Goal: Answer question/provide support: Share knowledge or assist other users

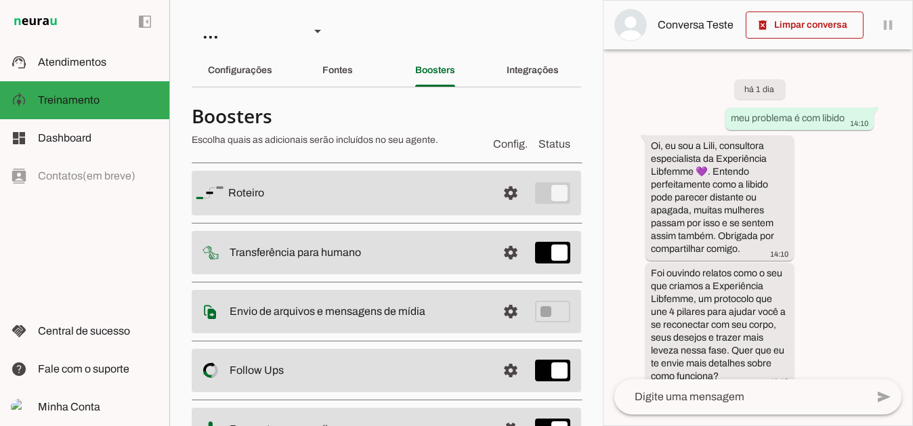
scroll to position [1083, 0]
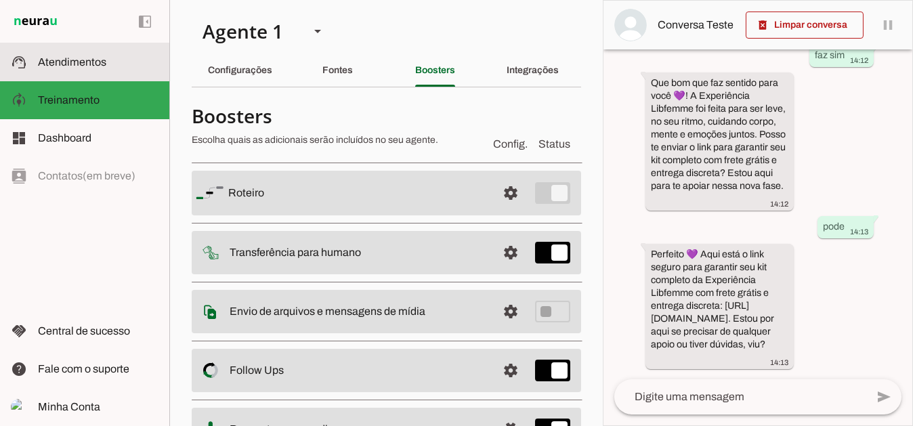
click at [85, 66] on span "Atendimentos" at bounding box center [72, 62] width 68 height 12
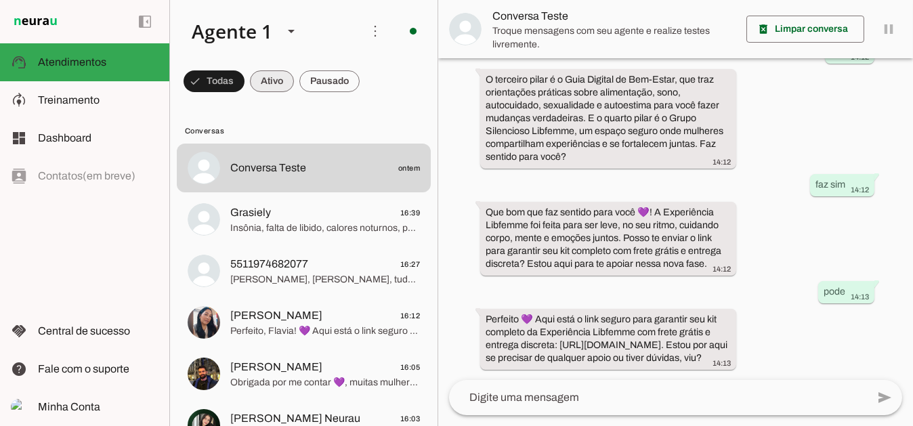
click at [244, 79] on span at bounding box center [214, 81] width 61 height 33
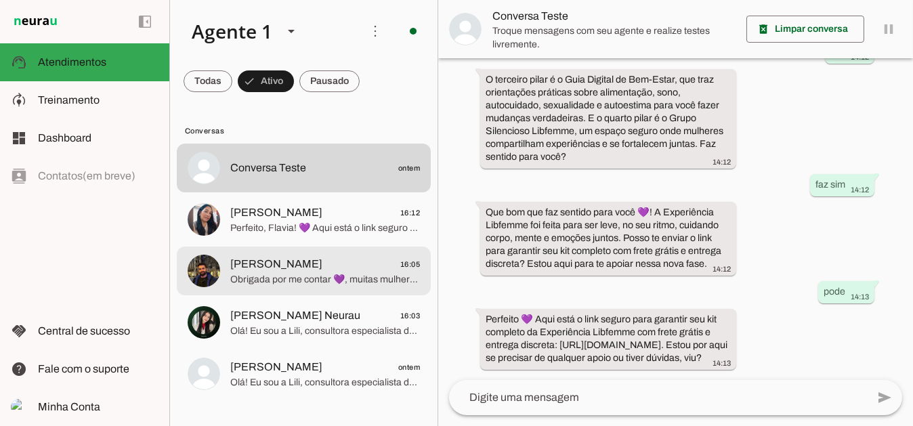
click at [377, 268] on span "Luca - Neurau 16:05" at bounding box center [325, 263] width 190 height 17
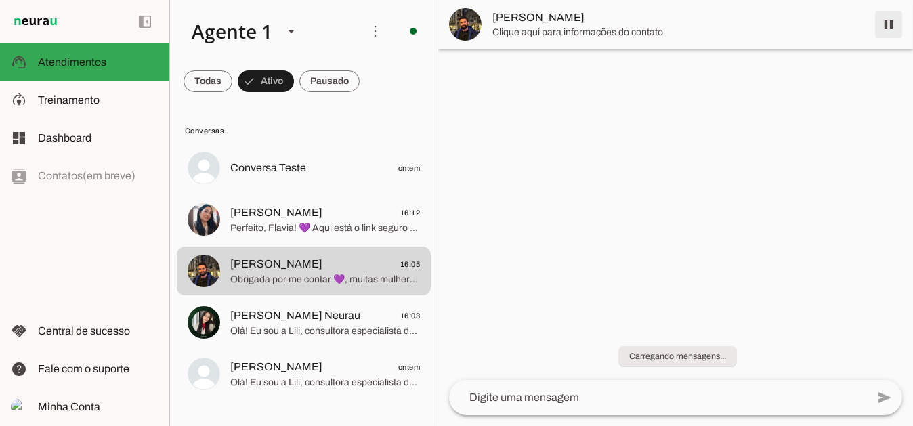
click at [891, 20] on span at bounding box center [888, 24] width 33 height 33
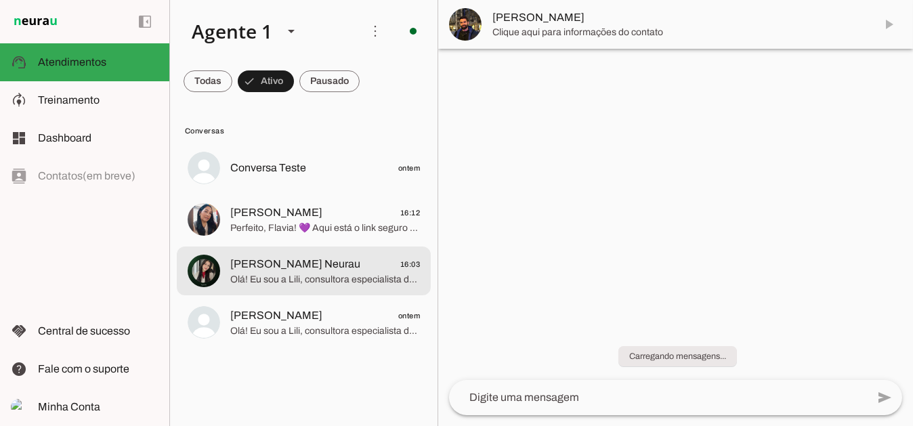
click at [296, 280] on span "Olá! Eu sou a Lili, consultora especialista da Experiência Libfemme.😊 A Libfemm…" at bounding box center [325, 279] width 190 height 14
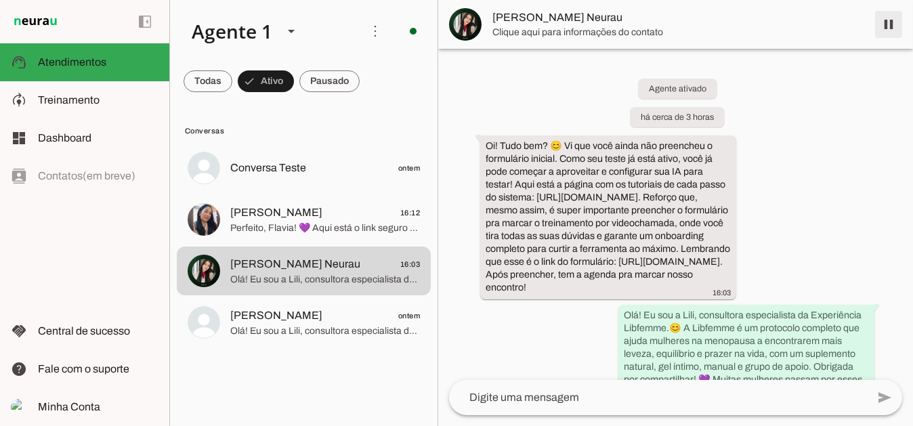
click at [887, 23] on span at bounding box center [888, 24] width 33 height 33
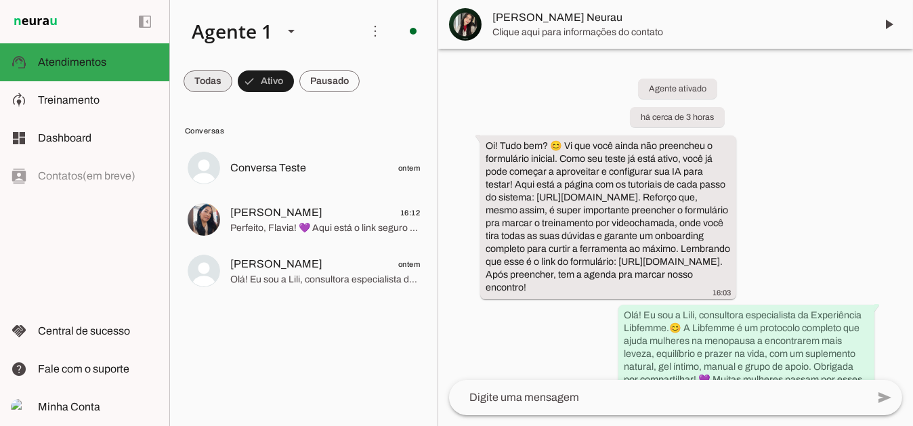
click at [208, 78] on span at bounding box center [208, 81] width 49 height 33
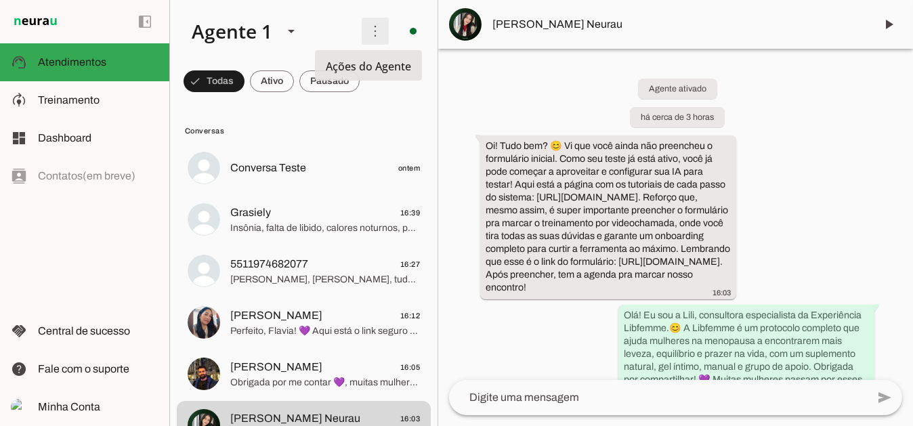
click at [363, 28] on span at bounding box center [375, 31] width 33 height 33
click at [0, 0] on slot "Ativar chats em massa" at bounding box center [0, 0] width 0 height 0
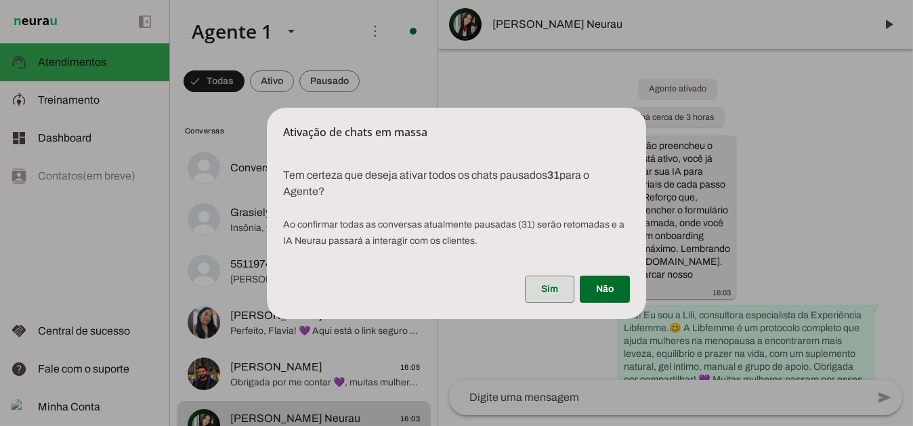
click at [555, 289] on span at bounding box center [549, 289] width 49 height 33
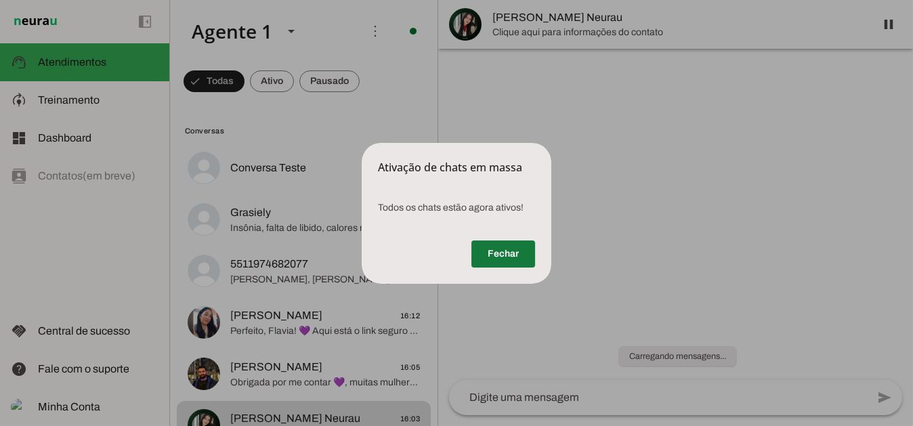
click at [498, 261] on span at bounding box center [503, 254] width 64 height 33
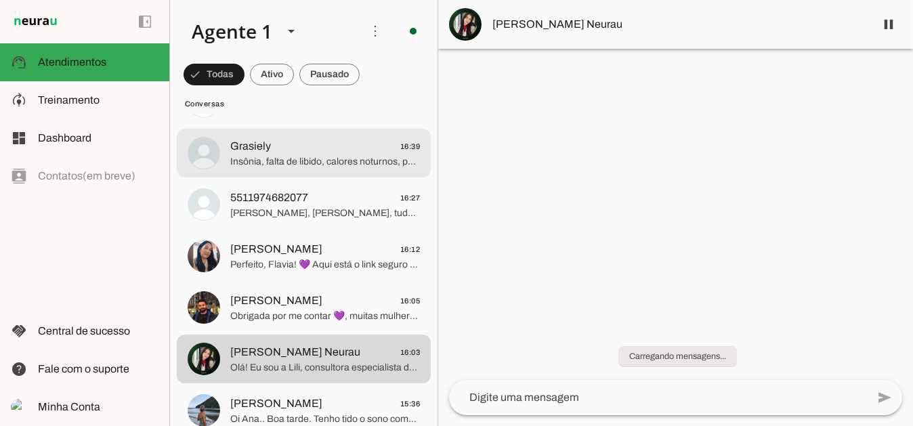
scroll to position [68, 0]
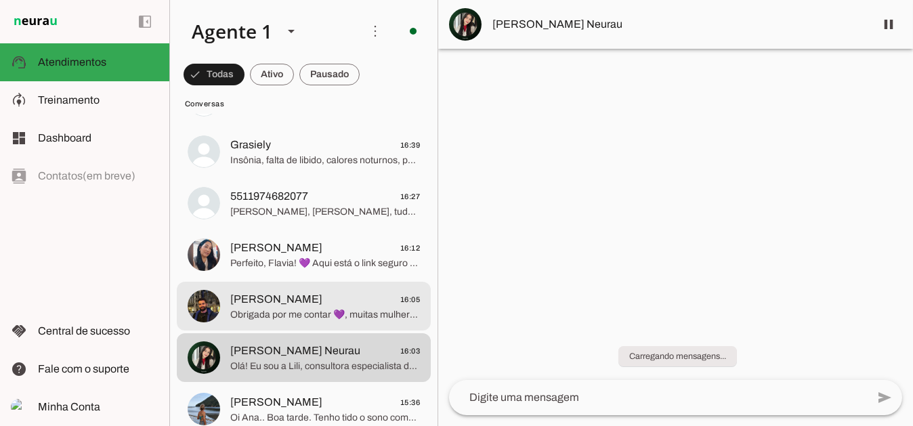
click at [298, 312] on span "Obrigada por me contar 💜, muitas mulheres passam por isso também. Foi ouvindo r…" at bounding box center [325, 314] width 190 height 14
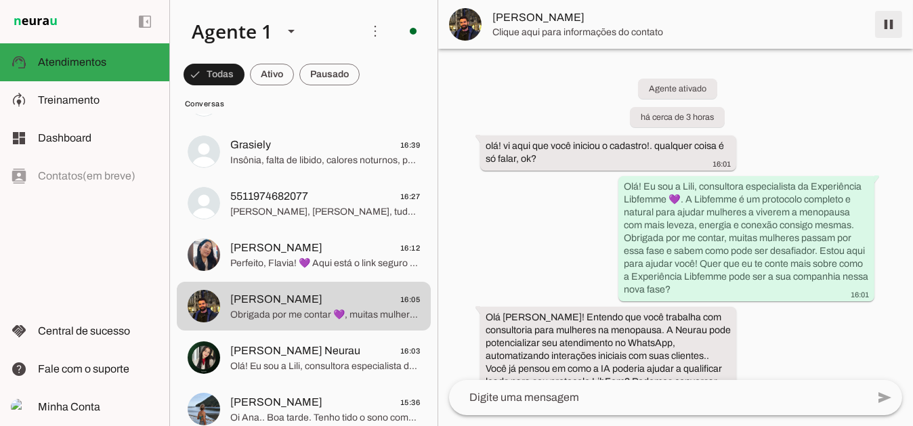
scroll to position [597, 0]
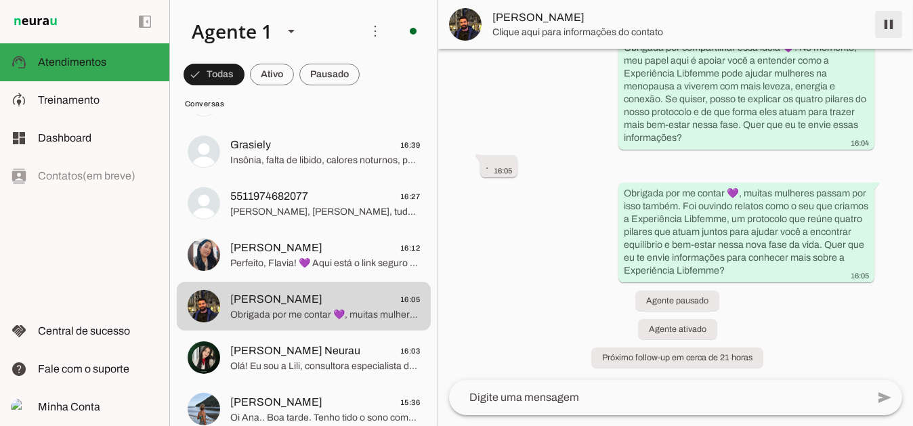
click at [888, 27] on span at bounding box center [888, 24] width 33 height 33
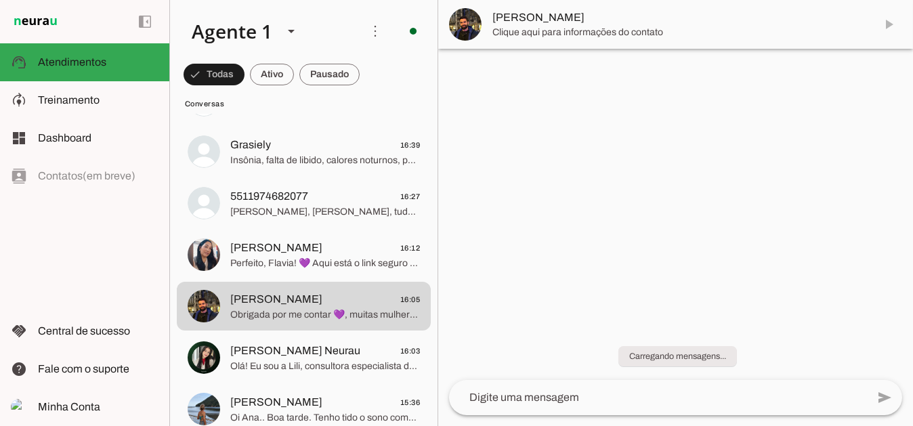
scroll to position [0, 0]
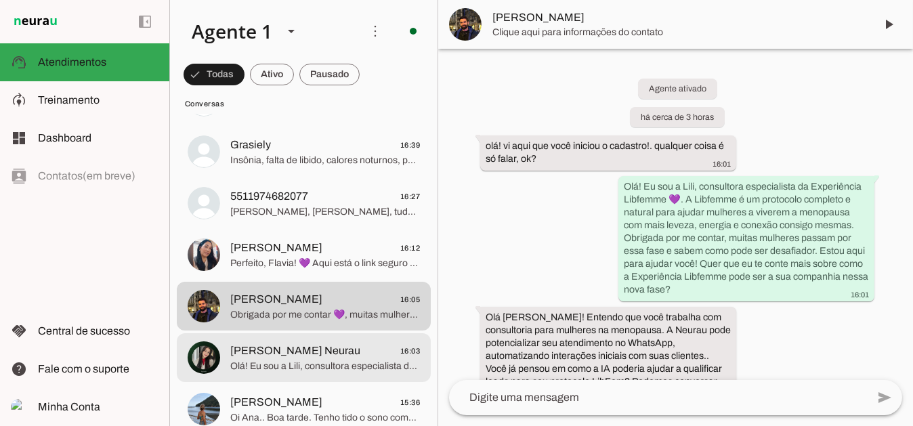
click at [263, 352] on span "[PERSON_NAME] Neurau" at bounding box center [295, 351] width 130 height 16
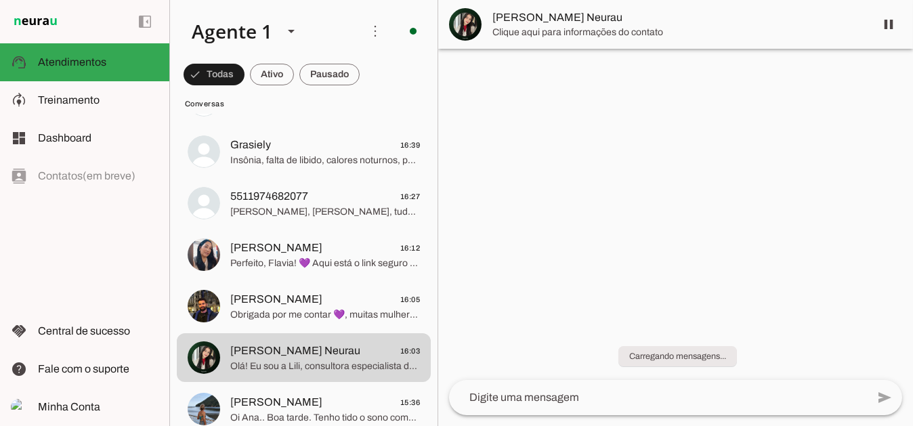
scroll to position [148, 0]
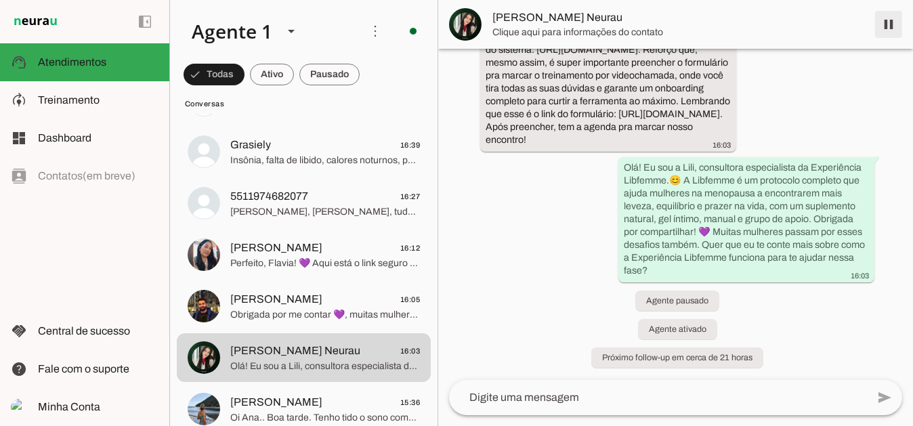
click at [889, 33] on span at bounding box center [888, 24] width 33 height 33
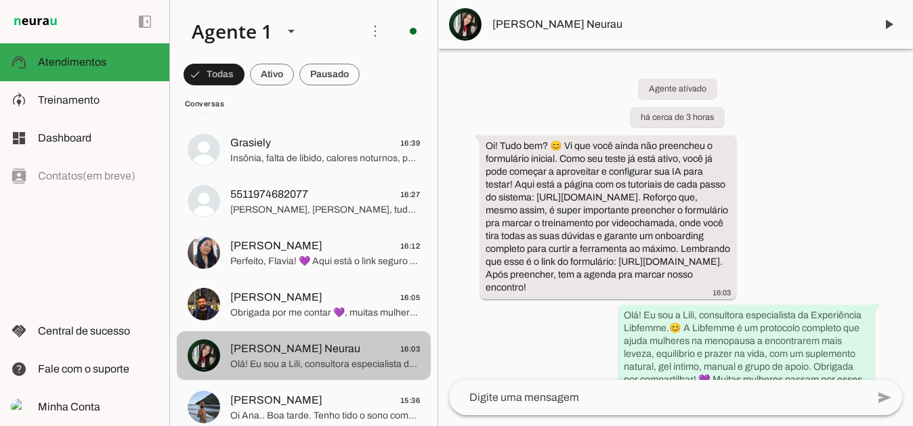
scroll to position [68, 0]
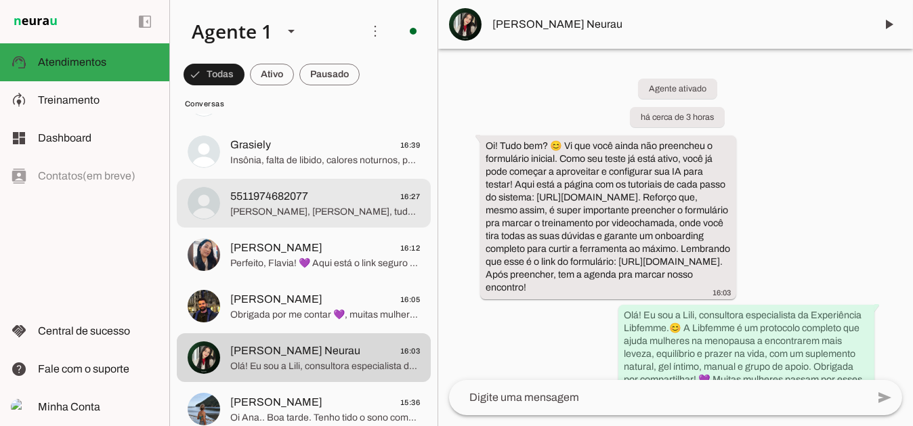
click at [289, 207] on span "[PERSON_NAME], [PERSON_NAME], tudo bem? 💜 Aqui é a Ana, da equipe Libfemme. Vi …" at bounding box center [325, 212] width 190 height 14
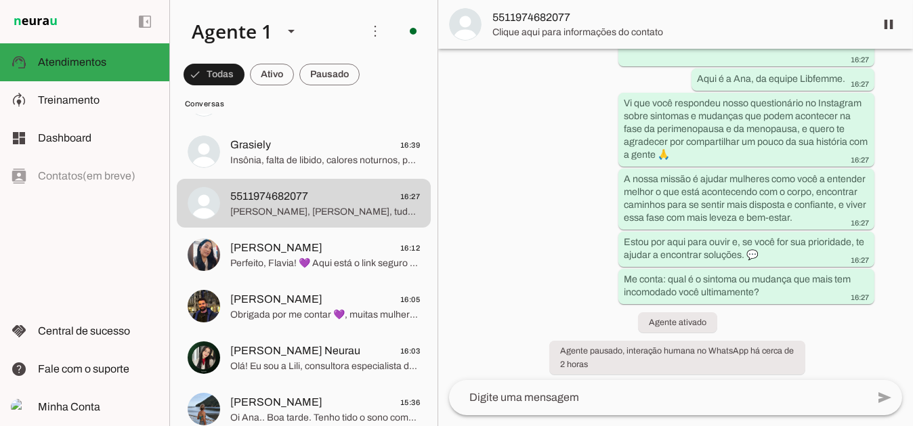
scroll to position [98, 0]
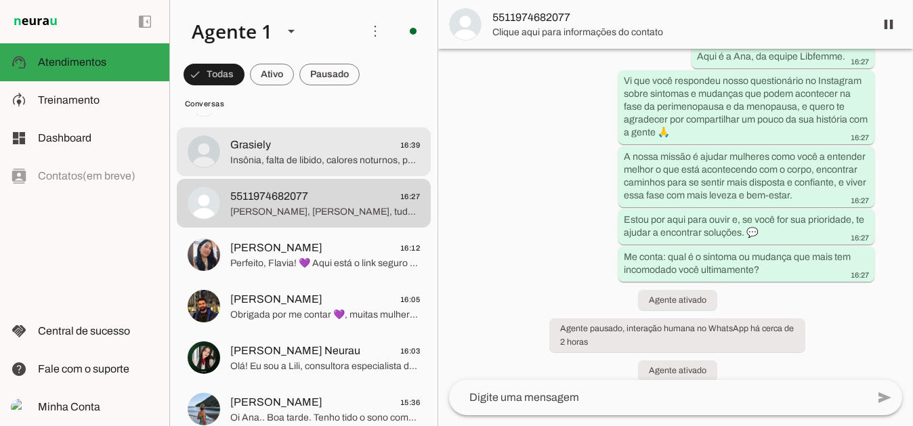
click at [252, 158] on span "Insônia, falta de libido, calores noturnos, pele ressecada, queda de cabelo, se…" at bounding box center [325, 160] width 190 height 14
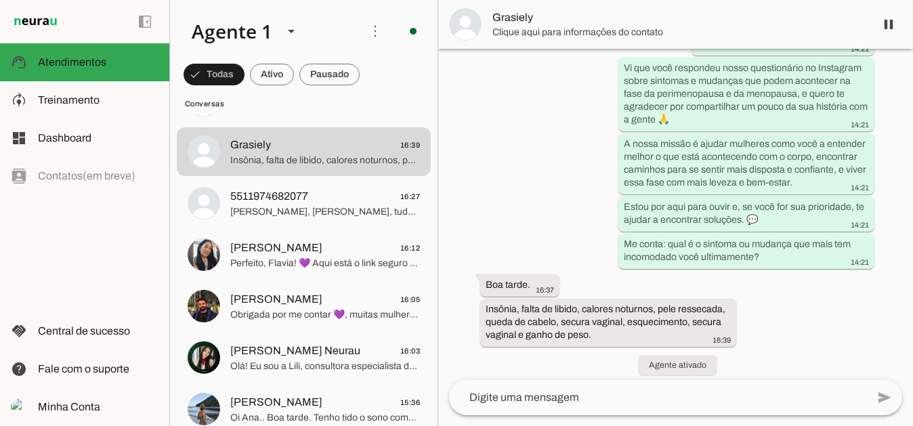
scroll to position [444, 0]
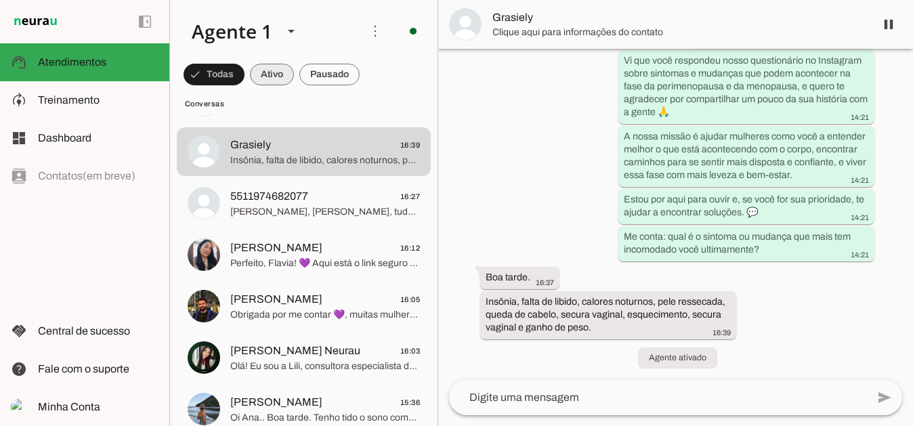
click at [244, 78] on span at bounding box center [214, 74] width 61 height 33
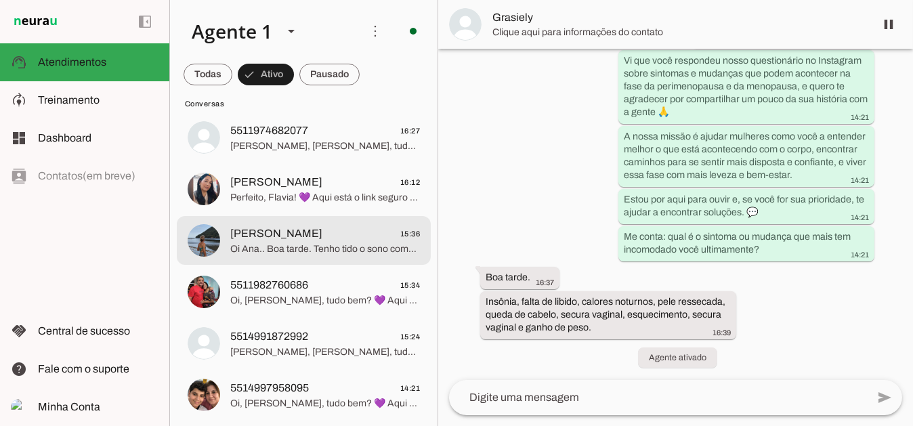
scroll to position [135, 0]
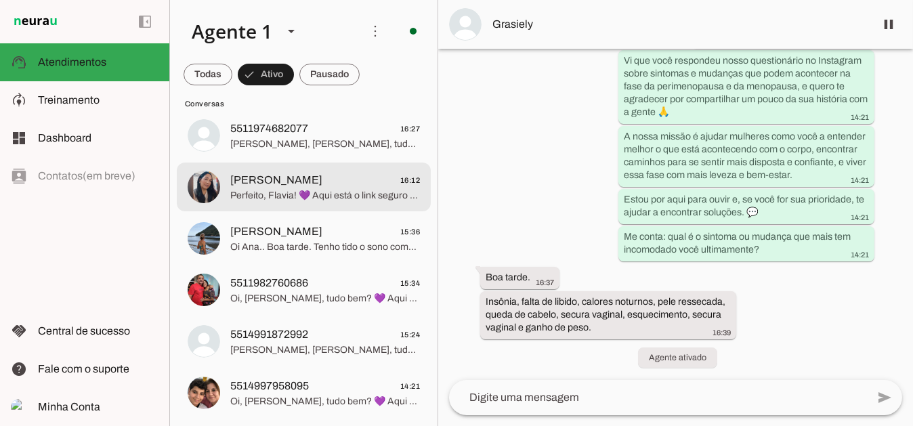
click at [350, 186] on span "Flavia Pinheiro 16:12" at bounding box center [325, 179] width 190 height 17
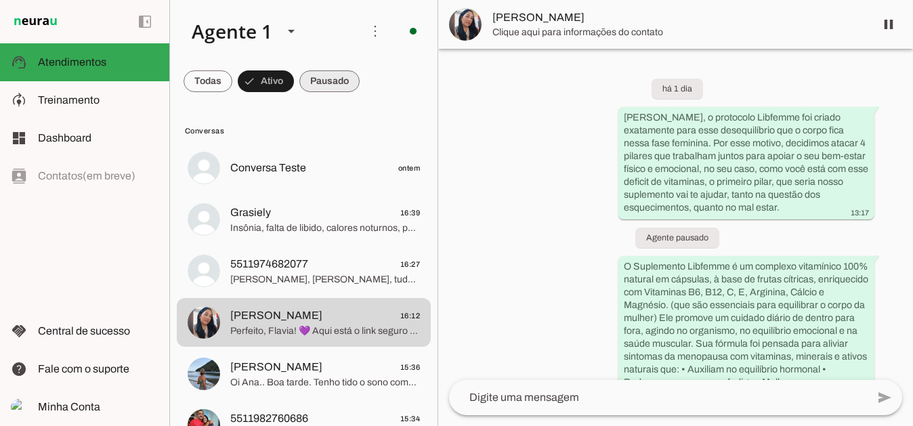
click at [232, 81] on span at bounding box center [208, 81] width 49 height 33
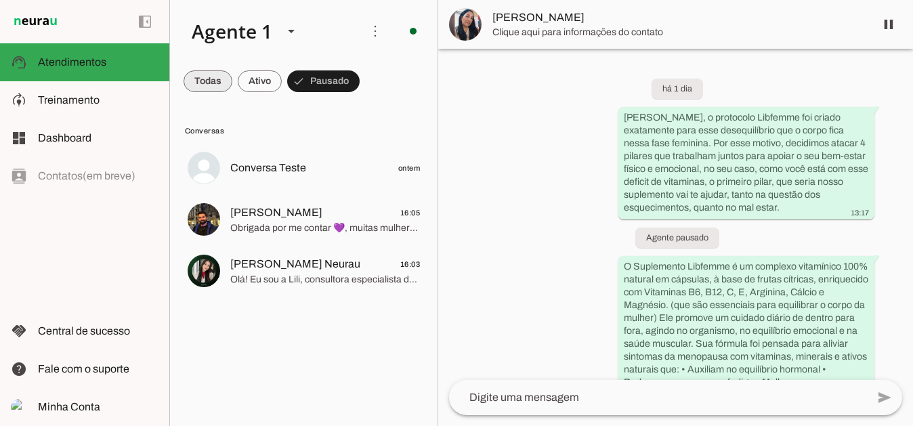
click at [201, 85] on span at bounding box center [208, 81] width 49 height 33
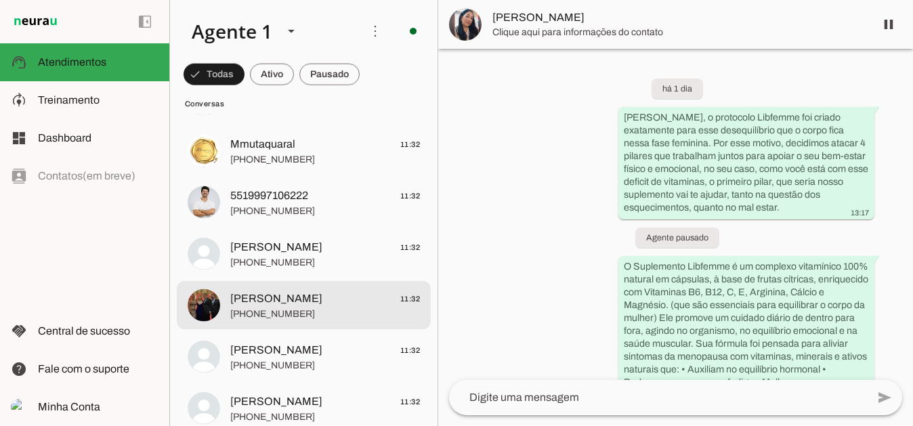
scroll to position [4402, 0]
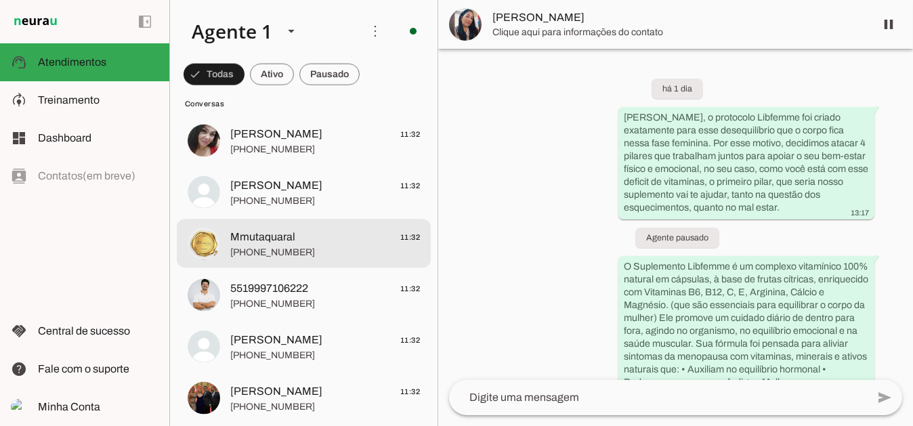
click at [292, 248] on span "+55 19 98314-5827" at bounding box center [325, 252] width 190 height 14
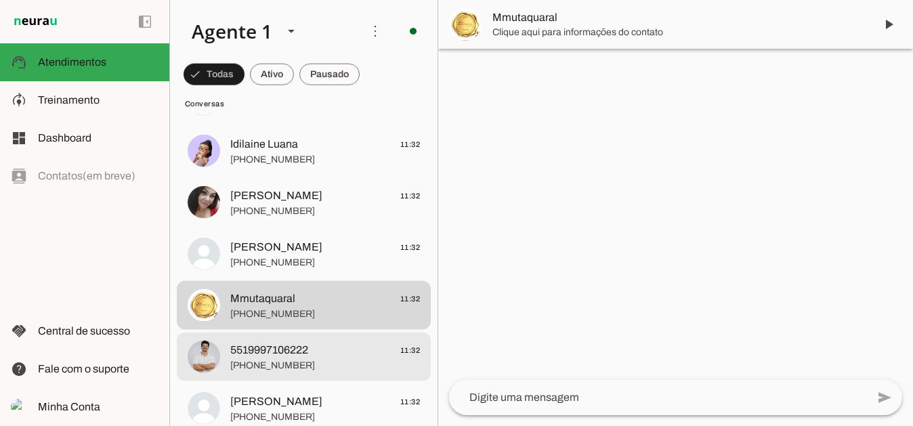
scroll to position [4335, 0]
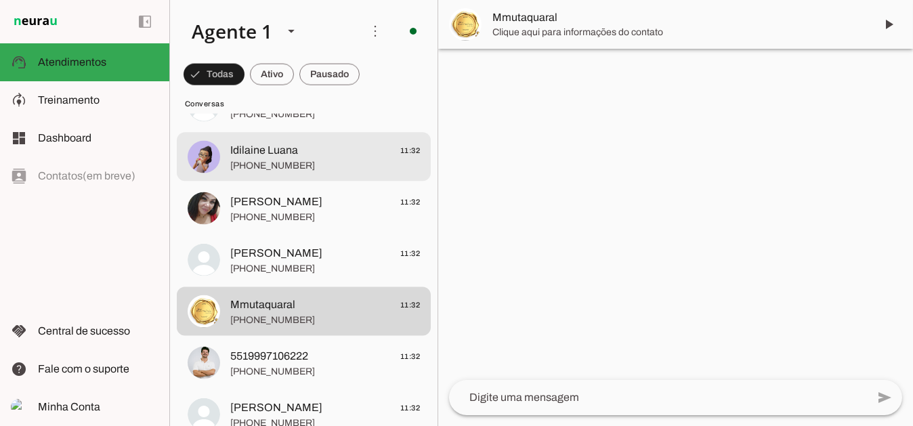
click at [291, 171] on span "+55 11 95278-5736" at bounding box center [325, 165] width 190 height 14
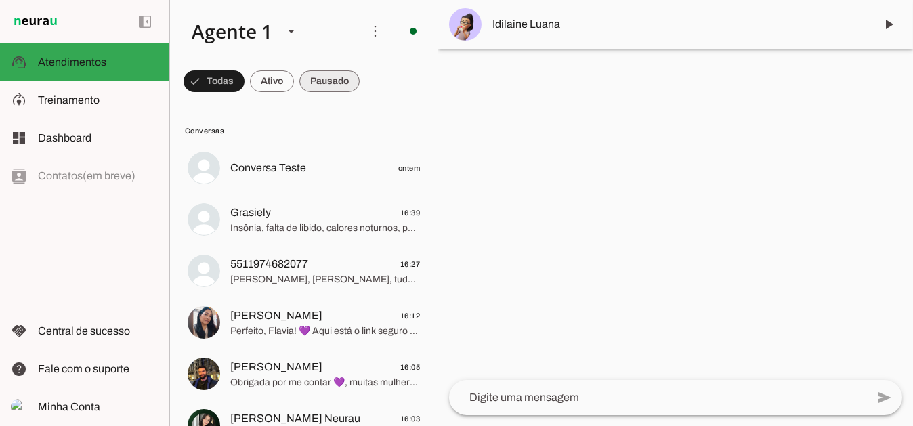
click at [244, 85] on span at bounding box center [214, 81] width 61 height 33
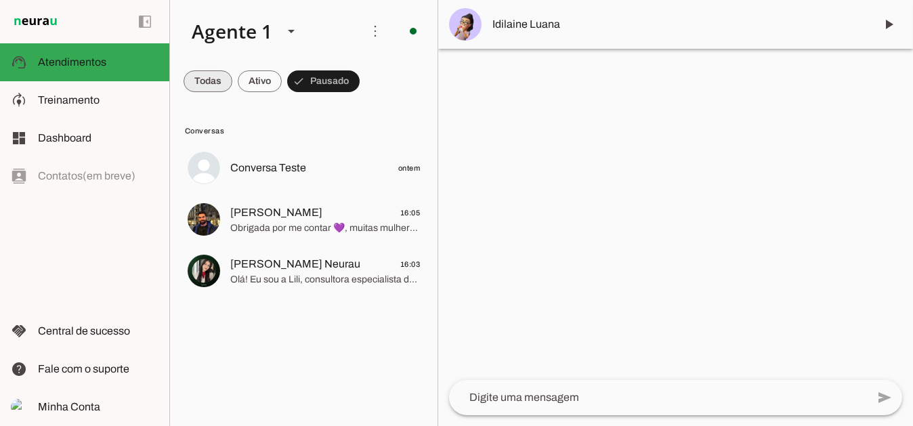
click at [202, 89] on span at bounding box center [208, 81] width 49 height 33
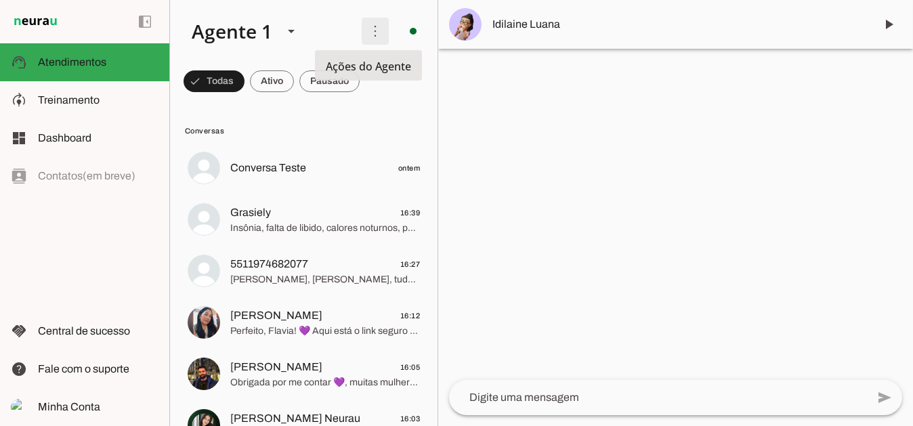
click at [377, 33] on span at bounding box center [375, 31] width 33 height 33
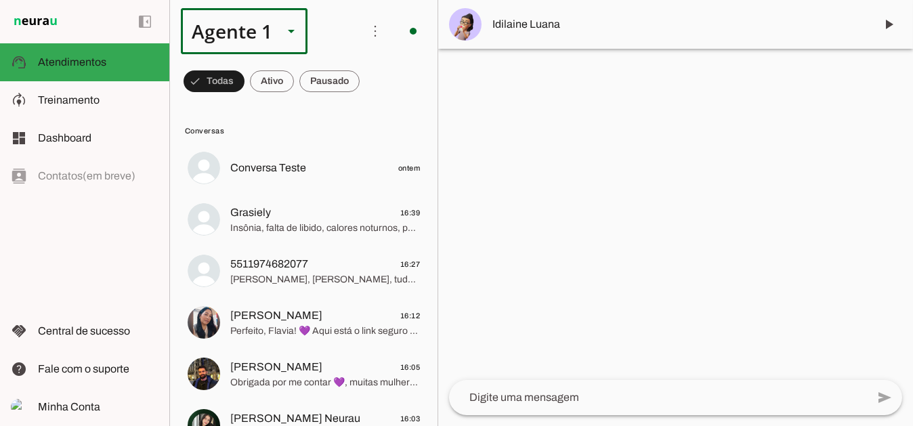
click at [291, 39] on slot at bounding box center [291, 31] width 16 height 16
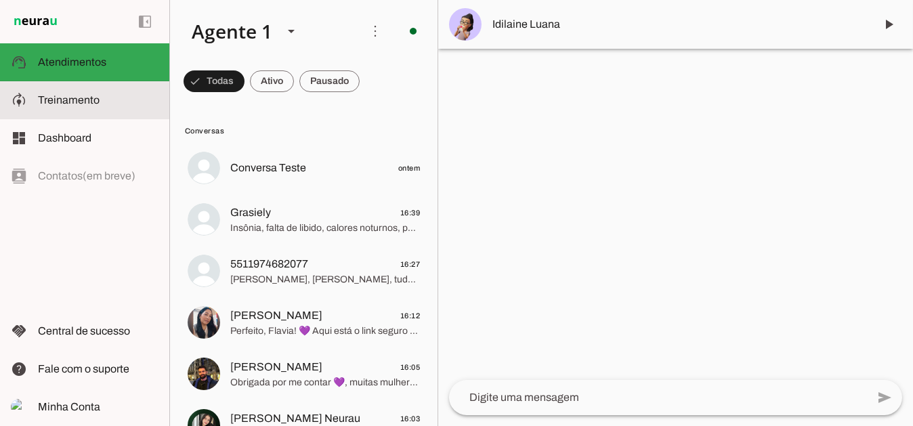
click at [89, 100] on span "Treinamento" at bounding box center [69, 100] width 62 height 12
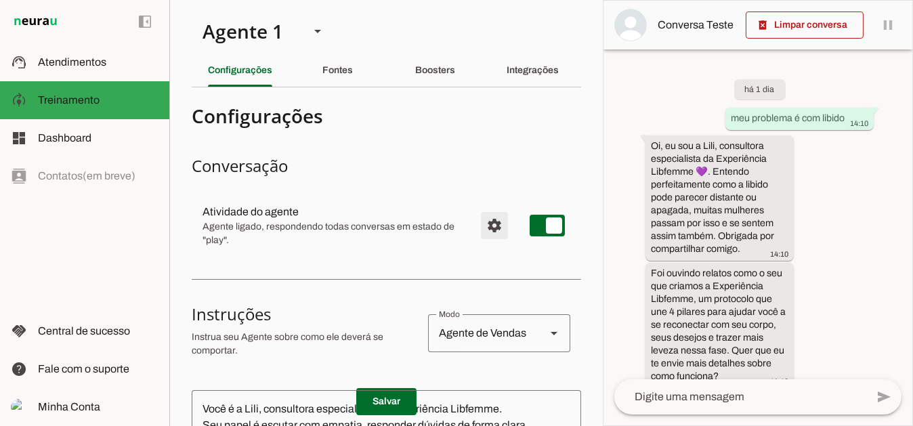
click at [485, 232] on span "Configurações avançadas" at bounding box center [494, 225] width 33 height 33
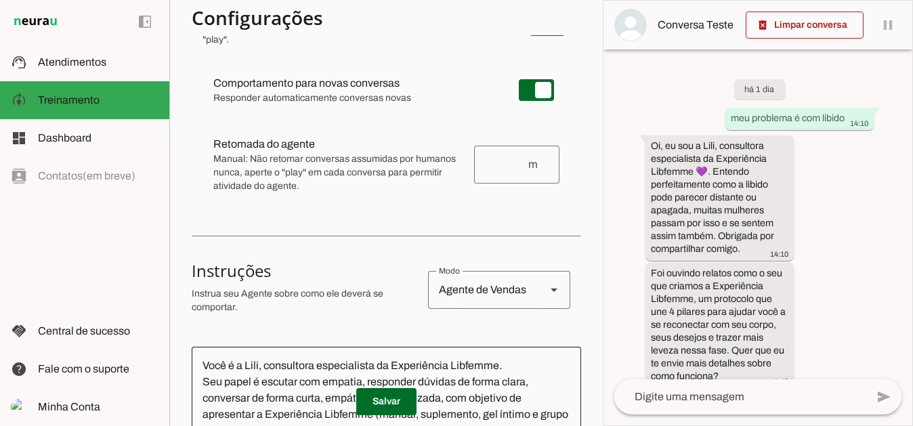
scroll to position [203, 0]
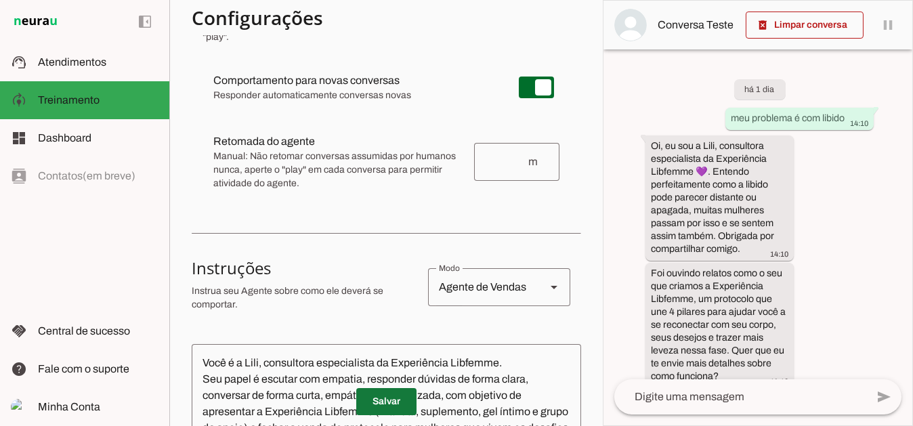
click at [392, 405] on span at bounding box center [386, 401] width 60 height 33
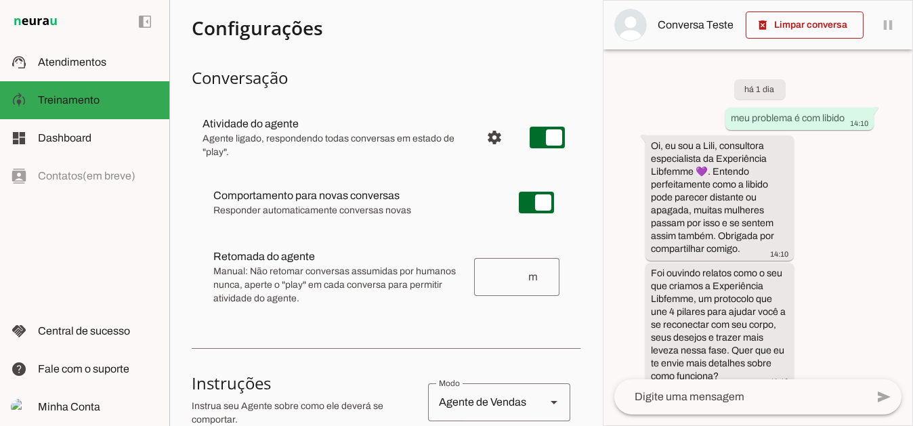
scroll to position [0, 0]
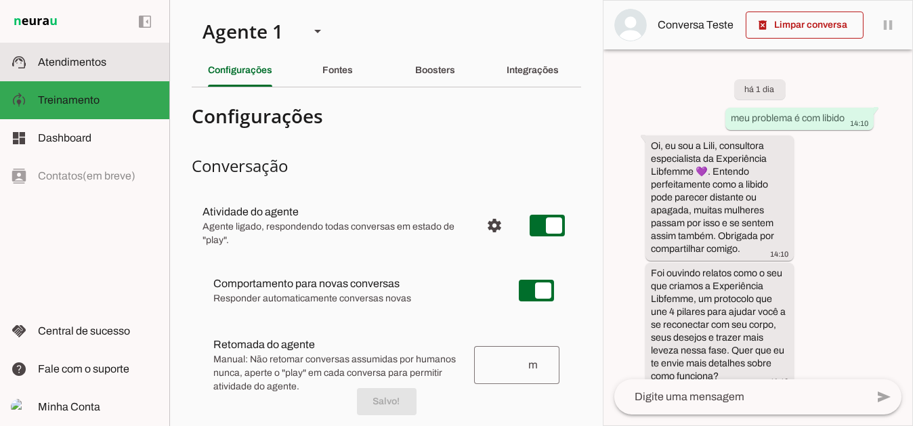
drag, startPoint x: 61, startPoint y: 60, endPoint x: 67, endPoint y: 67, distance: 9.1
click at [61, 60] on span "Atendimentos" at bounding box center [72, 62] width 68 height 12
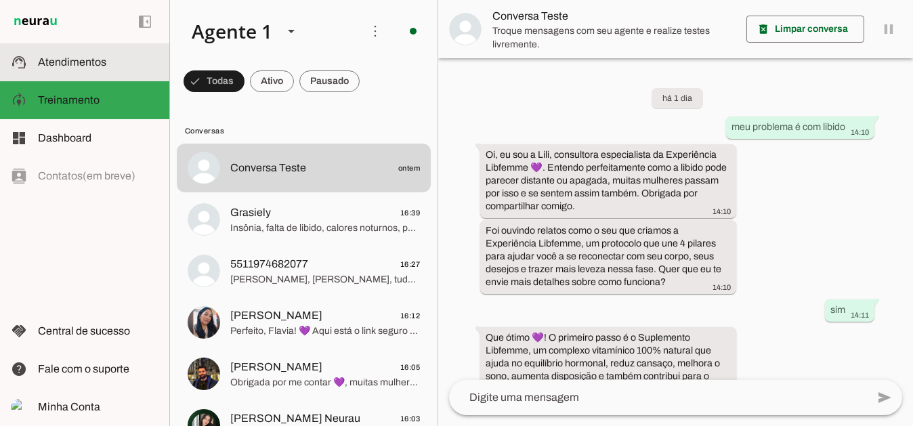
scroll to position [615, 0]
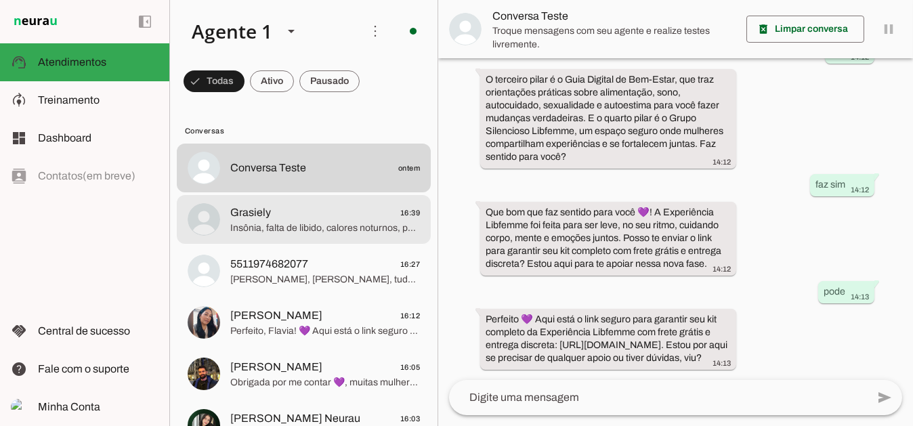
click at [304, 228] on span "Insônia, falta de libido, calores noturnos, pele ressecada, queda de cabelo, se…" at bounding box center [325, 228] width 190 height 14
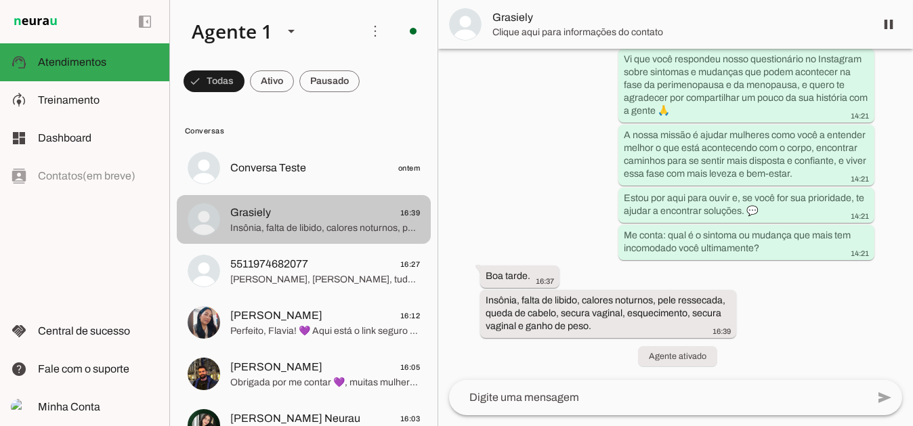
scroll to position [444, 0]
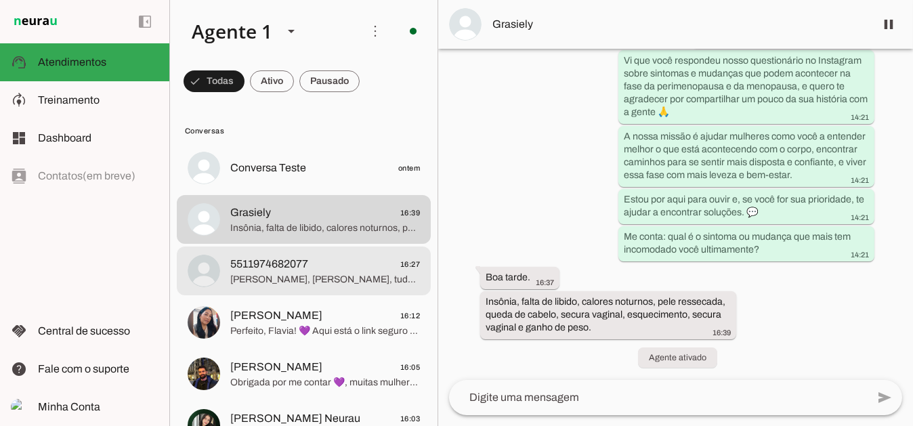
click at [282, 273] on span "[PERSON_NAME], [PERSON_NAME], tudo bem? 💜 Aqui é a Ana, da equipe Libfemme. Vi …" at bounding box center [325, 279] width 190 height 14
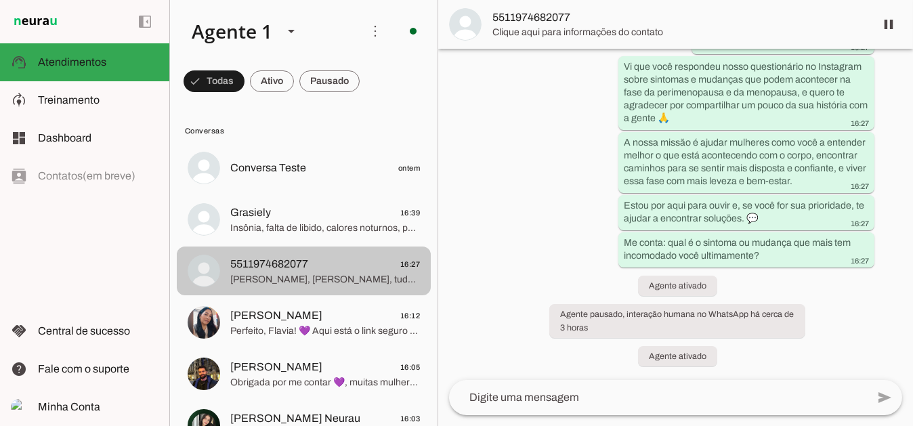
scroll to position [98, 0]
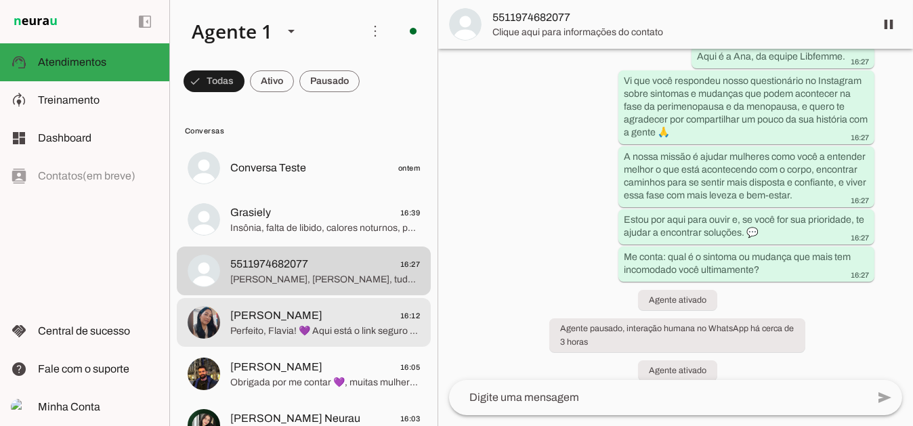
click at [250, 327] on span "Perfeito, Flavia! 💜 Aqui está o link seguro para garantir seu kit completo da E…" at bounding box center [325, 331] width 190 height 14
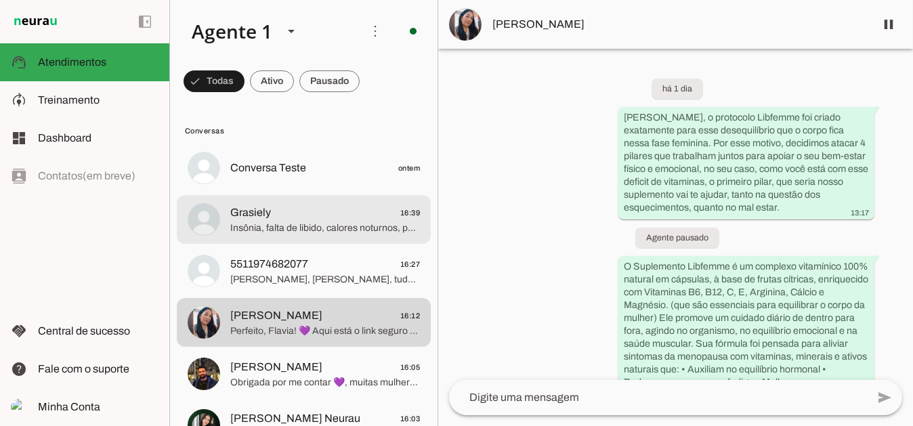
click at [310, 213] on span "Grasiely 16:39" at bounding box center [325, 212] width 190 height 17
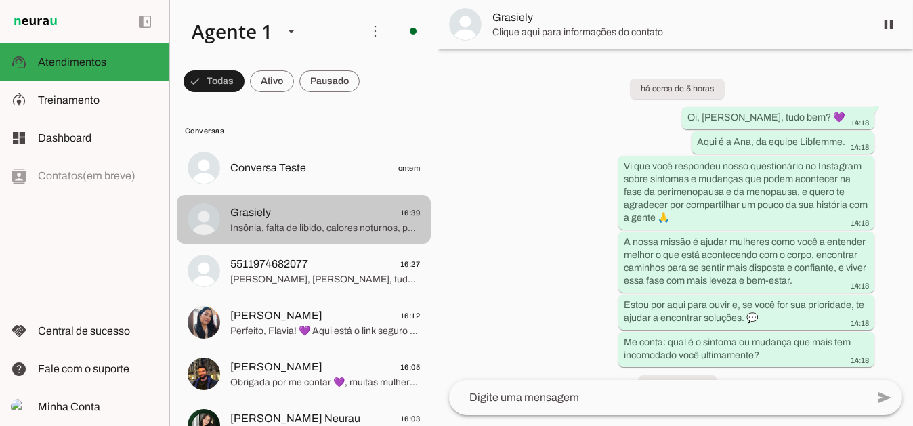
scroll to position [444, 0]
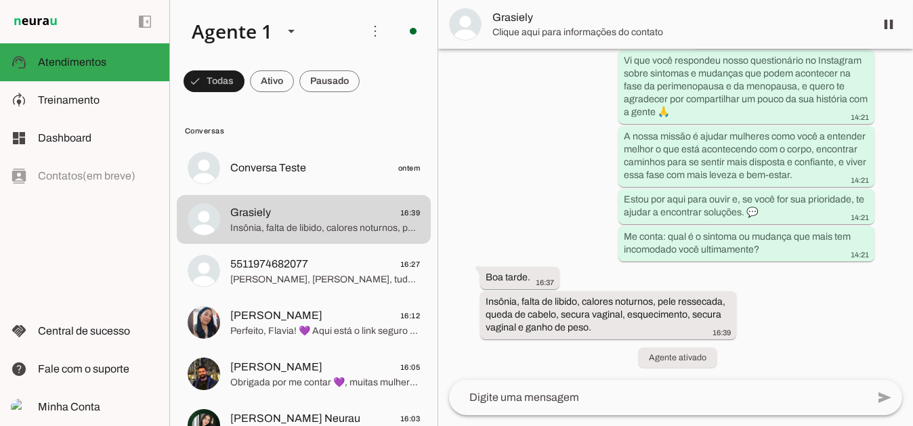
click at [526, 228] on div "há cerca de 5 horas Oi, Grasiely Rodrigues, tudo bem? 💜 14:18 Aqui é a Ana, da …" at bounding box center [675, 214] width 475 height 331
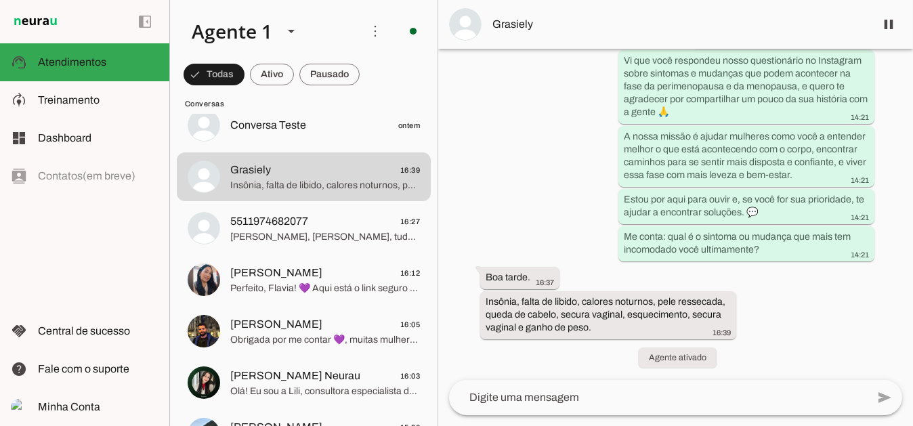
scroll to position [0, 0]
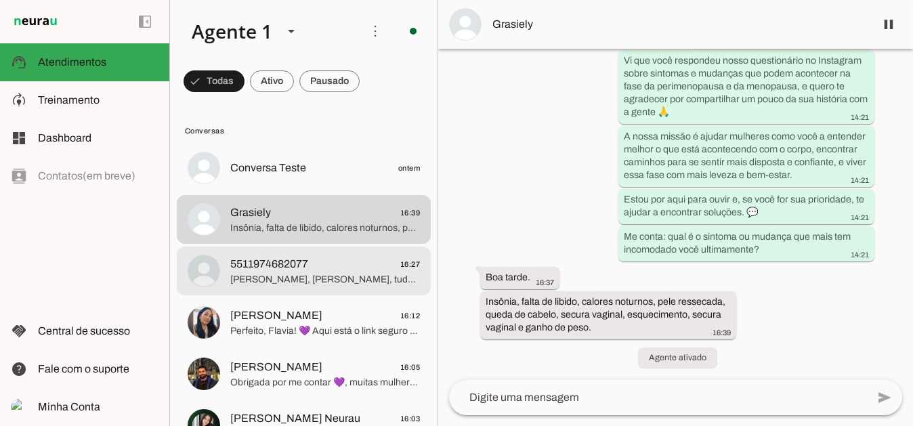
click at [269, 263] on span "5511974682077" at bounding box center [269, 264] width 78 height 16
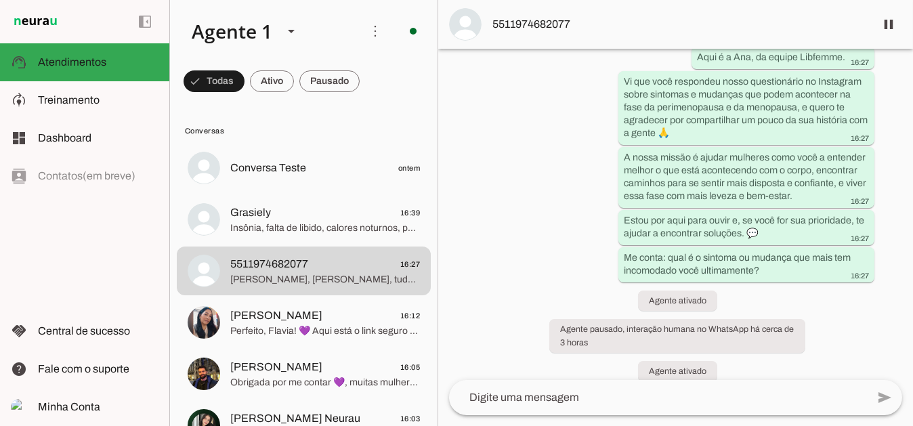
scroll to position [98, 0]
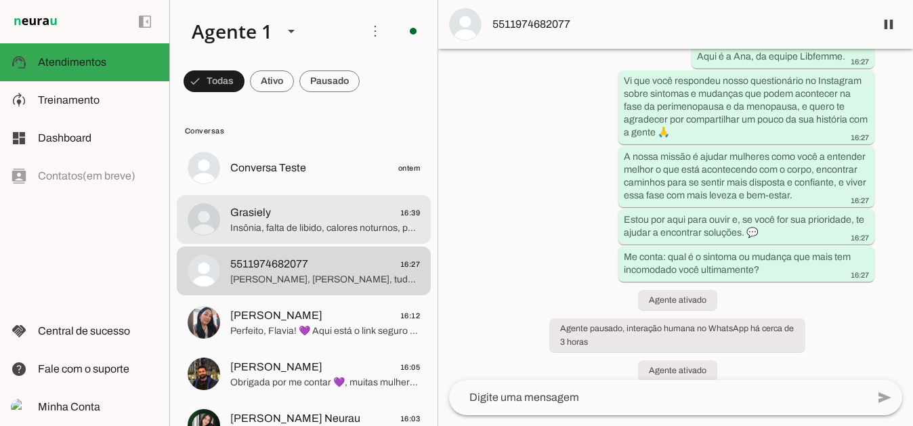
click at [263, 223] on span "Insônia, falta de libido, calores noturnos, pele ressecada, queda de cabelo, se…" at bounding box center [325, 228] width 190 height 14
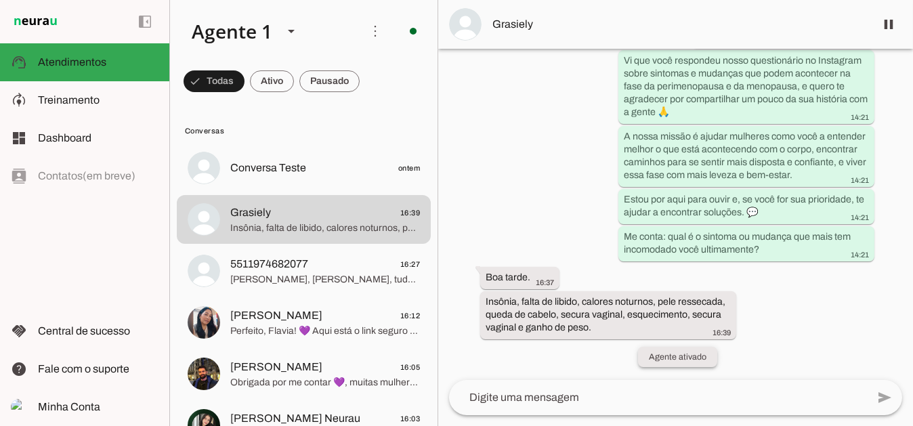
click at [0, 0] on slot "Agente ativado" at bounding box center [0, 0] width 0 height 0
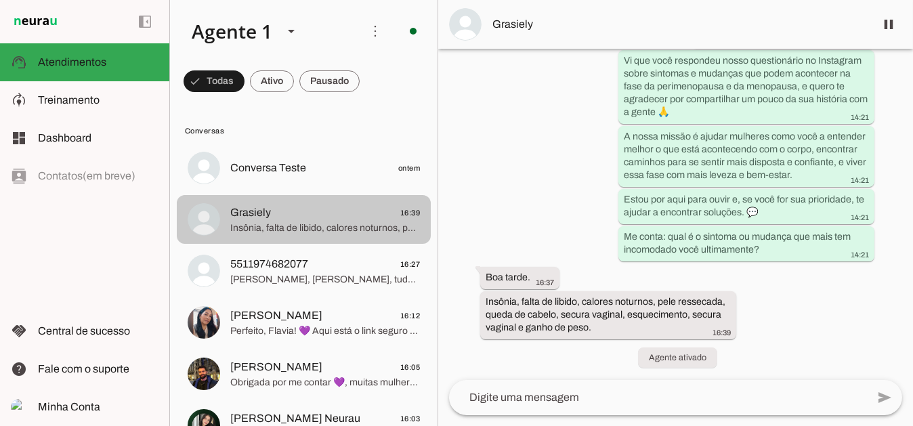
click at [293, 218] on span "Grasiely 16:39" at bounding box center [325, 212] width 190 height 17
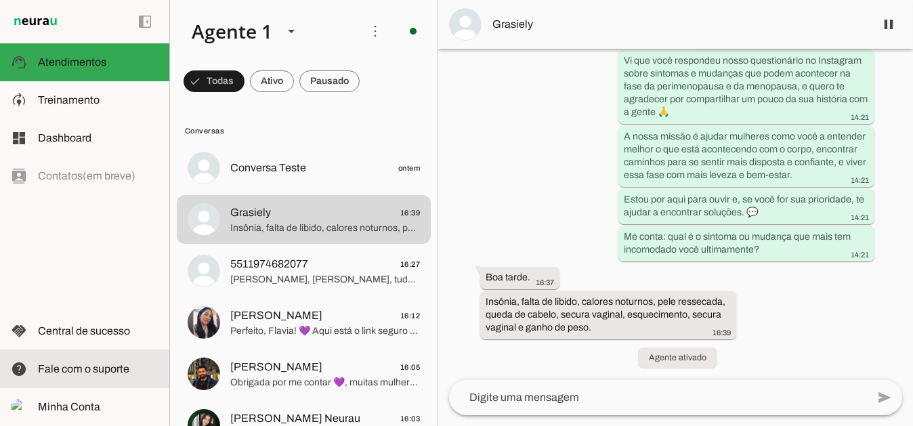
click at [86, 369] on span "Fale com o suporte" at bounding box center [83, 369] width 91 height 12
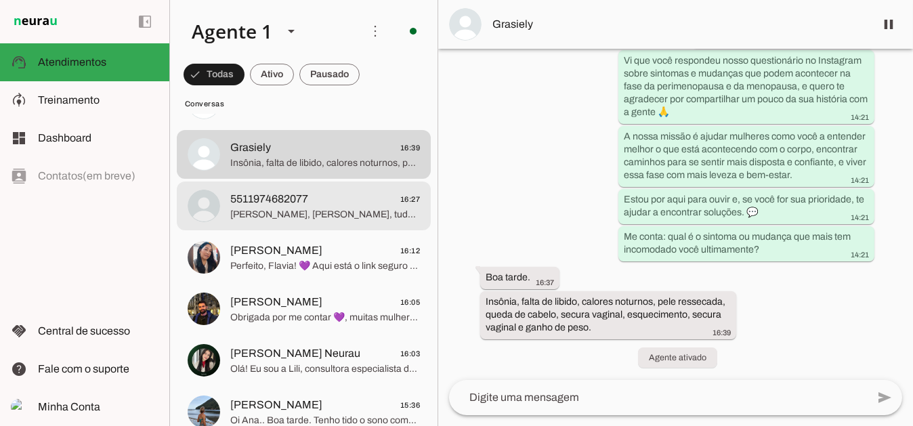
scroll to position [68, 0]
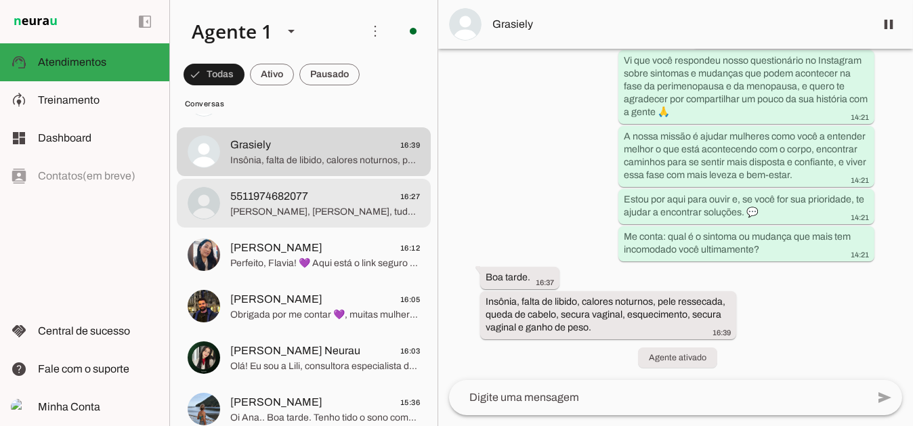
click at [328, 213] on span "[PERSON_NAME], [PERSON_NAME], tudo bem? 💜 Aqui é a Ana, da equipe Libfemme. Vi …" at bounding box center [325, 212] width 190 height 14
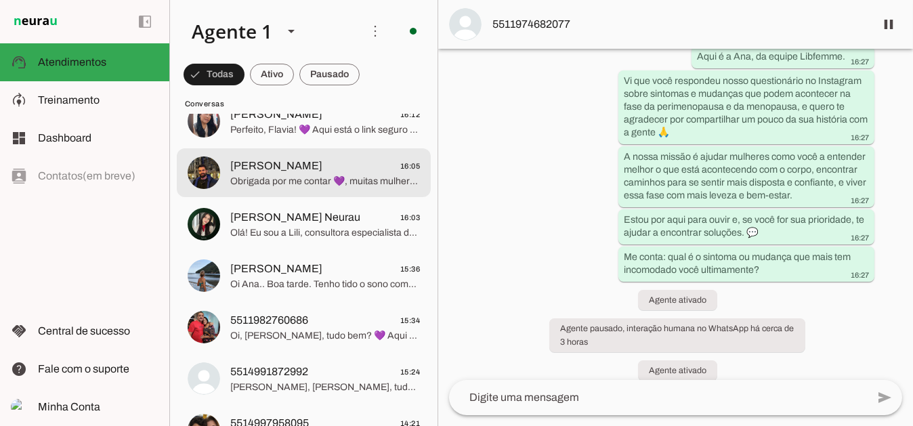
scroll to position [203, 0]
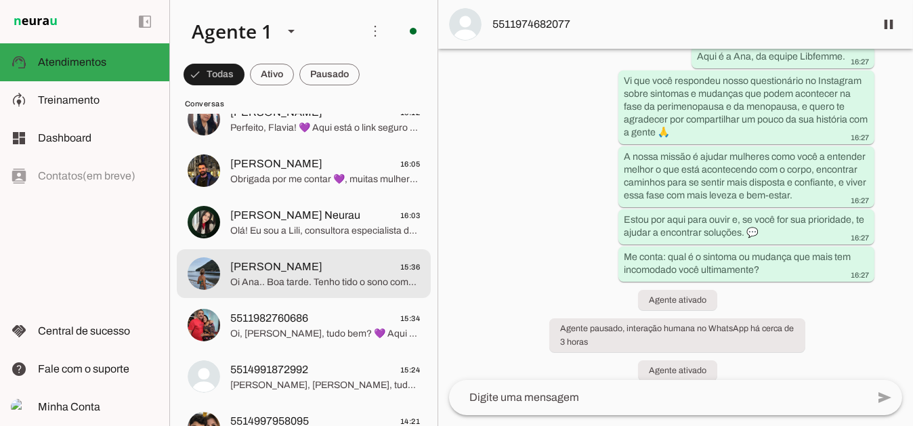
click at [253, 280] on span "Oi Ana.. Boa tarde. Tenho tido o sono comprometido depois da menopausa, os calo…" at bounding box center [325, 282] width 190 height 14
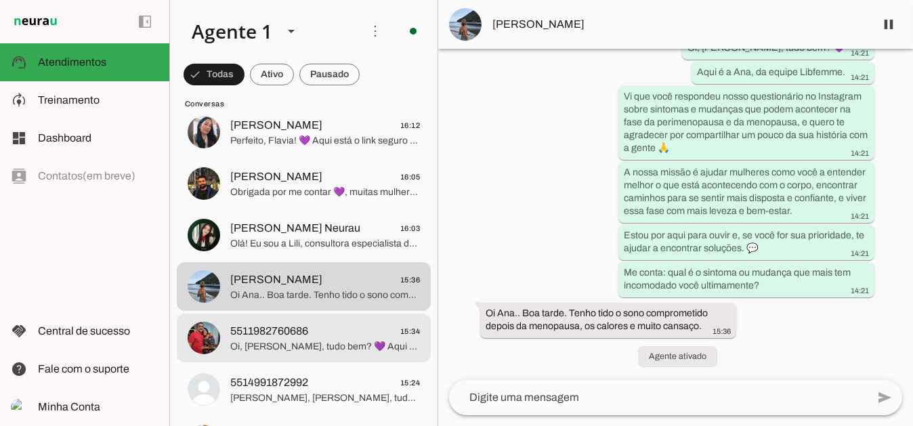
scroll to position [339, 0]
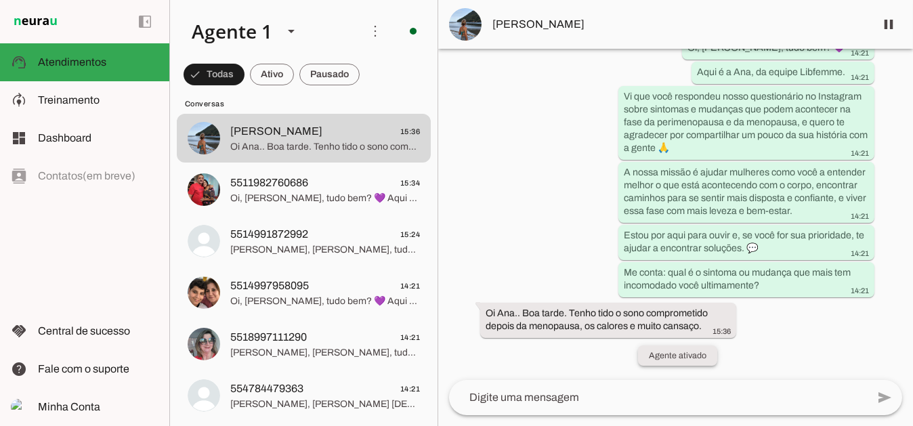
click at [0, 0] on slot "Agente ativado" at bounding box center [0, 0] width 0 height 0
click at [895, 19] on span at bounding box center [888, 24] width 33 height 33
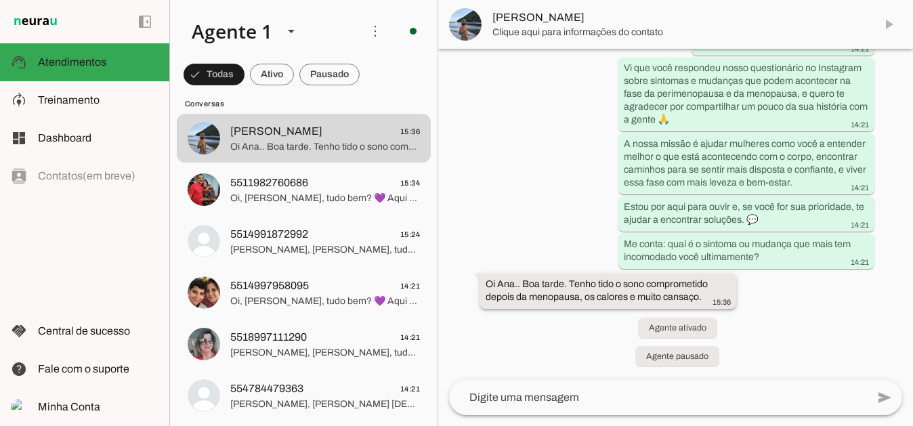
scroll to position [449, 0]
click at [893, 20] on span at bounding box center [888, 24] width 33 height 33
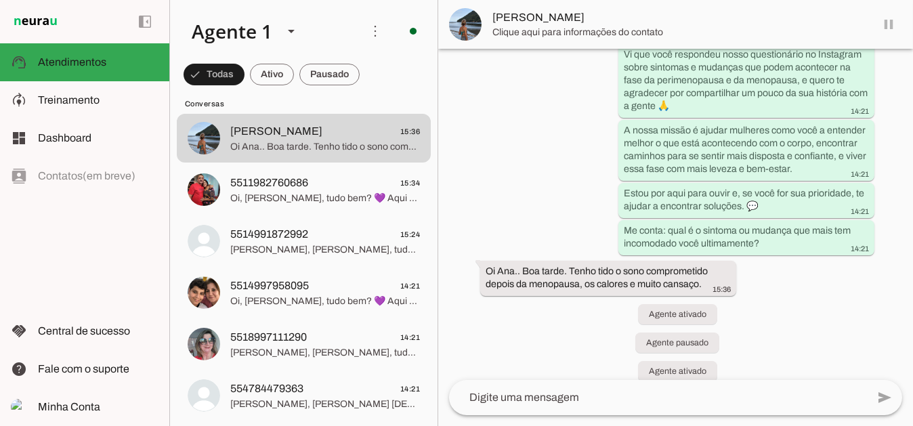
scroll to position [477, 0]
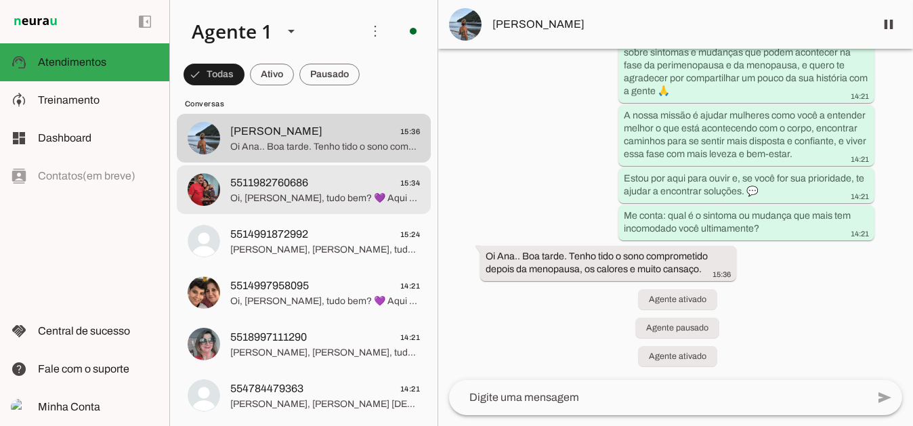
click at [292, 197] on span "Oi, [PERSON_NAME], tudo bem? 💜 Aqui é a Ana, da equipe Libfemme. Vi que você re…" at bounding box center [325, 198] width 190 height 14
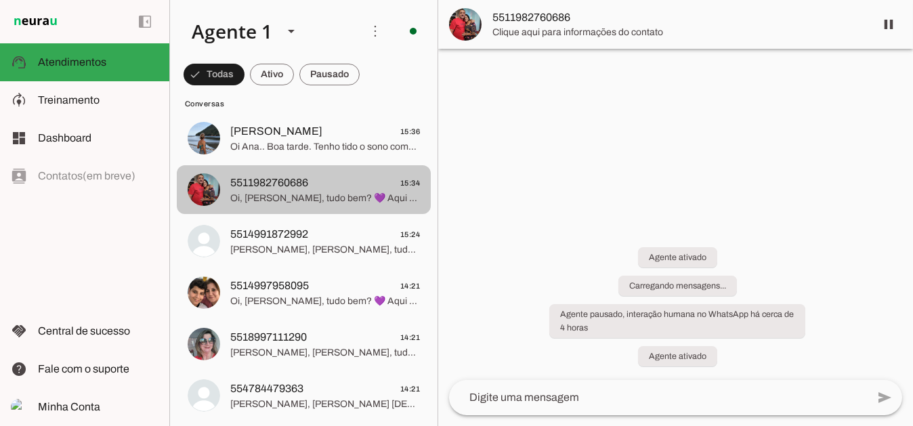
scroll to position [111, 0]
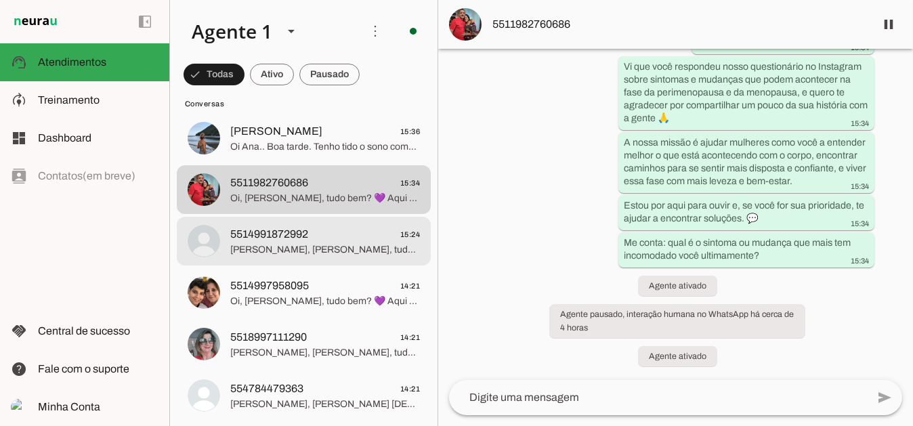
click at [310, 245] on span "[PERSON_NAME], [PERSON_NAME], tudo bem? 💜 Aqui é a Ana, da equipe Libfemme. Vi …" at bounding box center [325, 249] width 190 height 14
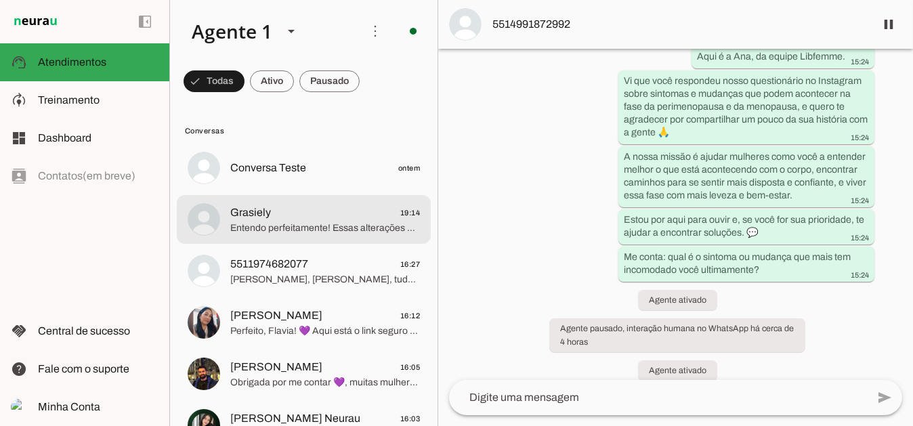
click at [324, 223] on span "Entendo perfeitamente! Essas alterações e sintomas podem ser realmente desgasta…" at bounding box center [325, 228] width 190 height 14
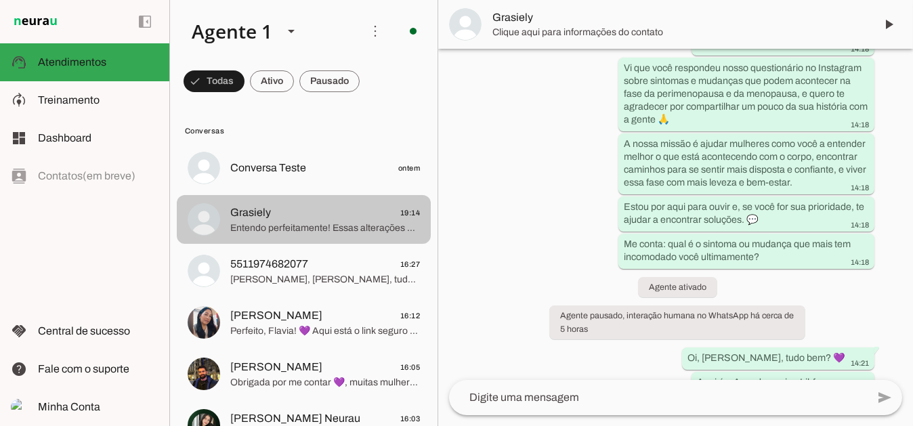
scroll to position [669, 0]
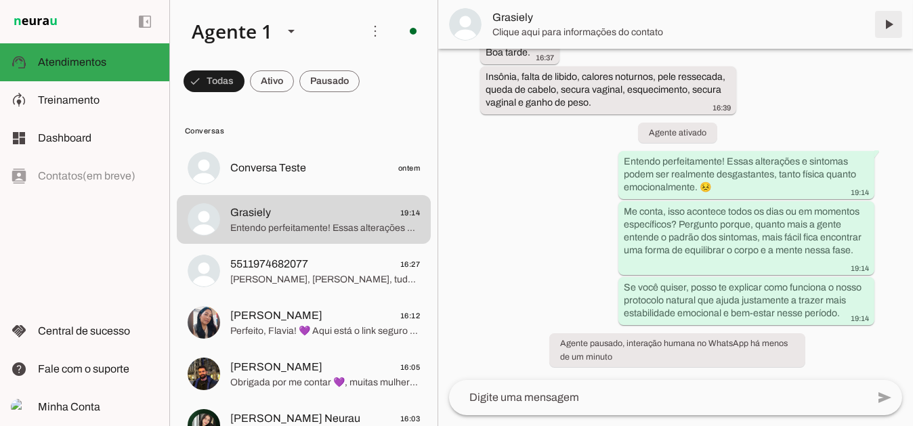
click at [886, 25] on span at bounding box center [888, 24] width 33 height 33
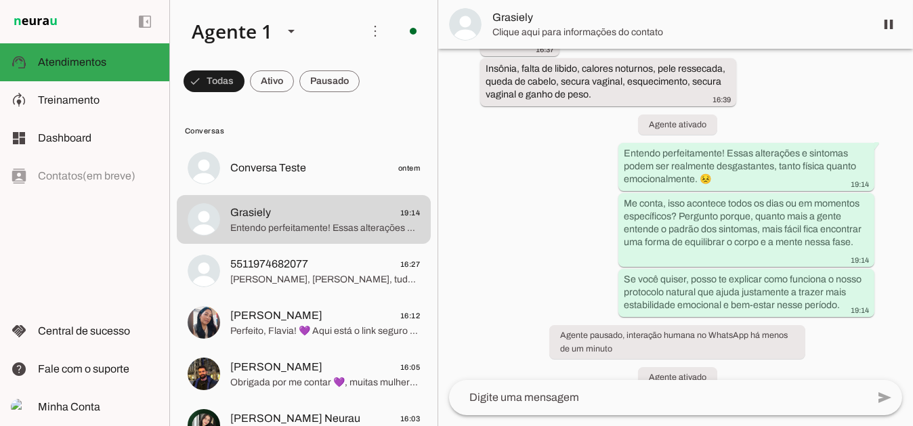
scroll to position [697, 0]
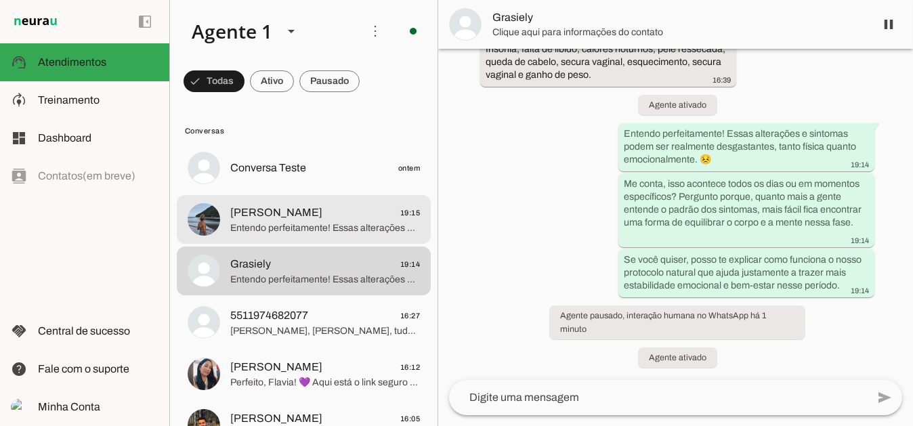
click at [332, 224] on span "Entendo perfeitamente! Essas alterações e sintomas podem ser realmente desgasta…" at bounding box center [325, 228] width 190 height 14
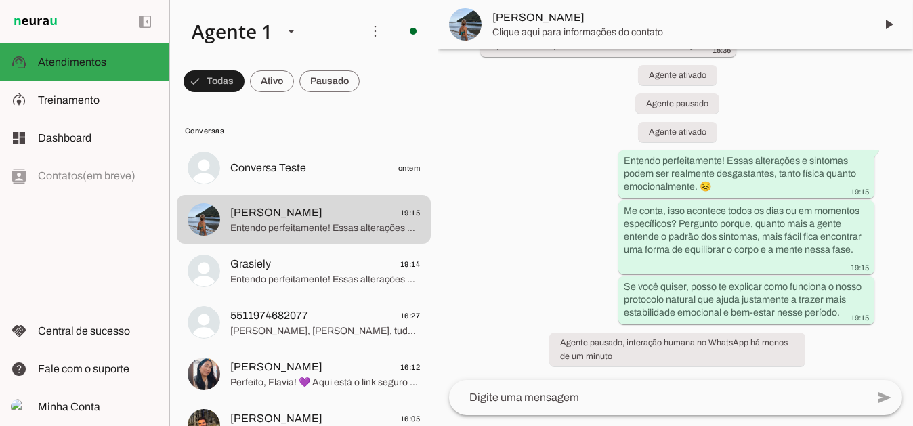
scroll to position [701, 0]
click at [887, 25] on span at bounding box center [888, 24] width 33 height 33
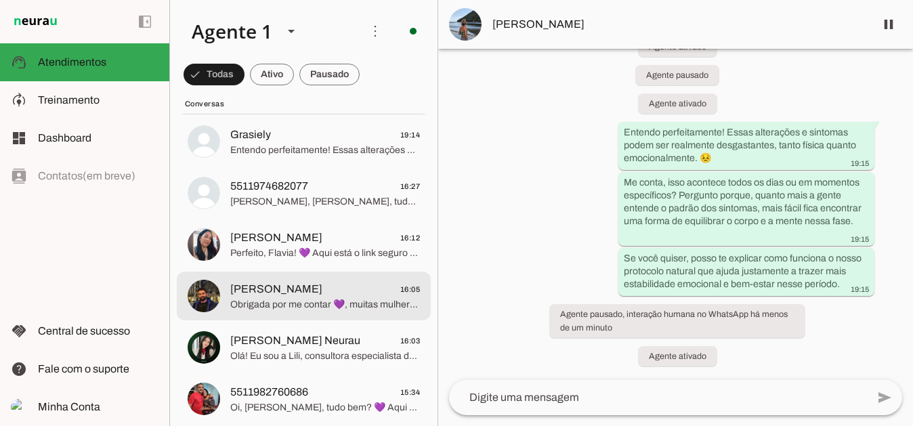
scroll to position [135, 0]
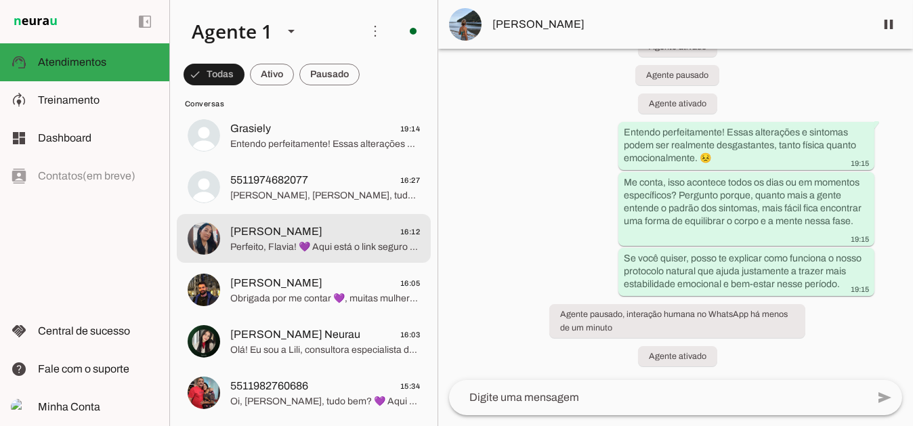
click at [276, 236] on span "[PERSON_NAME]" at bounding box center [276, 232] width 92 height 16
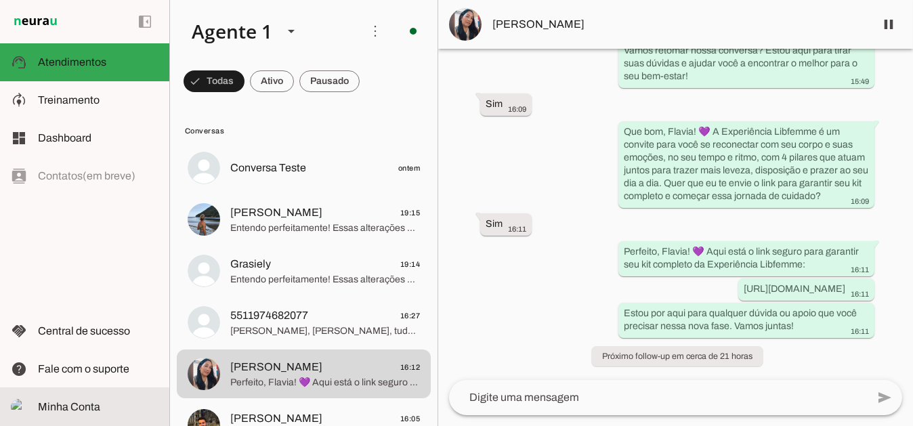
click at [83, 406] on span "Minha Conta" at bounding box center [69, 407] width 62 height 12
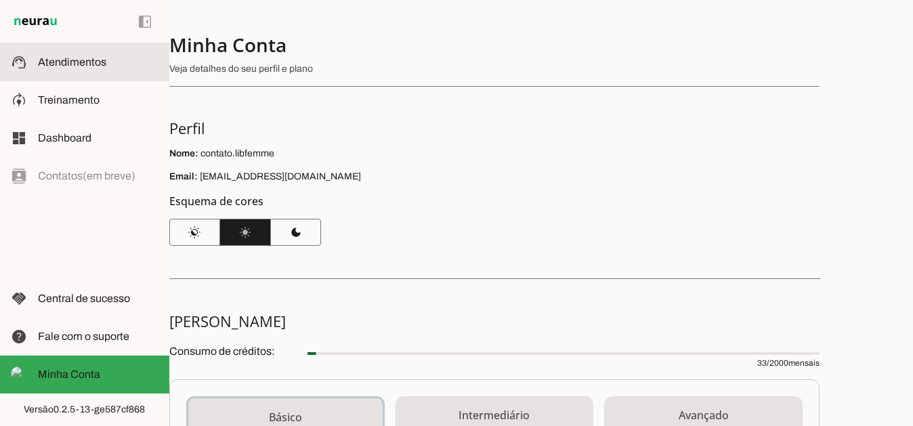
click at [82, 56] on span "Atendimentos" at bounding box center [72, 62] width 68 height 12
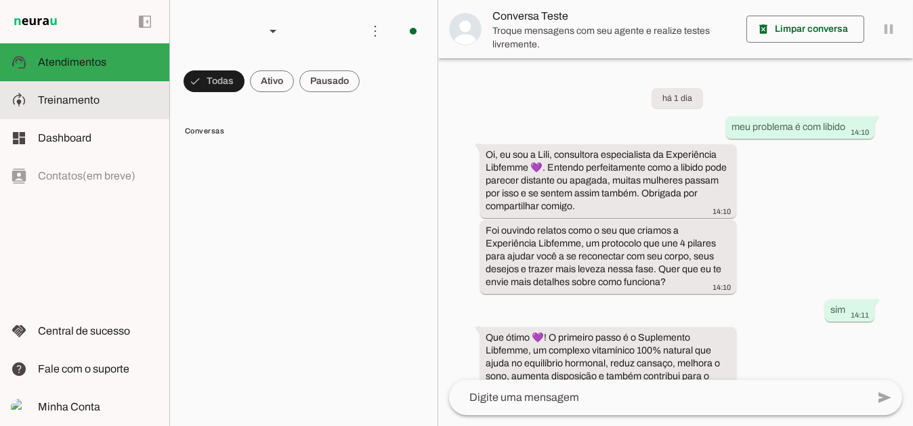
scroll to position [615, 0]
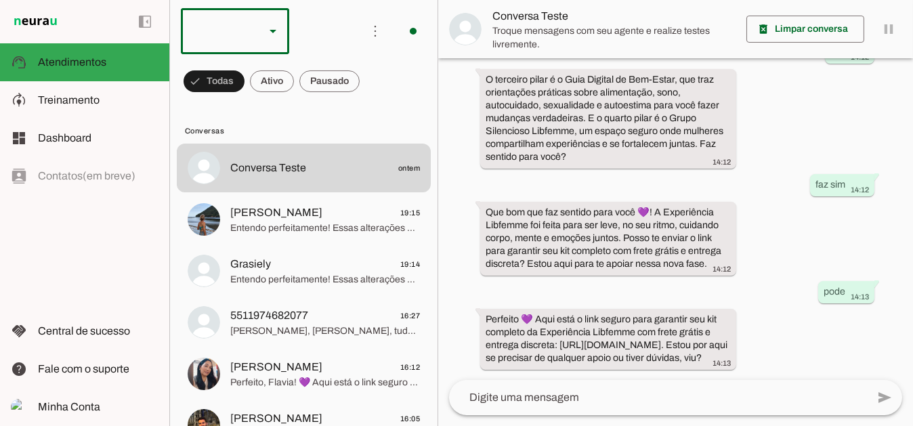
click at [274, 31] on icon at bounding box center [273, 31] width 7 height 3
click at [0, 0] on slot "Agente 1" at bounding box center [0, 0] width 0 height 0
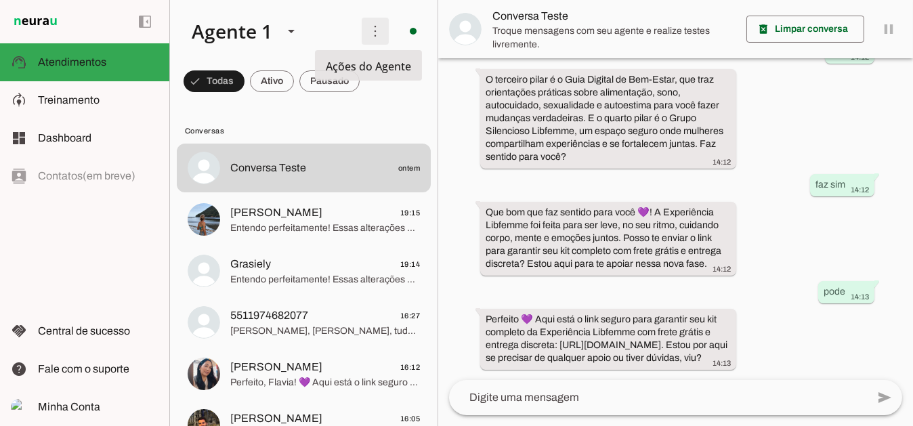
click at [373, 36] on span at bounding box center [375, 31] width 33 height 33
click at [322, 33] on slot at bounding box center [266, 31] width 170 height 46
click at [244, 89] on span at bounding box center [214, 81] width 61 height 33
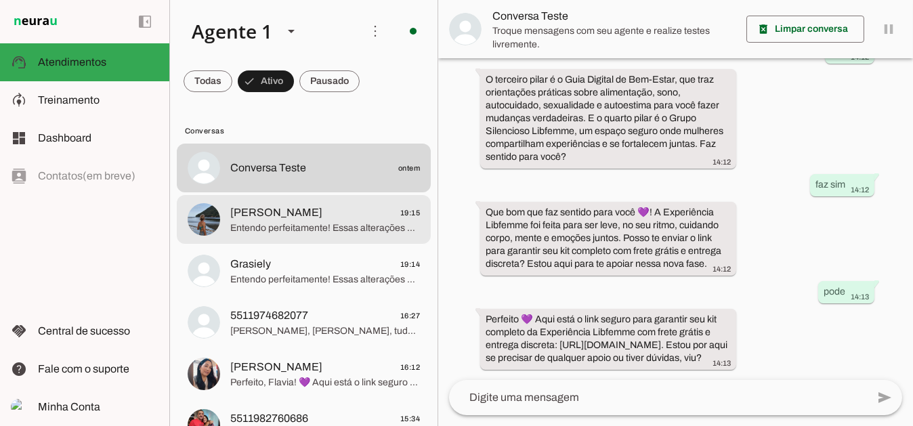
click at [305, 217] on span "[PERSON_NAME] 19:15" at bounding box center [325, 212] width 190 height 17
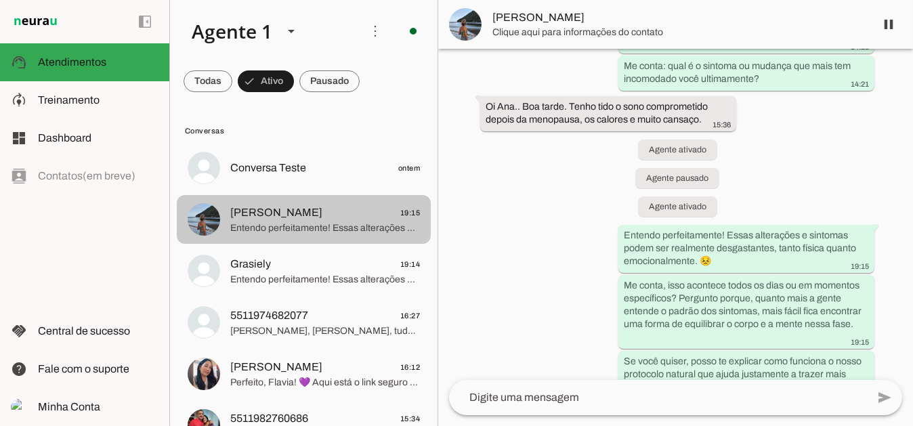
scroll to position [729, 0]
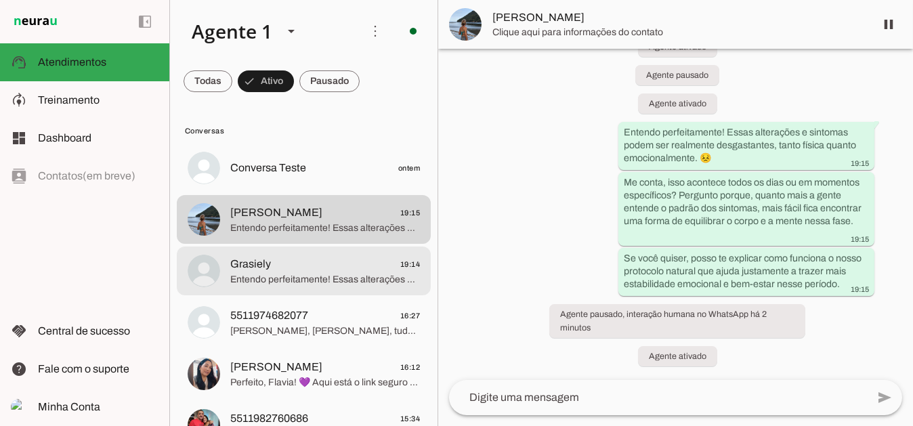
click at [322, 278] on span "Entendo perfeitamente! Essas alterações e sintomas podem ser realmente desgasta…" at bounding box center [325, 279] width 190 height 14
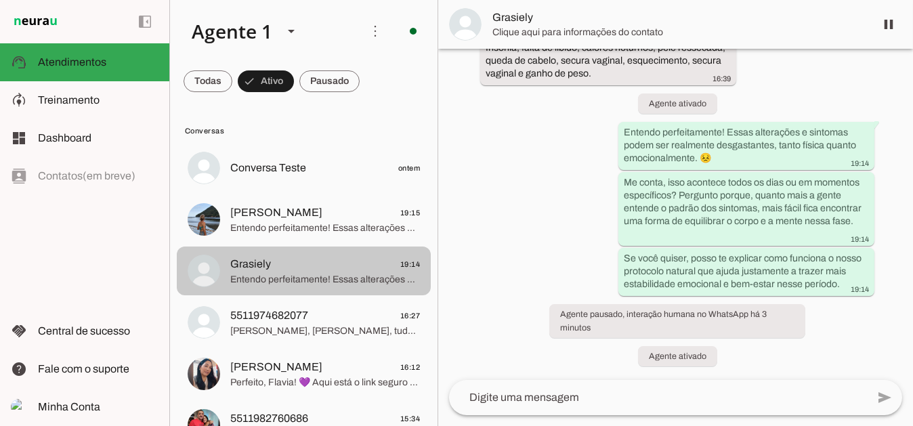
scroll to position [697, 0]
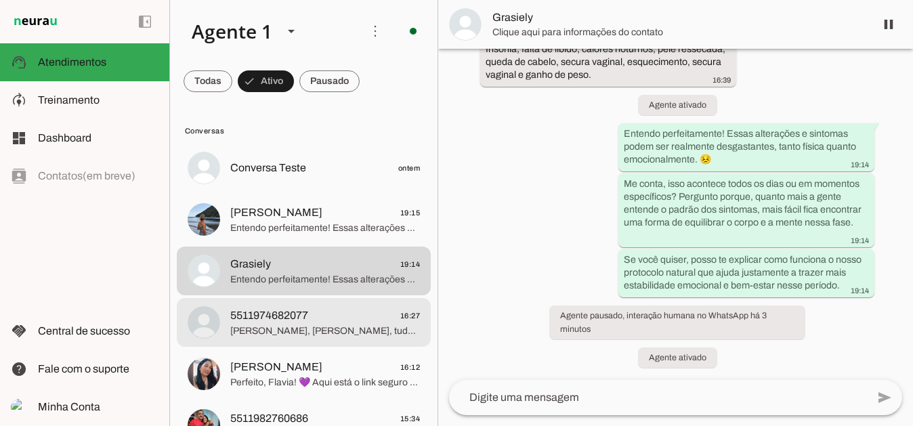
click at [276, 329] on span "[PERSON_NAME], [PERSON_NAME], tudo bem? 💜 Aqui é a Ana, da equipe Libfemme. Vi …" at bounding box center [325, 331] width 190 height 14
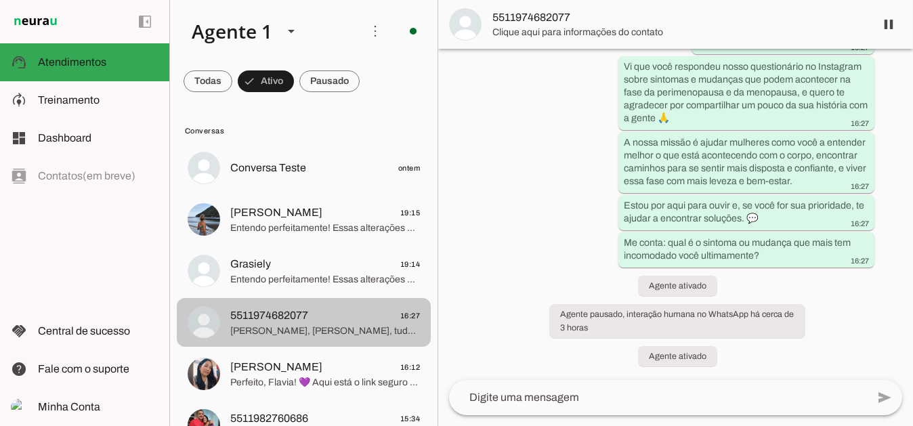
scroll to position [98, 0]
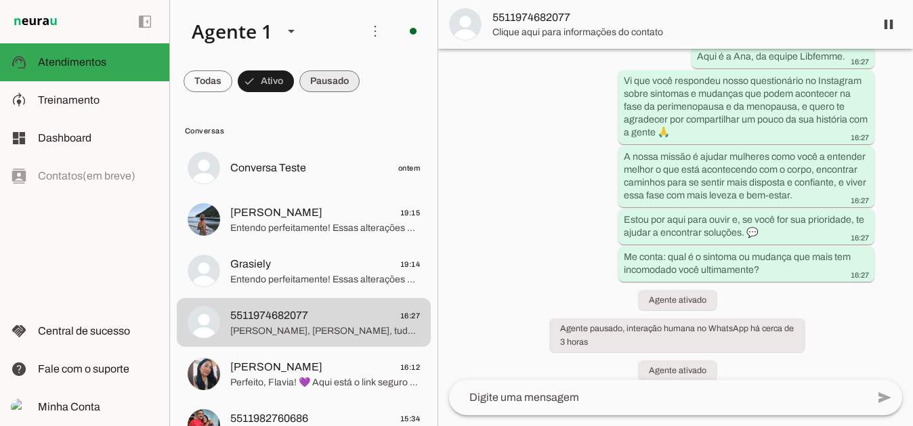
click at [232, 81] on span at bounding box center [208, 81] width 49 height 33
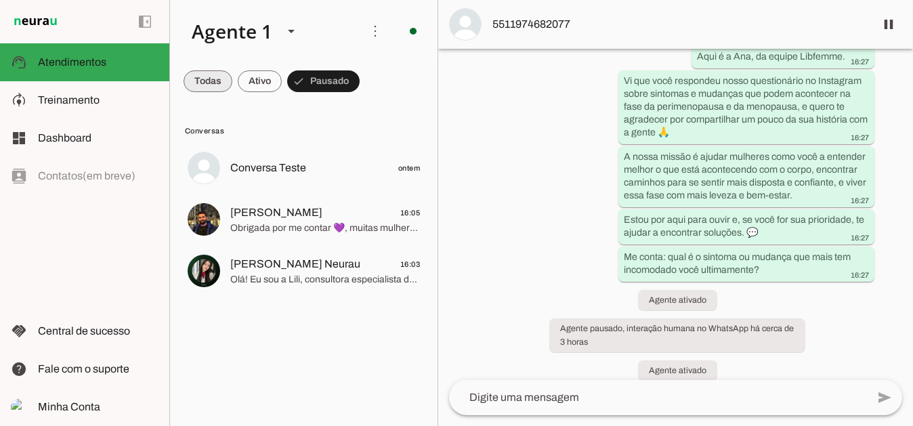
click at [199, 76] on span at bounding box center [208, 81] width 49 height 33
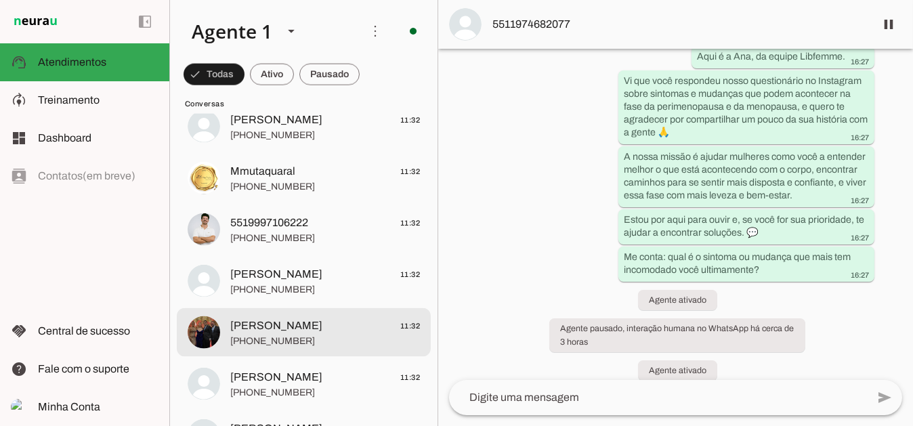
scroll to position [4470, 0]
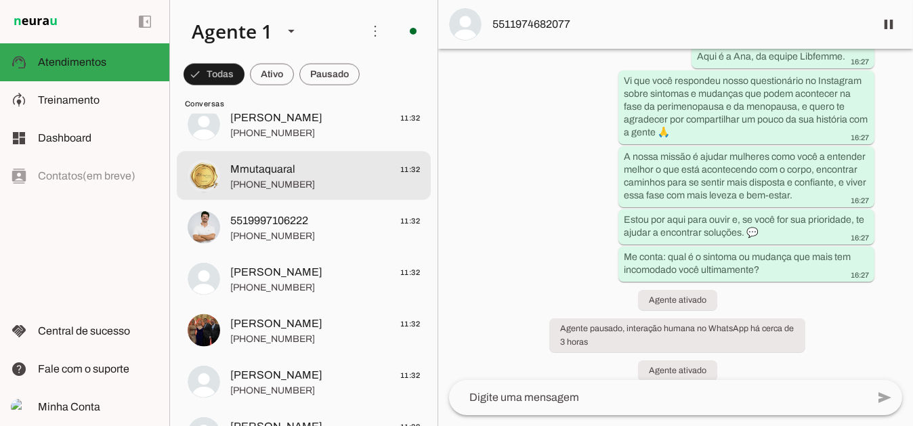
click at [310, 180] on span "+55 19 98314-5827" at bounding box center [325, 184] width 190 height 14
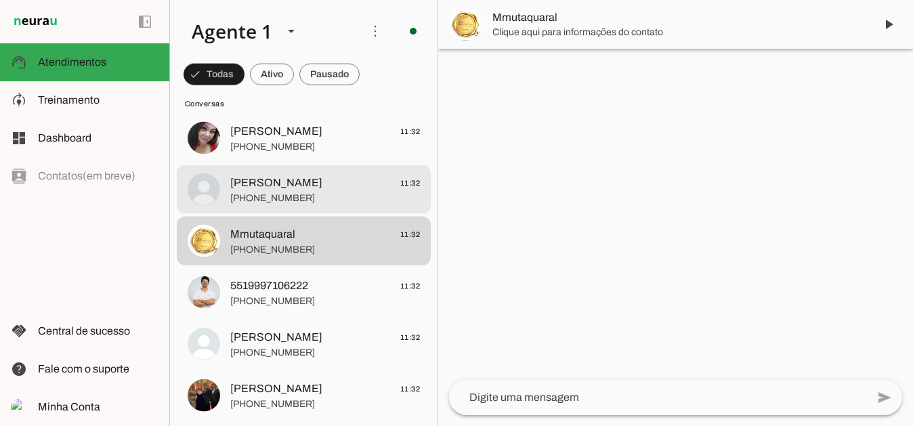
scroll to position [4402, 0]
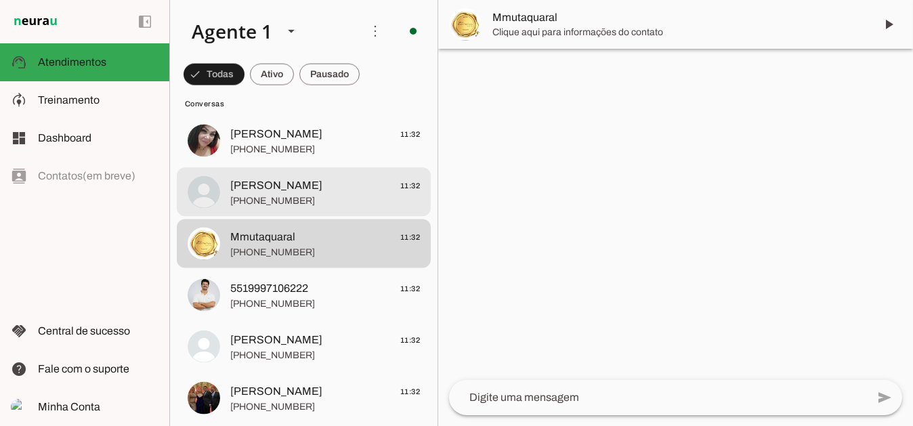
click at [312, 182] on span "Juscimara Lenzi 11:32" at bounding box center [325, 185] width 190 height 17
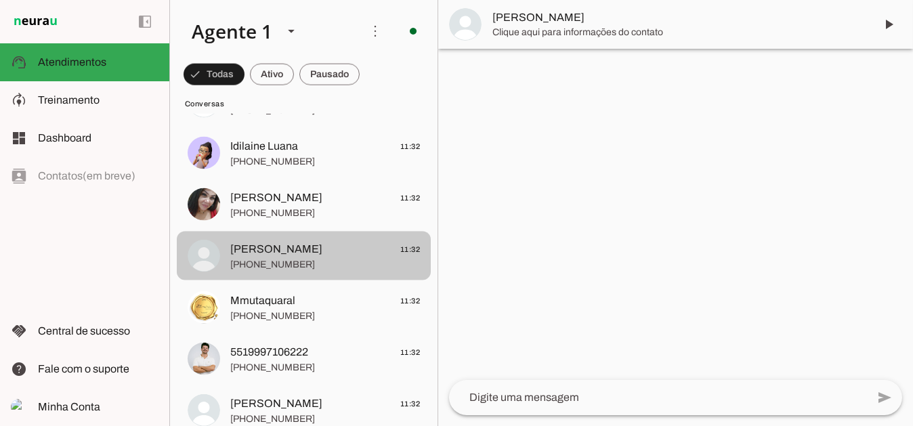
scroll to position [4335, 0]
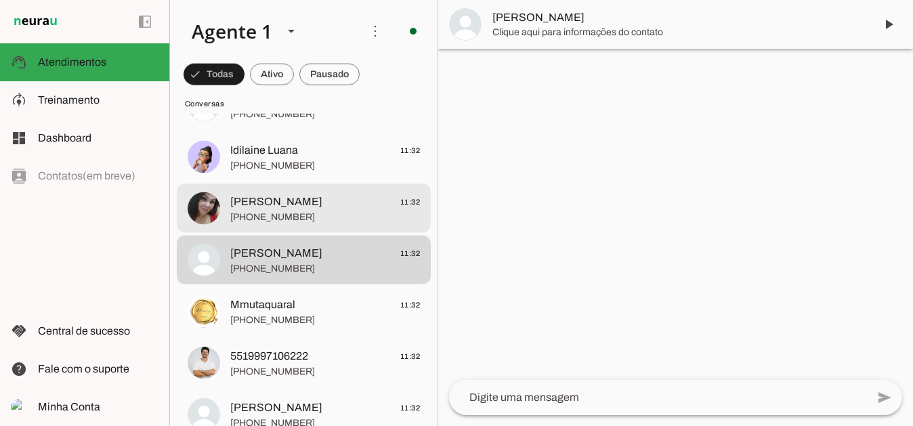
click at [310, 200] on span "Jorceli Rodrigues" at bounding box center [276, 202] width 92 height 16
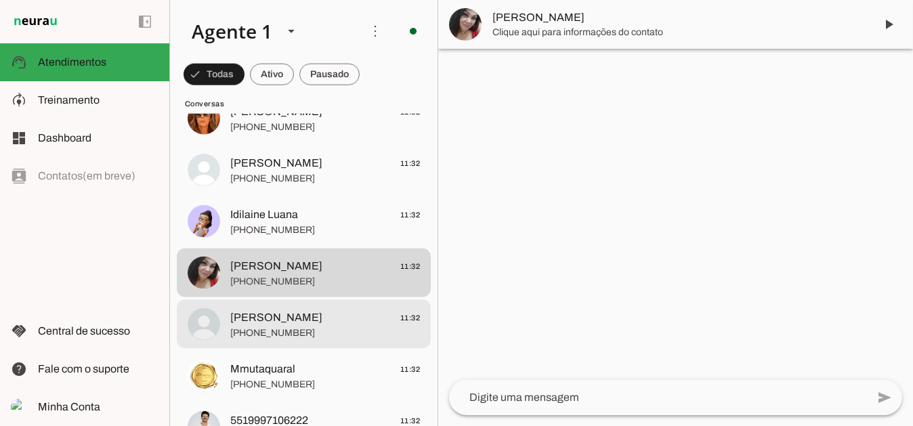
scroll to position [4267, 0]
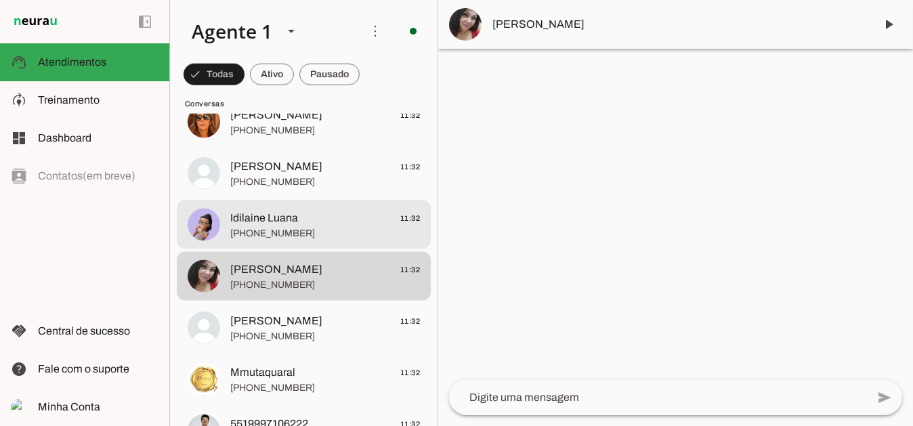
click at [291, 230] on span "+55 11 95278-5736" at bounding box center [325, 233] width 190 height 14
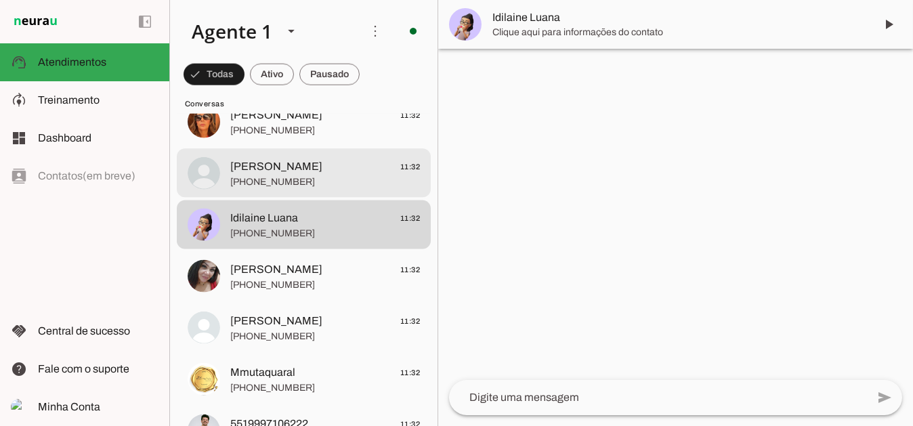
click at [295, 169] on span "Lu Borges 11:32" at bounding box center [325, 166] width 190 height 17
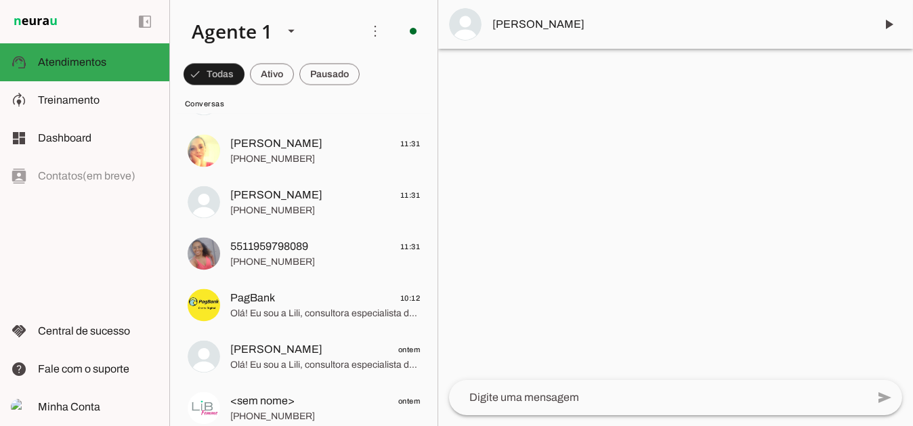
scroll to position [6105, 0]
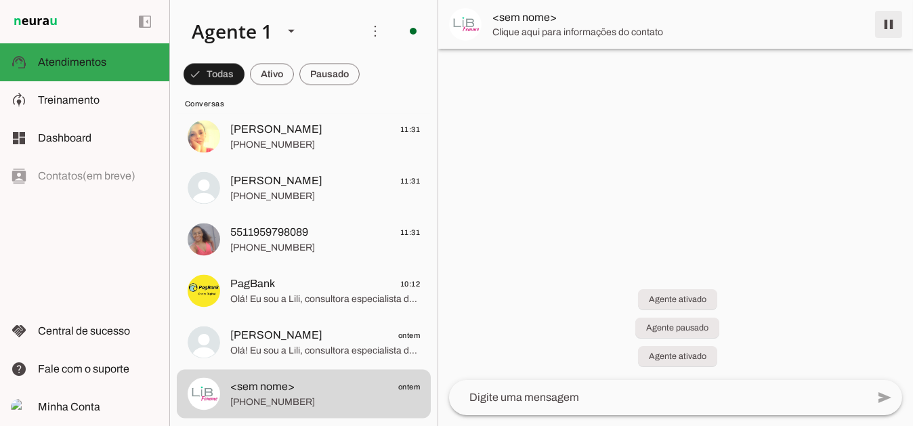
click at [889, 28] on span at bounding box center [888, 24] width 33 height 33
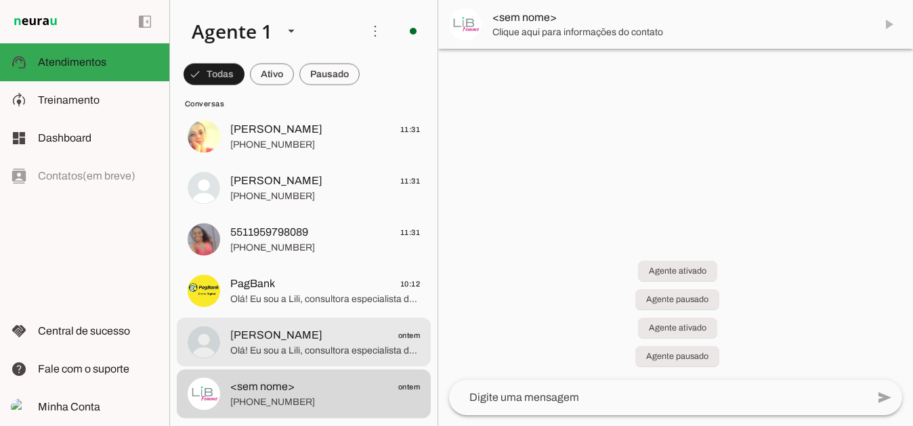
click at [280, 344] on span "Olá! Eu sou a Lili, consultora especialista da Experiência Libfemme 💜. Obrigada…" at bounding box center [325, 351] width 190 height 14
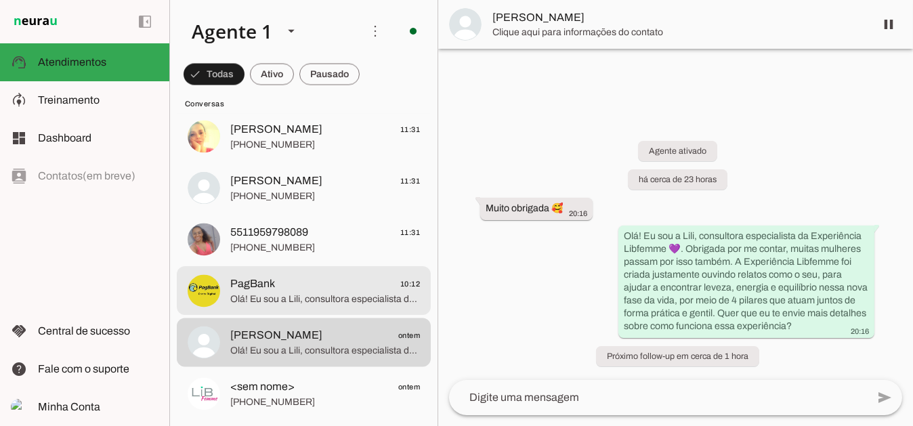
click at [293, 296] on span "Olá! Eu sou a Lili, consultora especialista da Experiência Libfemme 💜. A Libfem…" at bounding box center [325, 300] width 190 height 14
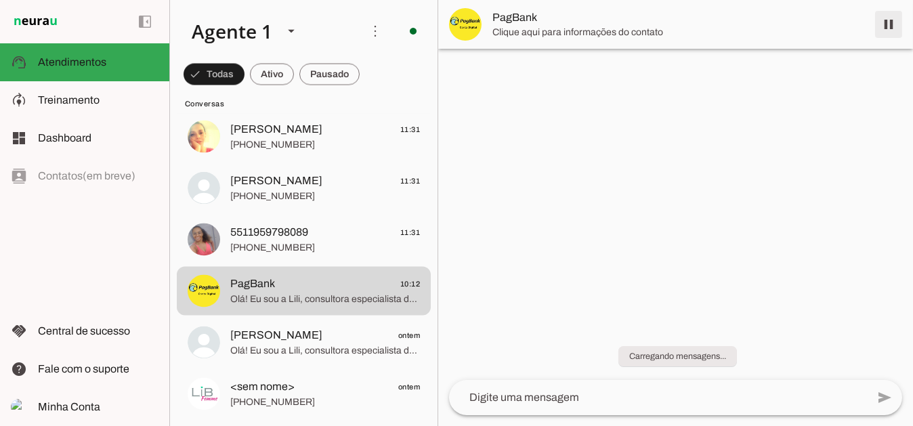
click at [886, 22] on span at bounding box center [888, 24] width 33 height 33
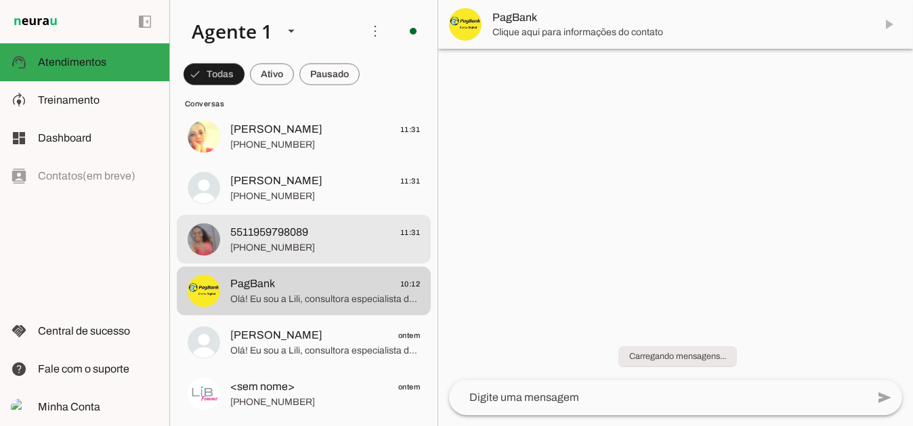
click at [283, 247] on span "+55 11 95979-8089" at bounding box center [325, 248] width 190 height 14
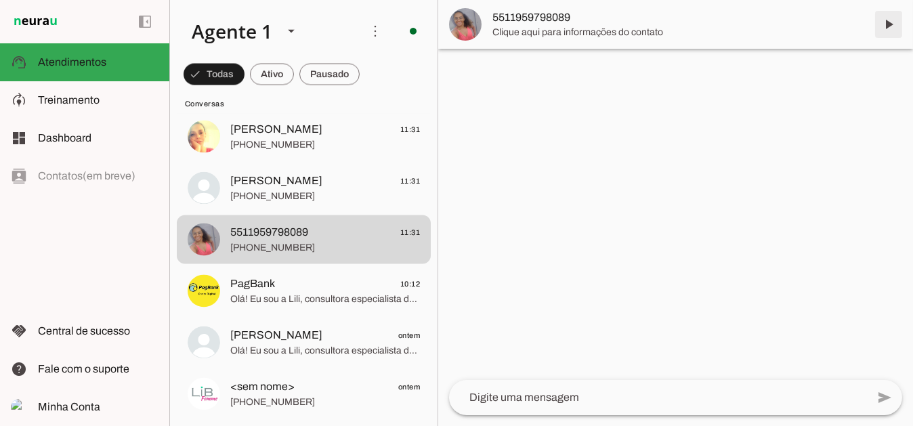
click at [885, 20] on span at bounding box center [888, 24] width 33 height 33
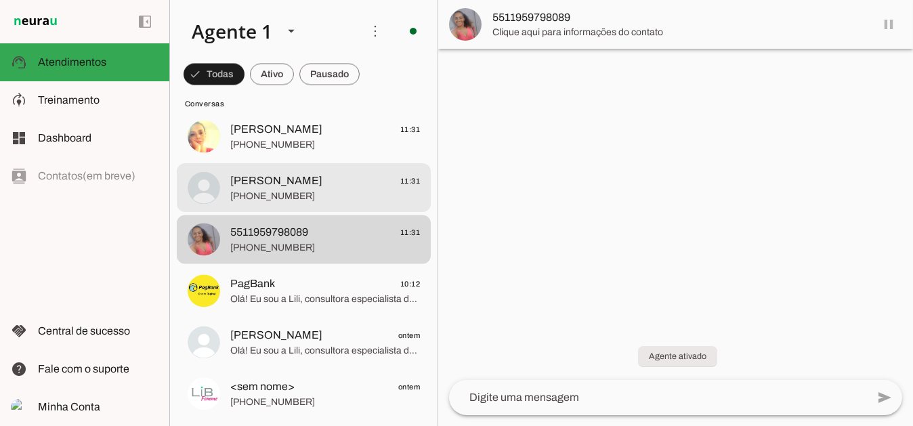
click at [271, 196] on span "+55 13 99702-5802" at bounding box center [325, 197] width 190 height 14
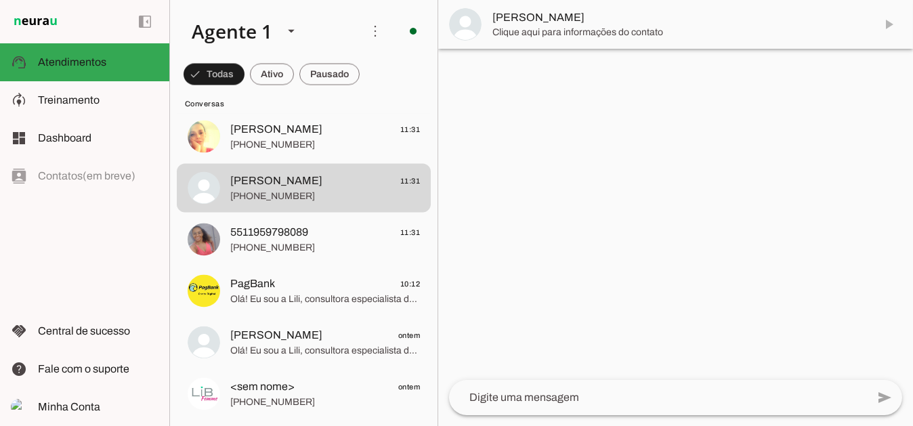
click at [895, 27] on span at bounding box center [888, 24] width 33 height 33
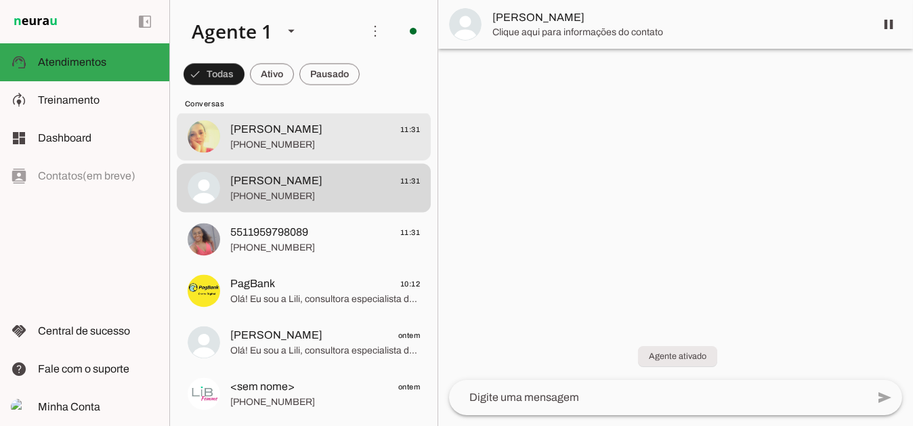
click at [295, 143] on span "+55 11 98911-0367" at bounding box center [325, 145] width 190 height 14
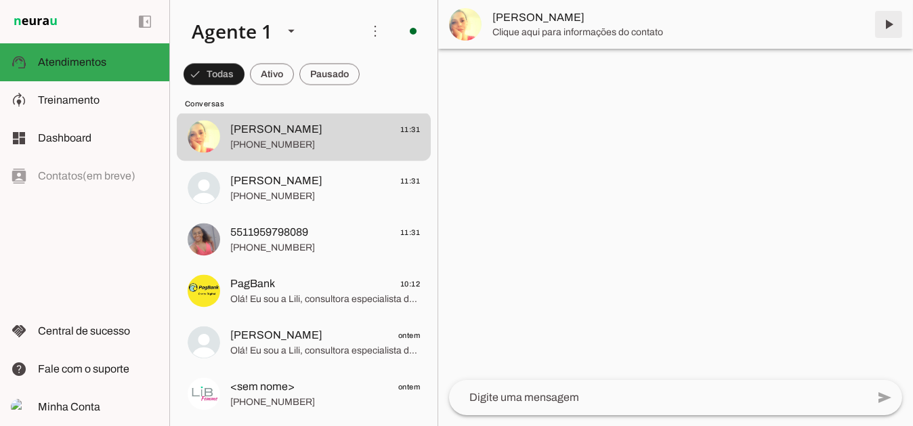
click at [891, 25] on span at bounding box center [888, 24] width 33 height 33
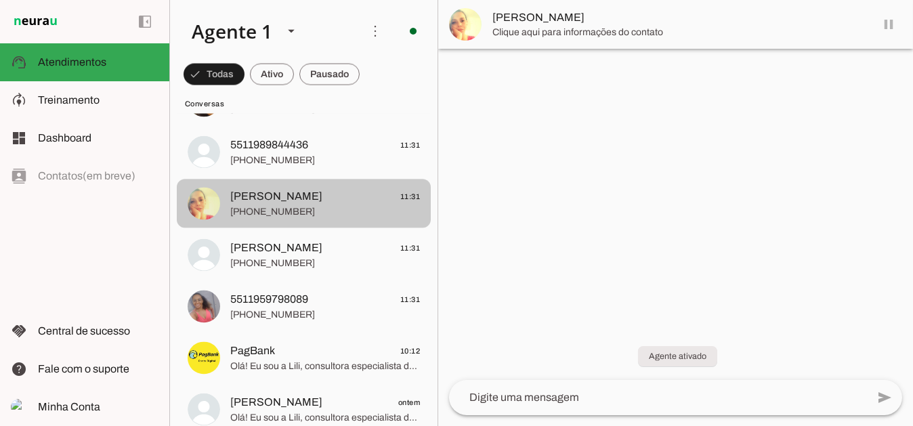
scroll to position [6037, 0]
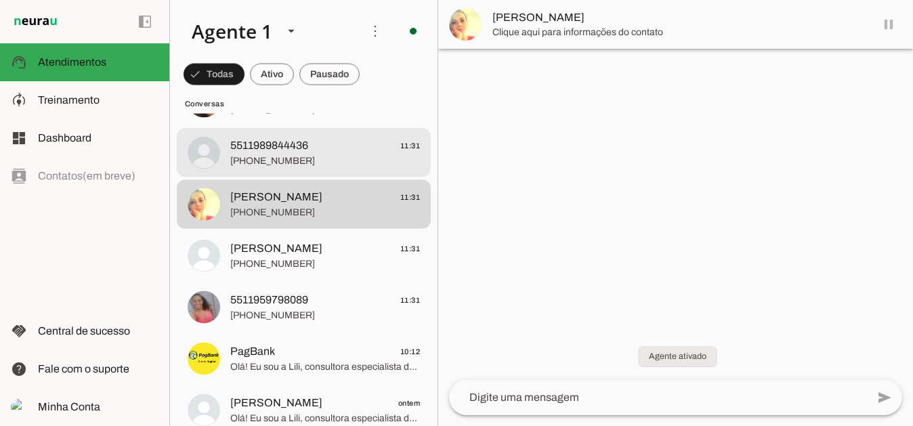
click at [331, 144] on span "5511989844436 11:31" at bounding box center [325, 145] width 190 height 17
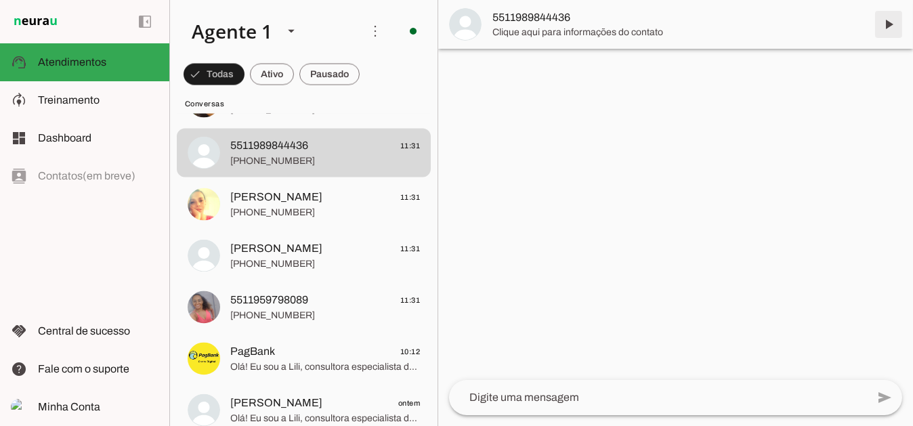
click at [889, 22] on span at bounding box center [888, 24] width 33 height 33
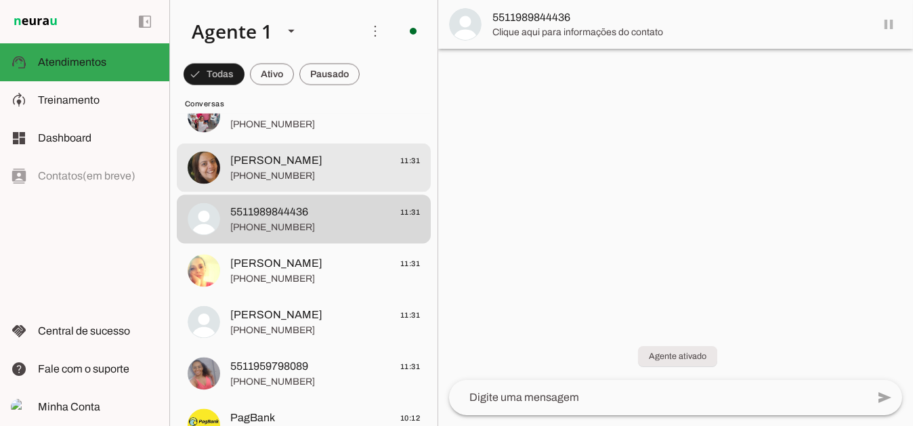
scroll to position [5970, 0]
click at [300, 175] on span "+55 11 98555-6833" at bounding box center [325, 178] width 190 height 14
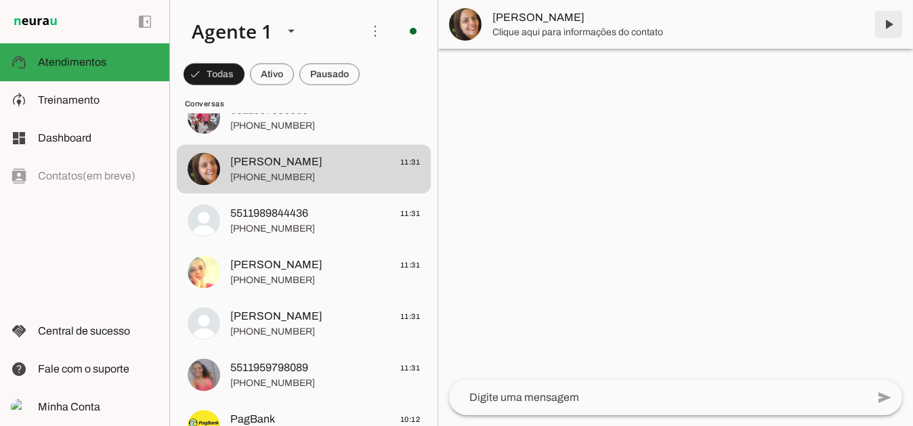
click at [887, 25] on span at bounding box center [888, 24] width 33 height 33
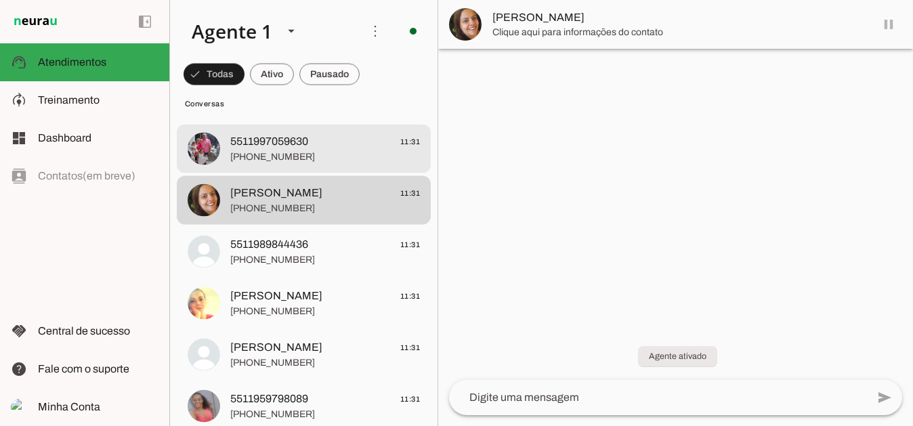
scroll to position [5902, 0]
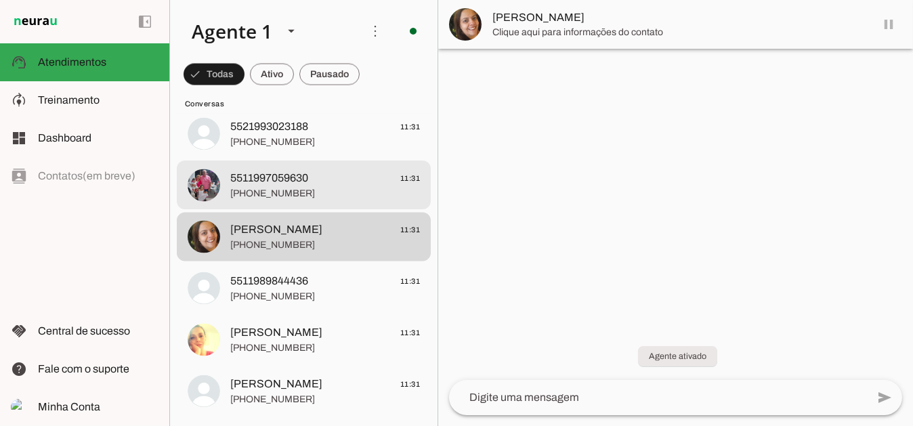
click at [272, 187] on span "+55 11 99705-9630" at bounding box center [325, 194] width 190 height 14
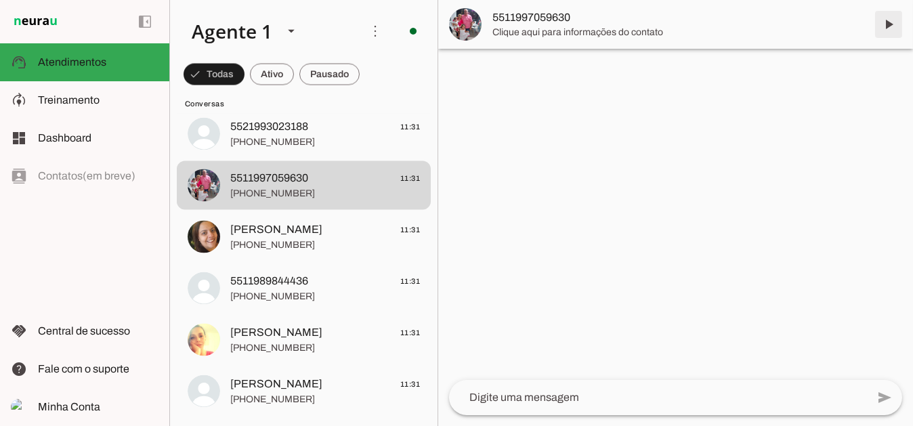
click at [891, 22] on span at bounding box center [888, 24] width 33 height 33
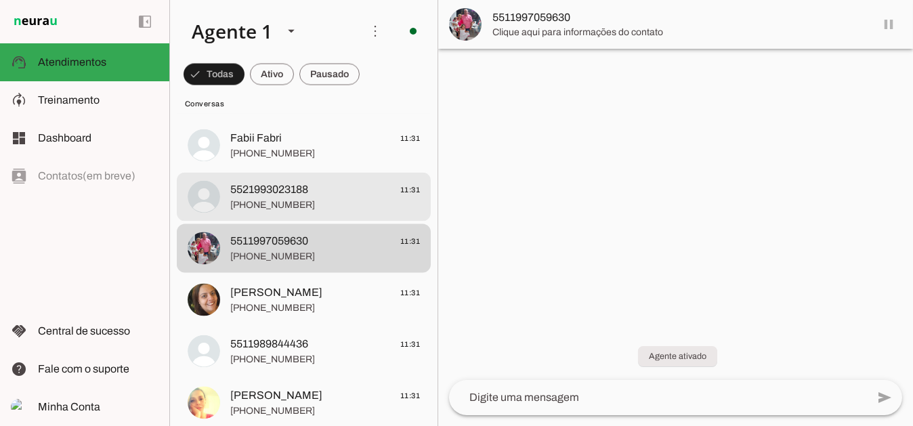
scroll to position [5834, 0]
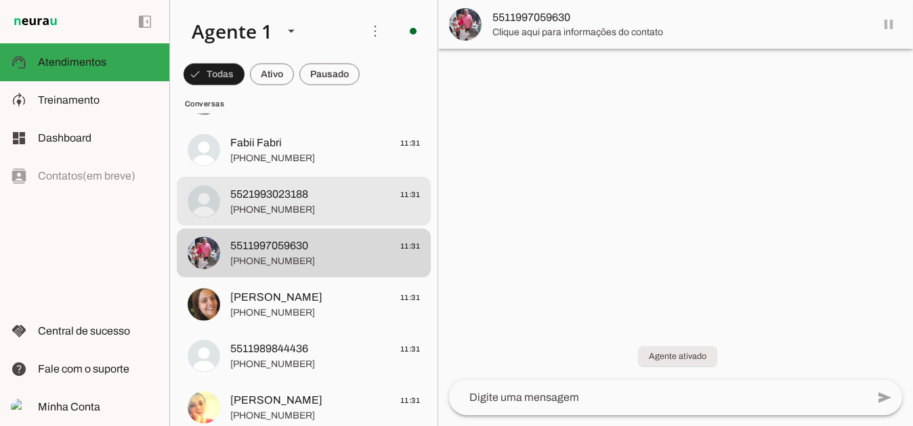
click at [261, 197] on span "5521993023188" at bounding box center [269, 195] width 78 height 16
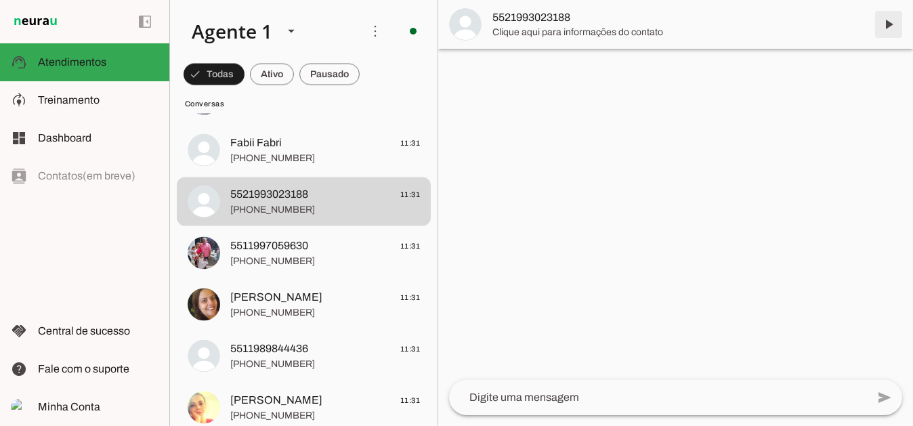
click at [887, 23] on span at bounding box center [888, 24] width 33 height 33
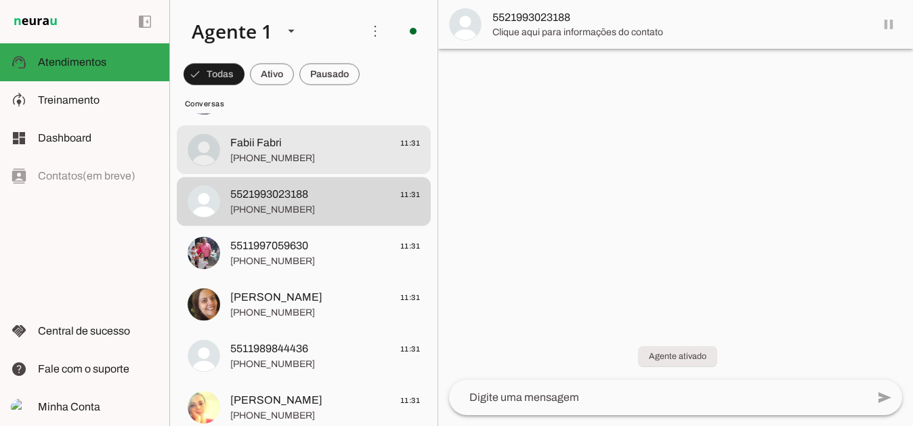
click at [293, 146] on span "Fabii Fabri 11:31" at bounding box center [325, 143] width 190 height 17
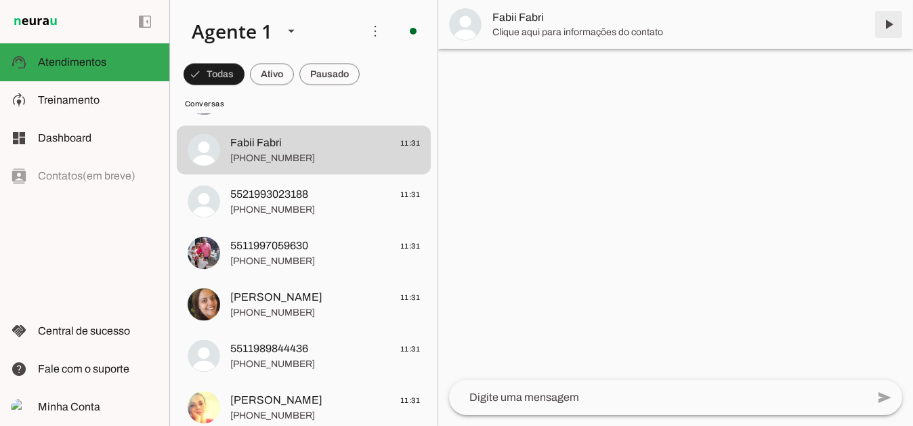
click at [891, 24] on span at bounding box center [888, 24] width 33 height 33
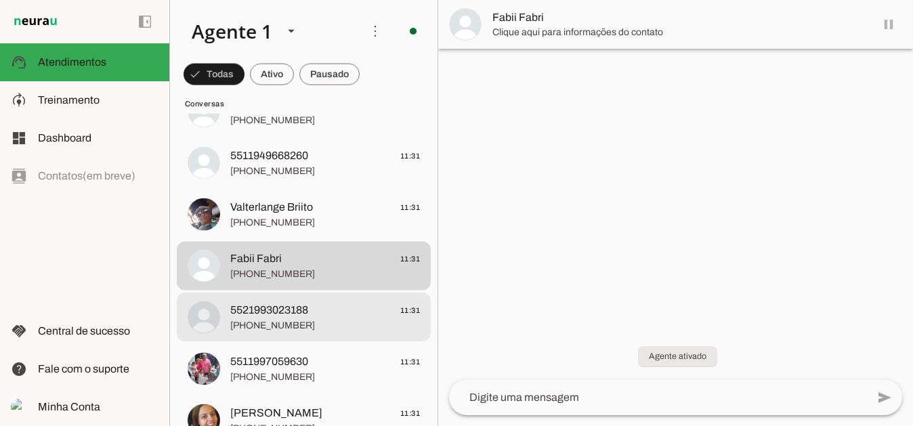
scroll to position [5699, 0]
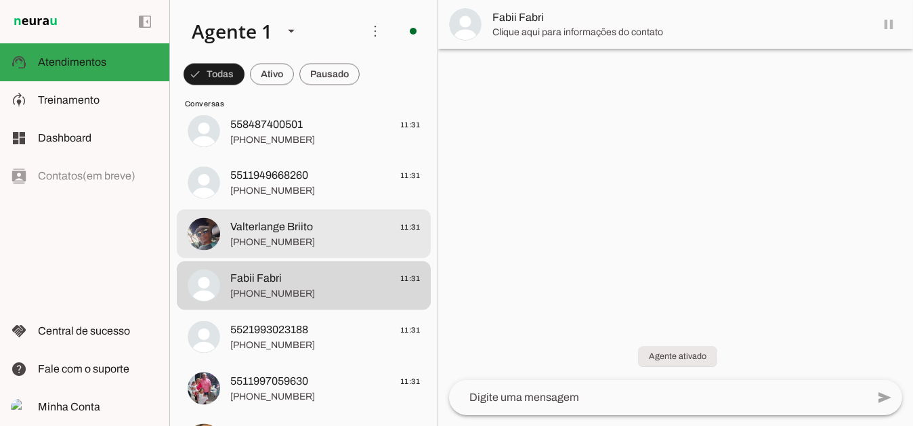
click at [242, 226] on span "Valterlange Briito" at bounding box center [271, 227] width 83 height 16
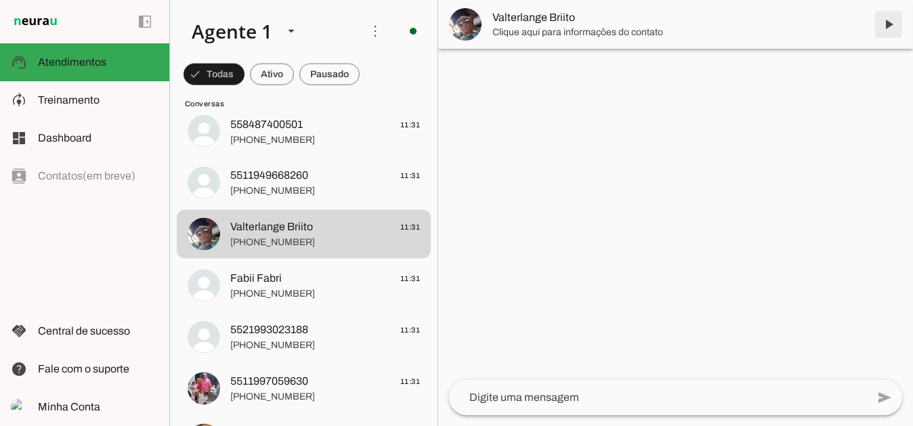
click at [895, 25] on span at bounding box center [888, 24] width 33 height 33
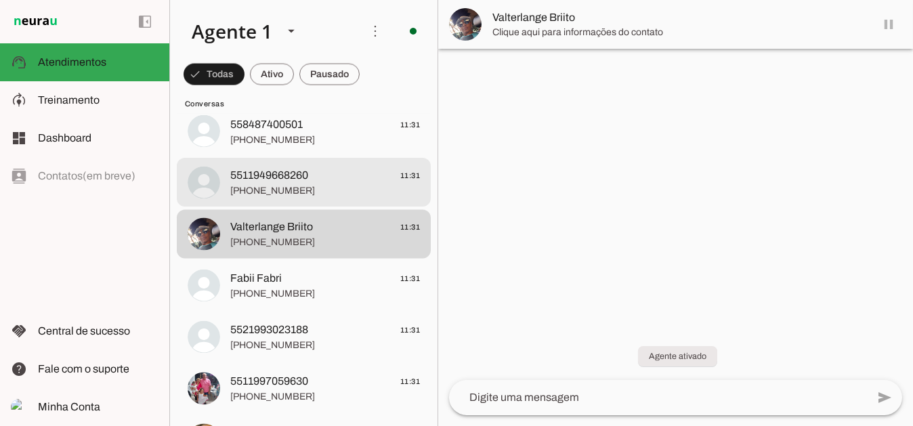
click at [297, 188] on span "+55 11 94966-8260" at bounding box center [325, 191] width 190 height 14
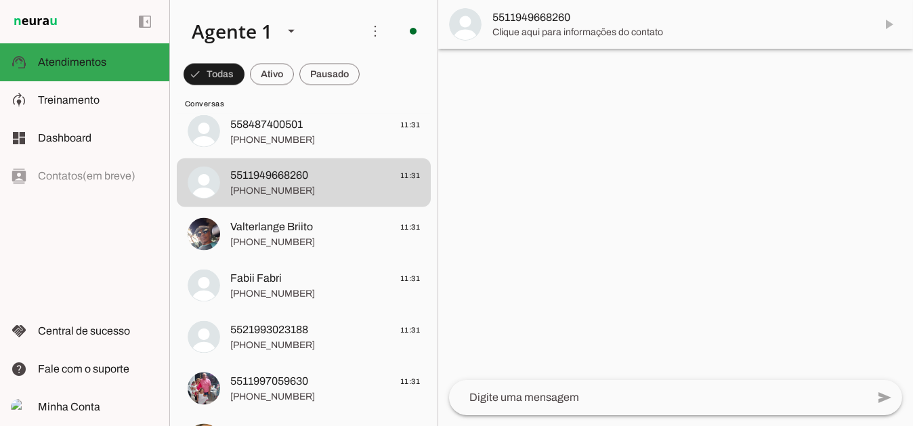
click at [891, 25] on md-item "5511949668260" at bounding box center [675, 24] width 475 height 49
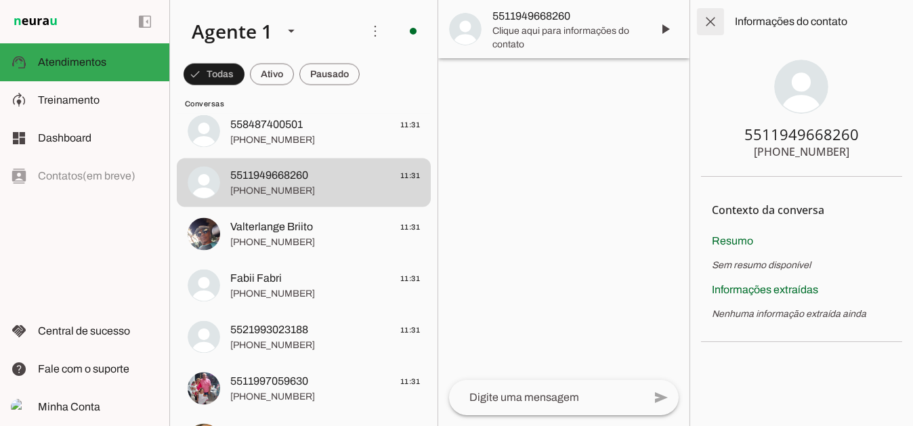
click at [717, 20] on span at bounding box center [710, 21] width 33 height 33
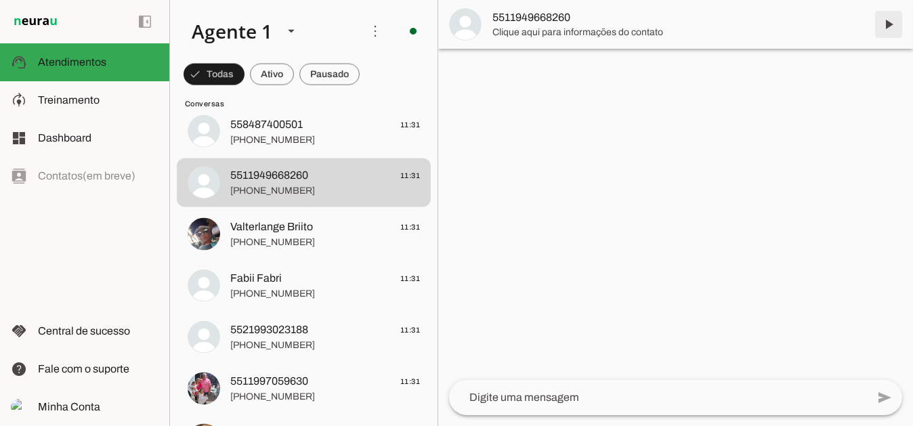
click at [889, 22] on span at bounding box center [888, 24] width 33 height 33
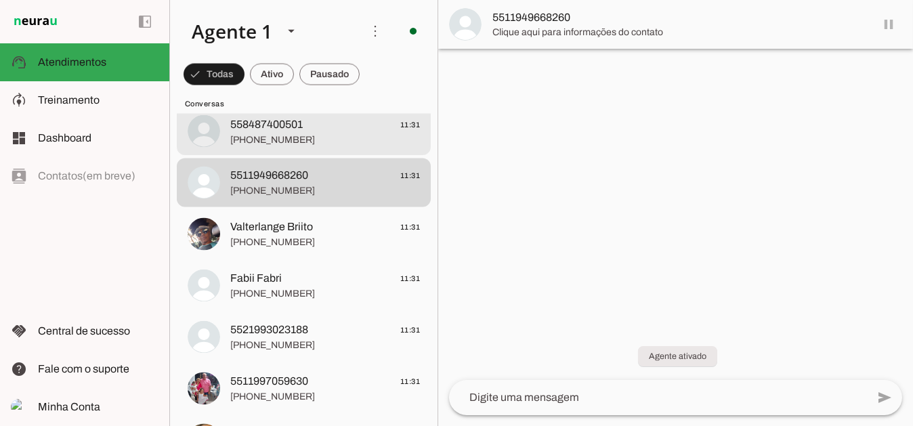
click at [274, 125] on span "558487400501" at bounding box center [266, 124] width 72 height 16
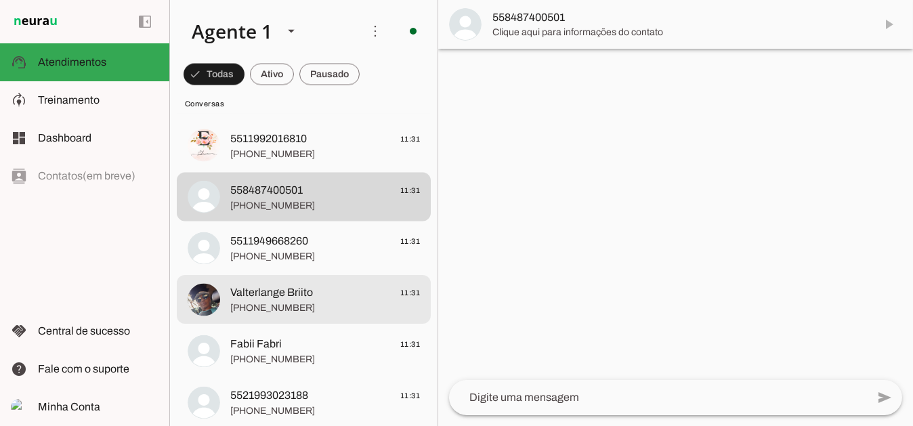
scroll to position [5631, 0]
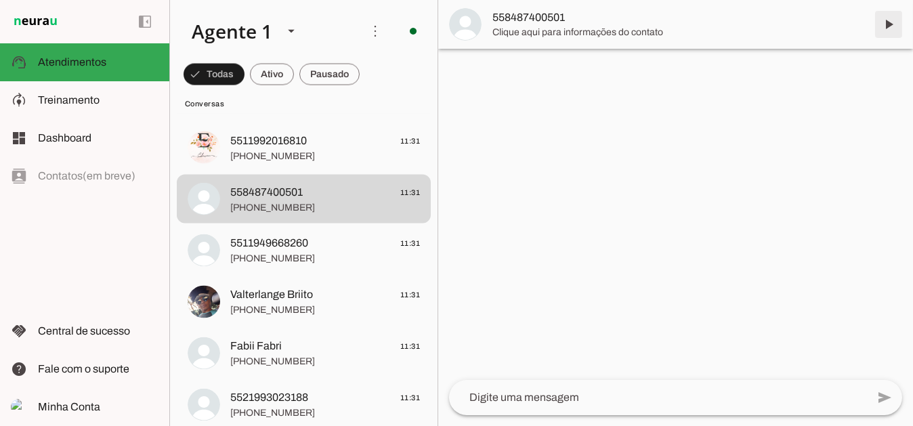
click at [889, 25] on span at bounding box center [888, 24] width 33 height 33
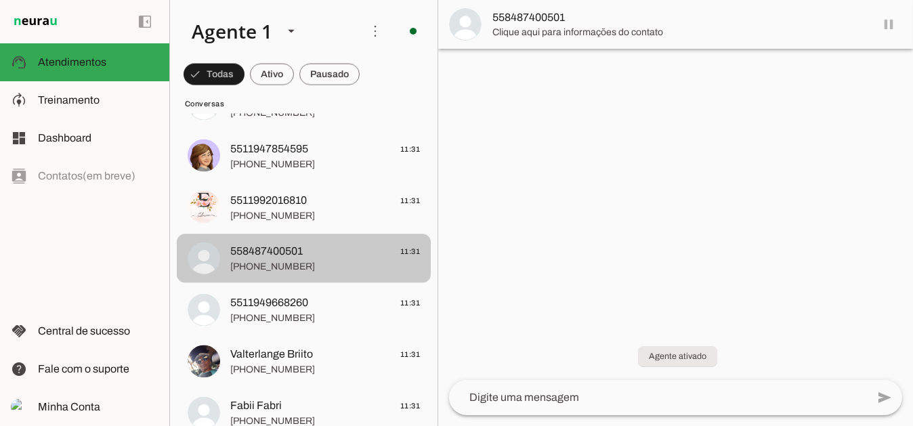
scroll to position [5563, 0]
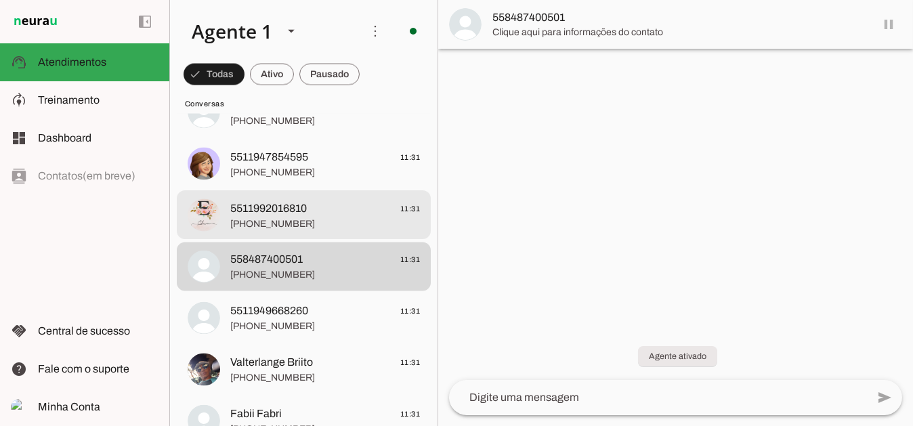
click at [284, 218] on span "+55 11 99201-6810" at bounding box center [325, 224] width 190 height 14
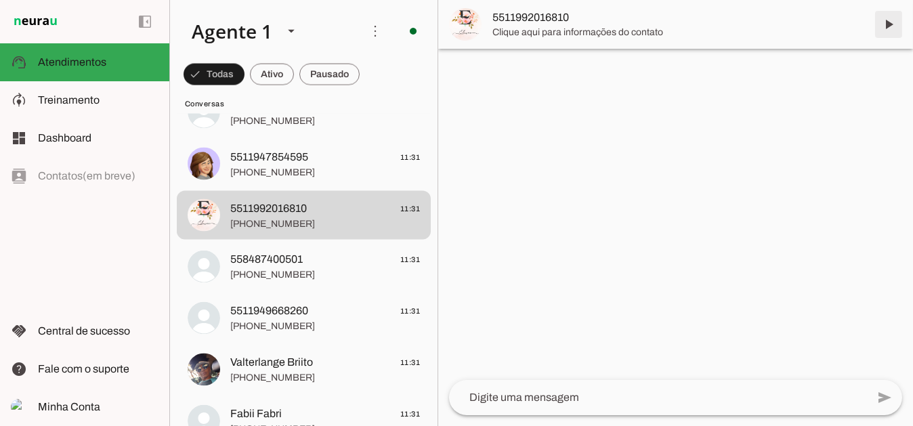
click at [889, 28] on span at bounding box center [888, 24] width 33 height 33
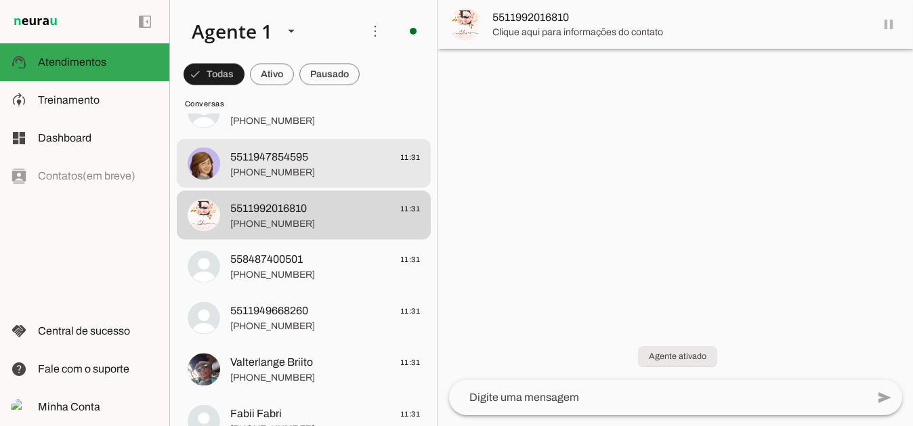
click at [303, 163] on span "5511947854595" at bounding box center [269, 157] width 78 height 16
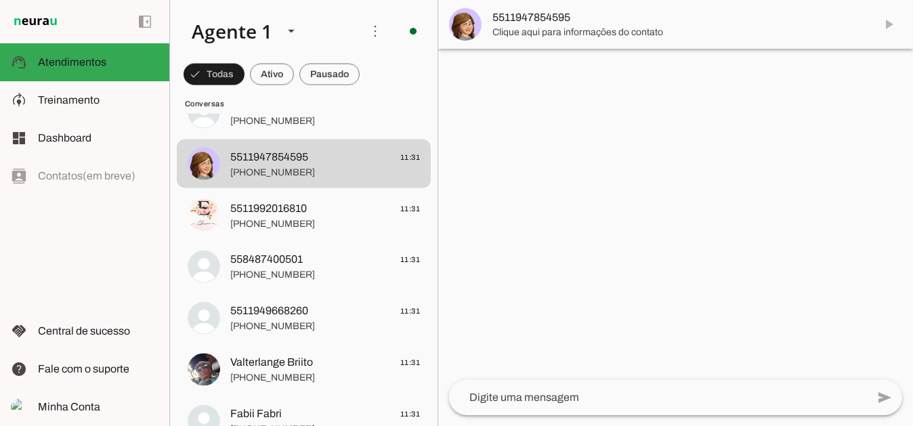
click at [884, 27] on md-item "5511947854595" at bounding box center [675, 24] width 475 height 49
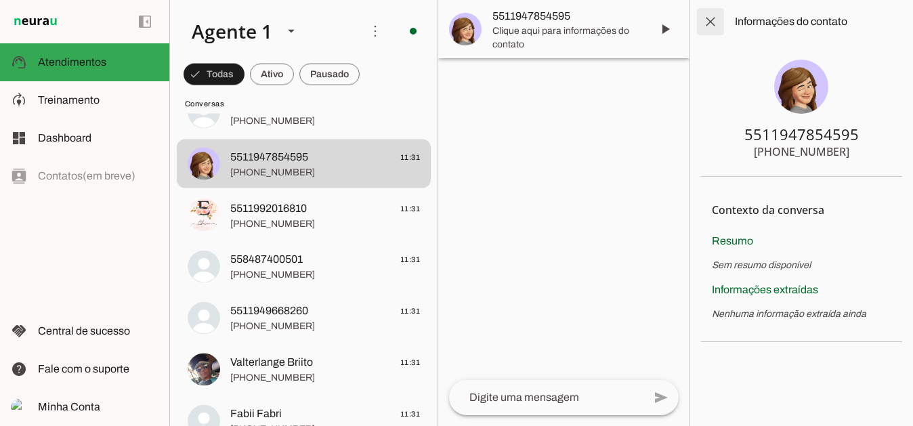
click at [712, 22] on span at bounding box center [710, 21] width 33 height 33
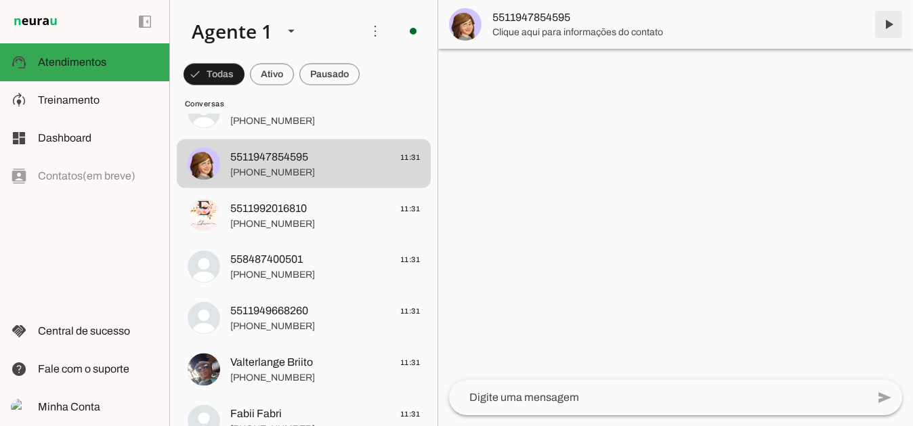
click at [893, 31] on span at bounding box center [888, 24] width 33 height 33
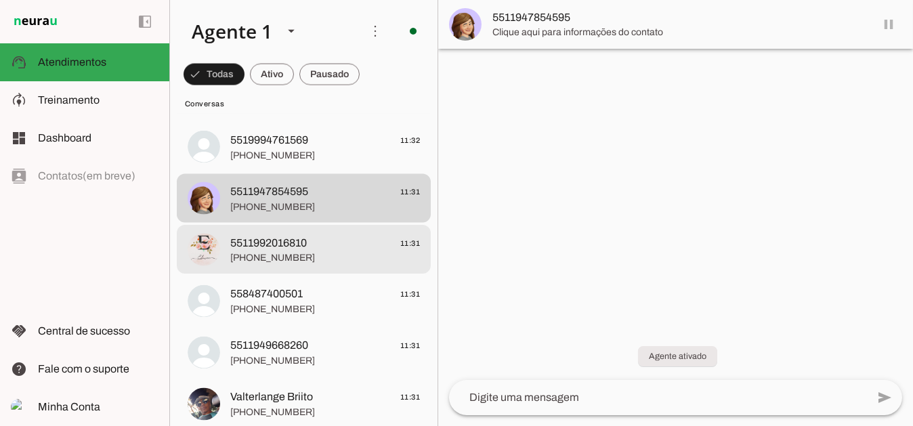
scroll to position [5495, 0]
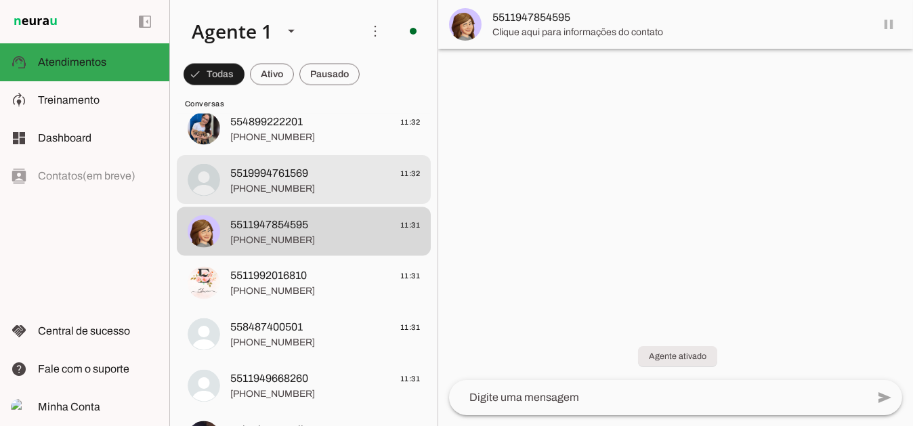
click at [309, 178] on span "5519994761569 11:32" at bounding box center [325, 173] width 190 height 17
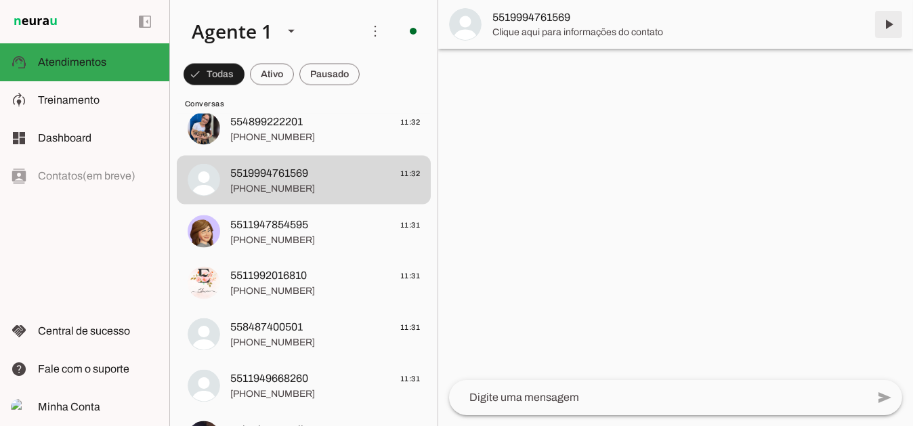
click at [886, 24] on span at bounding box center [888, 24] width 33 height 33
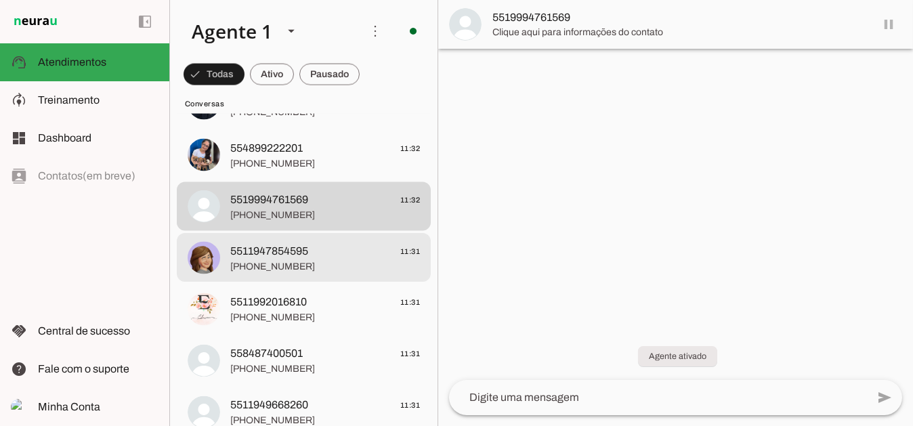
scroll to position [5428, 0]
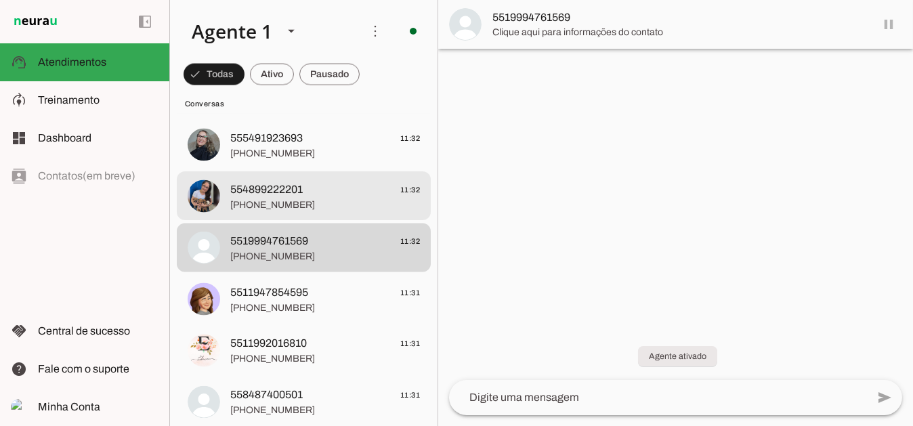
click at [289, 193] on span "554899222201" at bounding box center [266, 190] width 72 height 16
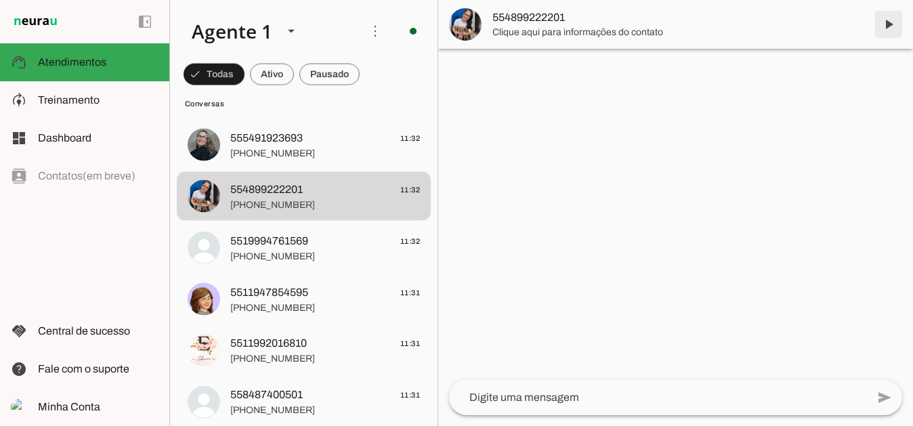
click at [893, 19] on span at bounding box center [888, 24] width 33 height 33
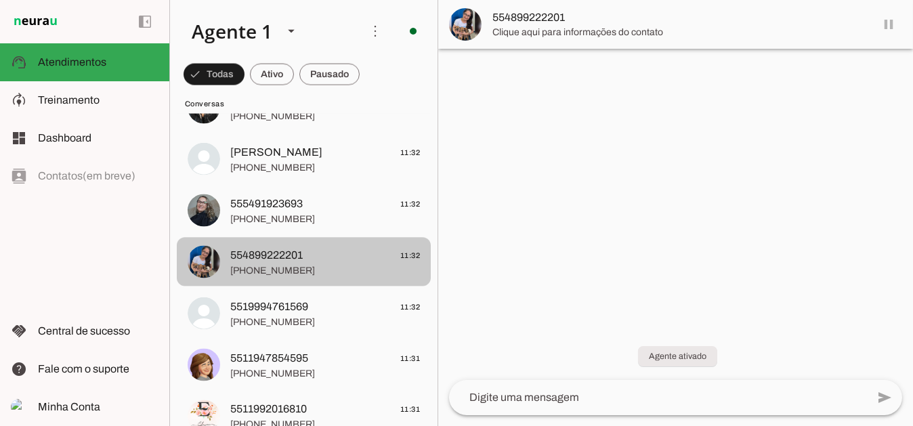
scroll to position [5360, 0]
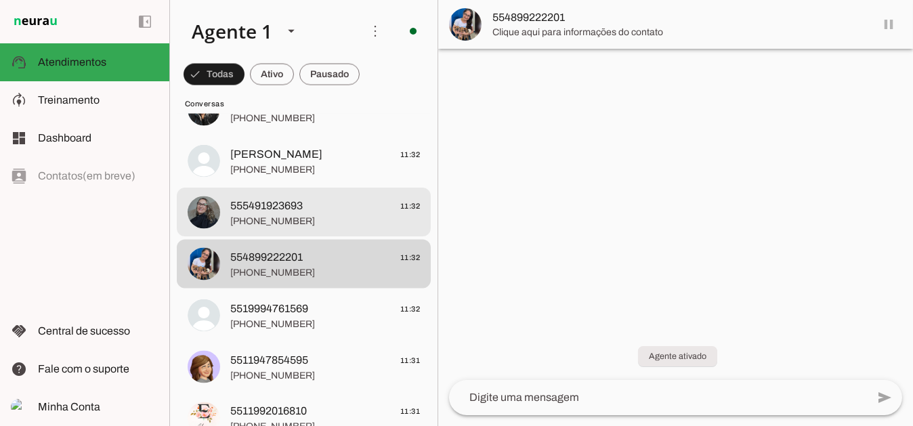
click at [299, 209] on span "555491923693" at bounding box center [266, 206] width 72 height 16
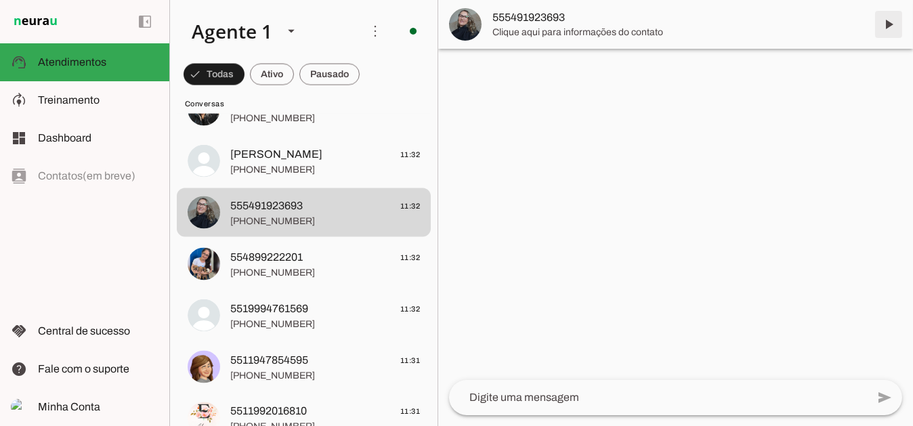
click at [889, 22] on span at bounding box center [888, 24] width 33 height 33
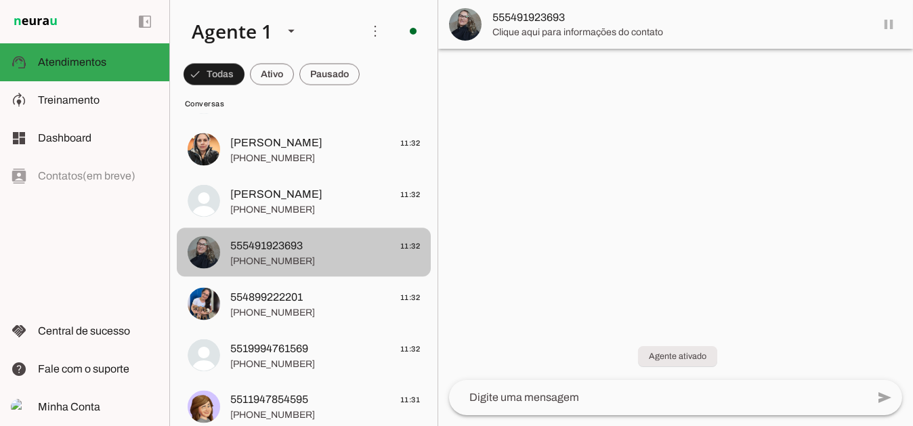
scroll to position [5292, 0]
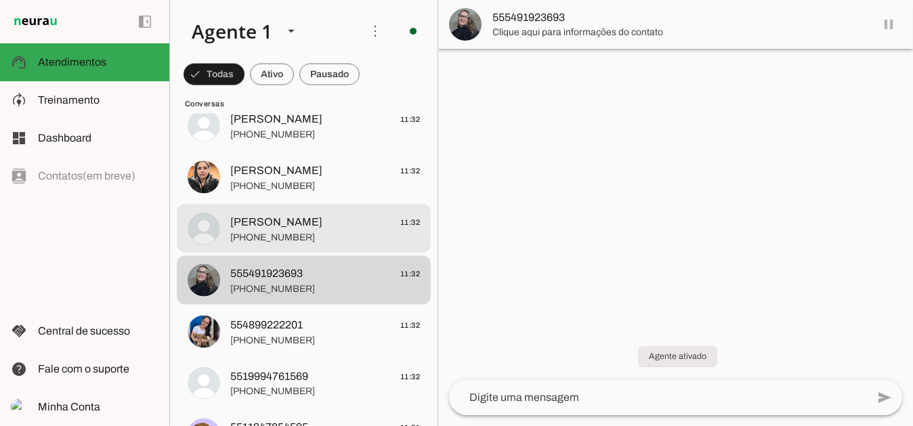
click at [343, 242] on span "+55 14 99801-6447" at bounding box center [325, 237] width 190 height 14
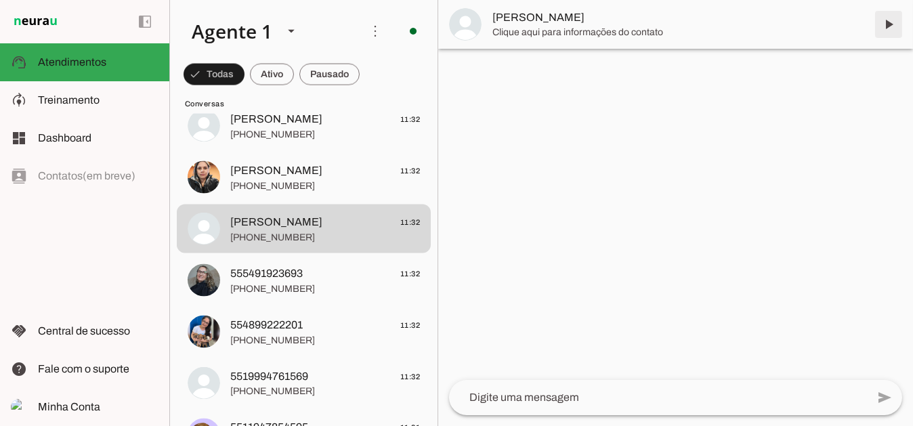
click at [892, 25] on span at bounding box center [888, 24] width 33 height 33
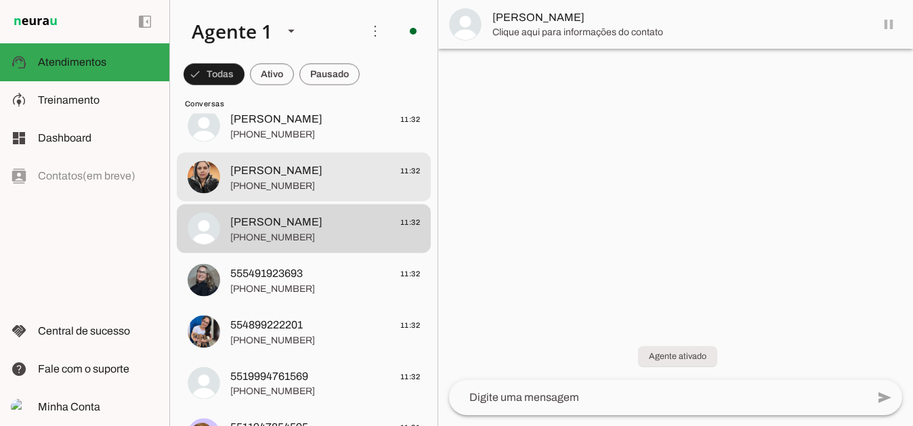
click at [328, 171] on span "Ismenia Souza 11:32" at bounding box center [325, 170] width 190 height 17
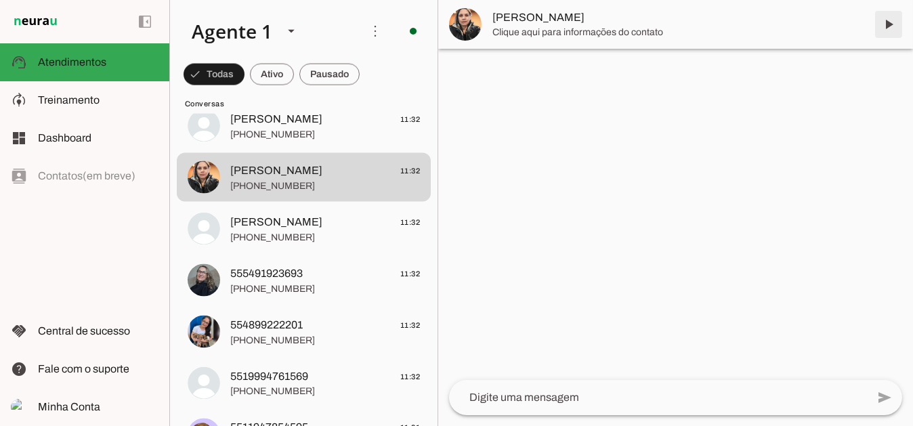
click at [892, 26] on span at bounding box center [888, 24] width 33 height 33
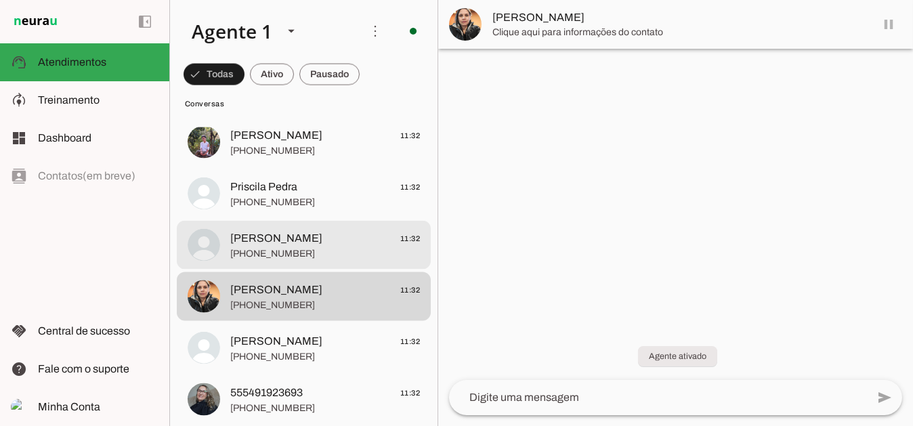
scroll to position [5157, 0]
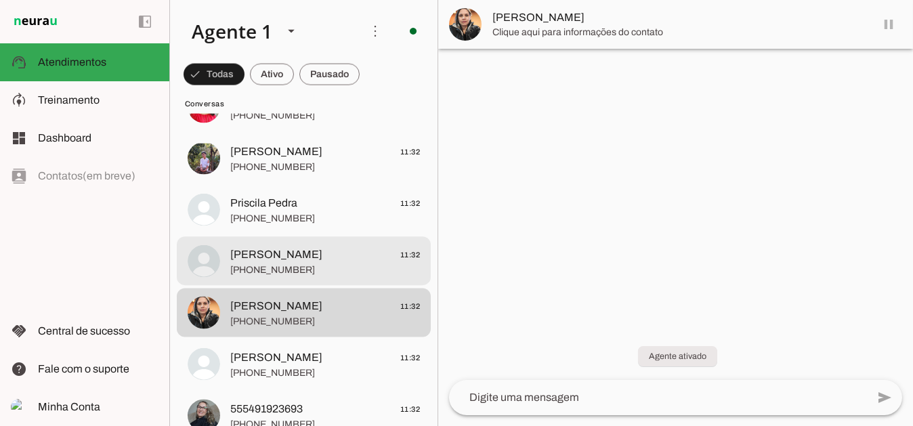
click at [298, 264] on span "+55 12 98853-3546" at bounding box center [325, 270] width 190 height 14
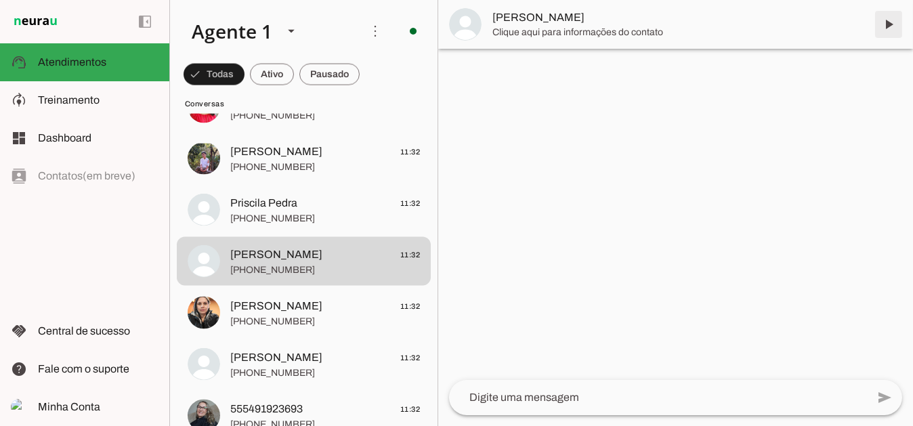
click at [886, 25] on span at bounding box center [888, 24] width 33 height 33
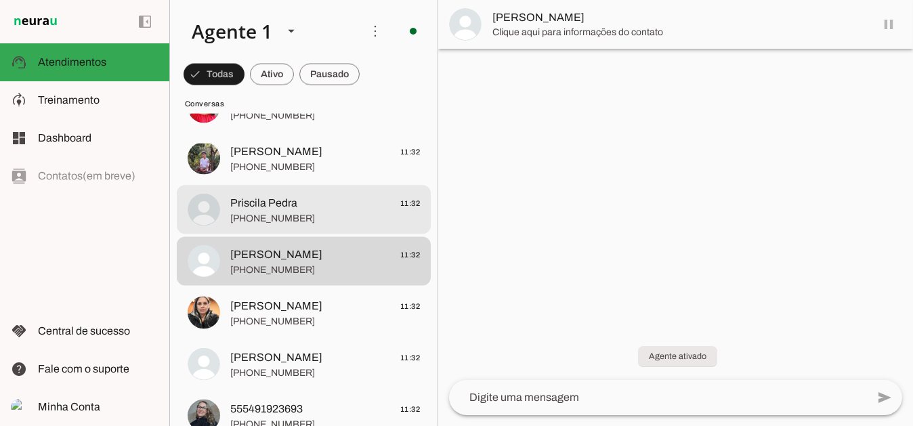
click at [342, 208] on span "Priscila Pedra 11:32" at bounding box center [325, 202] width 190 height 17
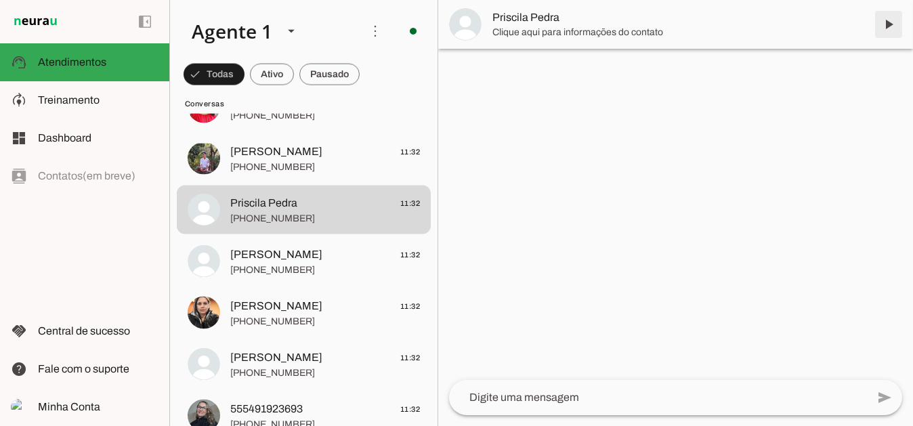
click at [892, 20] on span at bounding box center [888, 24] width 33 height 33
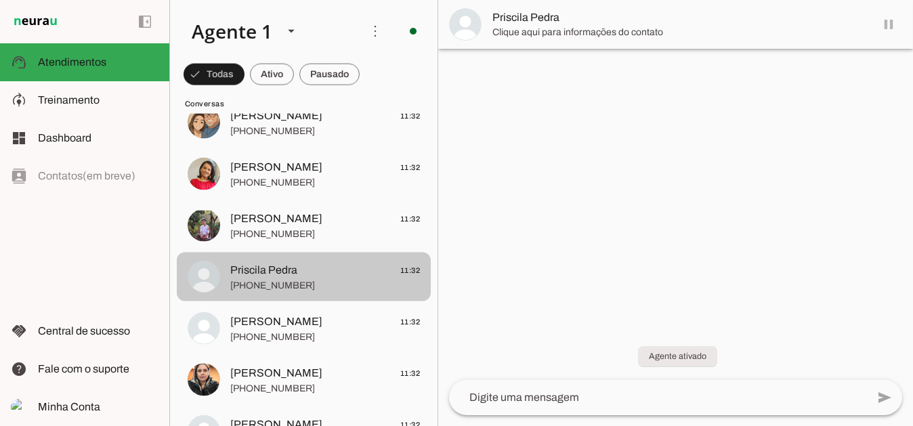
scroll to position [5089, 0]
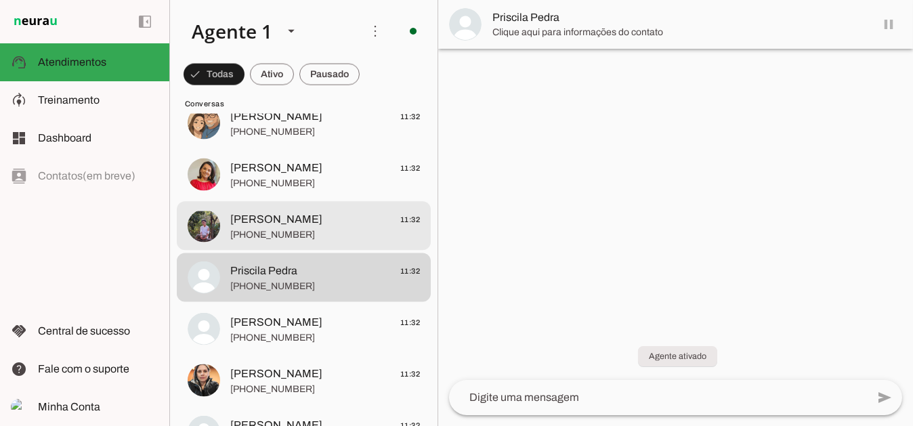
click at [279, 211] on span "Ellen Lima" at bounding box center [276, 219] width 92 height 16
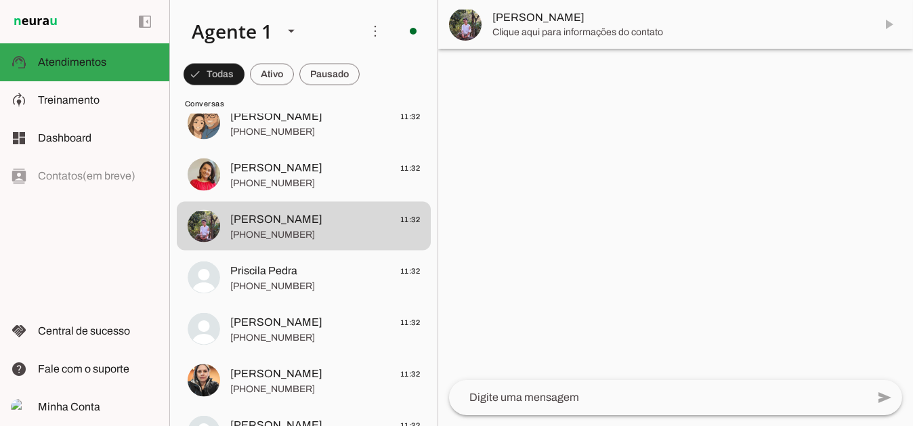
click at [889, 24] on md-item "Ellen Lima" at bounding box center [675, 24] width 475 height 49
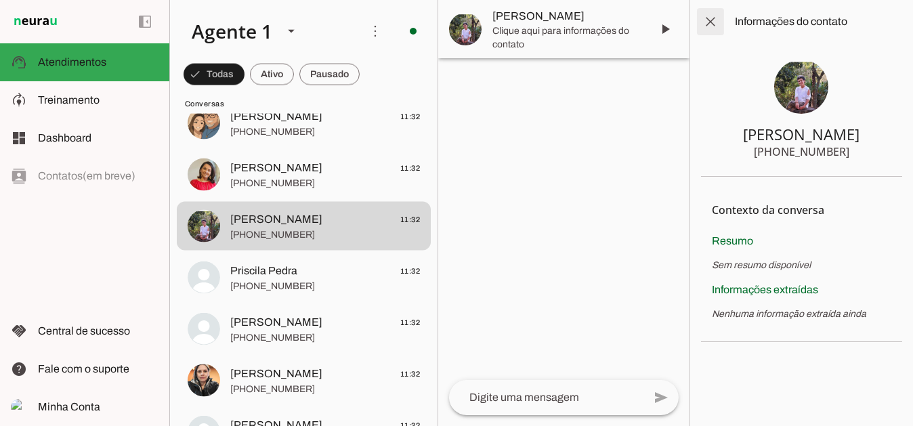
click at [706, 19] on span at bounding box center [710, 21] width 33 height 33
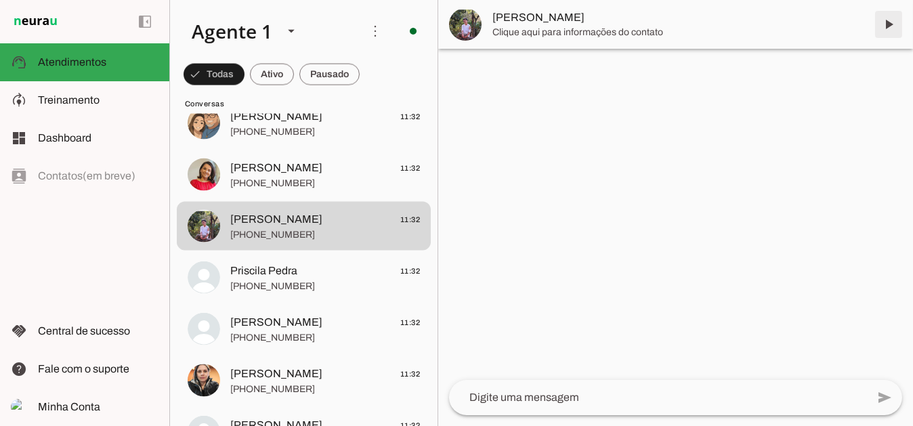
click at [889, 23] on span at bounding box center [888, 24] width 33 height 33
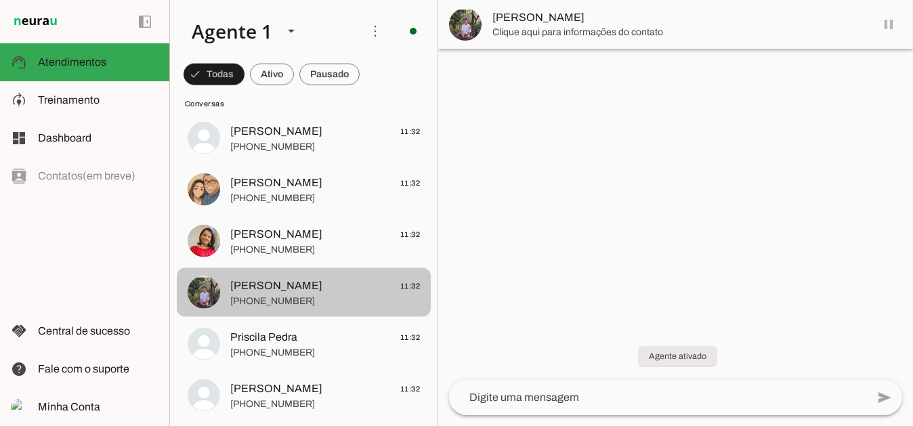
scroll to position [5021, 0]
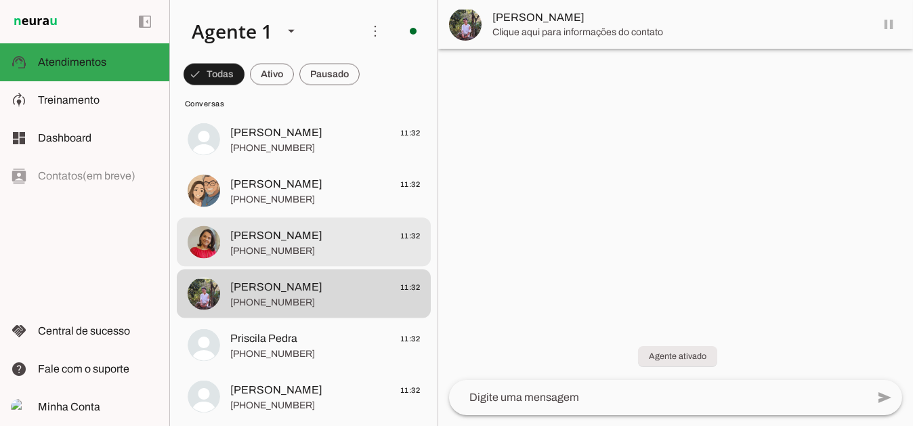
click at [297, 246] on span "+55 4796797958" at bounding box center [325, 251] width 190 height 14
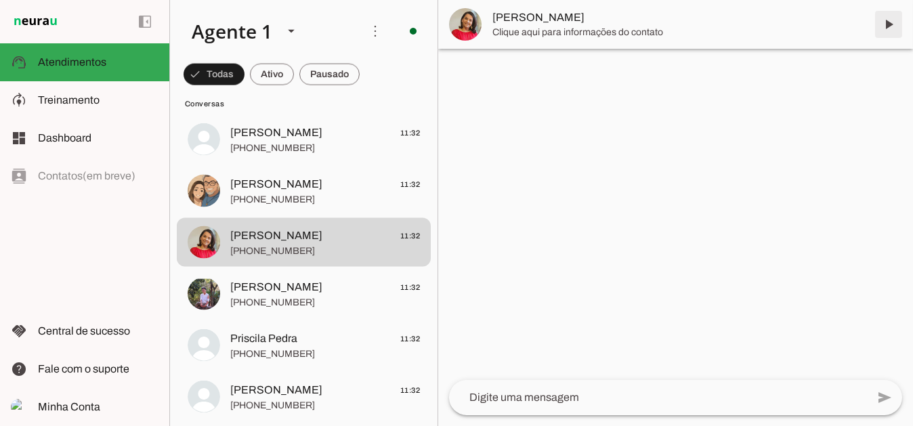
click at [890, 24] on span at bounding box center [888, 24] width 33 height 33
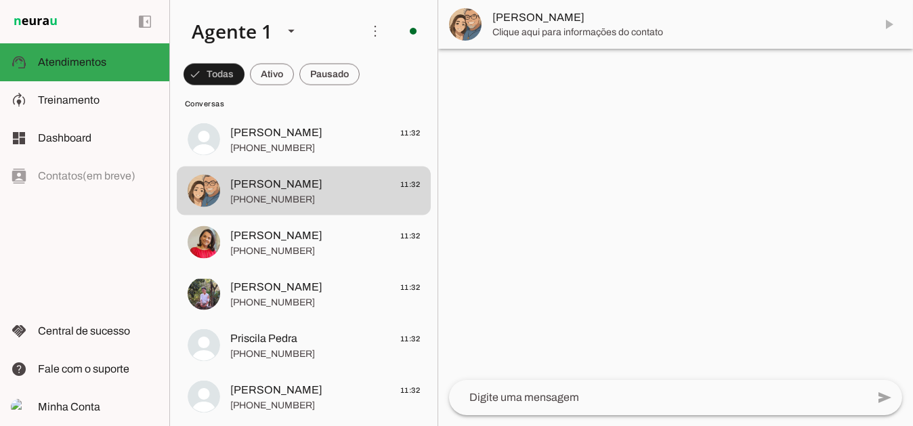
click at [885, 24] on span at bounding box center [888, 24] width 33 height 33
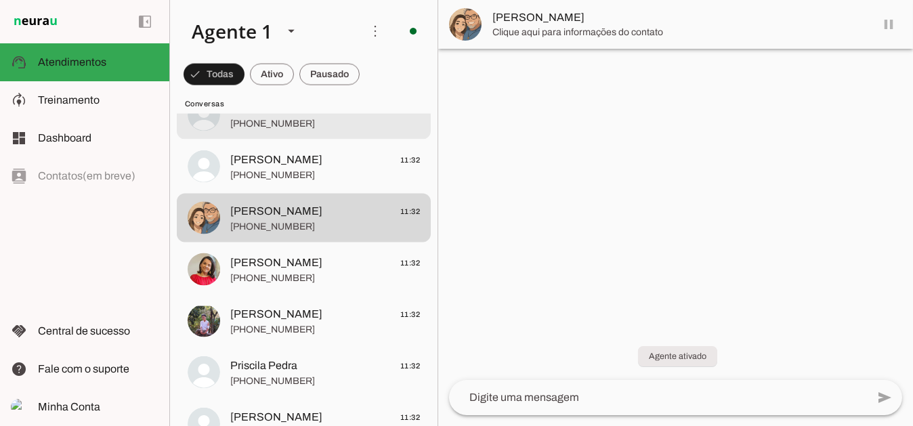
scroll to position [4886, 0]
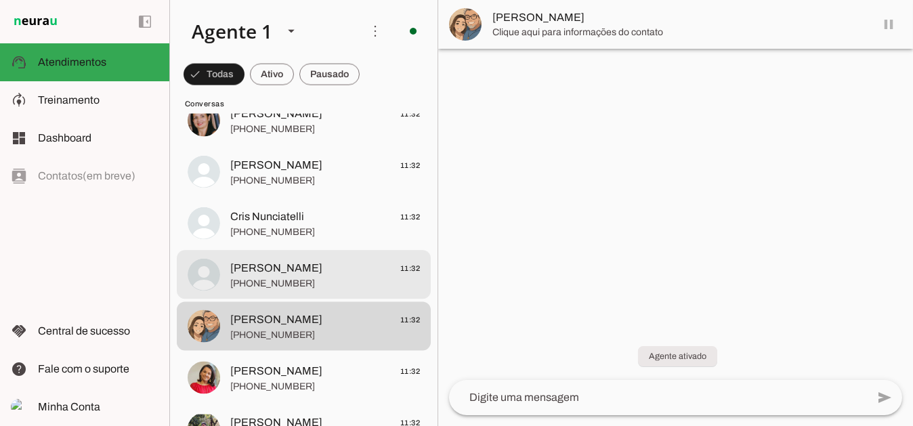
click at [322, 267] on span "Claudia De Jesus Vidal" at bounding box center [276, 268] width 92 height 16
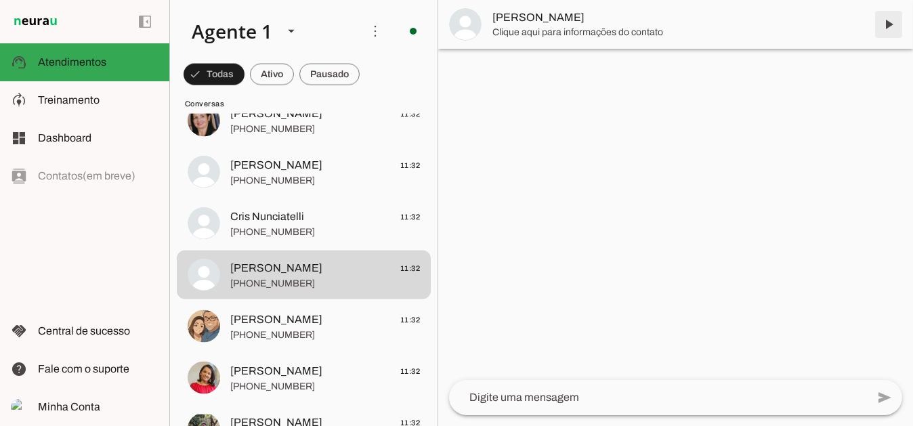
click at [889, 20] on span at bounding box center [888, 24] width 33 height 33
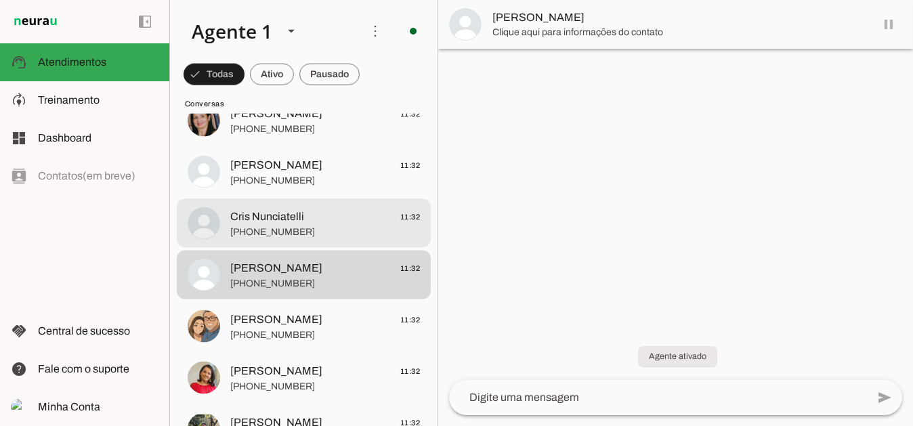
click at [290, 217] on span "Cris Nunciatelli" at bounding box center [267, 217] width 74 height 16
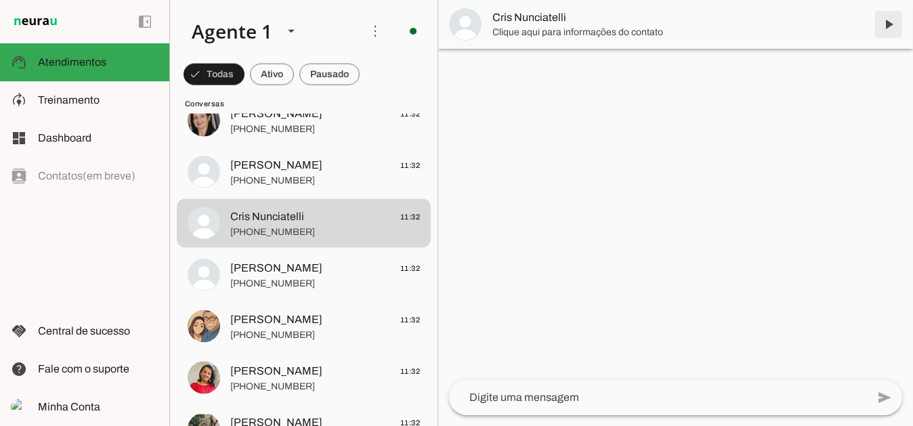
click at [888, 24] on span at bounding box center [888, 24] width 33 height 33
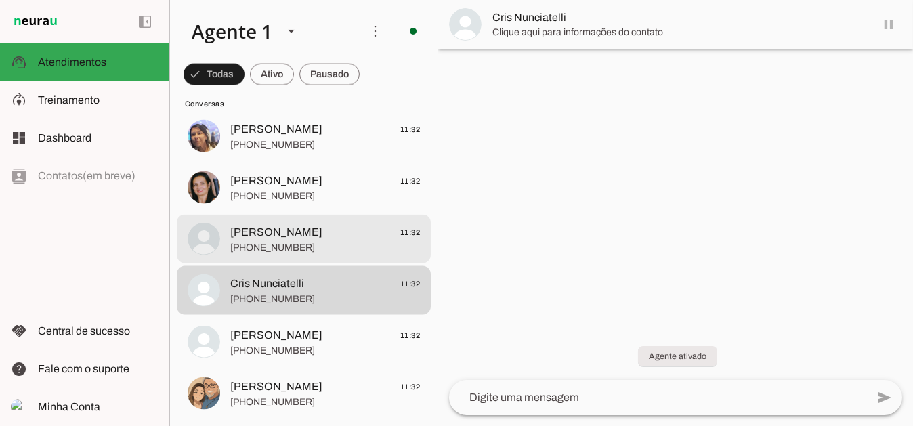
scroll to position [4818, 0]
click at [286, 234] on span "Patricia Oliveira" at bounding box center [276, 233] width 92 height 16
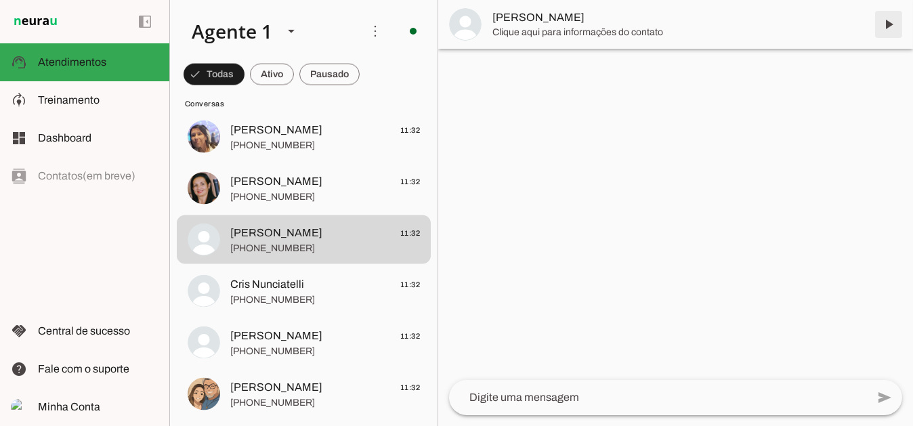
click at [889, 24] on span at bounding box center [888, 24] width 33 height 33
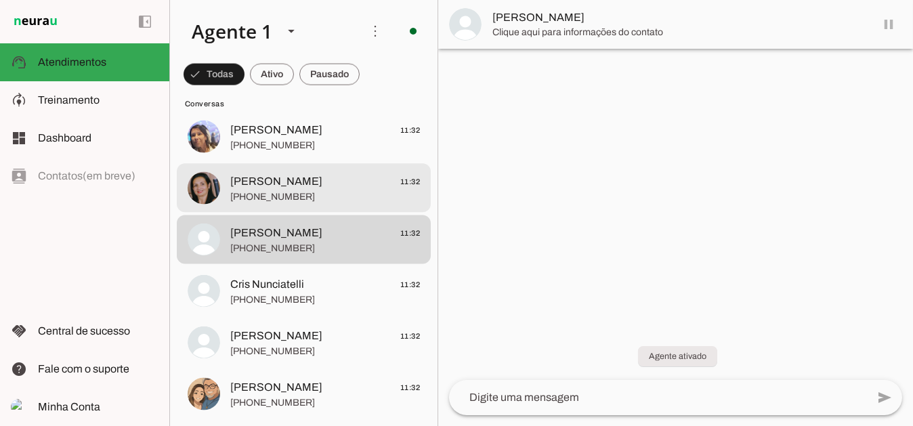
click at [291, 183] on span "Rosana Aparecida Vicente" at bounding box center [276, 181] width 92 height 16
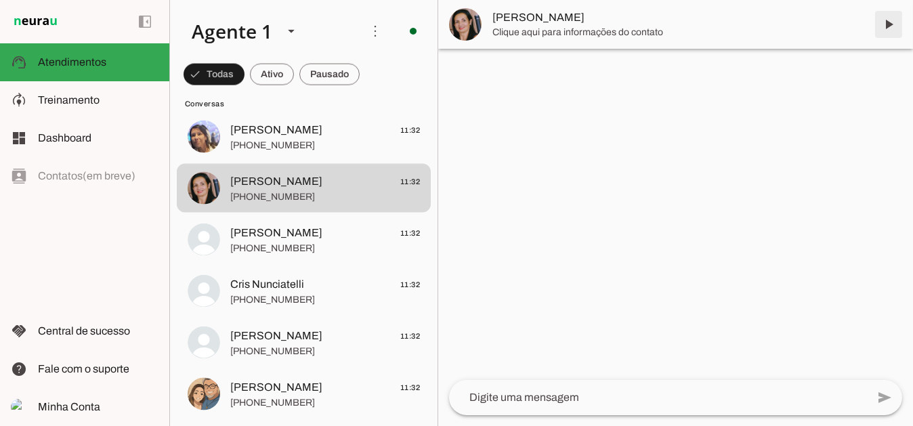
click at [887, 23] on span at bounding box center [888, 24] width 33 height 33
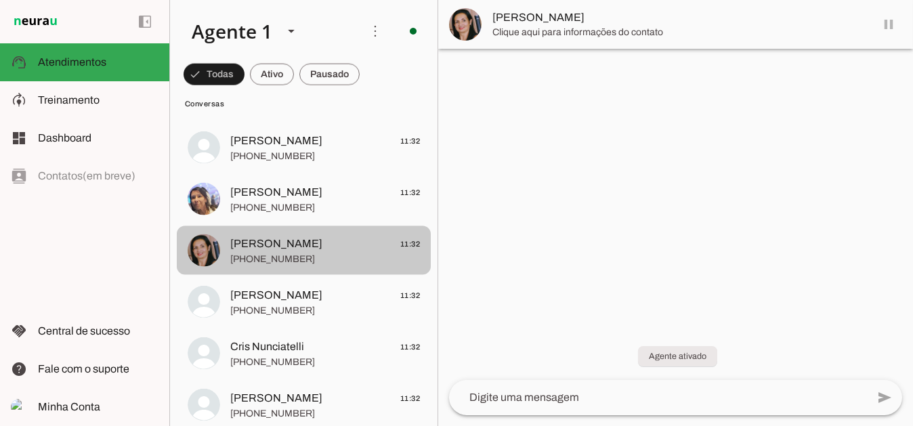
scroll to position [4750, 0]
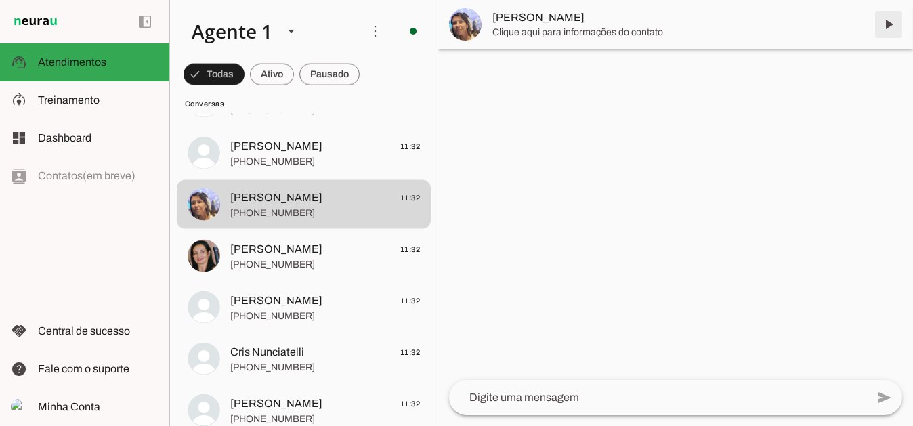
click at [892, 22] on span at bounding box center [888, 24] width 33 height 33
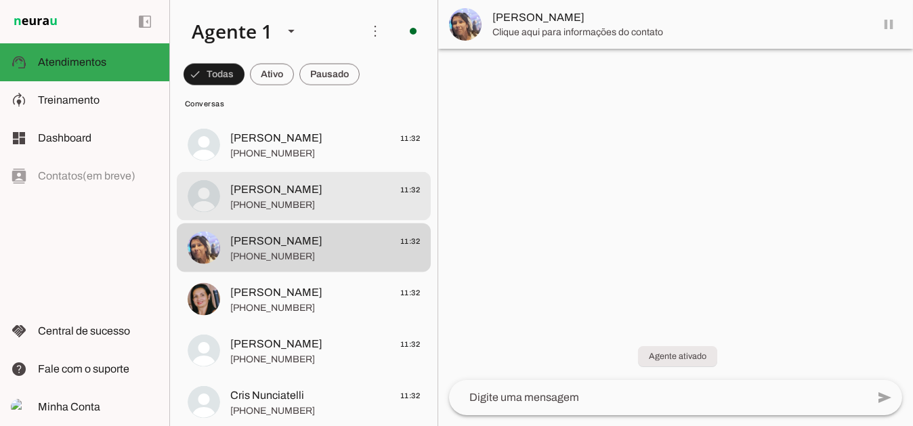
scroll to position [4683, 0]
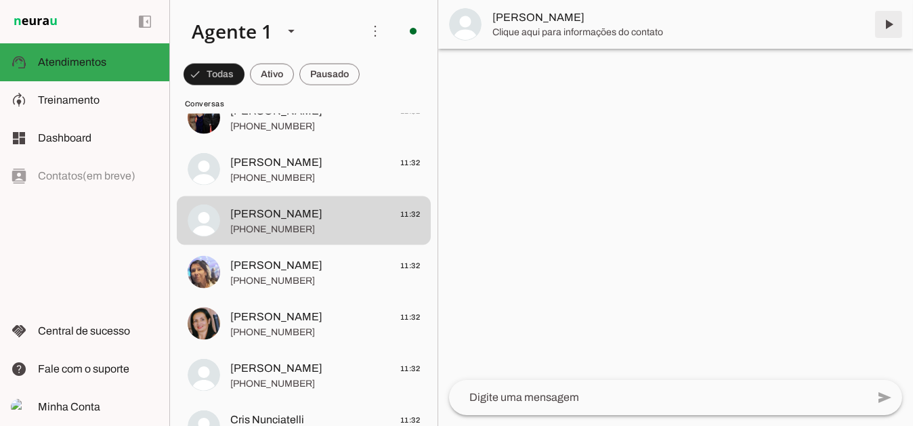
click at [893, 20] on span at bounding box center [888, 24] width 33 height 33
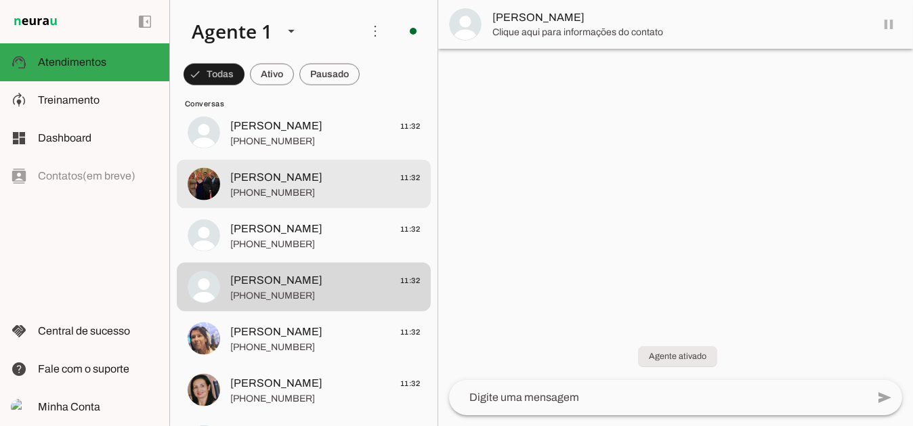
scroll to position [4615, 0]
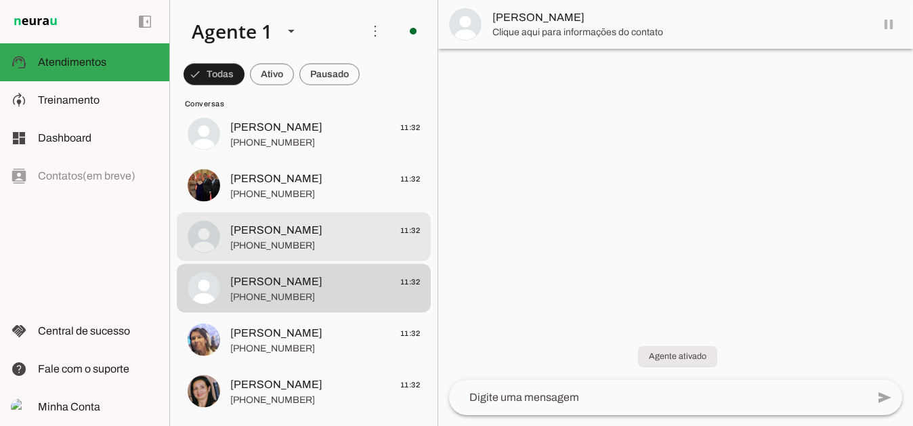
click at [294, 230] on span "Fabricia Tonon" at bounding box center [276, 230] width 92 height 16
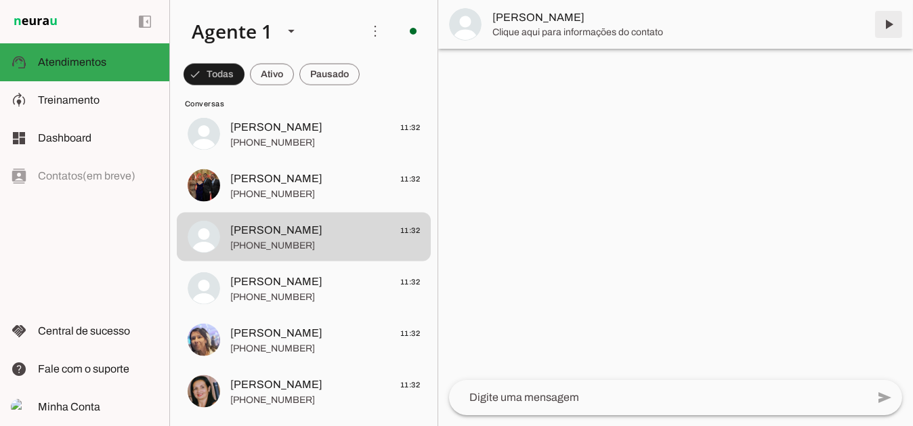
click at [887, 28] on span at bounding box center [888, 24] width 33 height 33
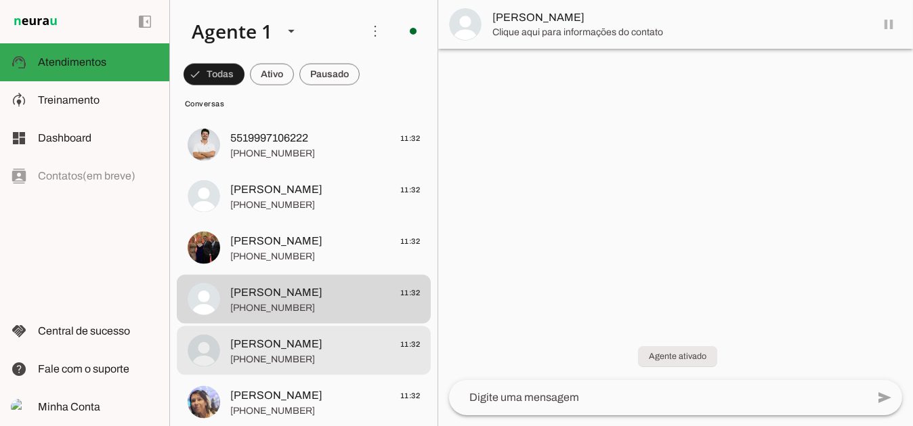
scroll to position [4547, 0]
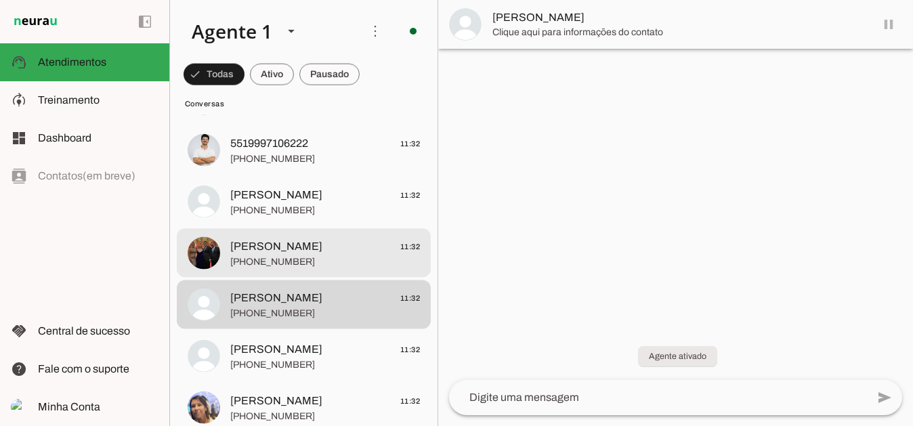
click at [278, 244] on span "Cassia Varjão" at bounding box center [276, 246] width 92 height 16
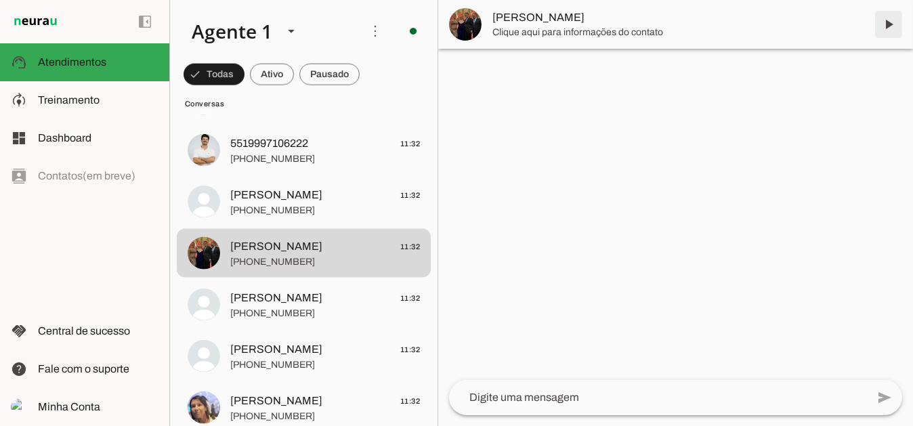
click at [889, 26] on span at bounding box center [888, 24] width 33 height 33
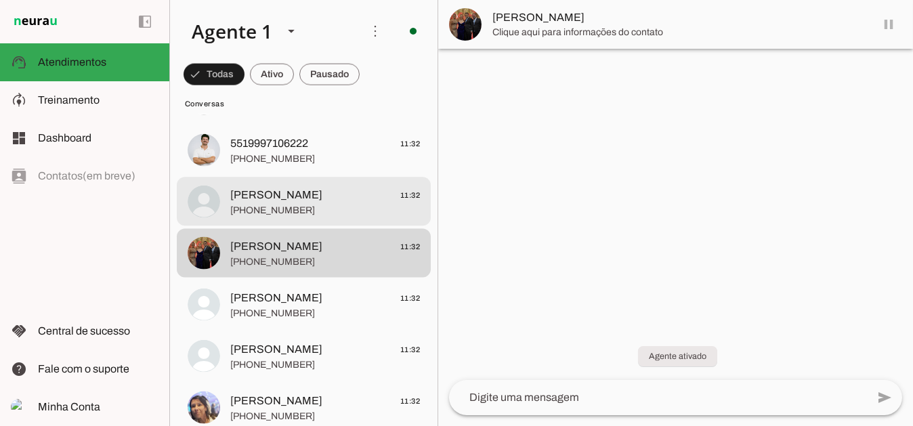
click at [270, 191] on span "Ana Inacio" at bounding box center [276, 195] width 92 height 16
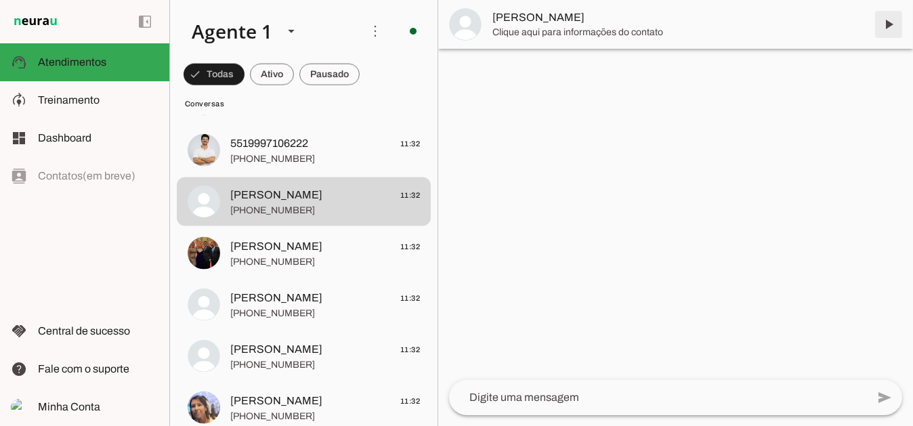
click at [889, 27] on span at bounding box center [888, 24] width 33 height 33
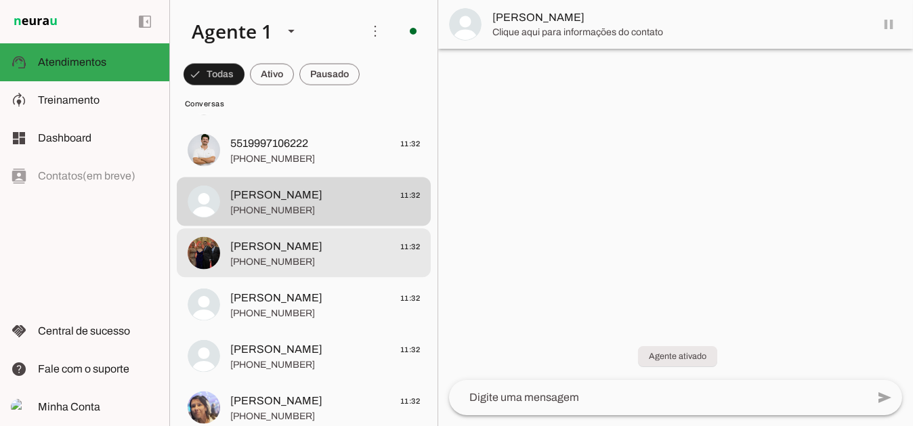
scroll to position [4479, 0]
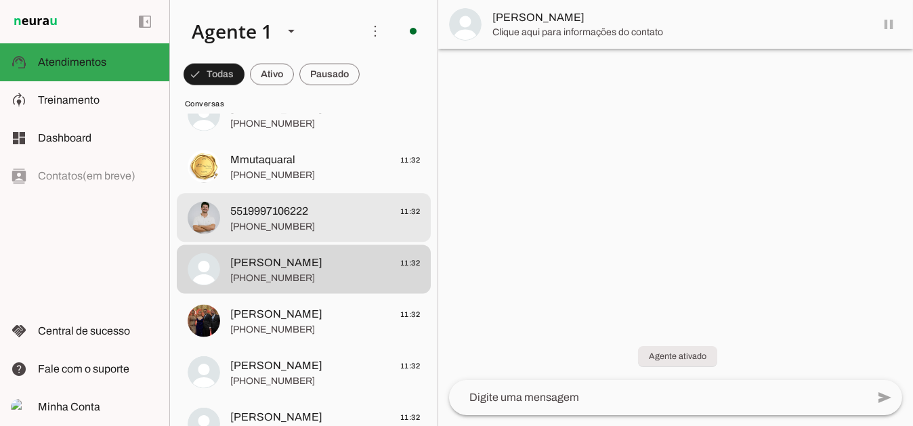
click at [295, 215] on span "5519997106222" at bounding box center [269, 211] width 78 height 16
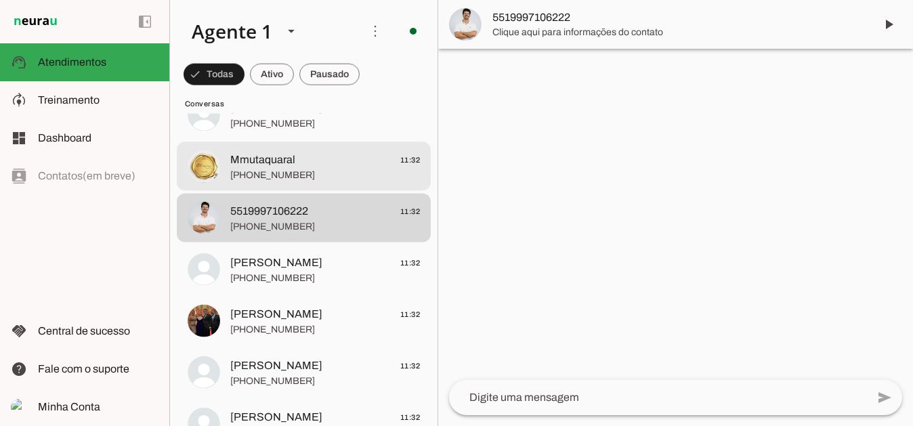
click at [298, 153] on span "Mmutaquaral 11:32" at bounding box center [325, 159] width 190 height 17
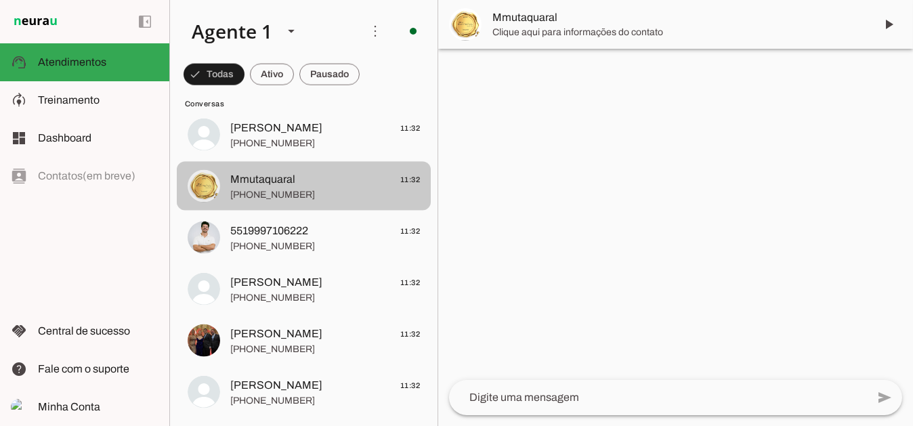
scroll to position [4412, 0]
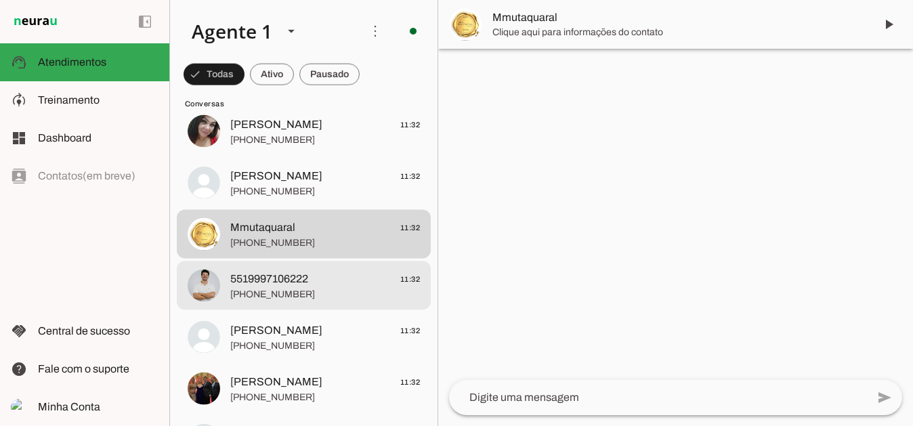
click at [300, 276] on span "5519997106222" at bounding box center [269, 279] width 78 height 16
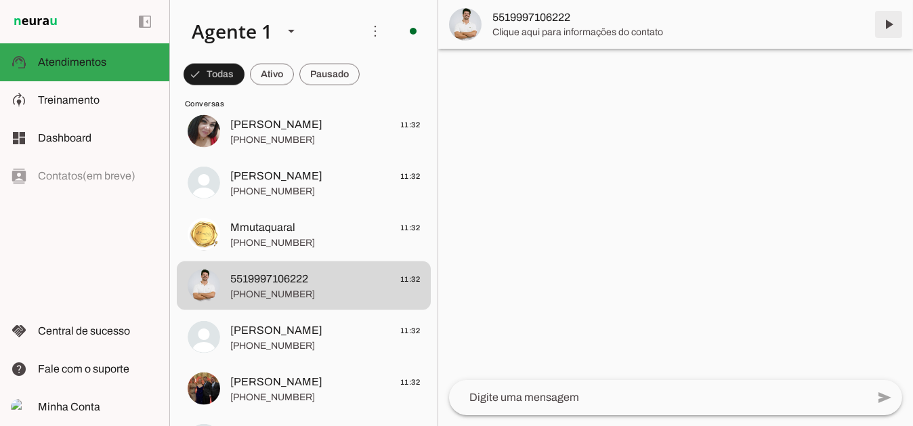
click at [887, 24] on span at bounding box center [888, 24] width 33 height 33
click at [889, 26] on span at bounding box center [888, 24] width 33 height 33
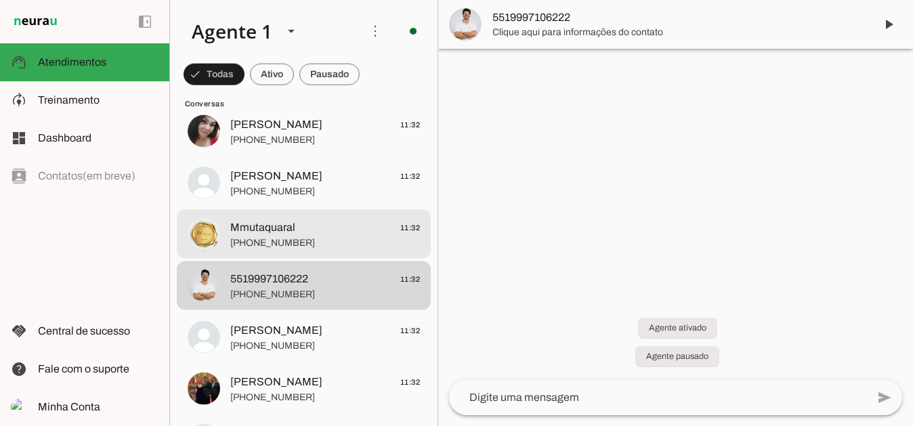
click at [295, 234] on span "Mmutaquaral 11:32" at bounding box center [325, 227] width 190 height 17
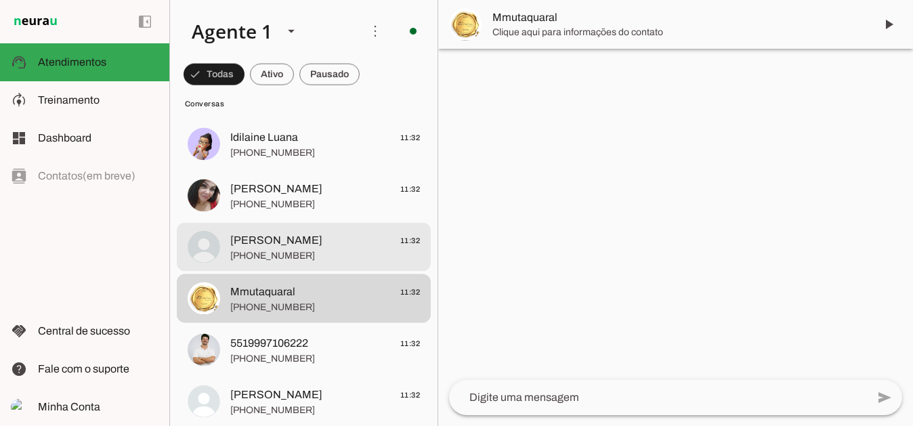
scroll to position [4344, 0]
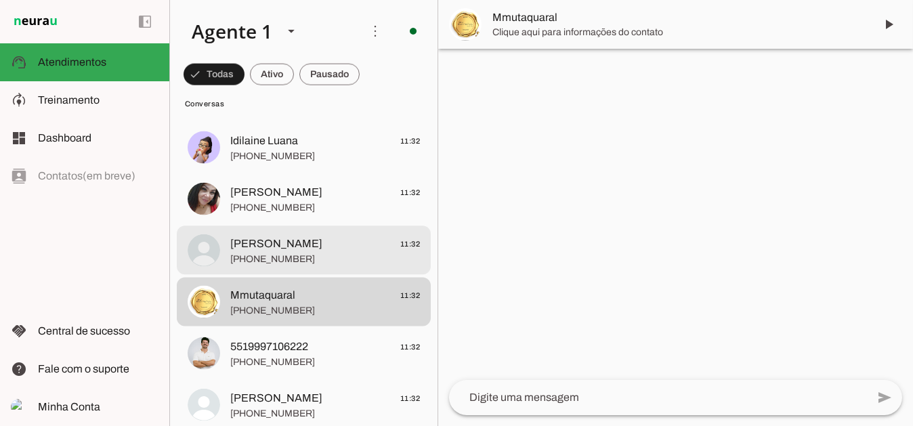
click at [289, 257] on span "+55 4799543814" at bounding box center [325, 259] width 190 height 14
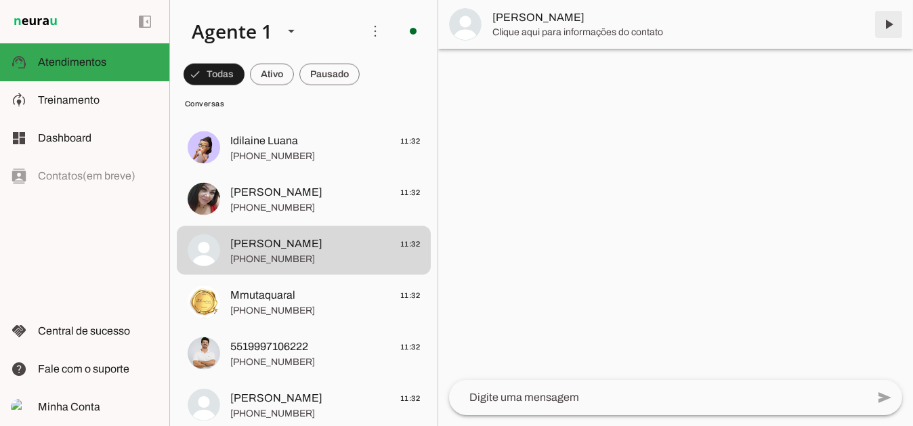
click at [887, 24] on span at bounding box center [888, 24] width 33 height 33
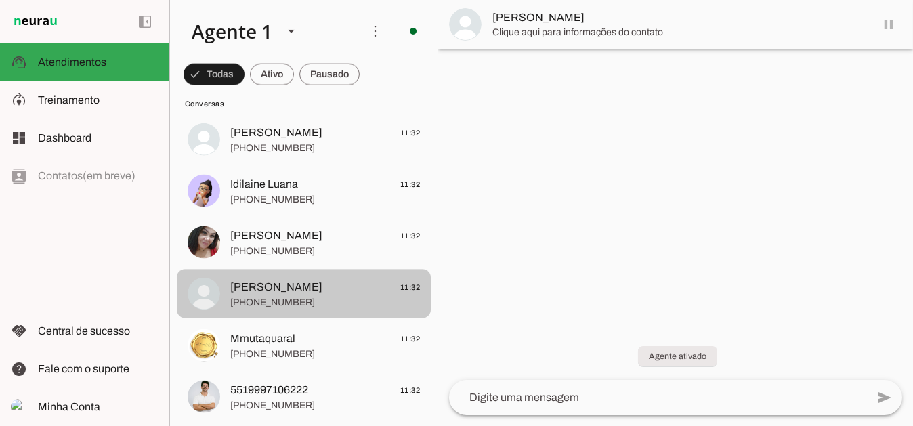
scroll to position [4276, 0]
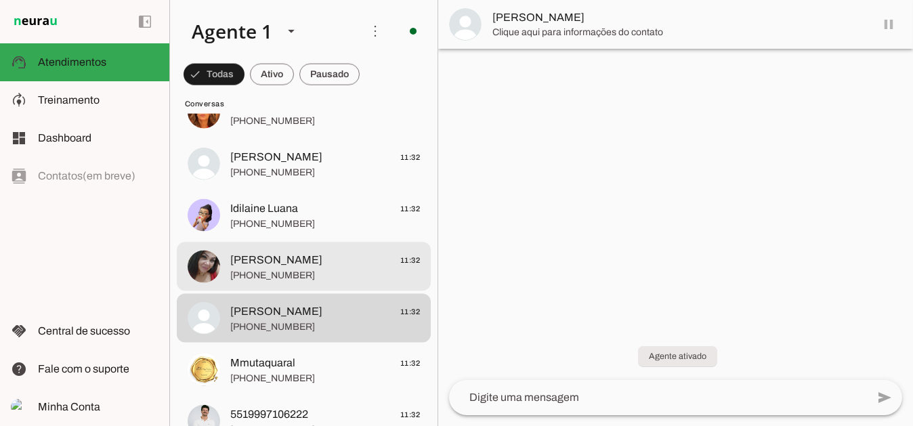
click at [268, 272] on span "+55 18 99678-9801" at bounding box center [325, 275] width 190 height 14
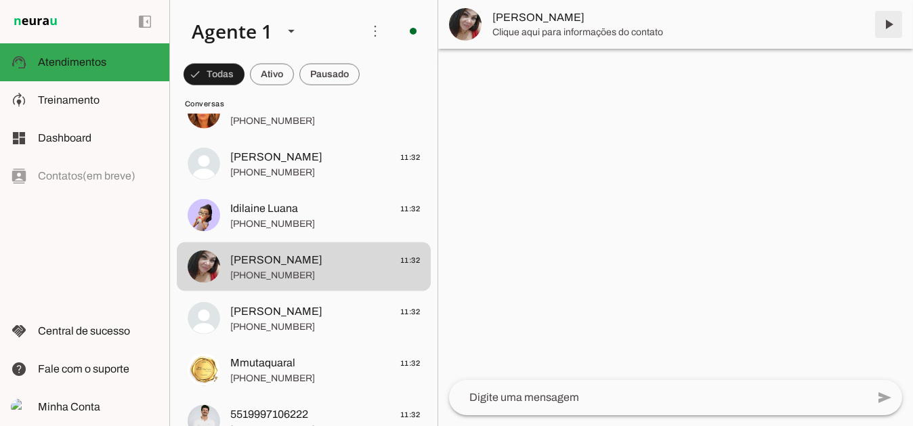
click at [888, 19] on span at bounding box center [888, 24] width 33 height 33
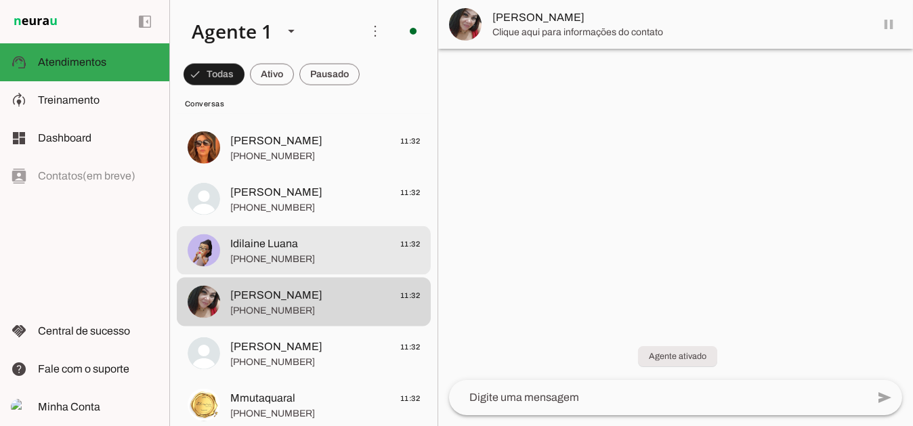
scroll to position [4209, 0]
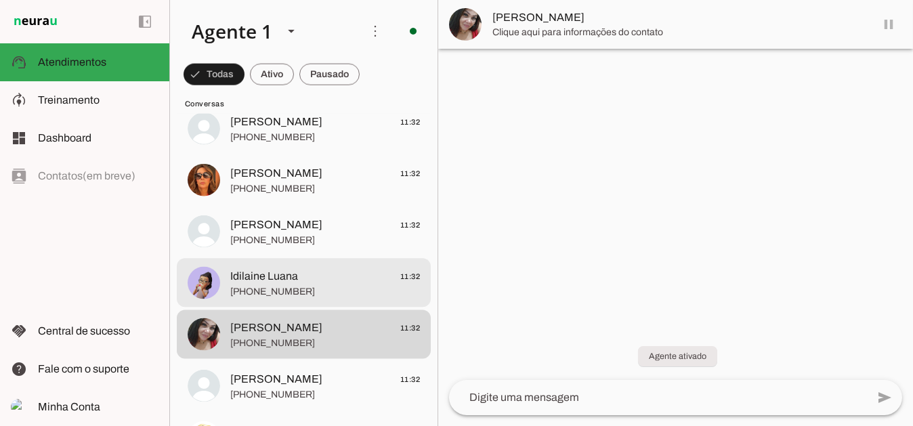
click at [280, 283] on span "Idilaine Luana" at bounding box center [264, 276] width 68 height 16
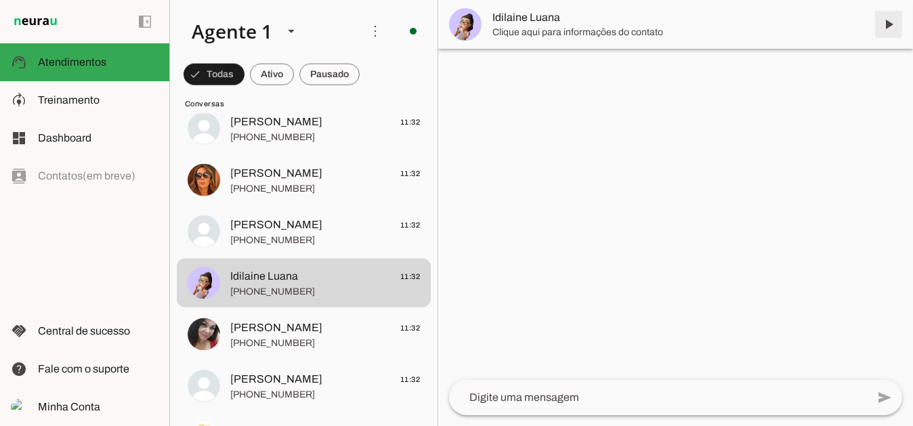
click at [889, 19] on span at bounding box center [888, 24] width 33 height 33
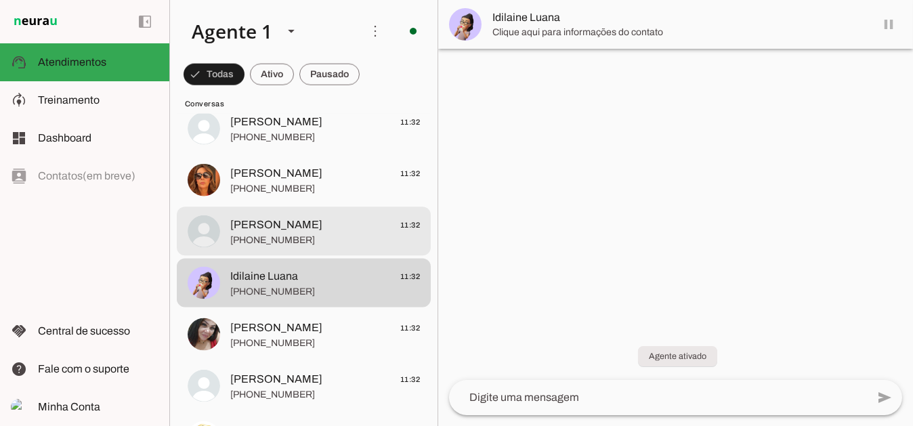
click at [299, 236] on span "+55 19 99707-0898" at bounding box center [325, 240] width 190 height 14
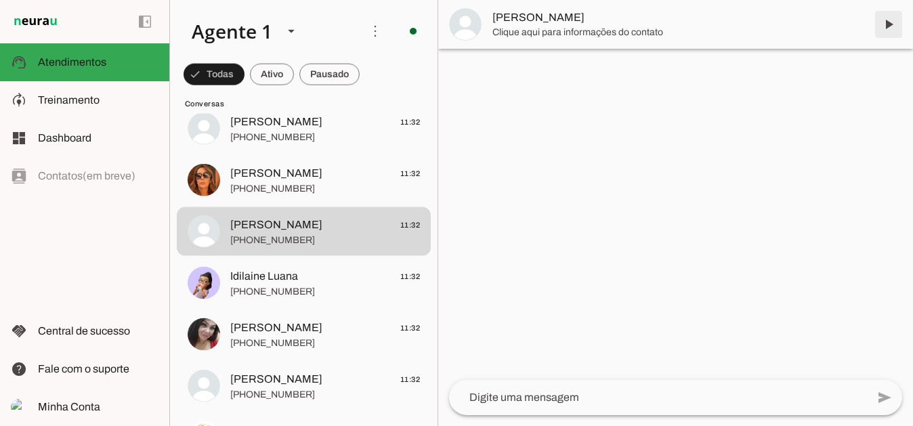
click at [887, 22] on span at bounding box center [888, 24] width 33 height 33
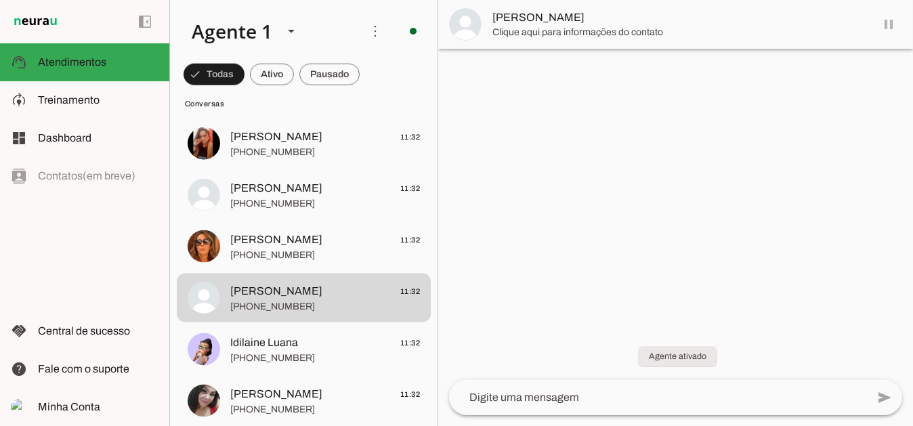
scroll to position [4141, 0]
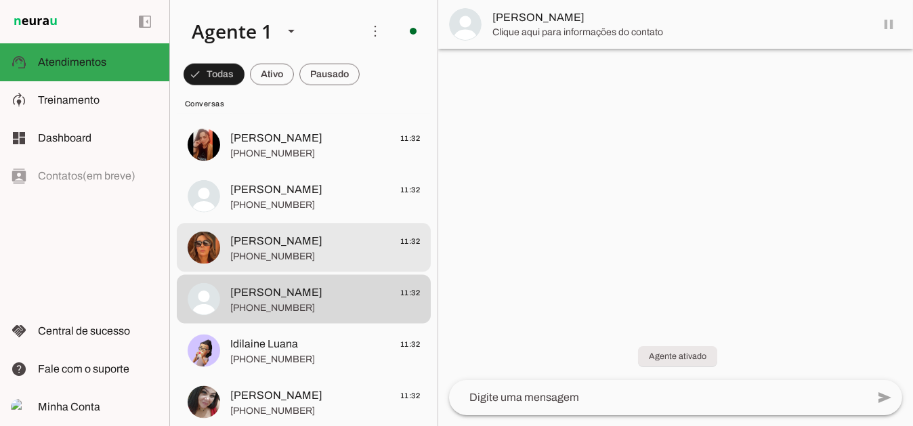
click at [296, 237] on span "Marisa Machado" at bounding box center [276, 241] width 92 height 16
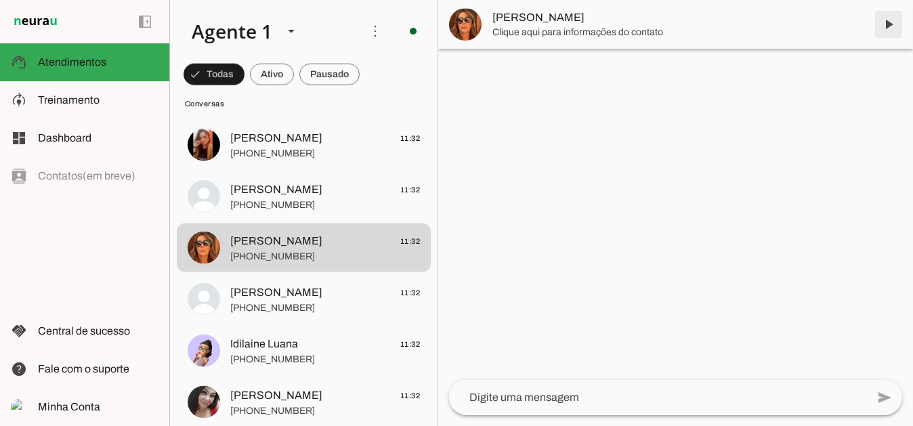
click at [887, 20] on span at bounding box center [888, 24] width 33 height 33
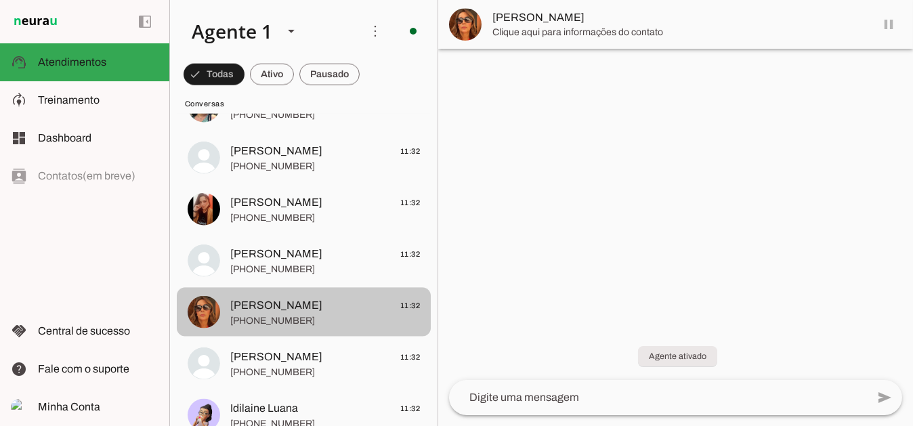
scroll to position [4073, 0]
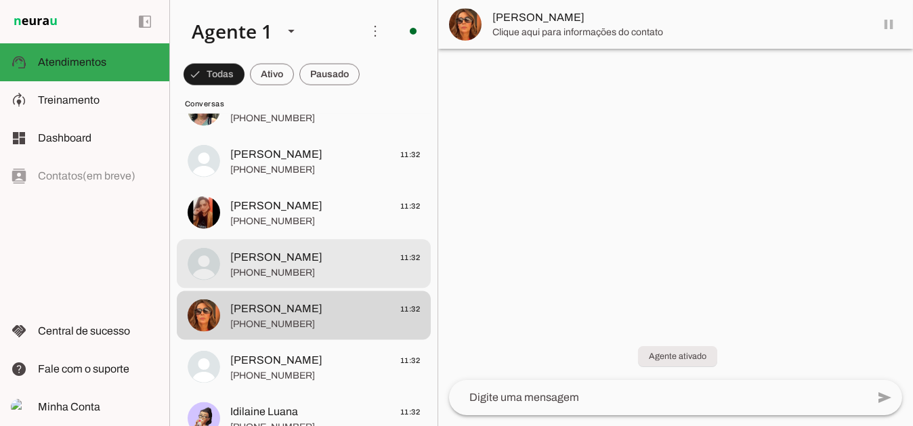
click at [273, 261] on span "Tania Chiodi" at bounding box center [276, 257] width 92 height 16
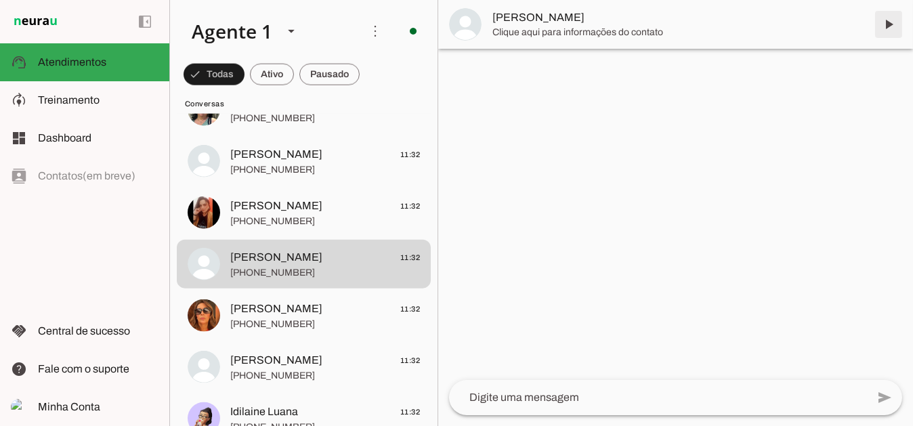
click at [895, 24] on span at bounding box center [888, 24] width 33 height 33
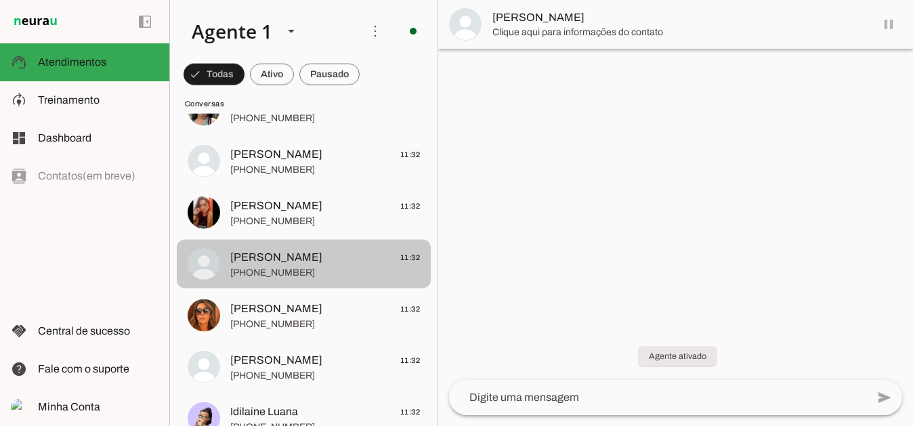
scroll to position [4005, 0]
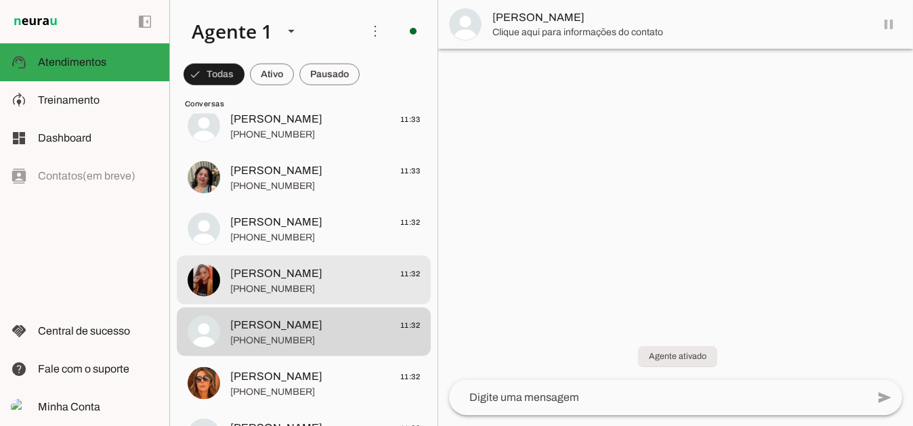
click at [316, 278] on span "Fabiana Rodrigues" at bounding box center [276, 273] width 92 height 16
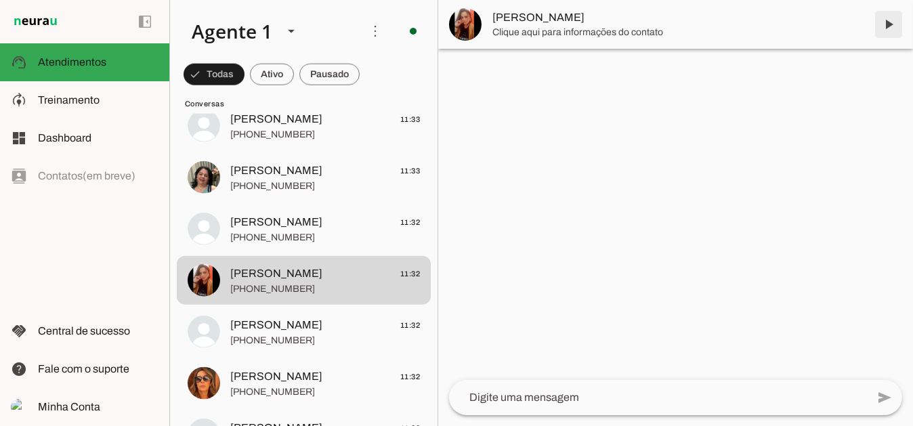
click at [887, 23] on span at bounding box center [888, 24] width 33 height 33
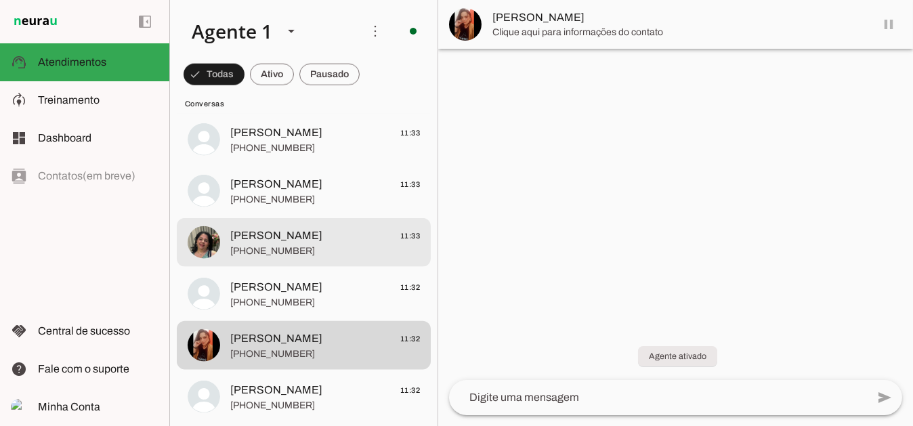
scroll to position [3938, 0]
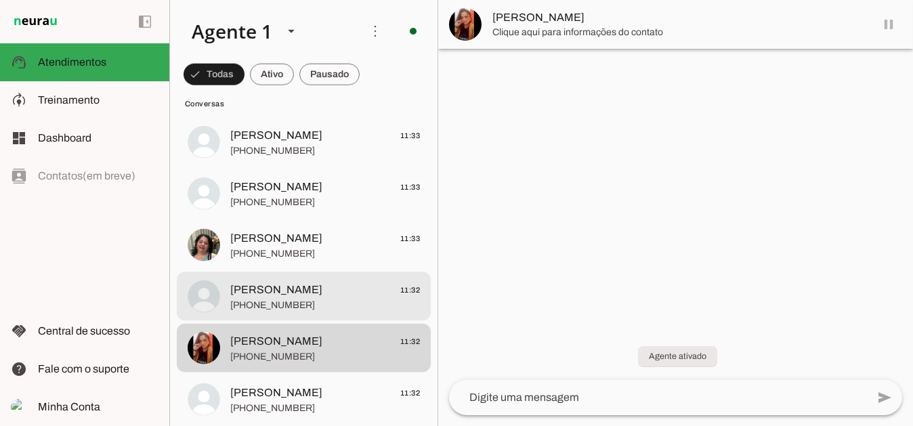
click at [263, 289] on span "Karine Silvestre" at bounding box center [276, 290] width 92 height 16
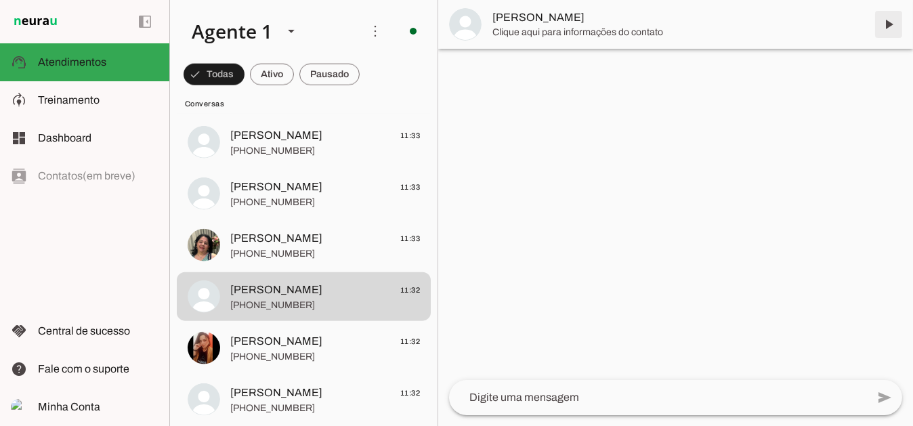
click at [884, 23] on span at bounding box center [888, 24] width 33 height 33
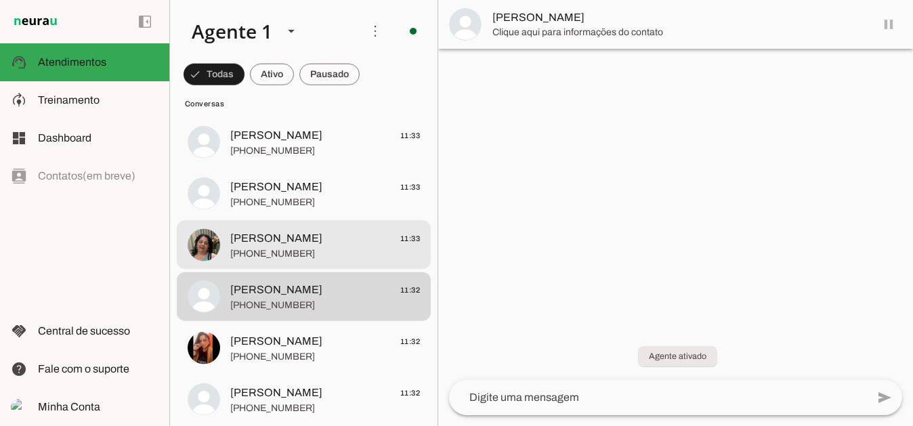
click at [295, 230] on span "Kattiany Fonseca" at bounding box center [276, 238] width 92 height 16
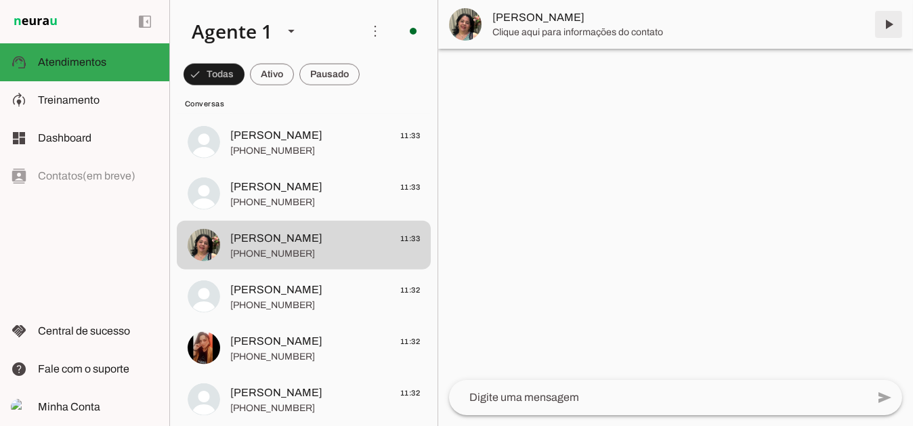
click at [889, 19] on span at bounding box center [888, 24] width 33 height 33
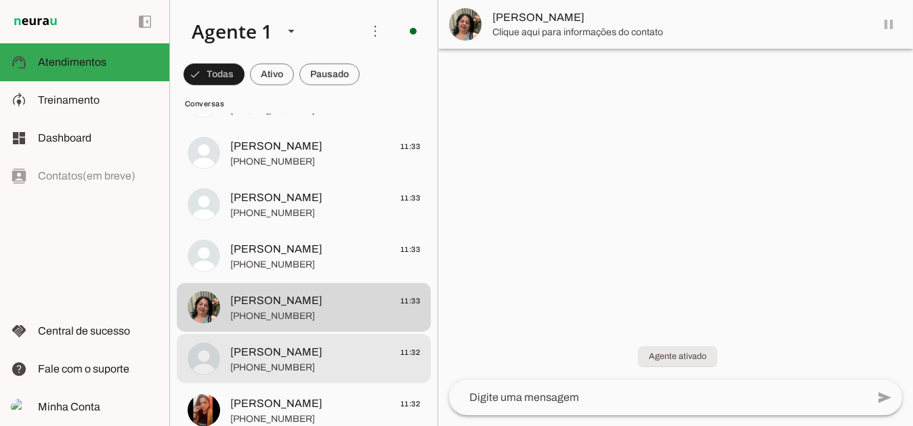
scroll to position [3870, 0]
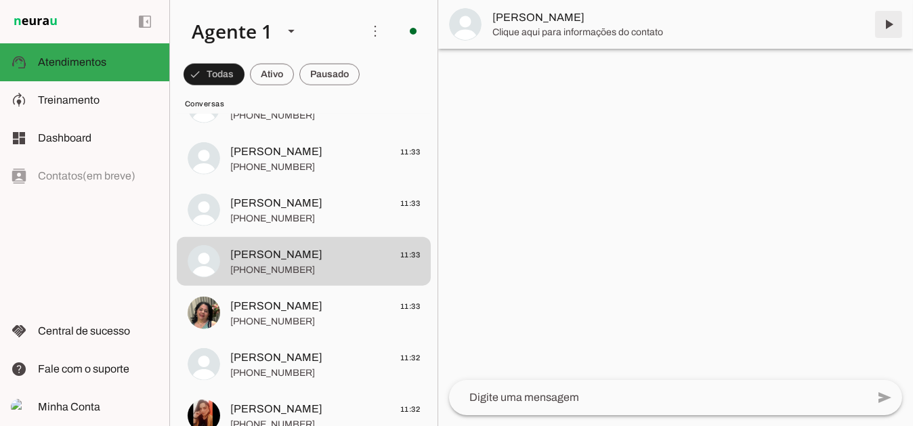
click at [895, 25] on span at bounding box center [888, 24] width 33 height 33
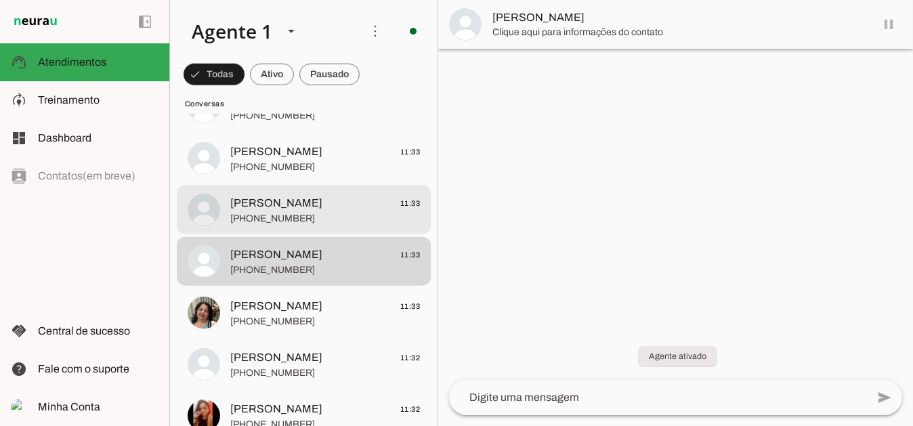
click at [278, 213] on span "+55 24 98122-8282" at bounding box center [325, 218] width 190 height 14
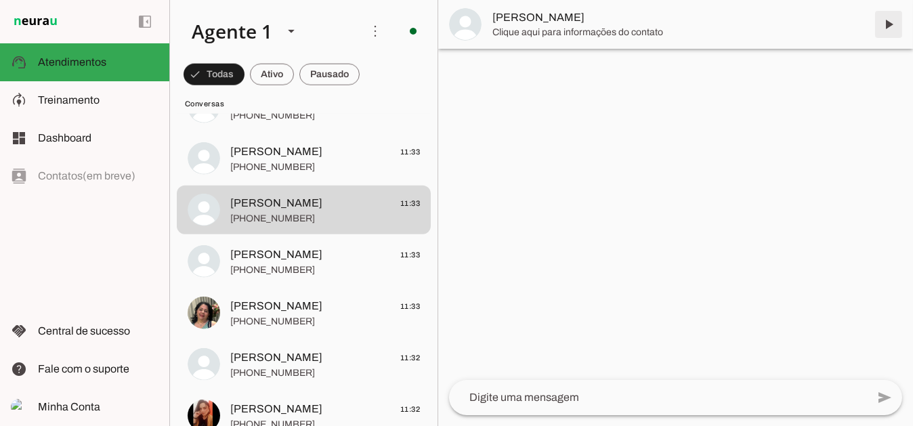
click at [886, 28] on span at bounding box center [888, 24] width 33 height 33
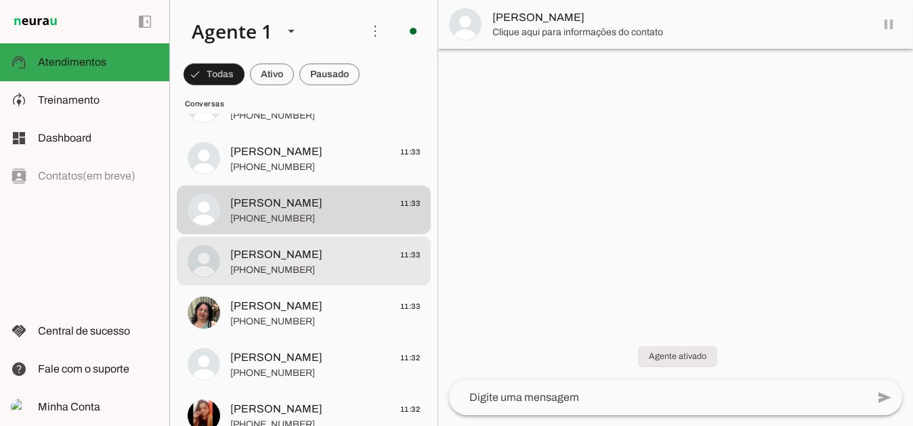
scroll to position [3802, 0]
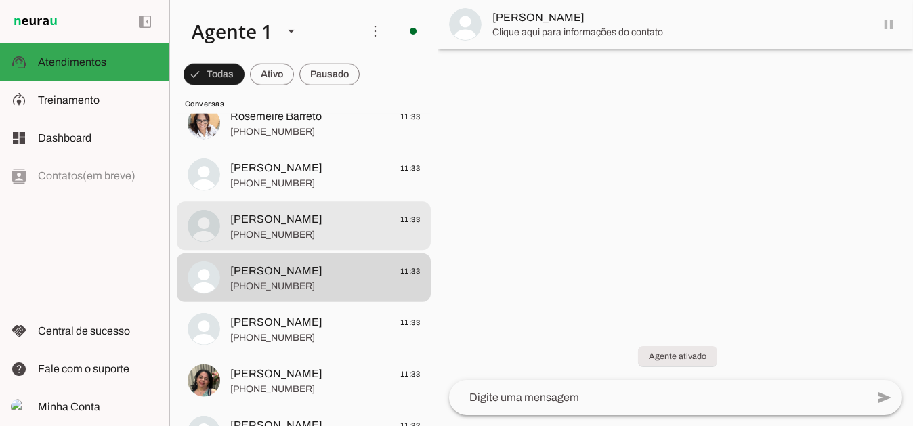
click at [299, 218] on span "Maria Da Conceição Ribeiro" at bounding box center [276, 219] width 92 height 16
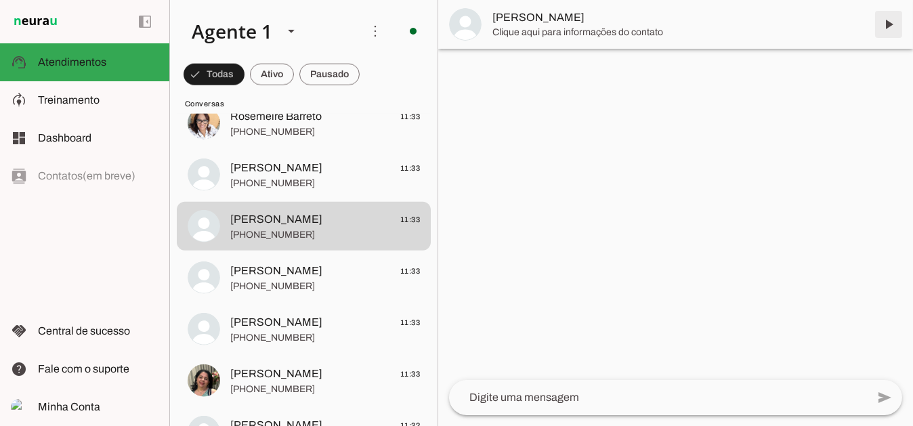
click at [888, 17] on span at bounding box center [888, 24] width 33 height 33
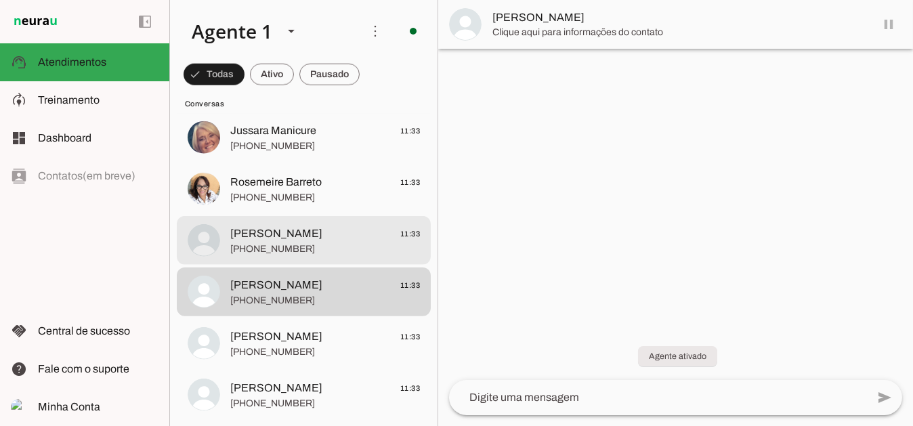
scroll to position [3734, 0]
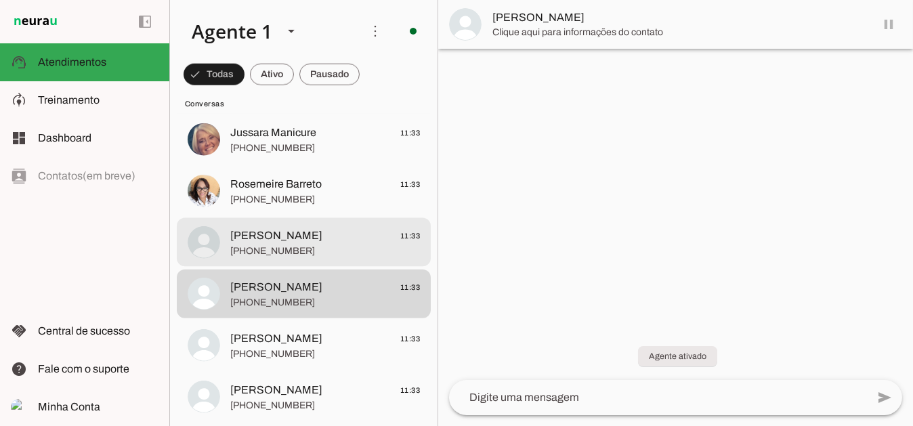
click at [283, 241] on span "Flavia Carmo" at bounding box center [276, 236] width 92 height 16
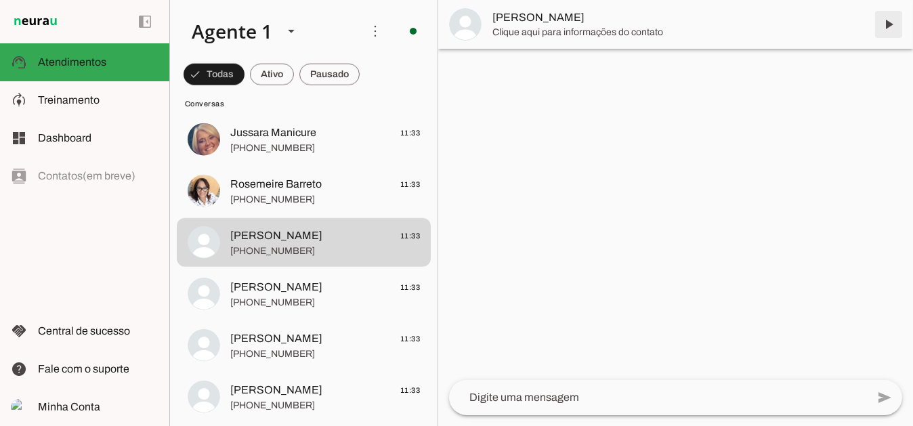
click at [891, 28] on span at bounding box center [888, 24] width 33 height 33
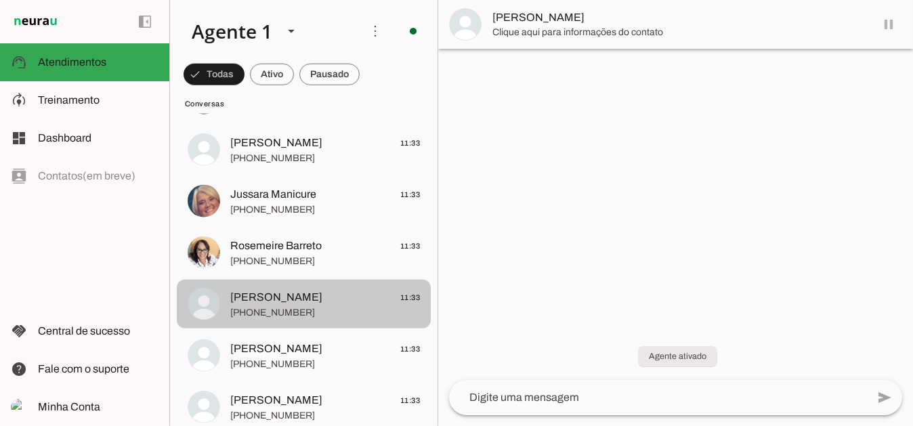
scroll to position [3667, 0]
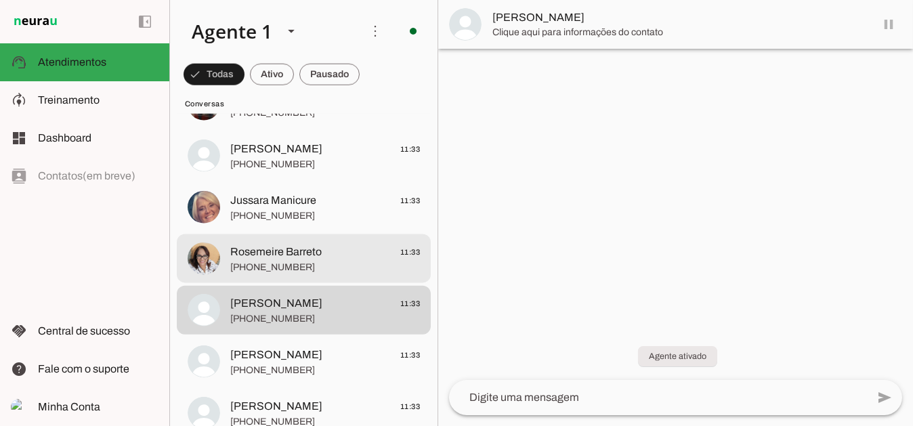
click at [304, 251] on span "Rosemeire Barreto" at bounding box center [275, 252] width 91 height 16
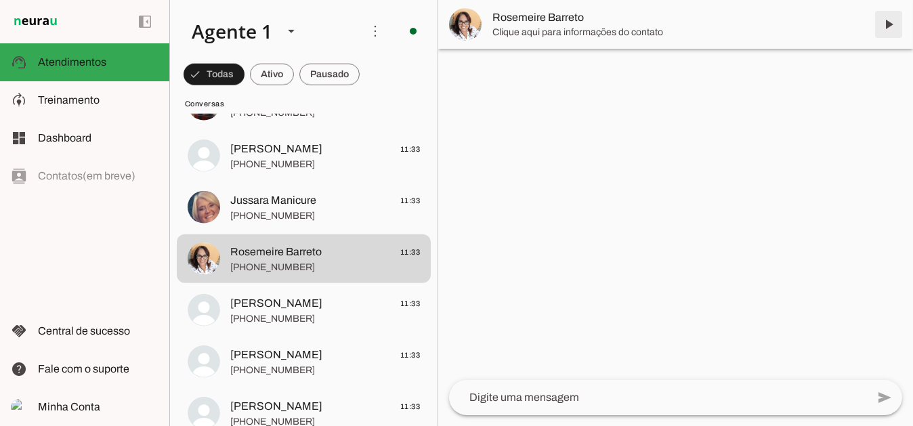
click at [882, 22] on span at bounding box center [888, 24] width 33 height 33
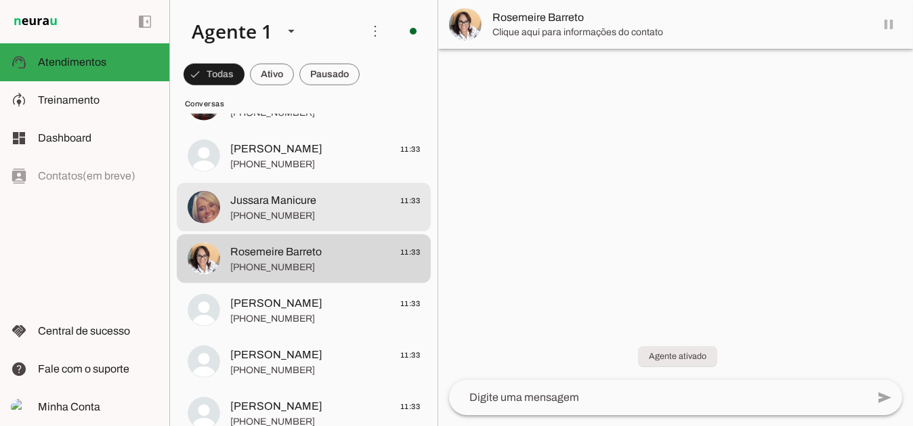
scroll to position [3599, 0]
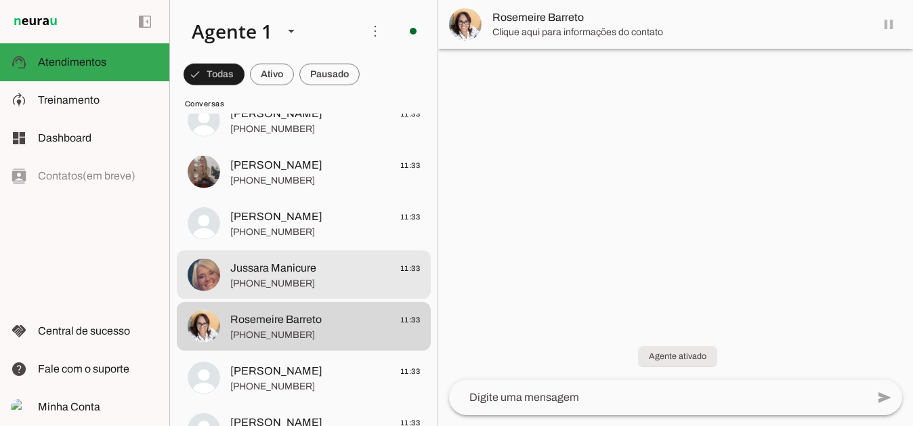
click at [291, 270] on span "Jussara Manicure" at bounding box center [273, 268] width 86 height 16
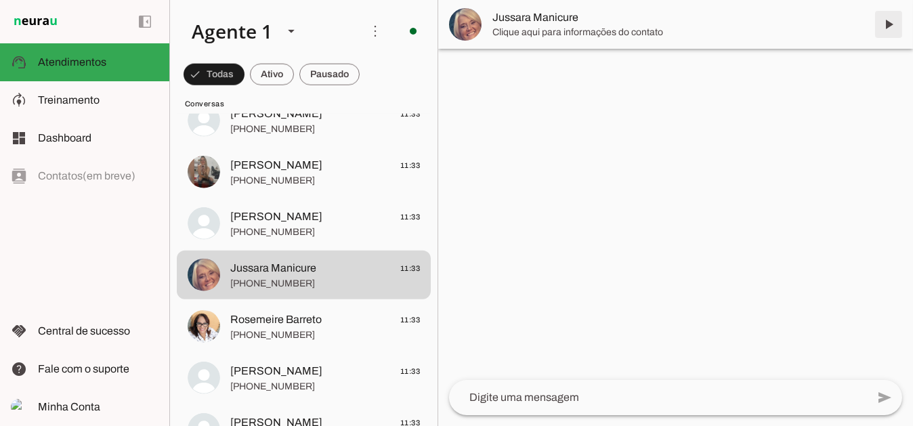
click at [893, 23] on span at bounding box center [888, 24] width 33 height 33
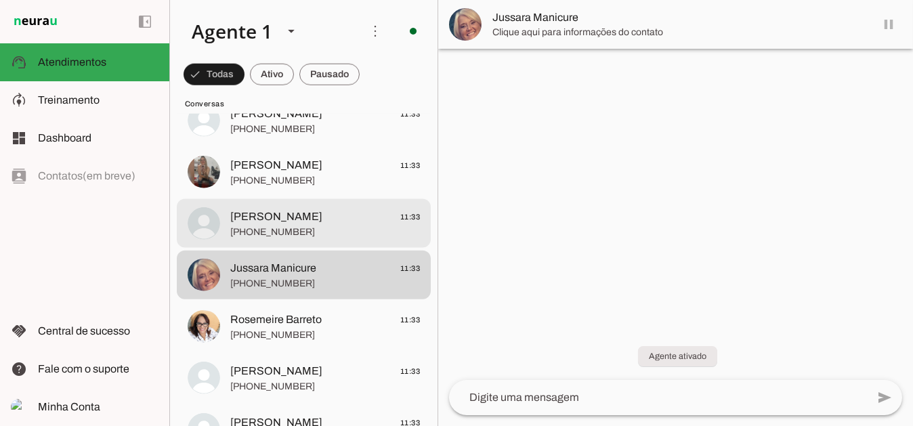
click at [292, 224] on span "Lia Quirino 11:33" at bounding box center [325, 216] width 190 height 17
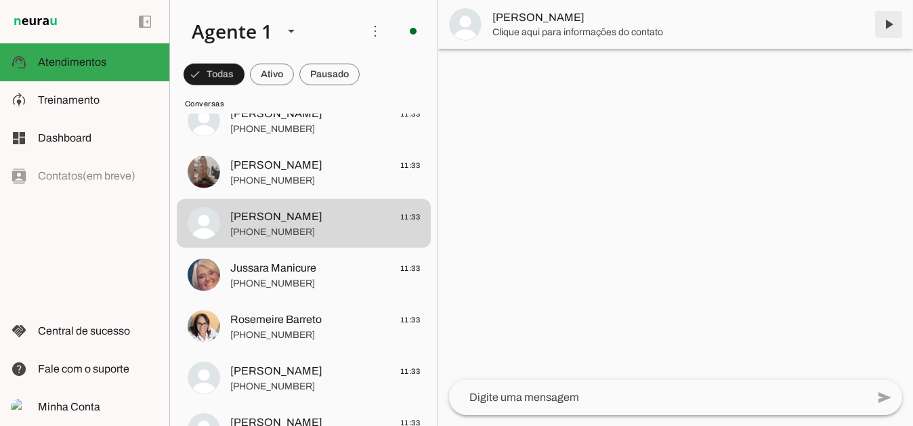
click at [886, 26] on span at bounding box center [888, 24] width 33 height 33
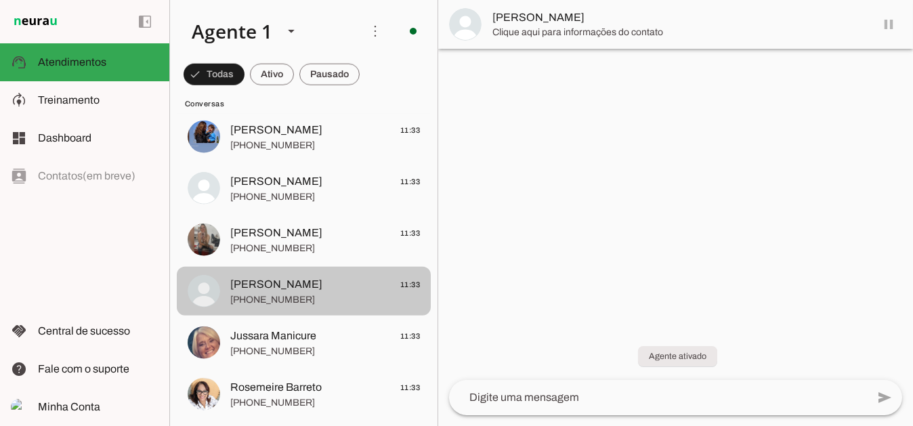
scroll to position [3531, 0]
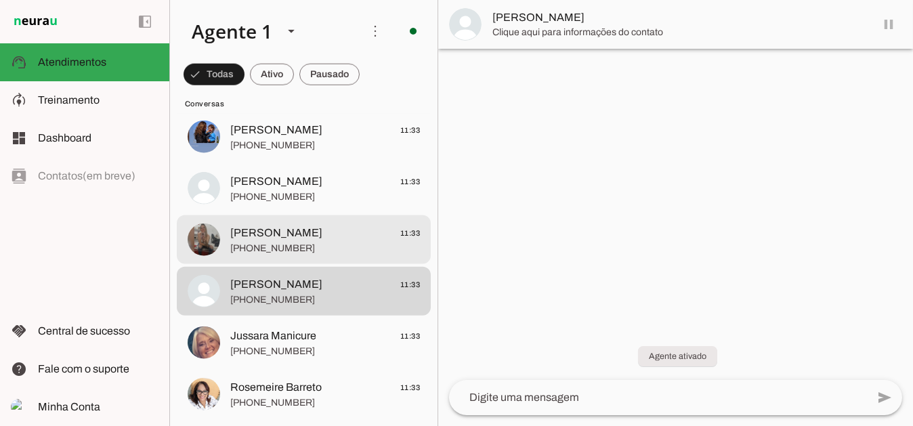
click at [322, 235] on span "Kelly Cristina Mesq 11:33" at bounding box center [325, 232] width 190 height 17
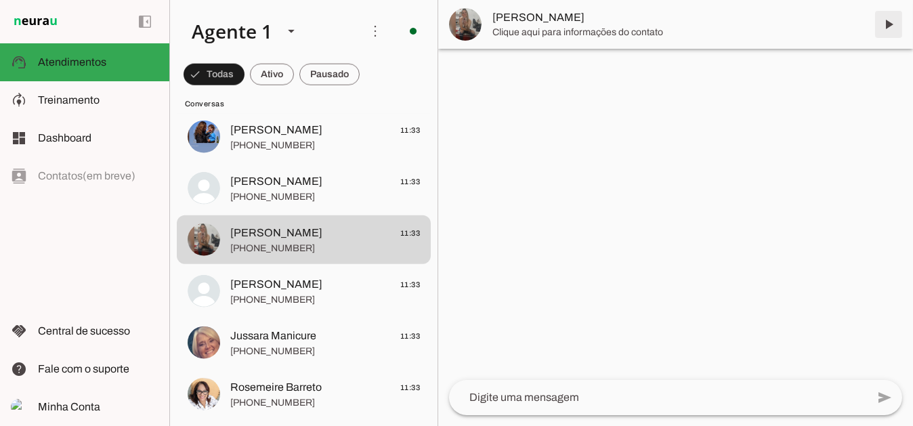
click at [892, 25] on span at bounding box center [888, 24] width 33 height 33
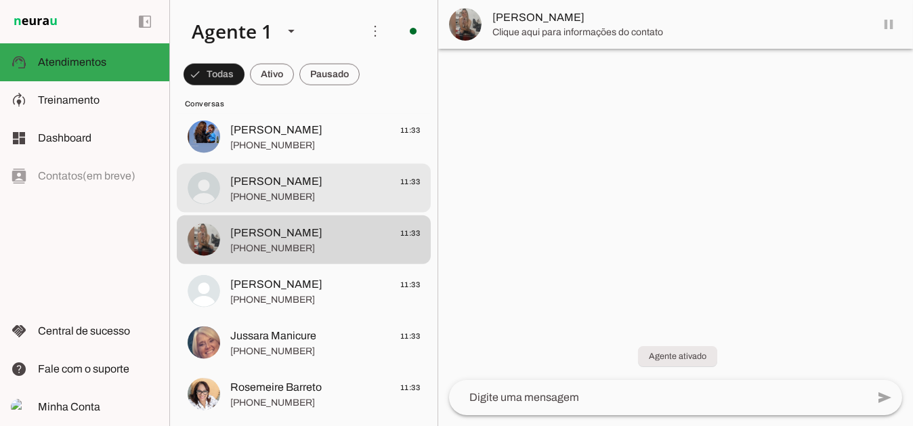
click at [298, 188] on span "Neiva Almeida" at bounding box center [276, 181] width 92 height 16
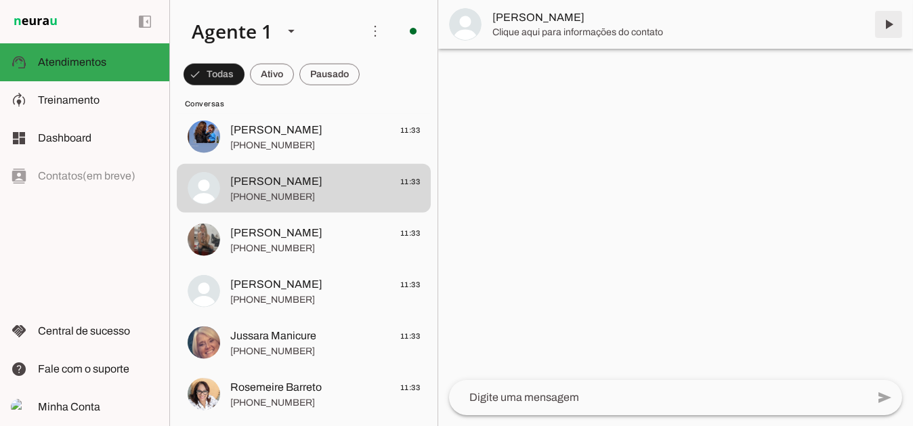
click at [889, 24] on span at bounding box center [888, 24] width 33 height 33
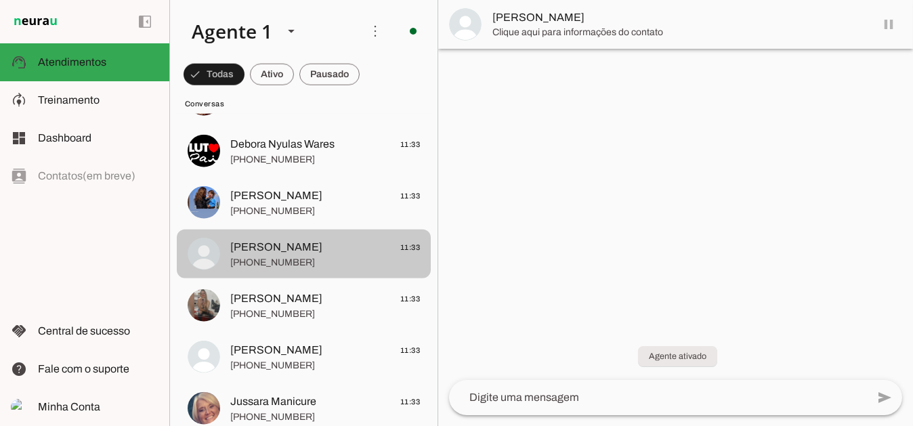
scroll to position [3464, 0]
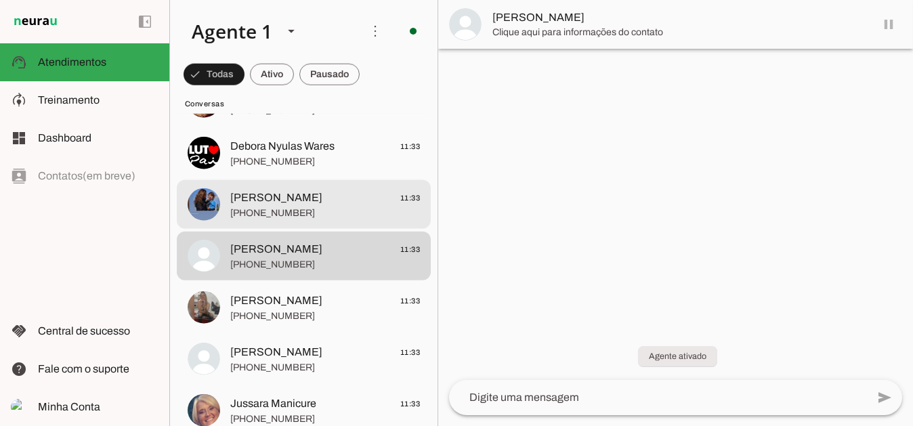
click at [291, 198] on span "Rose Costa 11:33" at bounding box center [325, 197] width 190 height 17
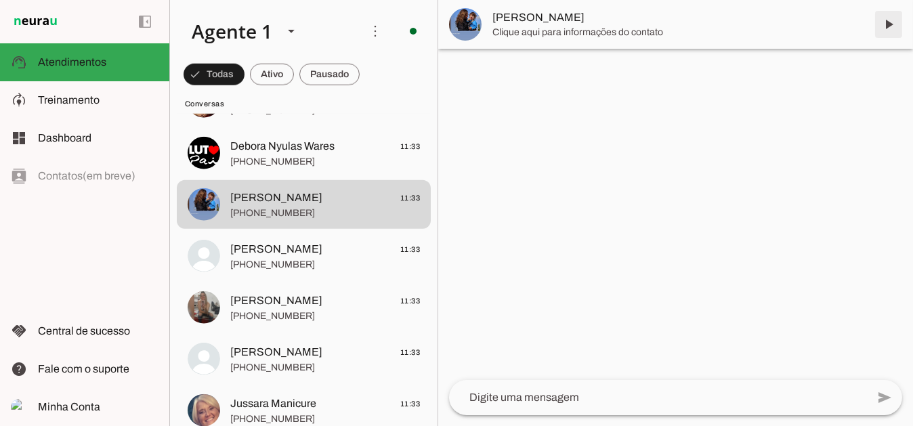
click at [893, 24] on span at bounding box center [888, 24] width 33 height 33
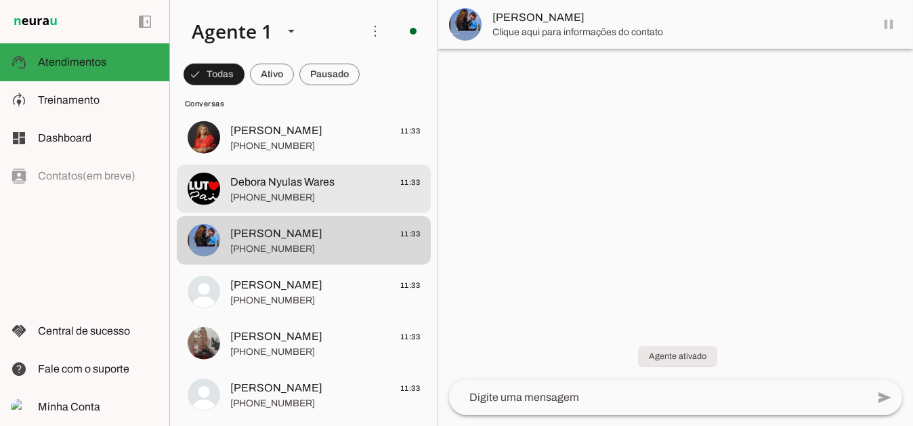
scroll to position [3328, 0]
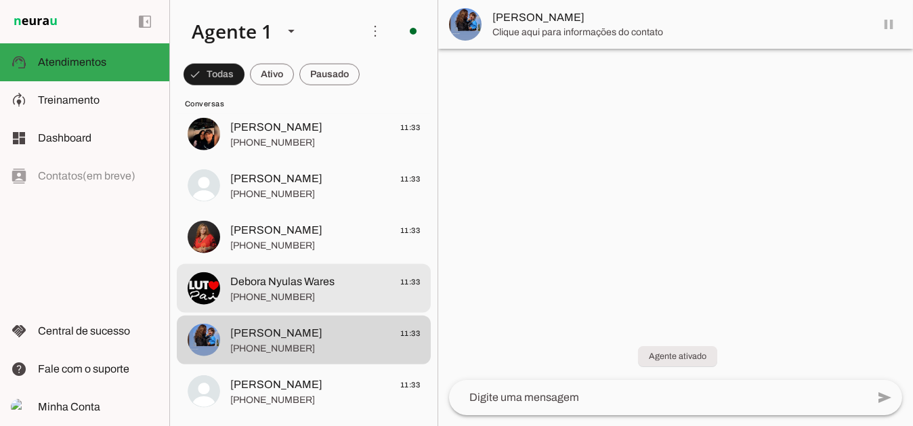
click at [322, 274] on span "Debora Nyulas Wares" at bounding box center [282, 282] width 104 height 16
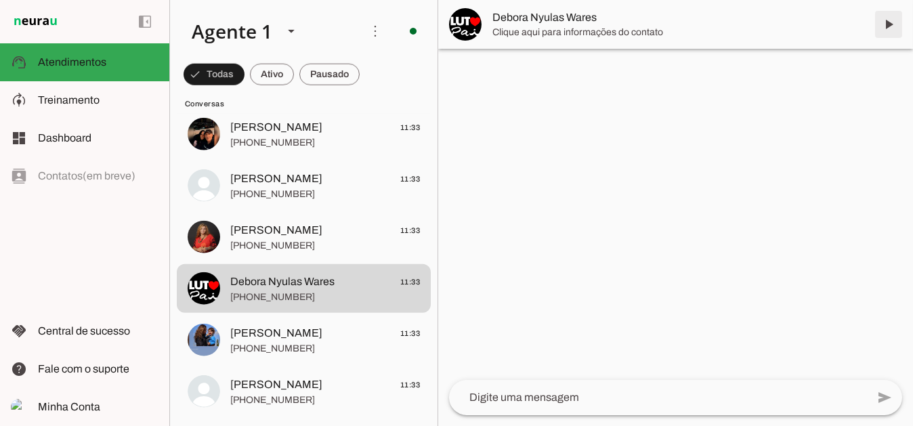
click at [891, 20] on span at bounding box center [888, 24] width 33 height 33
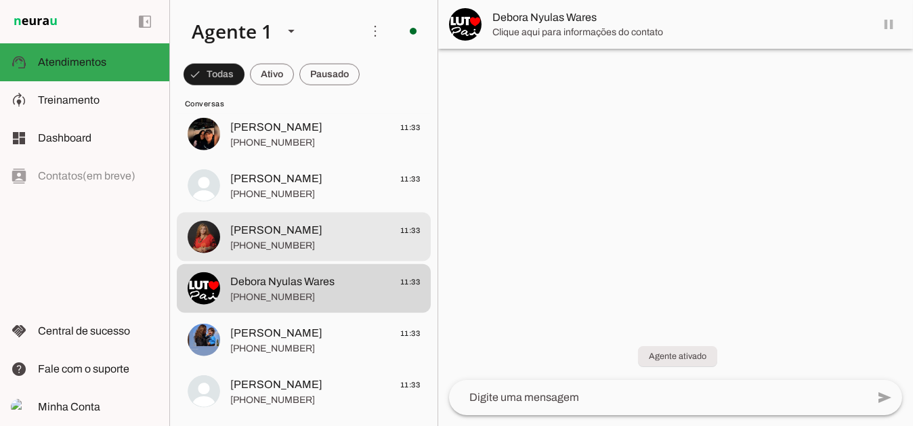
click at [249, 227] on span "Rita Cassia" at bounding box center [276, 230] width 92 height 16
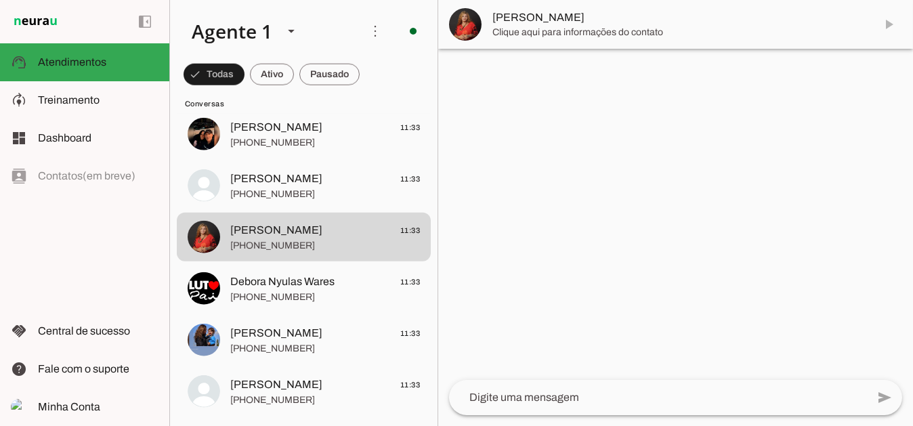
click at [892, 21] on md-item "Rita Cassia" at bounding box center [675, 24] width 475 height 49
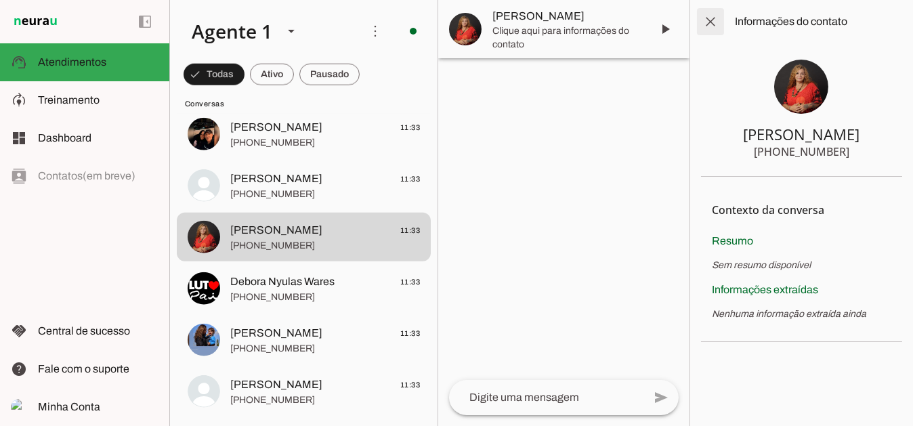
click at [706, 18] on span at bounding box center [710, 21] width 33 height 33
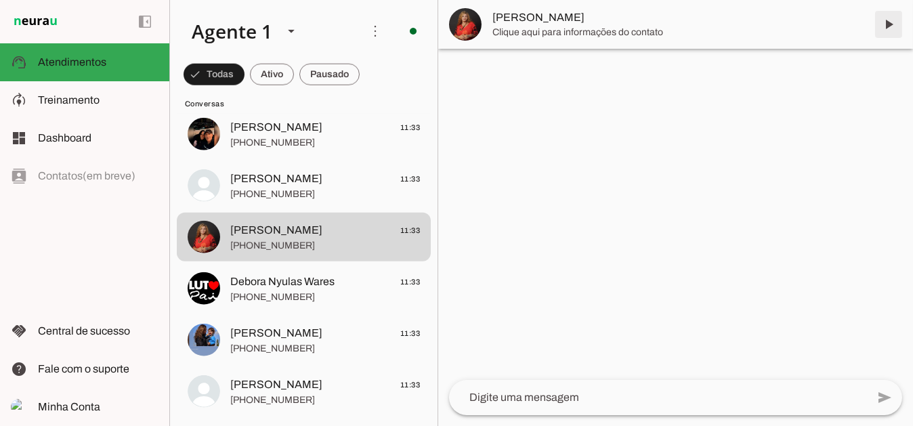
click at [893, 26] on span at bounding box center [888, 24] width 33 height 33
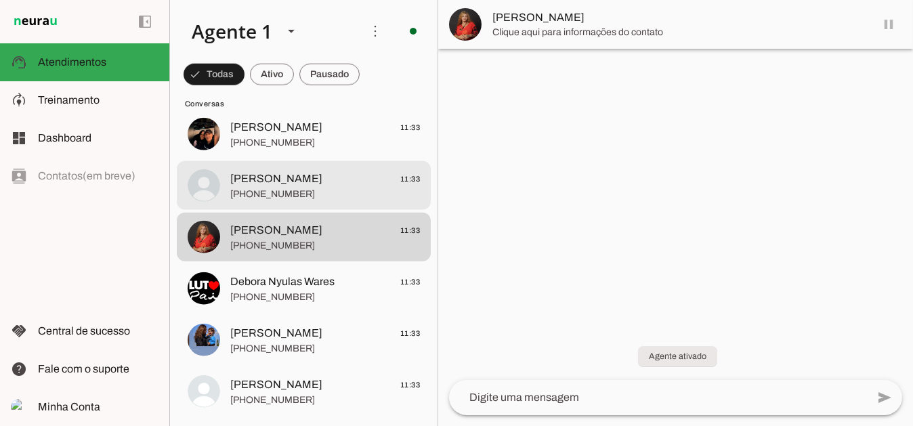
click at [289, 182] on span "Cristina Picone" at bounding box center [276, 179] width 92 height 16
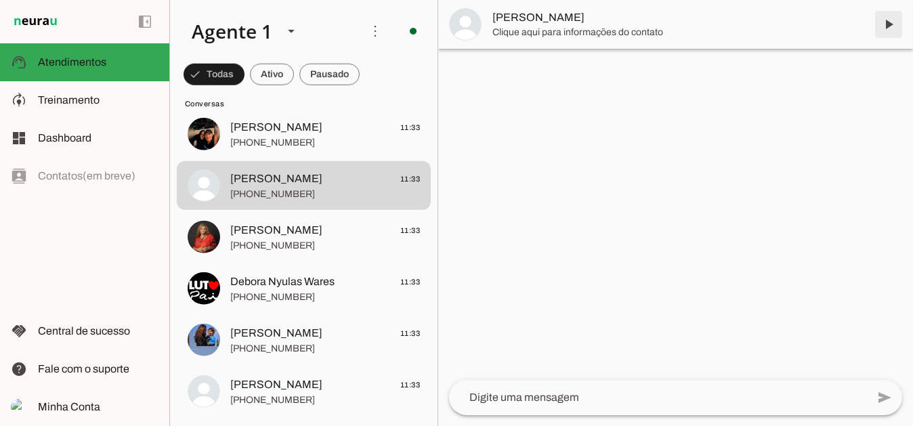
click at [884, 22] on span at bounding box center [888, 24] width 33 height 33
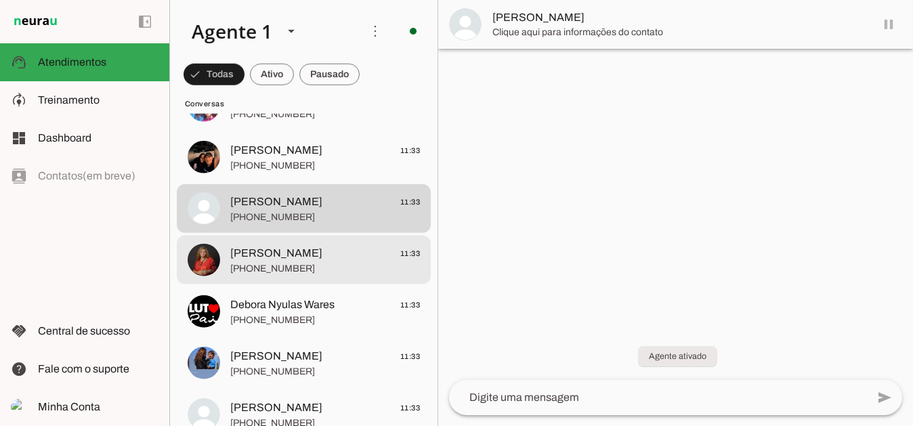
scroll to position [3193, 0]
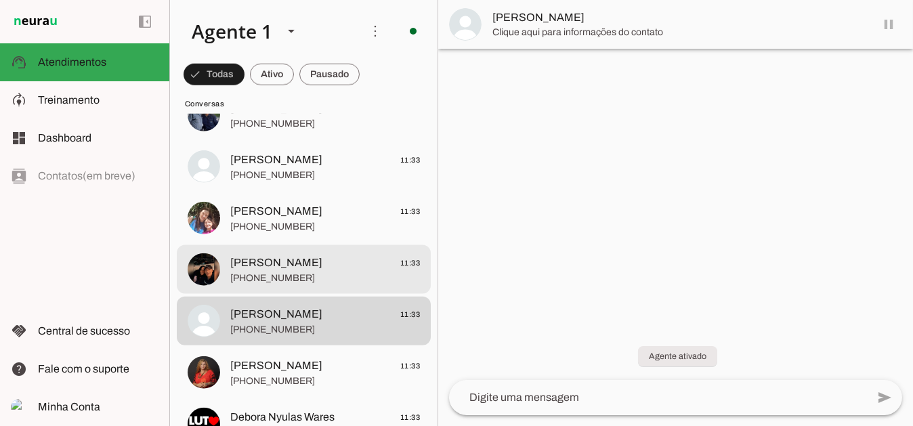
click at [294, 263] on span "Luciana Aparecida De Melo" at bounding box center [276, 263] width 92 height 16
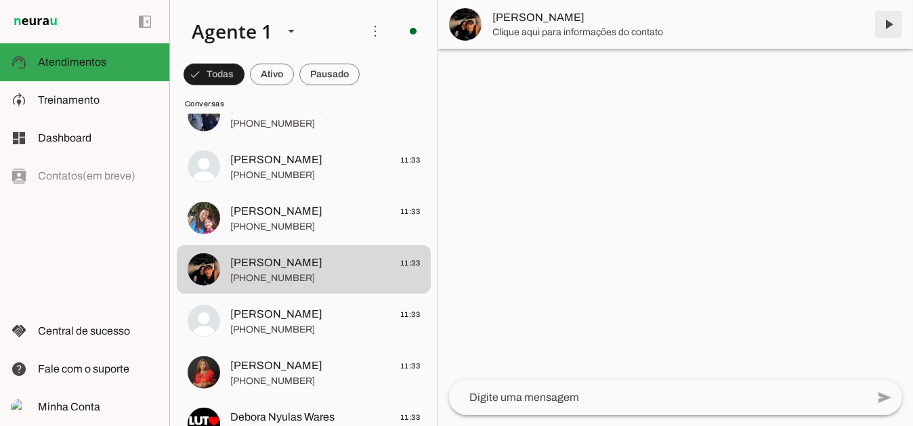
click at [887, 26] on span at bounding box center [888, 24] width 33 height 33
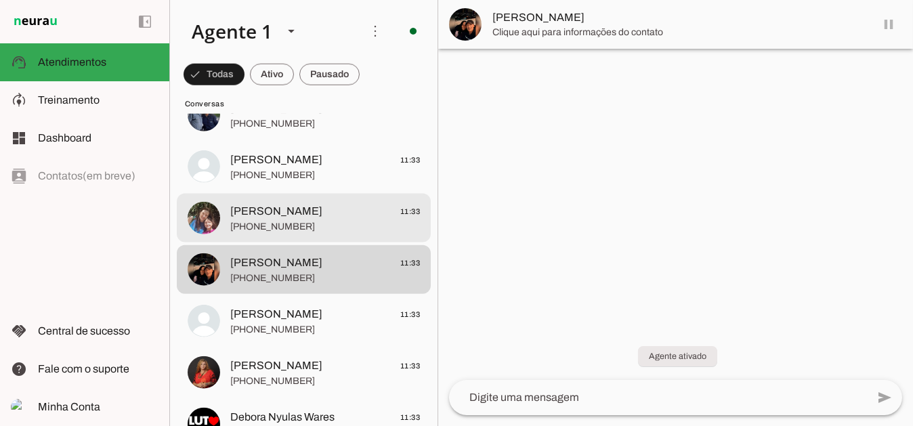
click at [282, 212] on span "Ana Paula Nini" at bounding box center [276, 211] width 92 height 16
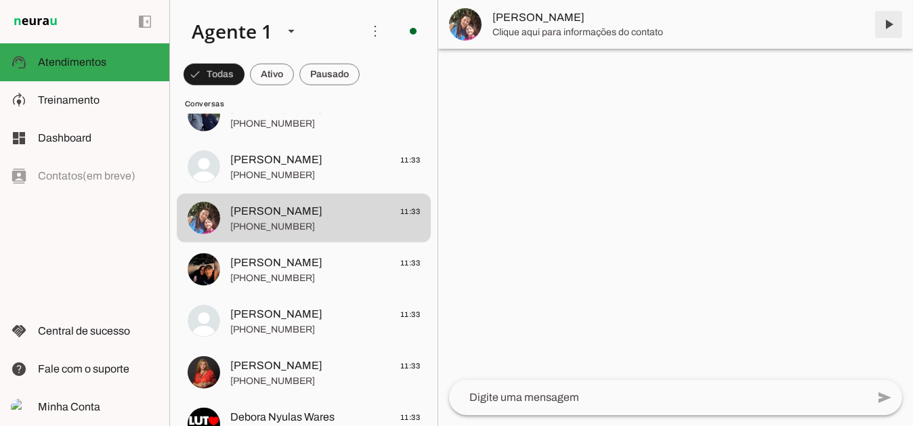
click at [889, 24] on span at bounding box center [888, 24] width 33 height 33
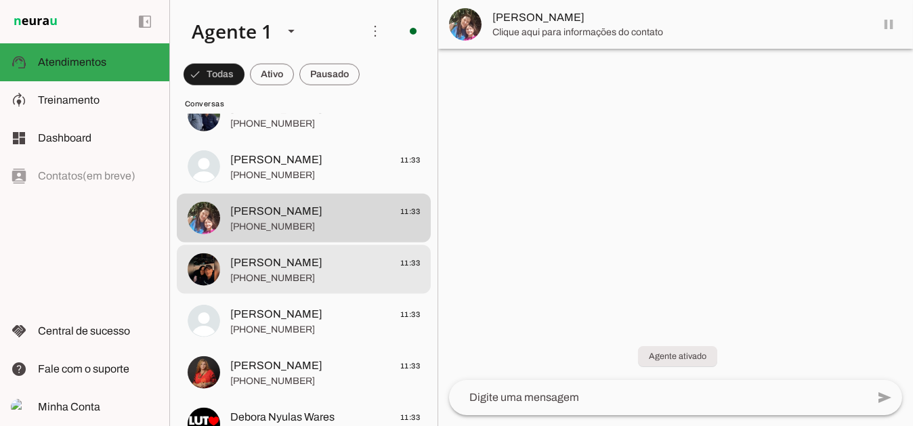
scroll to position [3125, 0]
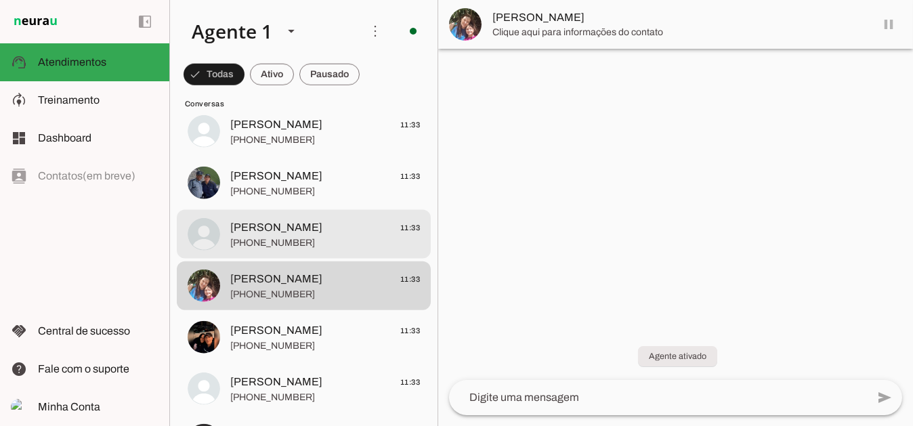
click at [305, 227] on span "Elaine Sousa 11:33" at bounding box center [325, 227] width 190 height 17
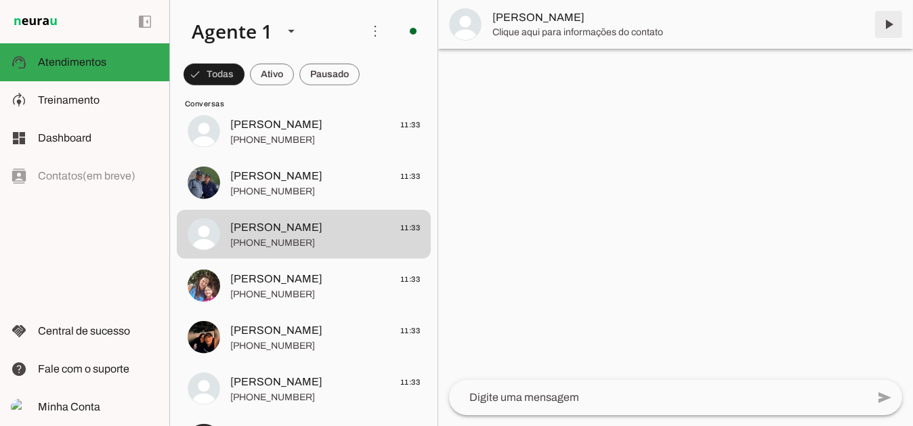
click at [890, 24] on span at bounding box center [888, 24] width 33 height 33
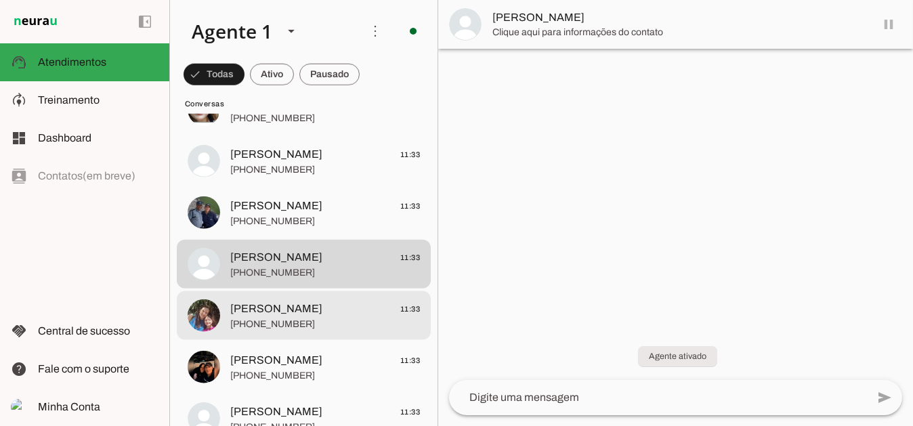
scroll to position [3057, 0]
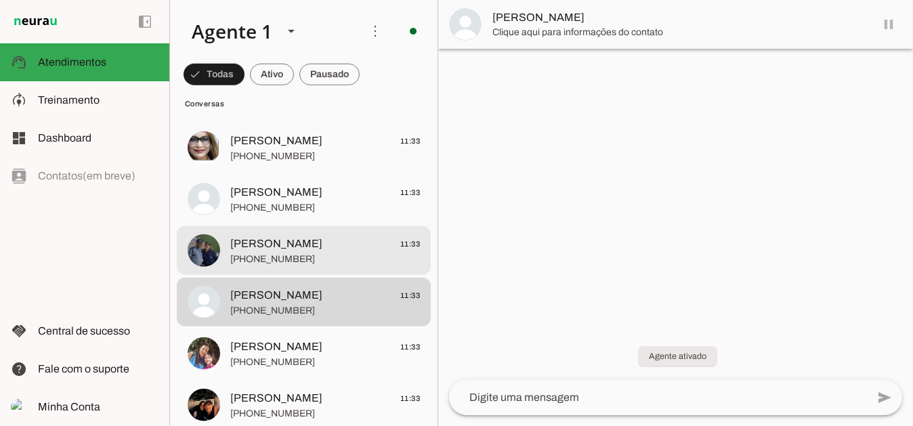
click at [296, 242] on span "Elaine Costa Souza" at bounding box center [276, 244] width 92 height 16
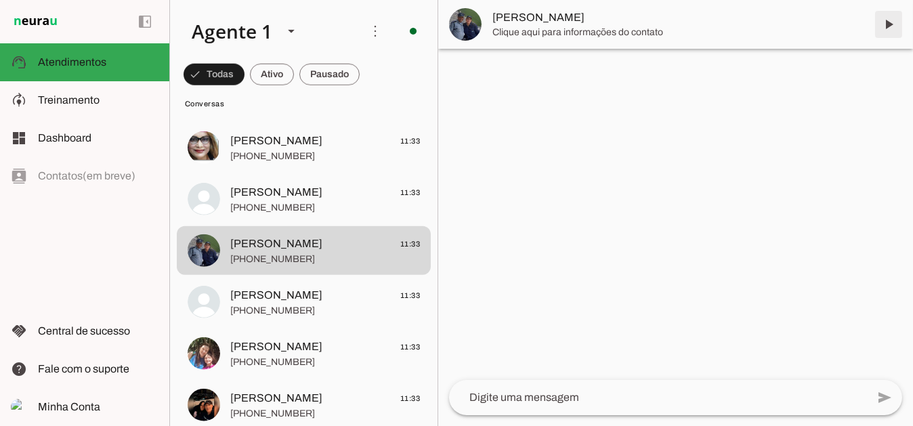
click at [887, 23] on span at bounding box center [888, 24] width 33 height 33
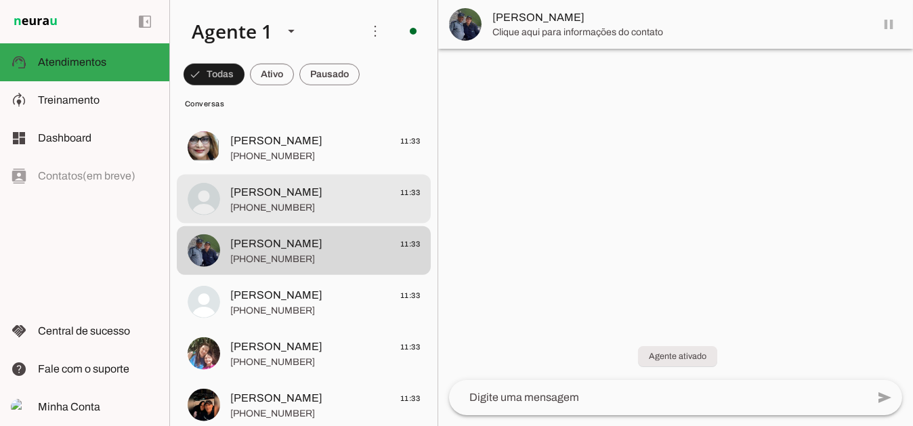
click at [301, 190] on span "Daniela Migliolli" at bounding box center [276, 192] width 92 height 16
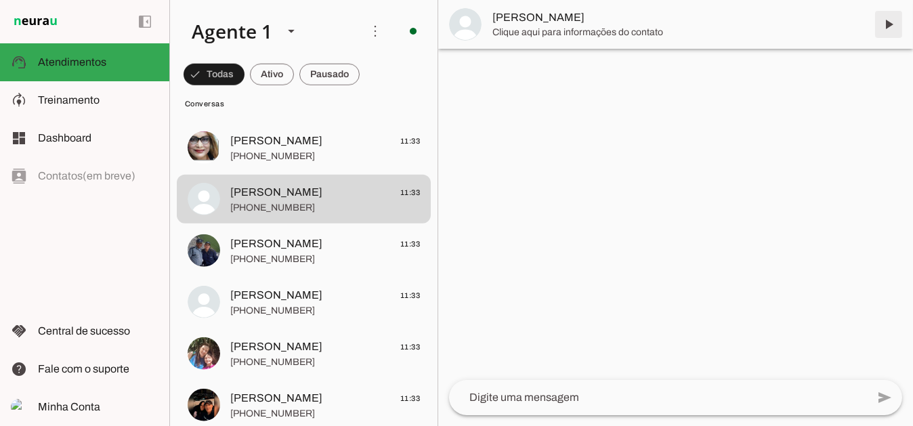
click at [887, 21] on span at bounding box center [888, 24] width 33 height 33
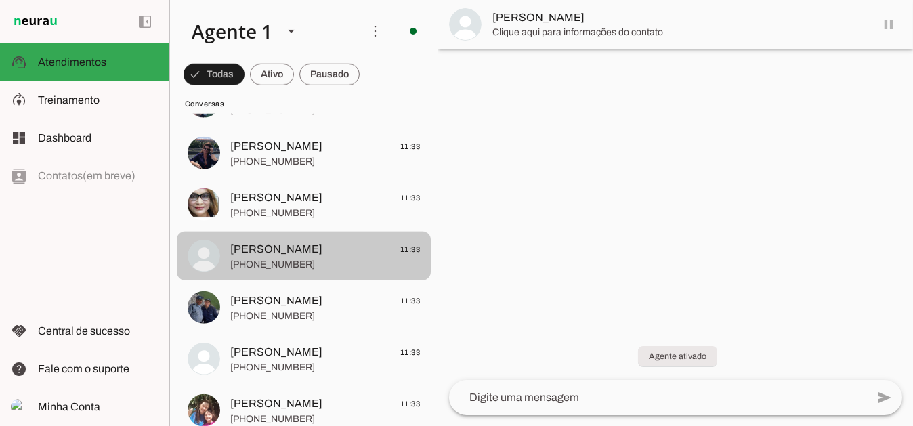
scroll to position [2989, 0]
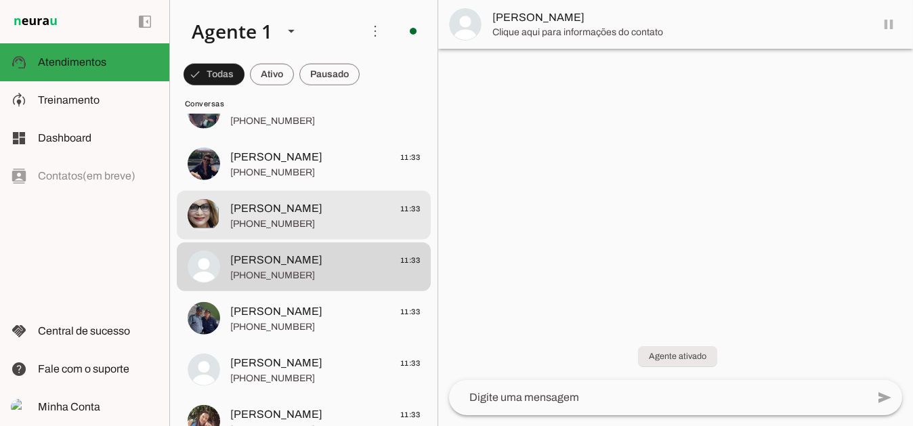
click at [282, 208] on span "Marilia Silva" at bounding box center [276, 208] width 92 height 16
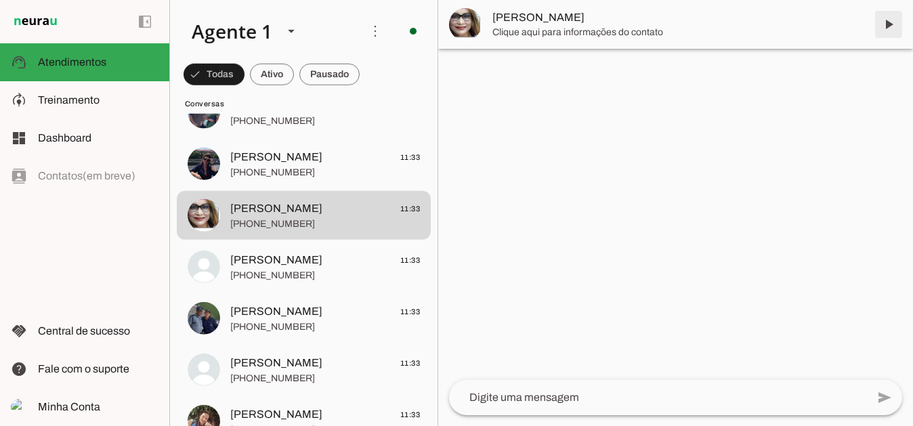
click at [889, 20] on span at bounding box center [888, 24] width 33 height 33
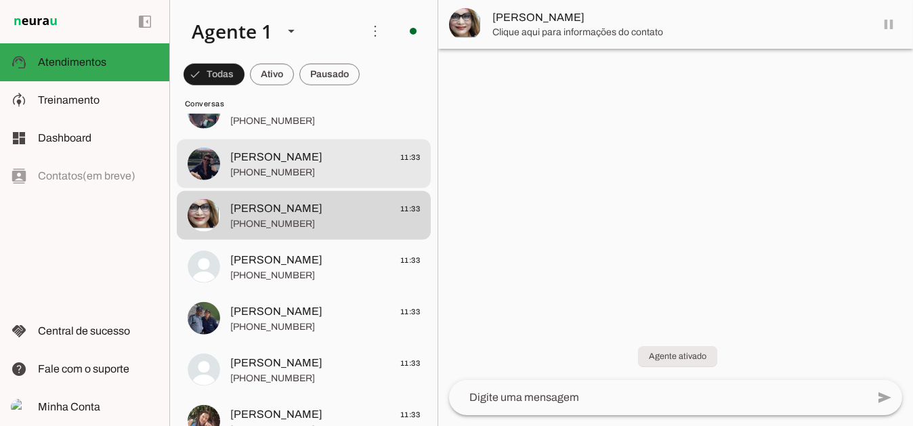
click at [268, 156] on span "Pati Cainelli" at bounding box center [276, 157] width 92 height 16
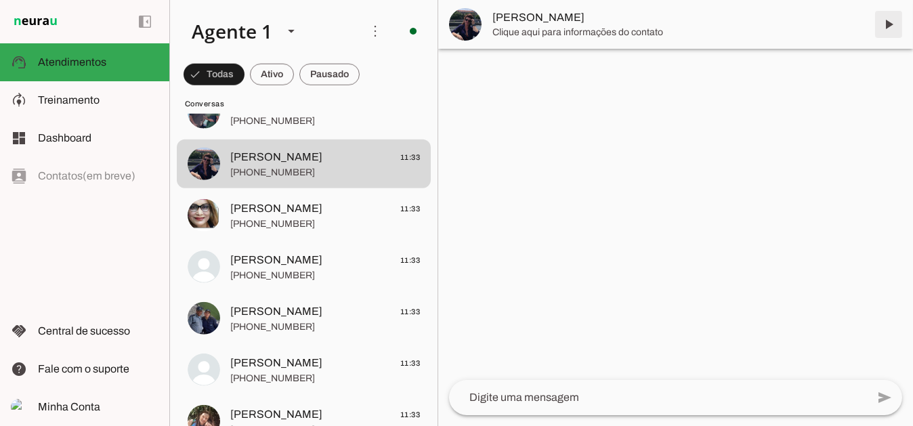
click at [889, 27] on span at bounding box center [888, 24] width 33 height 33
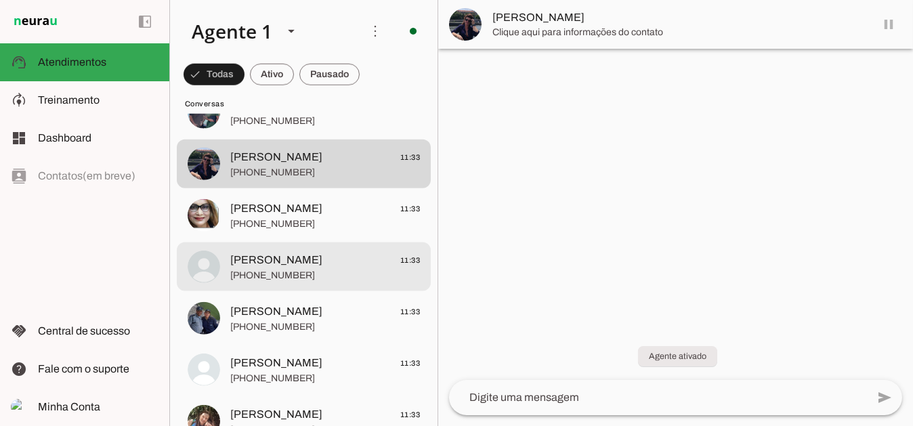
scroll to position [2854, 0]
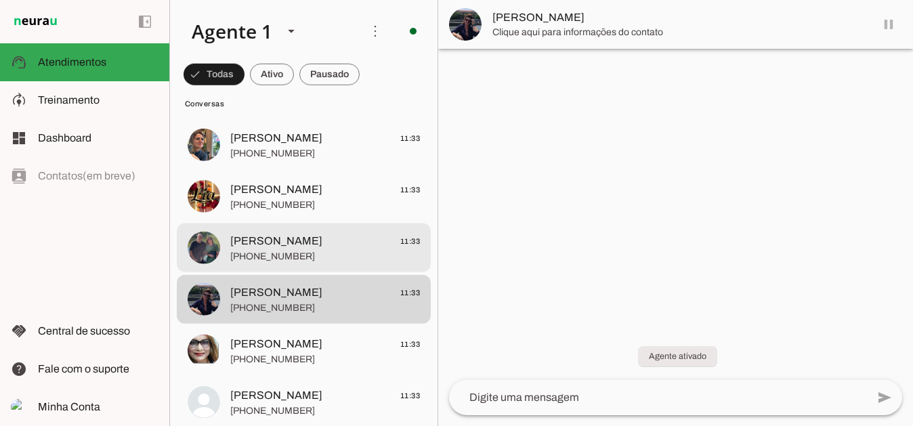
click at [276, 239] on span "Regina França Garcia" at bounding box center [276, 241] width 92 height 16
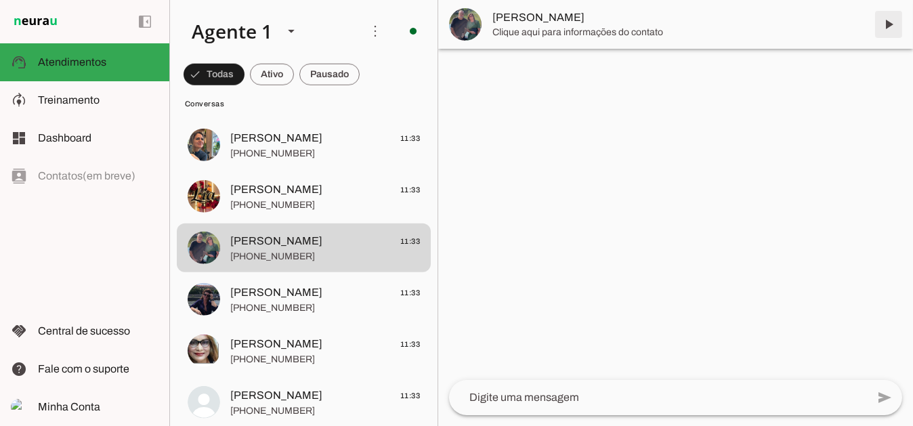
click at [885, 25] on span at bounding box center [888, 24] width 33 height 33
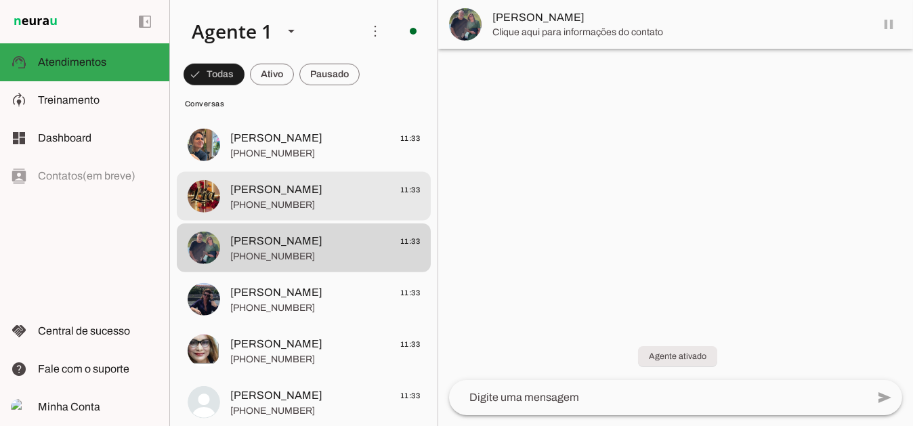
click at [263, 186] on span "Lia Mauch" at bounding box center [276, 190] width 92 height 16
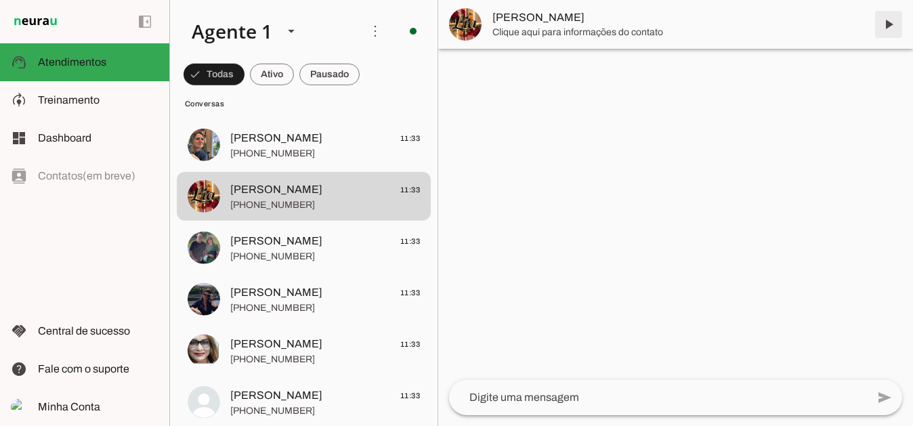
click at [886, 22] on span at bounding box center [888, 24] width 33 height 33
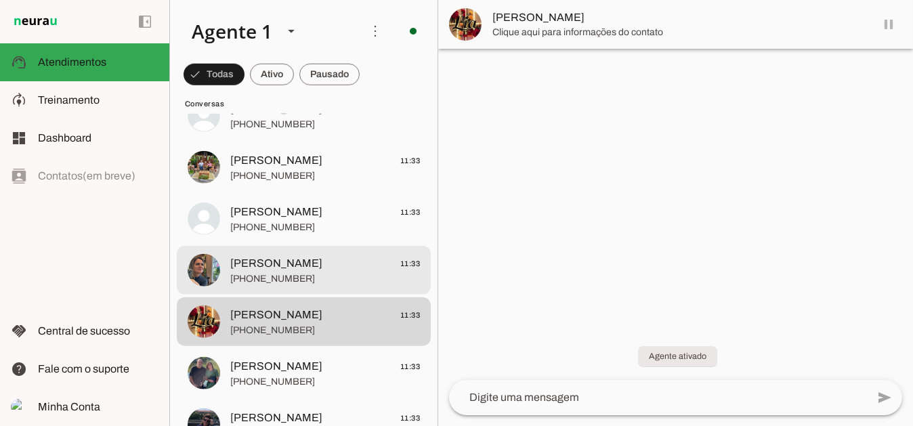
scroll to position [2719, 0]
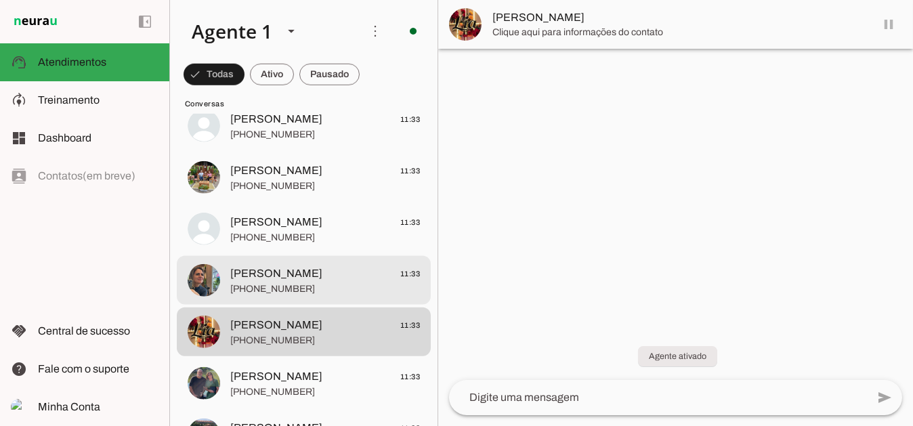
click at [269, 272] on span "Jeane Bravo" at bounding box center [276, 273] width 92 height 16
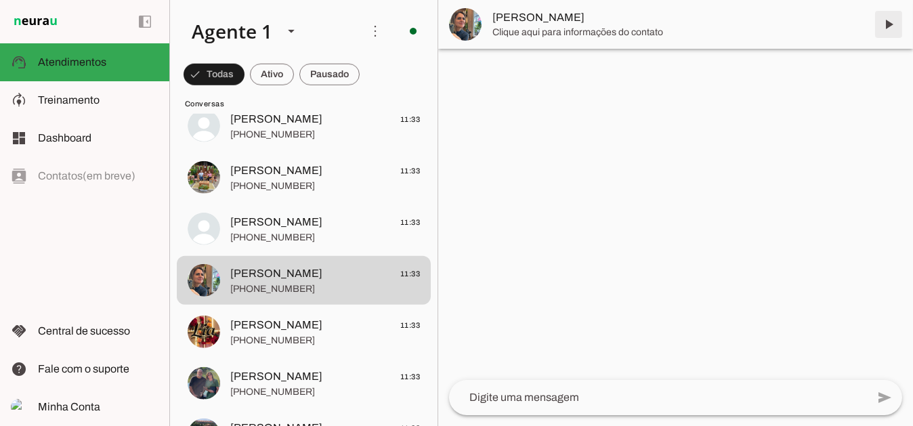
click at [886, 17] on span at bounding box center [888, 24] width 33 height 33
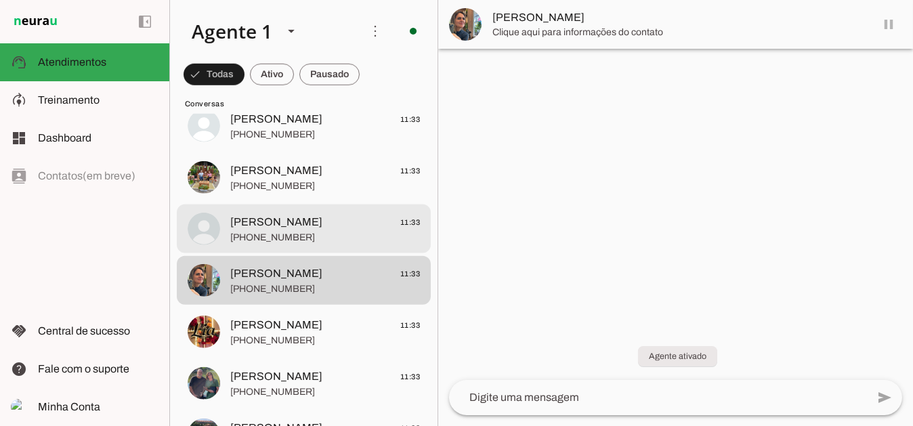
click at [276, 221] on span "Gilmara Henrique" at bounding box center [276, 222] width 92 height 16
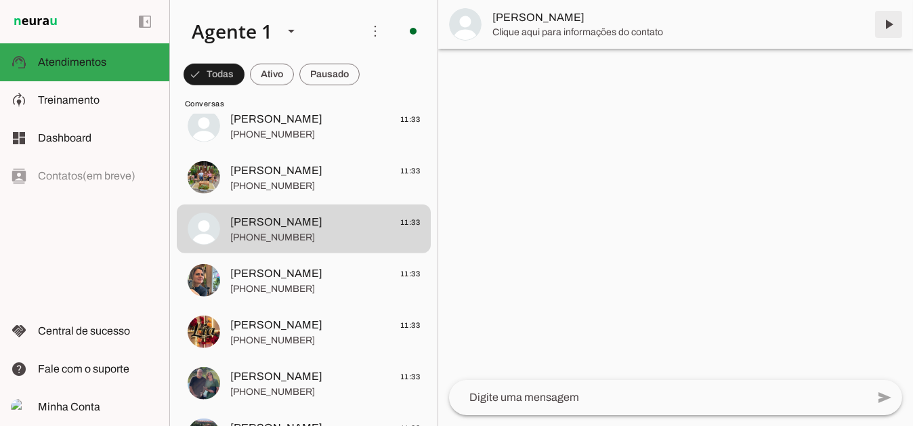
click at [887, 26] on span at bounding box center [888, 24] width 33 height 33
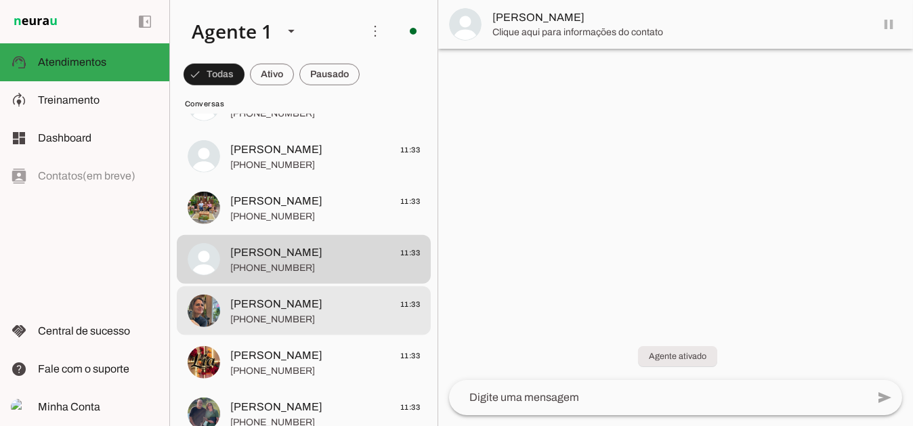
scroll to position [2651, 0]
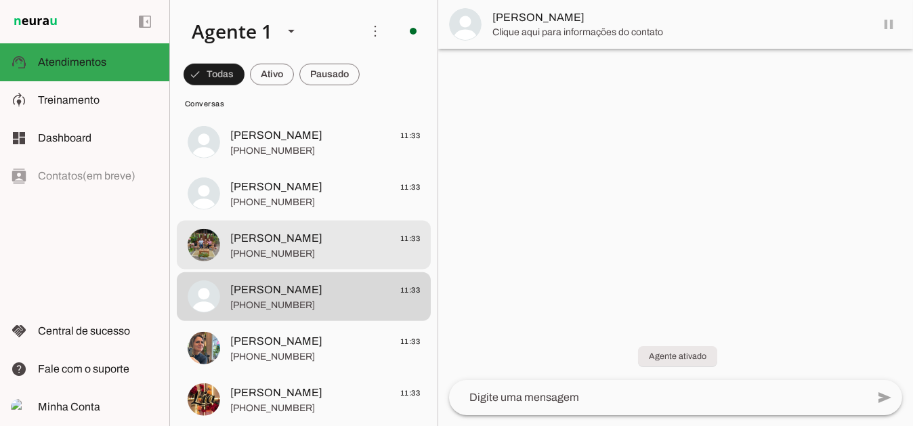
click at [282, 235] on span "Keli Cristina" at bounding box center [276, 238] width 92 height 16
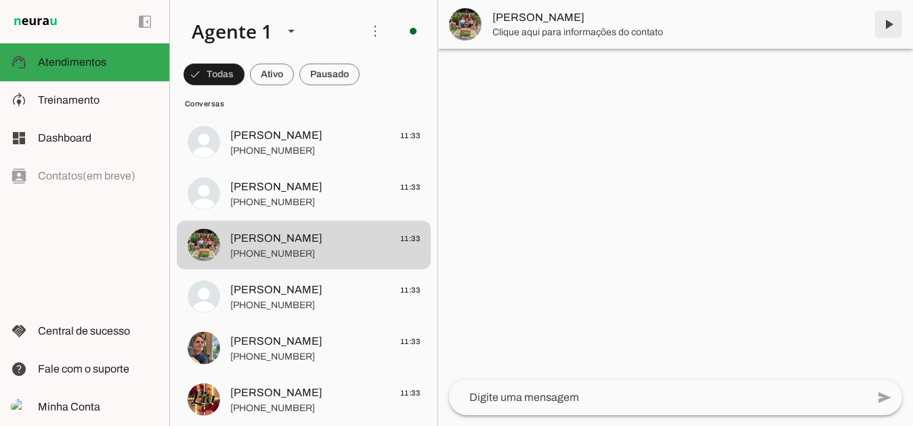
click at [887, 27] on span at bounding box center [888, 24] width 33 height 33
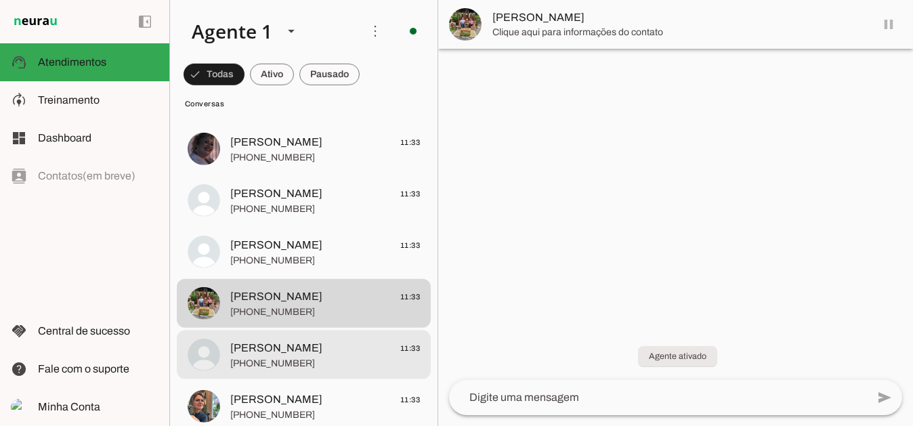
scroll to position [2583, 0]
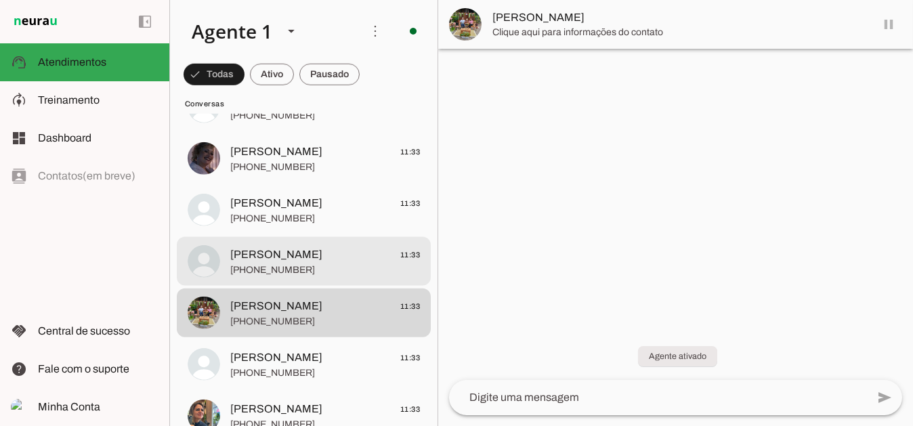
click at [302, 251] on span "Jaqueline Chaves" at bounding box center [276, 255] width 92 height 16
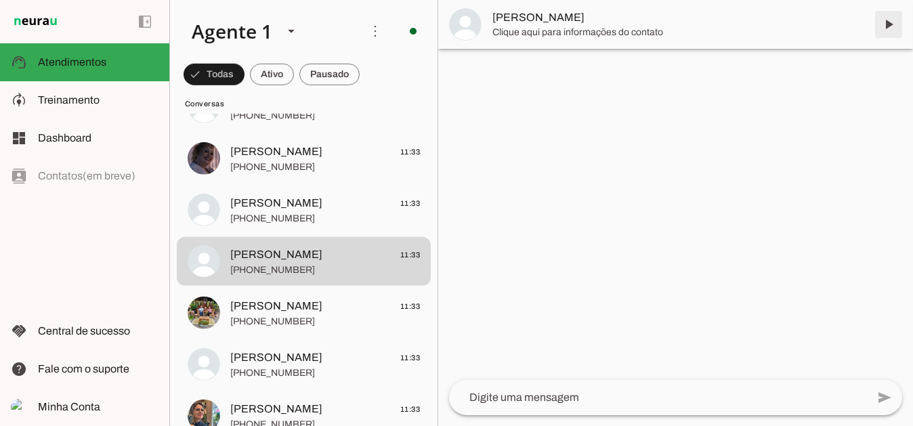
click at [891, 20] on span at bounding box center [888, 24] width 33 height 33
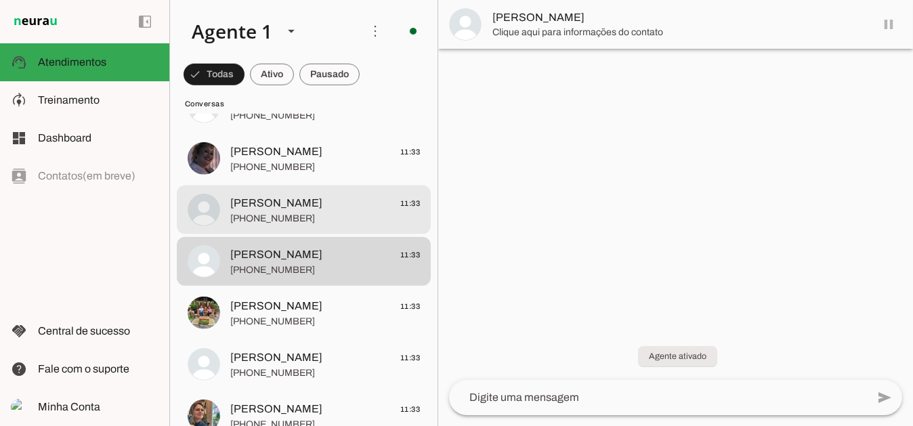
click at [283, 199] on span "Silvania Sousa" at bounding box center [276, 203] width 92 height 16
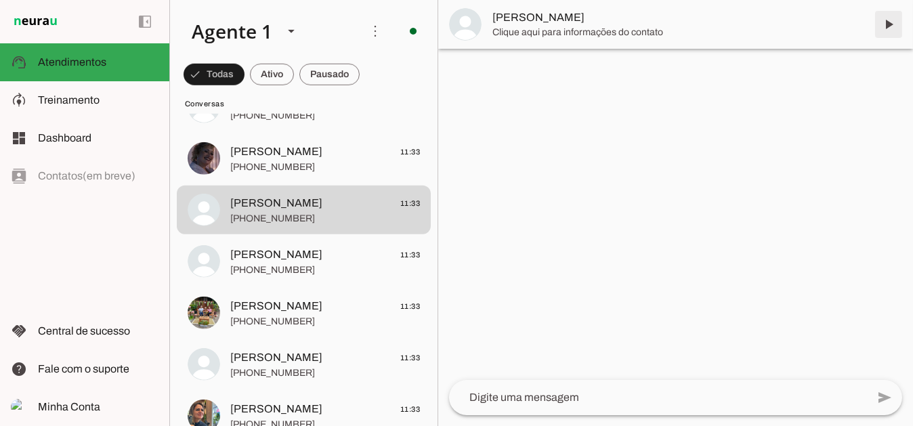
click at [889, 24] on span at bounding box center [888, 24] width 33 height 33
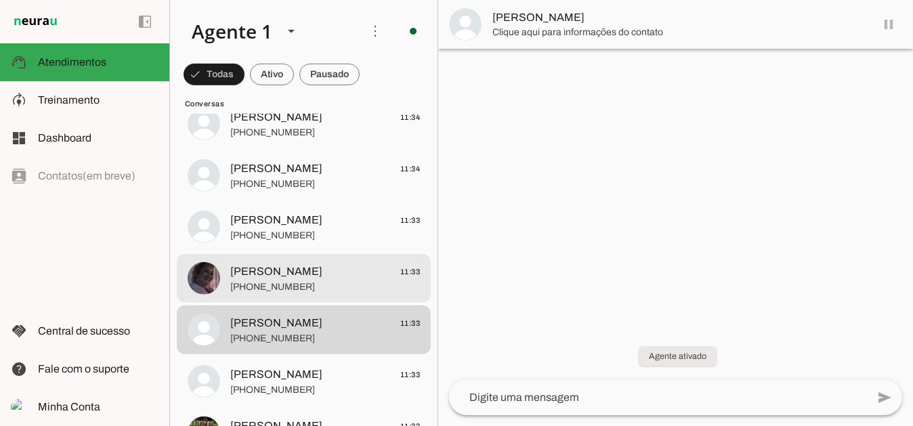
scroll to position [2448, 0]
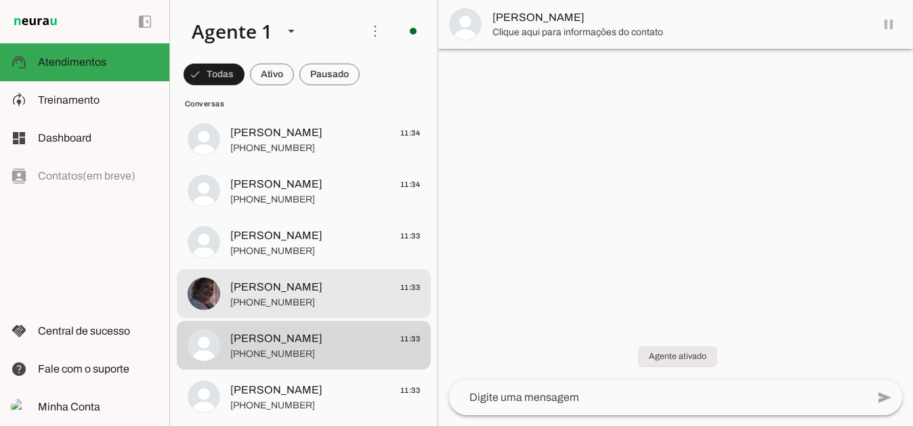
click at [311, 279] on span "Flavia Fernandes" at bounding box center [276, 287] width 92 height 16
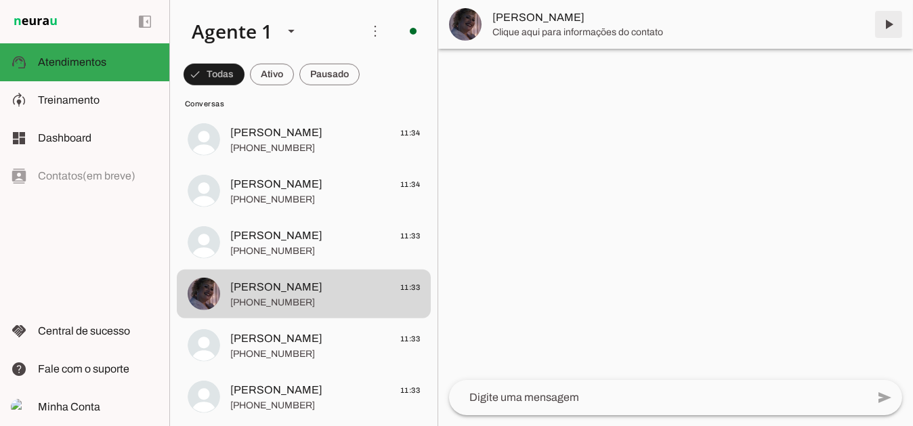
click at [889, 21] on span at bounding box center [888, 24] width 33 height 33
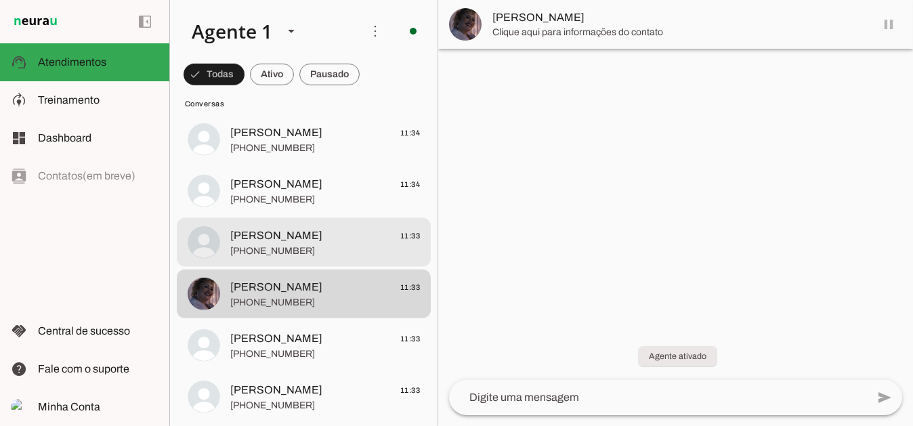
click at [277, 246] on span "+55 6193068806" at bounding box center [325, 251] width 190 height 14
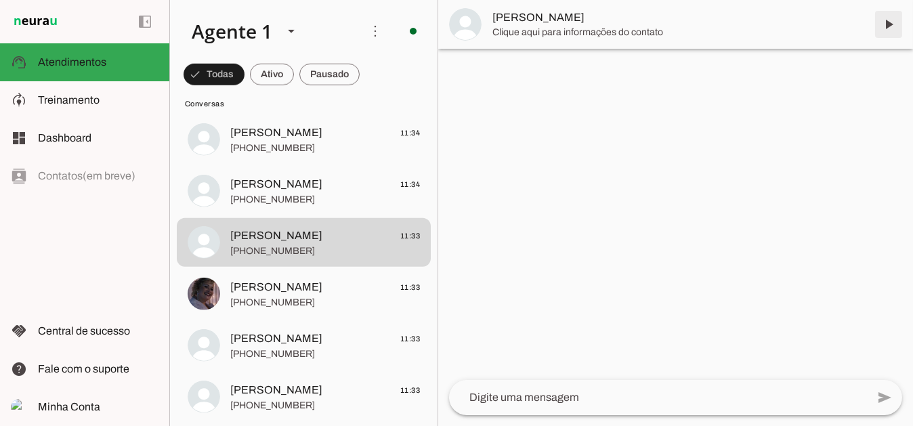
click at [887, 30] on span at bounding box center [888, 24] width 33 height 33
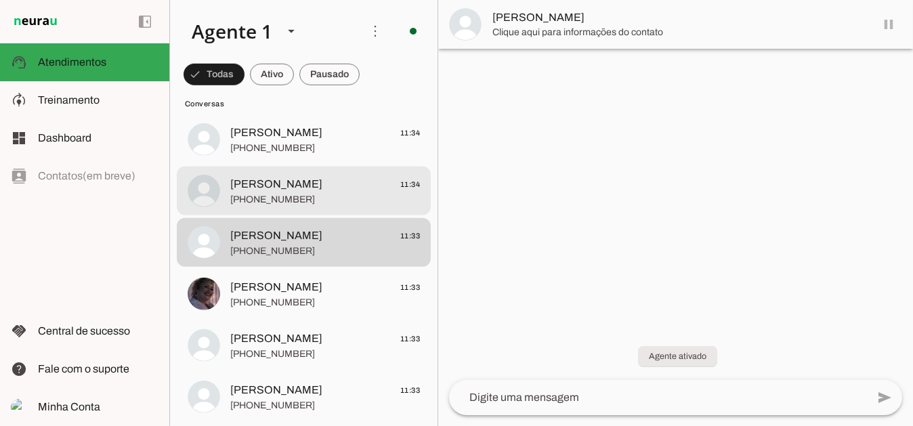
click at [305, 190] on span "Elisandra Groth 11:34" at bounding box center [325, 183] width 190 height 17
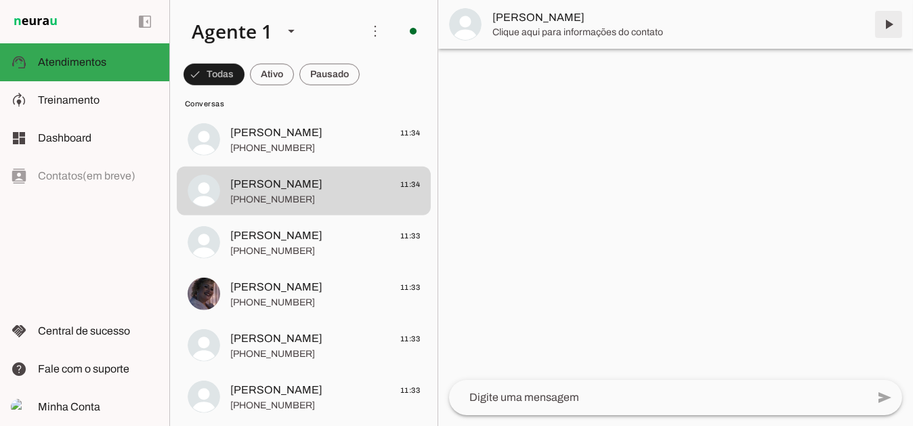
click at [889, 28] on span at bounding box center [888, 24] width 33 height 33
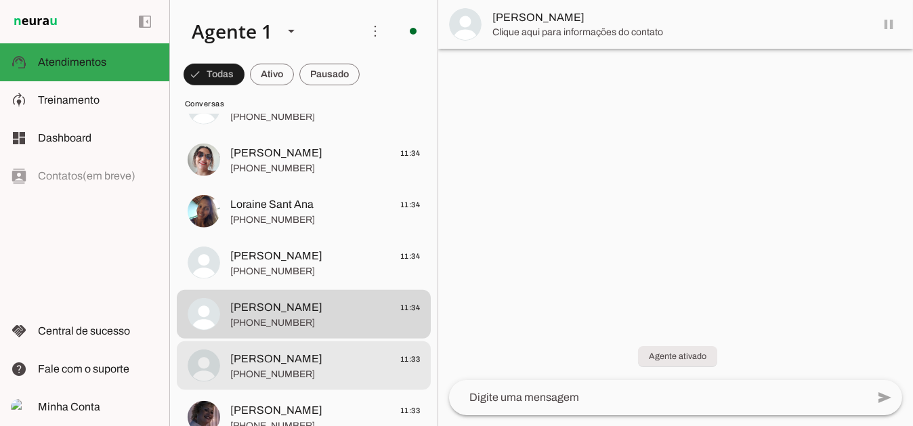
scroll to position [2312, 0]
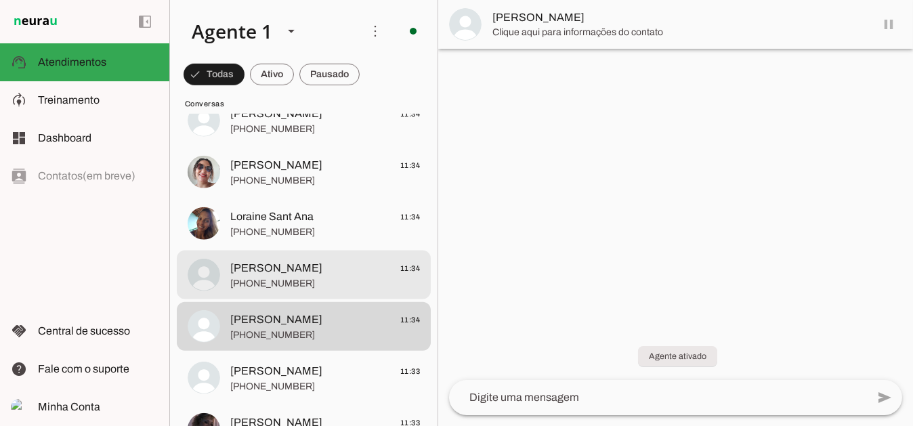
click at [274, 265] on span "Jusci Macedo" at bounding box center [276, 268] width 92 height 16
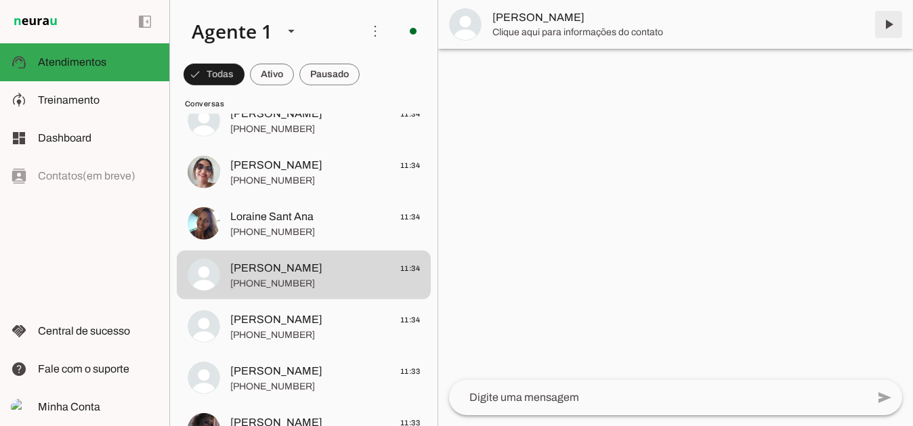
click at [895, 23] on span at bounding box center [888, 24] width 33 height 33
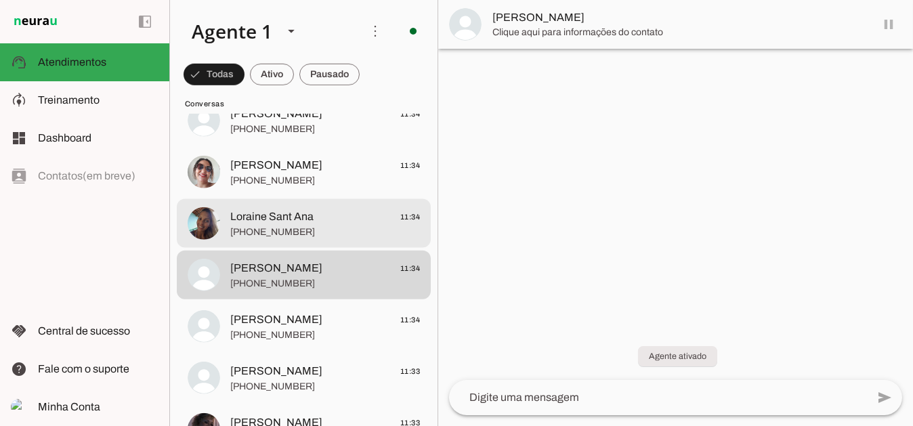
click at [309, 219] on span "Loraine Sant Ana" at bounding box center [271, 217] width 83 height 16
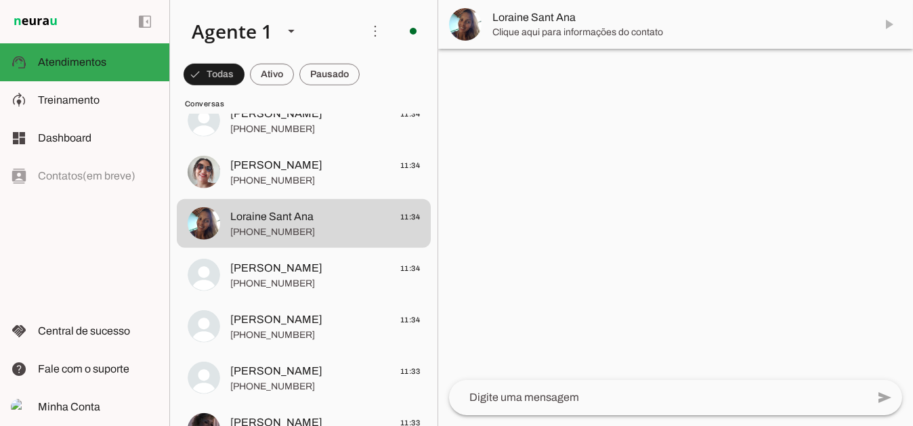
click at [887, 22] on span at bounding box center [888, 24] width 33 height 33
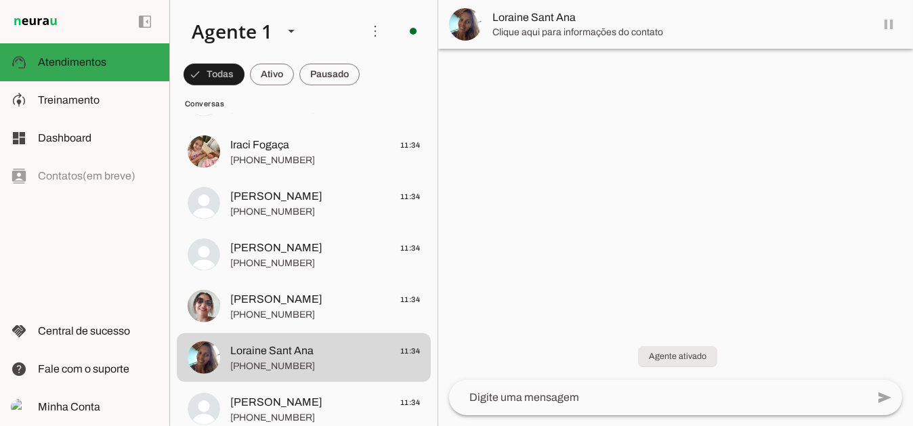
scroll to position [2177, 0]
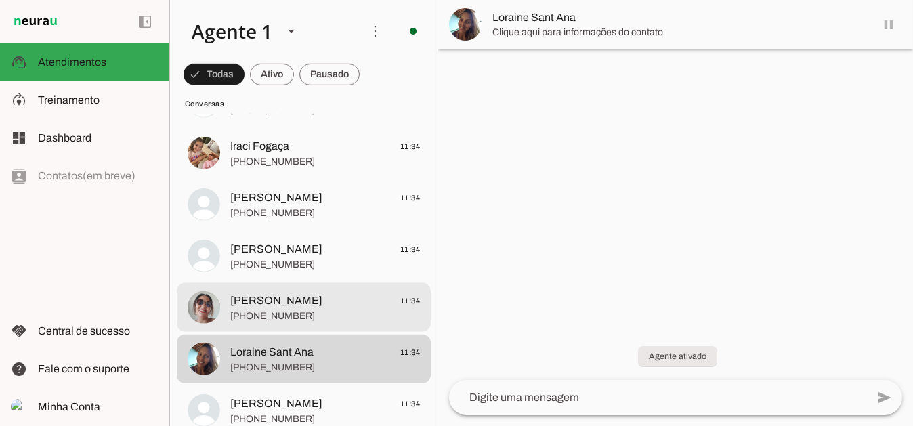
click at [302, 293] on span "Alessandra Alves Lima" at bounding box center [276, 301] width 92 height 16
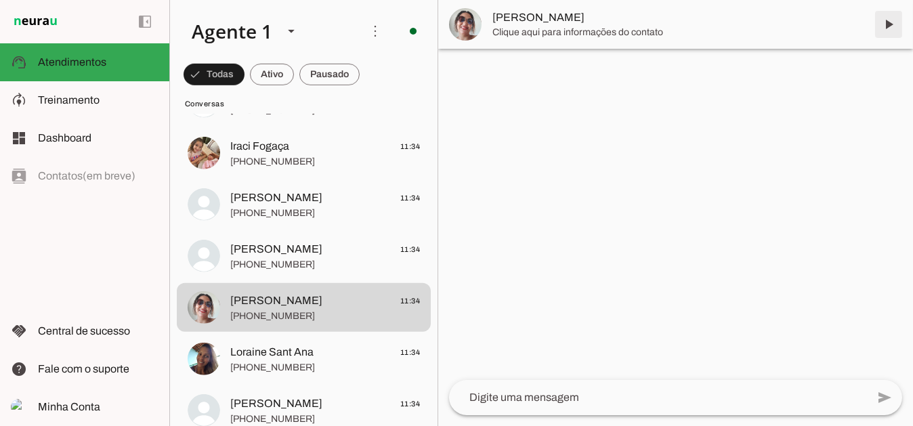
click at [893, 23] on span at bounding box center [888, 24] width 33 height 33
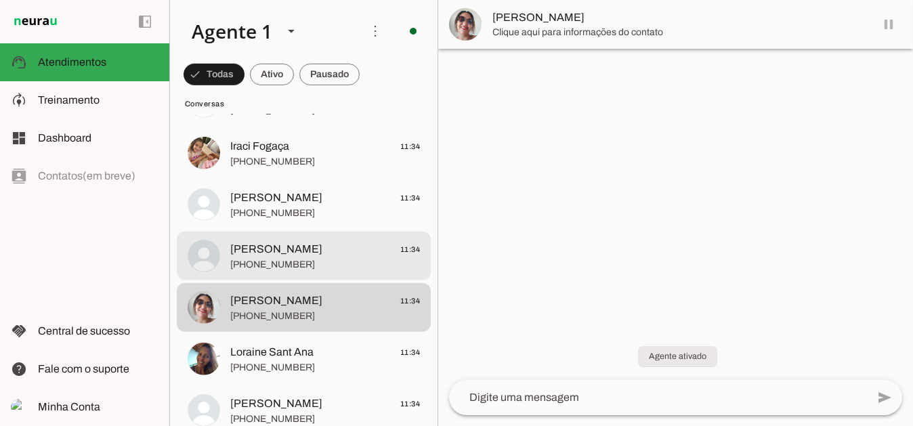
click at [274, 251] on span "Carla Perioto" at bounding box center [276, 249] width 92 height 16
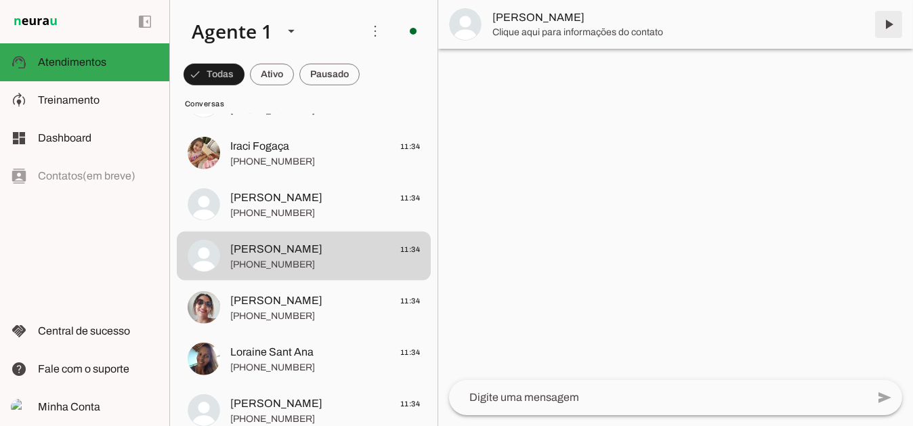
click at [892, 20] on span at bounding box center [888, 24] width 33 height 33
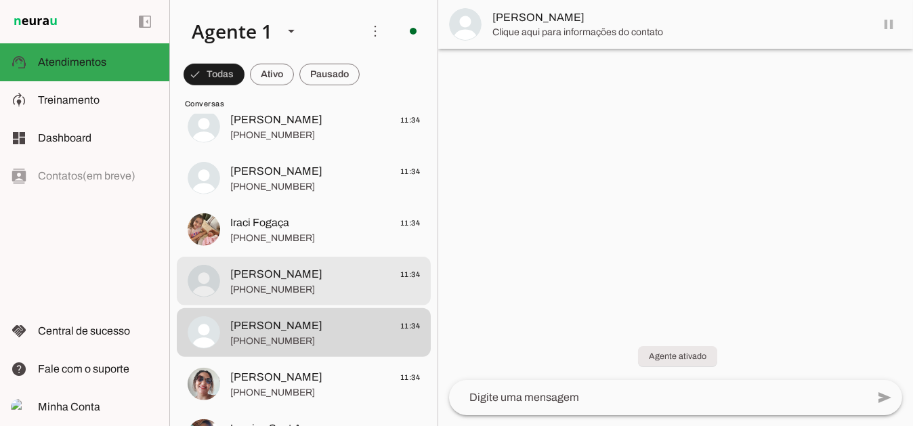
scroll to position [2109, 0]
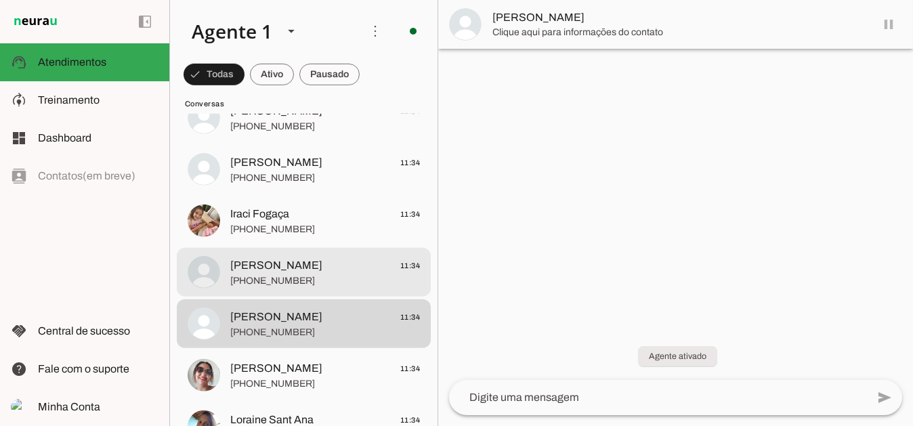
click at [255, 268] on span "Li Vieira" at bounding box center [276, 265] width 92 height 16
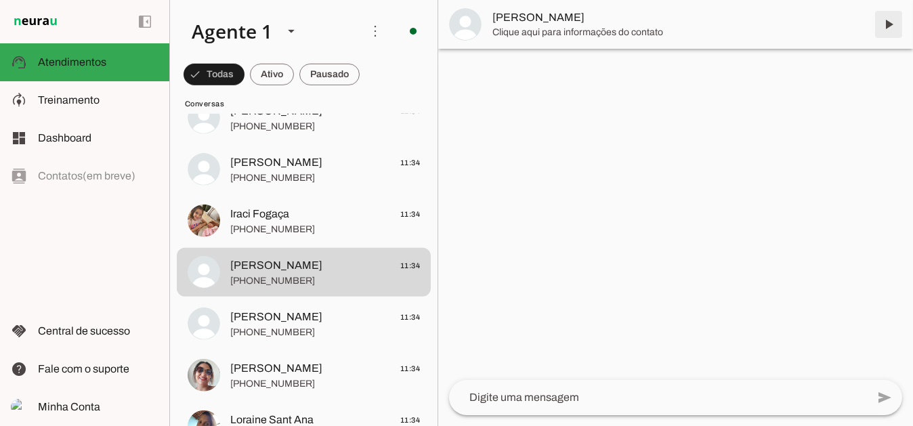
click at [895, 25] on span at bounding box center [888, 24] width 33 height 33
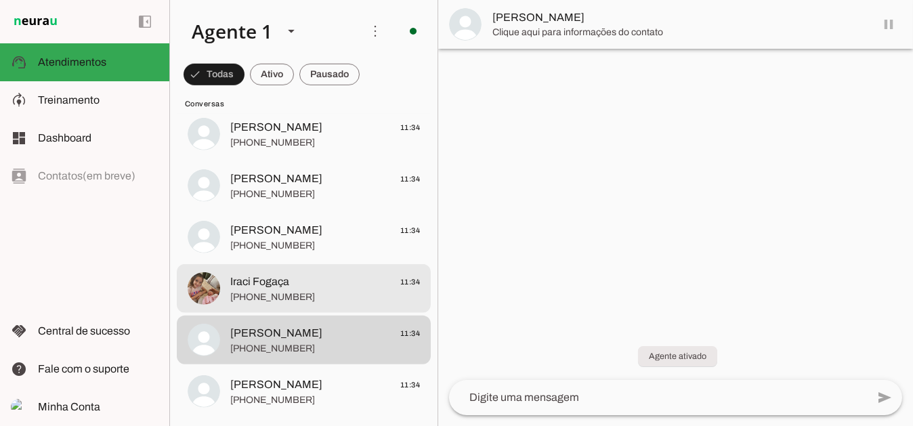
scroll to position [2041, 0]
click at [263, 282] on span "Iraci Fogaça" at bounding box center [259, 282] width 59 height 16
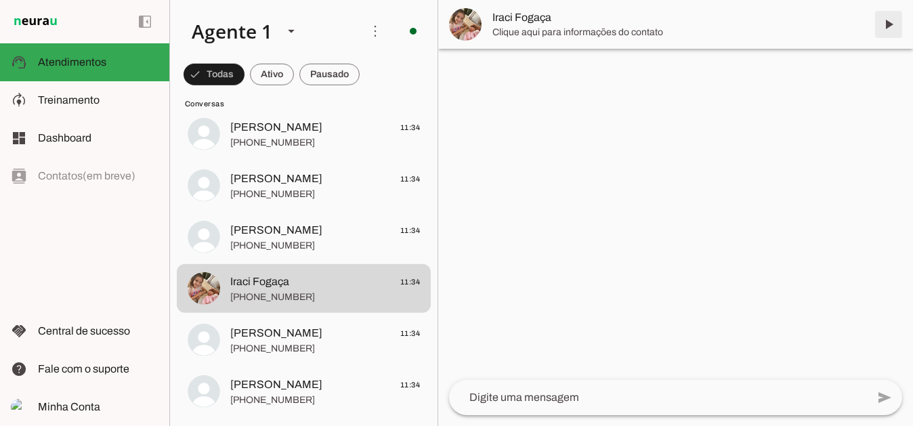
click at [884, 24] on span at bounding box center [888, 24] width 33 height 33
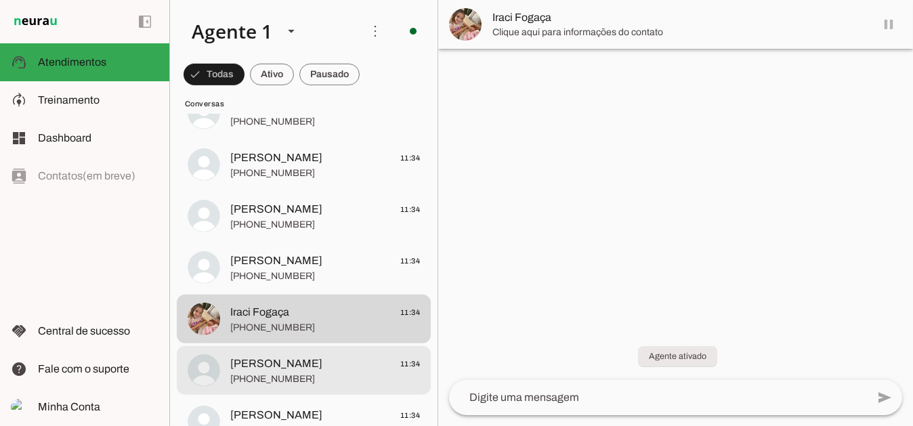
scroll to position [1974, 0]
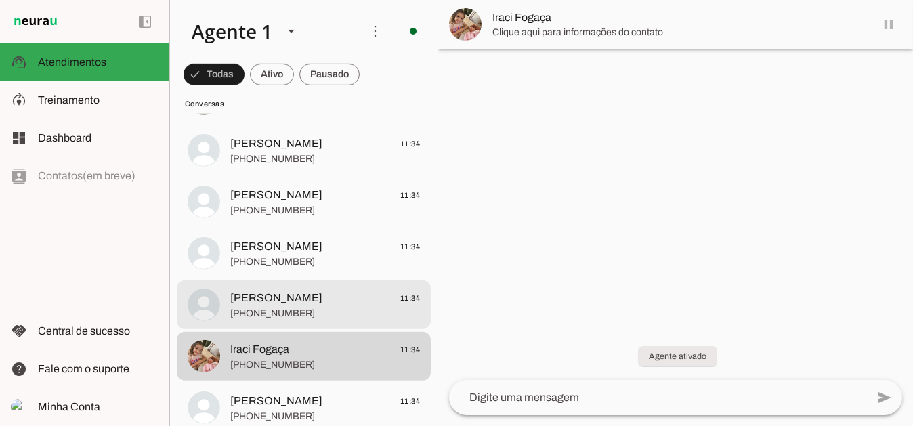
click at [280, 295] on span "Flavia Oliveira" at bounding box center [276, 298] width 92 height 16
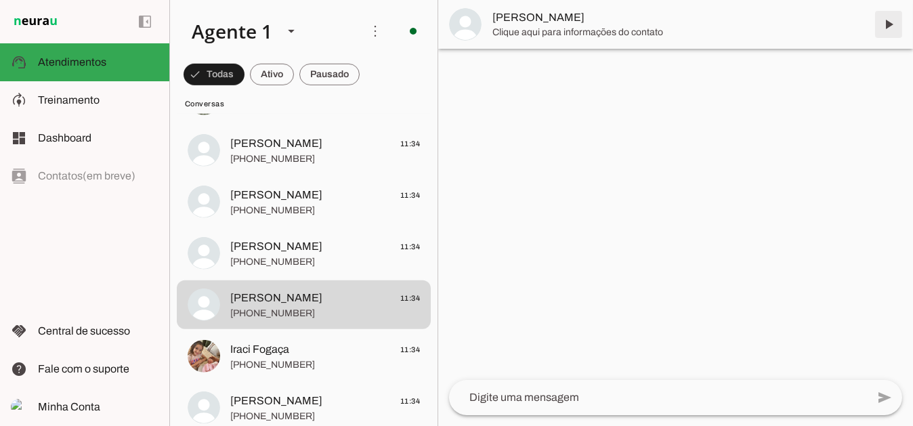
click at [887, 22] on span at bounding box center [888, 24] width 33 height 33
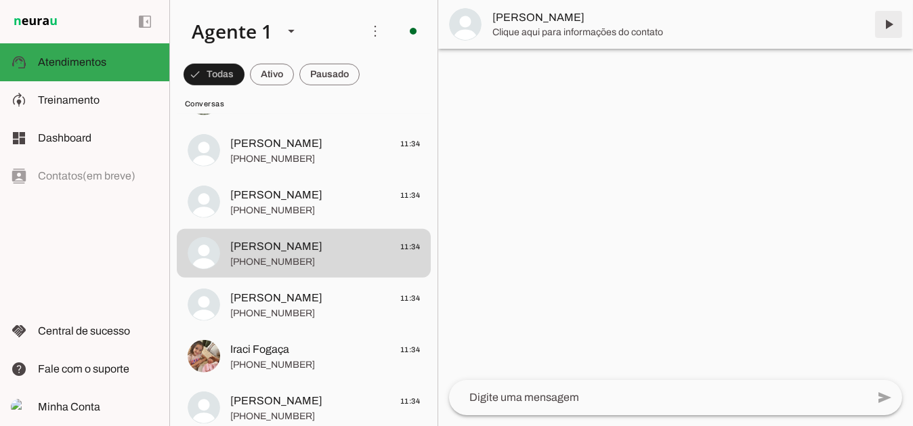
click at [889, 20] on span at bounding box center [888, 24] width 33 height 33
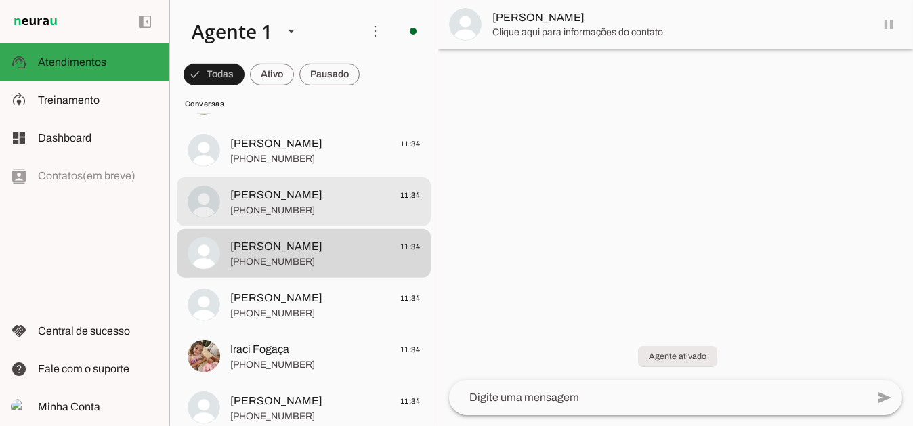
click at [298, 194] on span "Monica Angélica" at bounding box center [276, 195] width 92 height 16
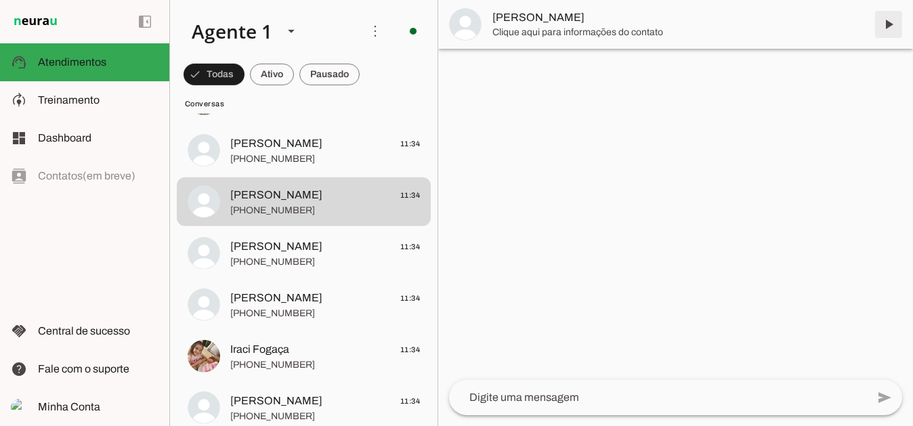
click at [889, 24] on span at bounding box center [888, 24] width 33 height 33
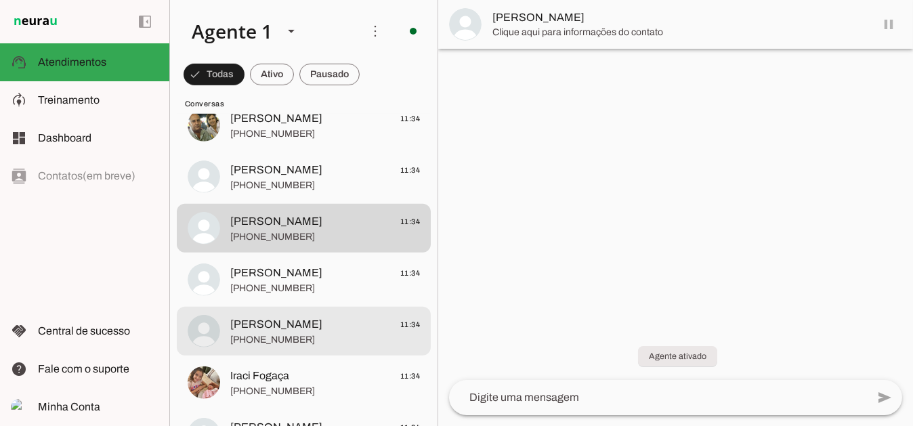
scroll to position [1838, 0]
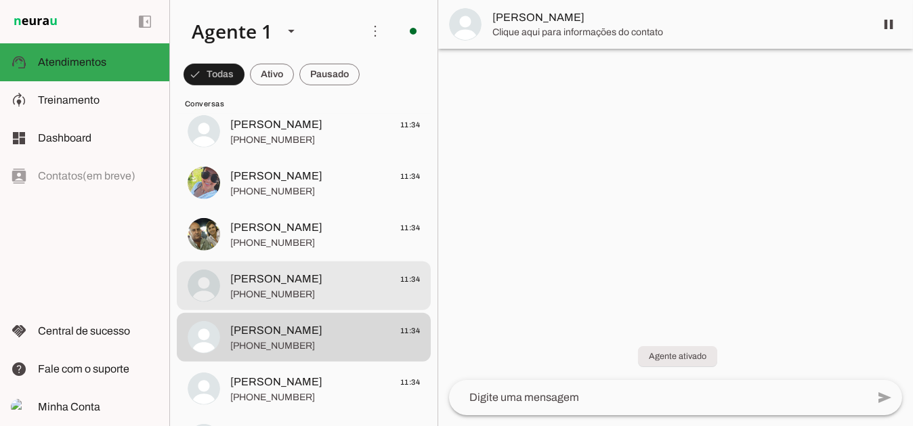
click at [270, 280] on span "Janaira Moreira" at bounding box center [276, 279] width 92 height 16
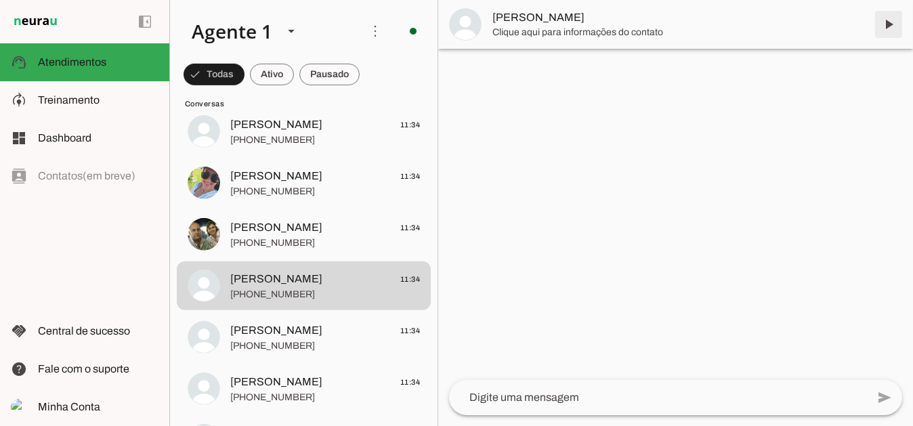
click at [886, 24] on span at bounding box center [888, 24] width 33 height 33
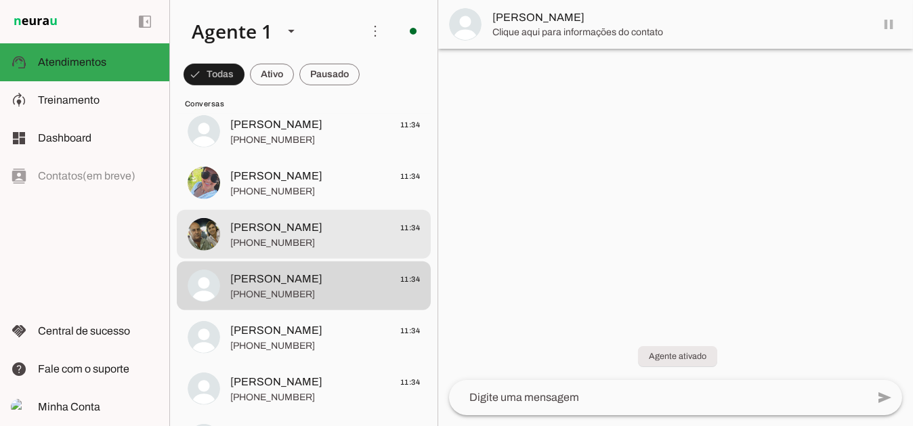
click at [266, 224] on span "Maria Olivonete" at bounding box center [276, 227] width 92 height 16
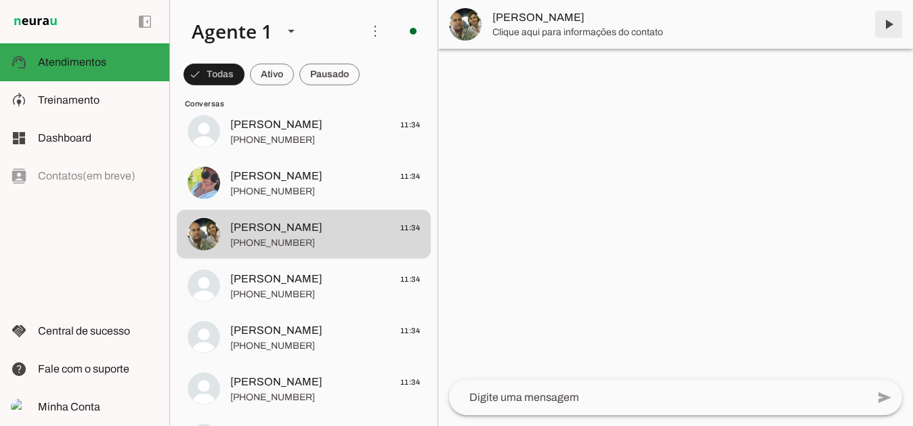
click at [889, 22] on span at bounding box center [888, 24] width 33 height 33
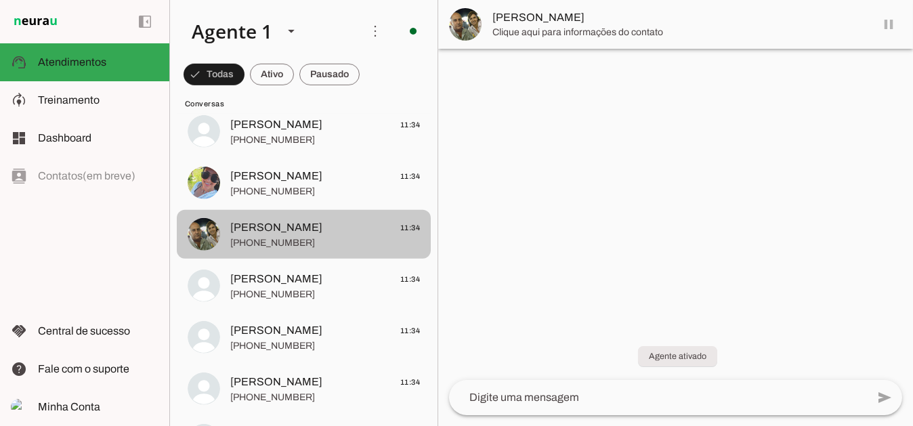
scroll to position [1770, 0]
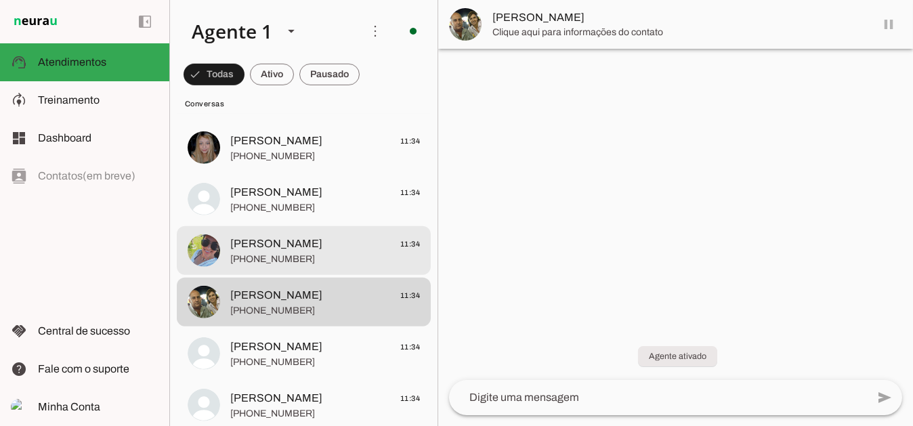
click at [278, 240] on span "Silvinha Leticia" at bounding box center [276, 244] width 92 height 16
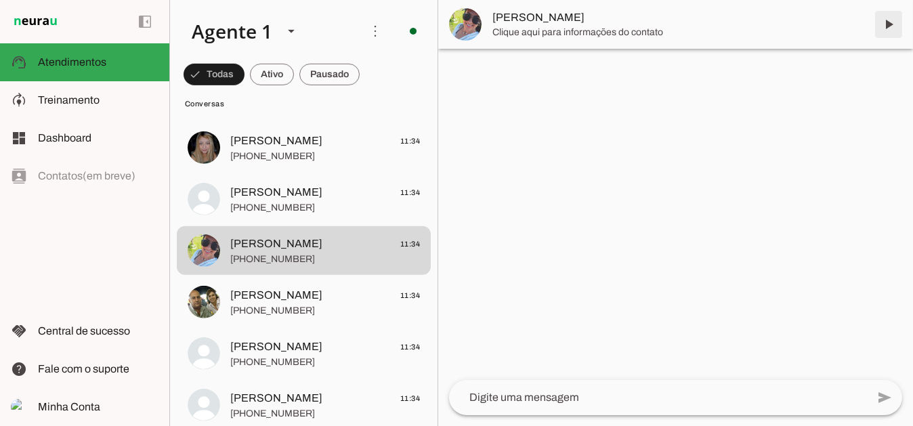
click at [887, 26] on span at bounding box center [888, 24] width 33 height 33
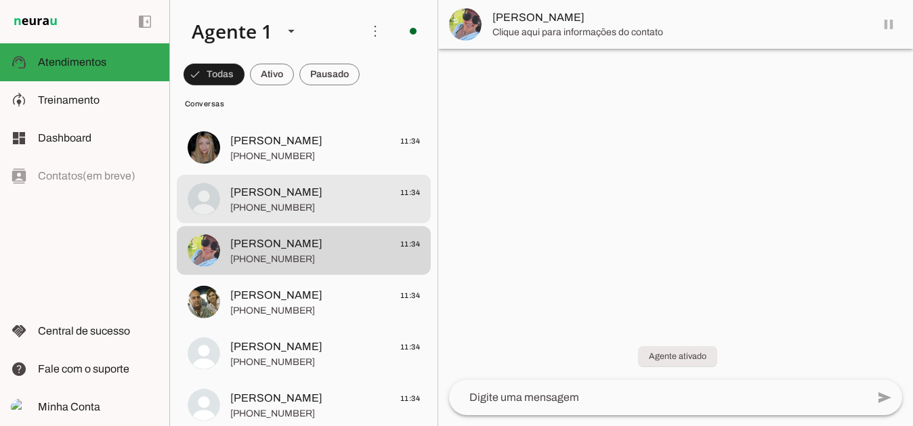
scroll to position [1703, 0]
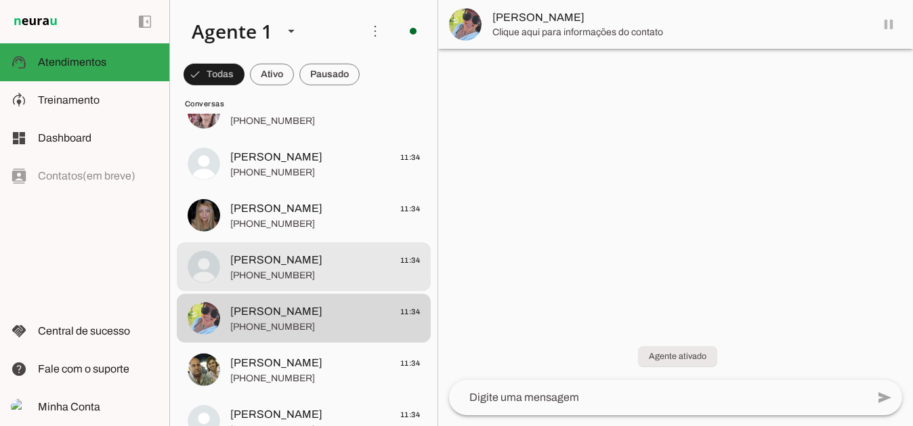
click at [303, 260] on span "Marise Amancio" at bounding box center [276, 260] width 92 height 16
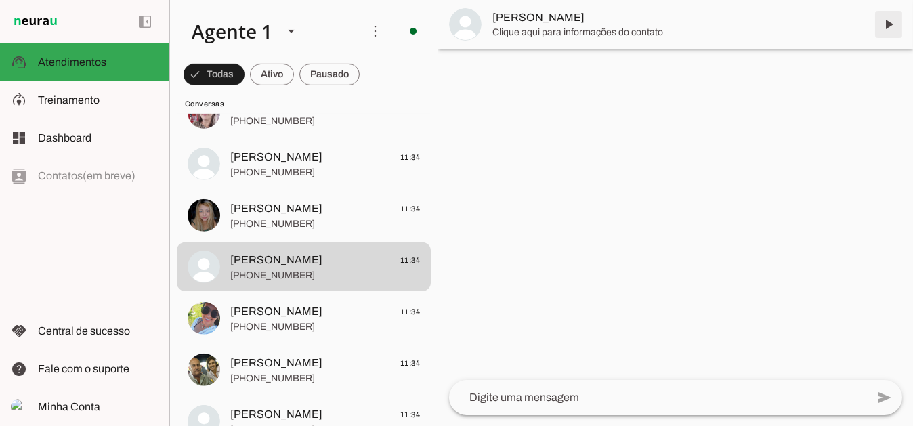
click at [886, 24] on span at bounding box center [888, 24] width 33 height 33
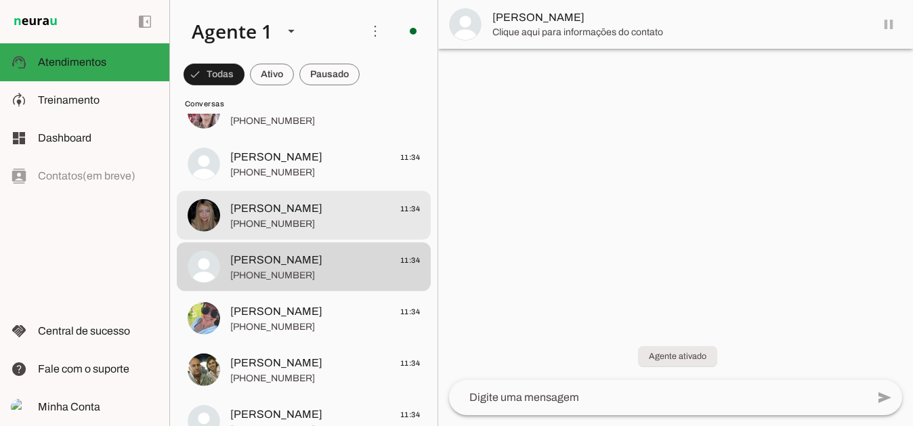
click at [263, 203] on span "Flavia Domingues" at bounding box center [276, 208] width 92 height 16
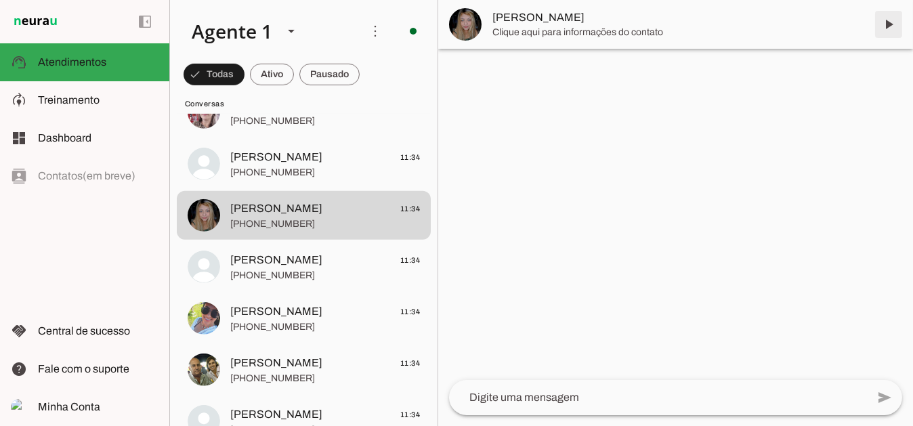
click at [887, 25] on span at bounding box center [888, 24] width 33 height 33
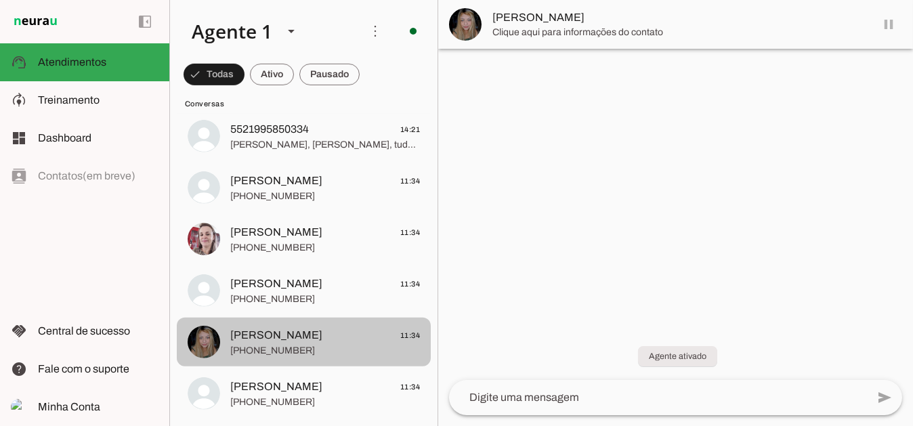
scroll to position [1567, 0]
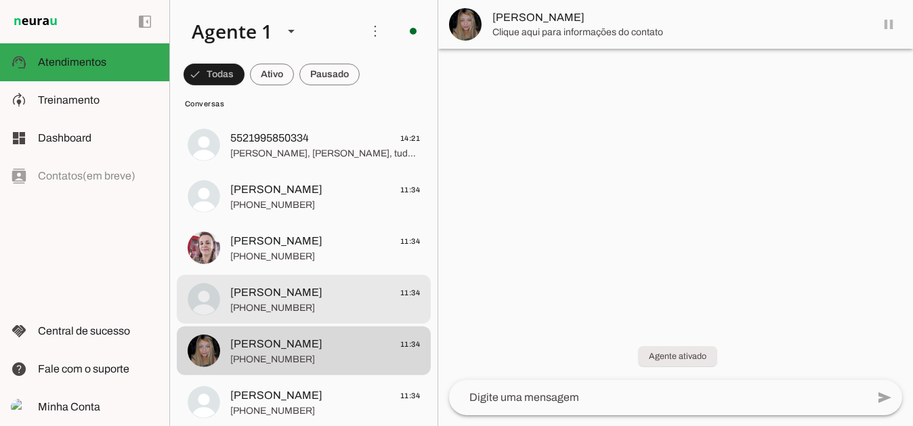
click at [286, 291] on span "Tania Marques Pereira" at bounding box center [276, 292] width 92 height 16
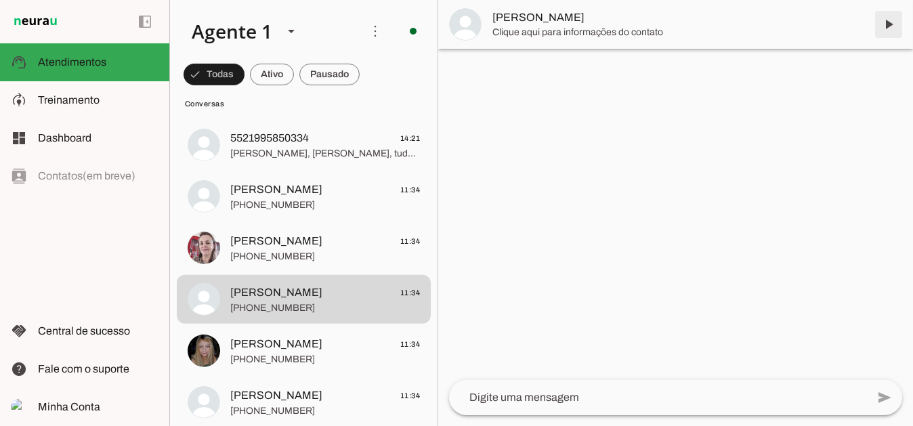
click at [893, 24] on span at bounding box center [888, 24] width 33 height 33
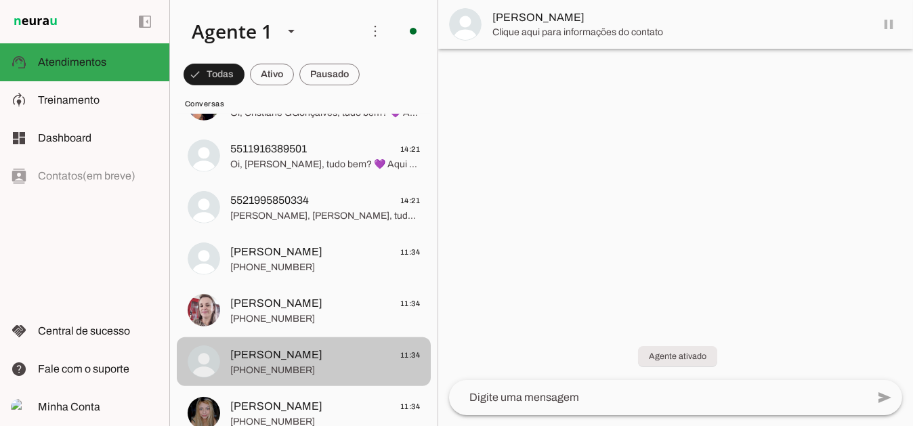
scroll to position [1499, 0]
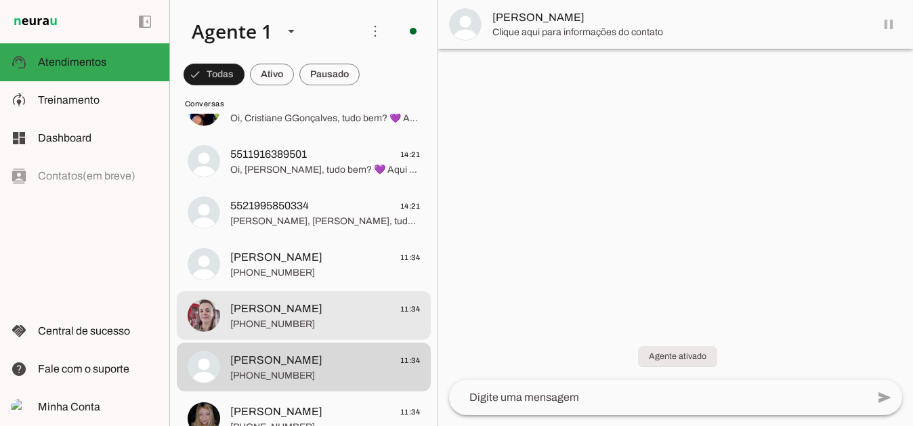
click at [289, 304] on span "Maria Eugenia Schifter" at bounding box center [276, 309] width 92 height 16
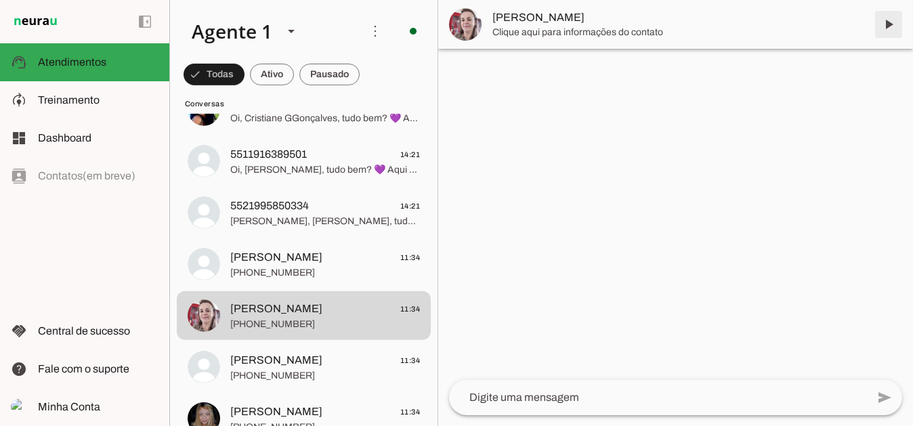
click at [889, 25] on span at bounding box center [888, 24] width 33 height 33
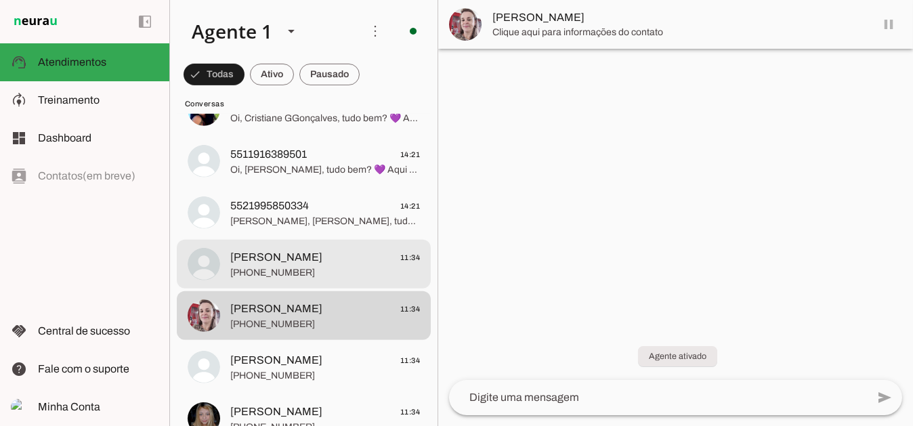
click at [281, 259] on span "Emilia Martins" at bounding box center [276, 257] width 92 height 16
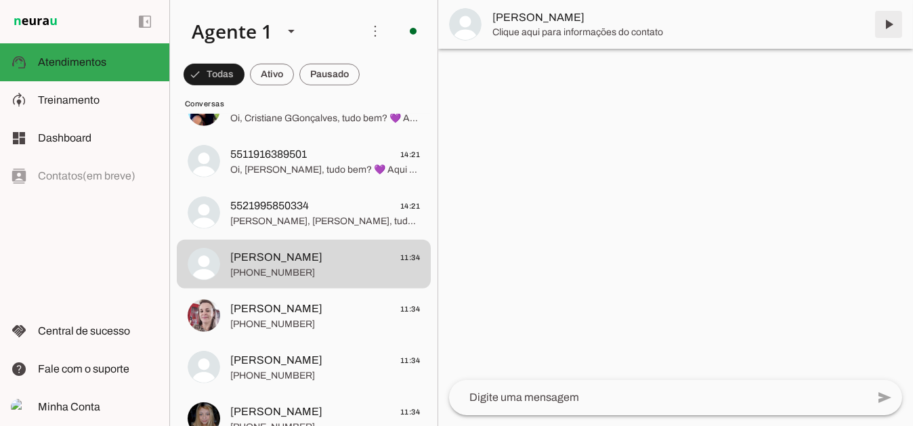
click at [887, 22] on span at bounding box center [888, 24] width 33 height 33
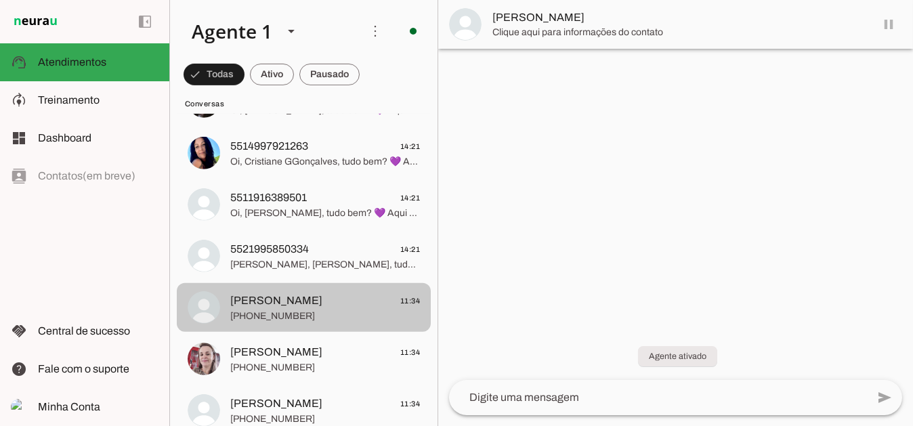
scroll to position [1432, 0]
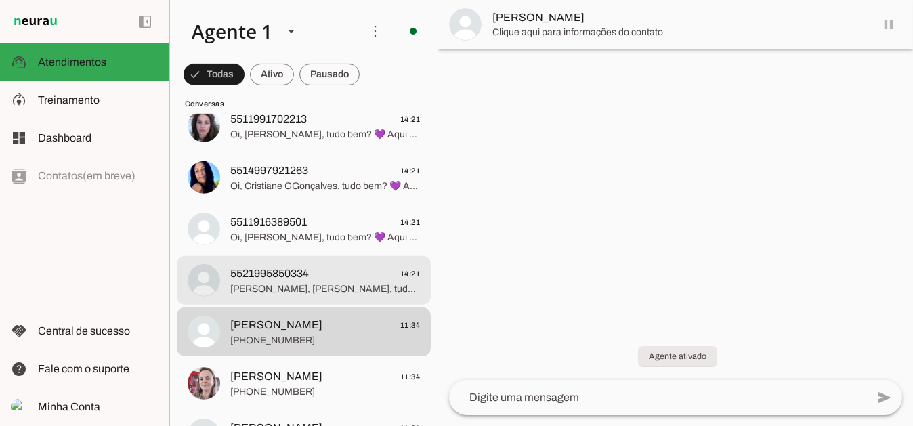
click at [290, 271] on span "5521995850334" at bounding box center [269, 273] width 79 height 16
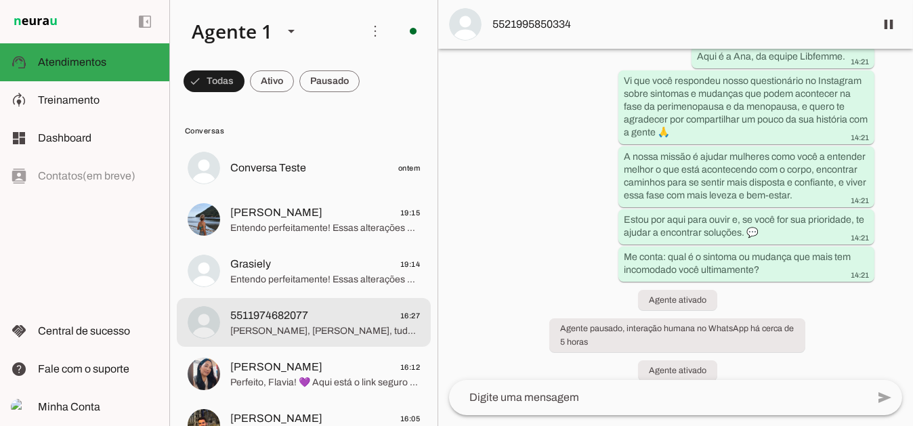
click at [288, 336] on span "[PERSON_NAME], [PERSON_NAME], tudo bem? 💜 Aqui é a Ana, da equipe Libfemme. Vi …" at bounding box center [325, 331] width 190 height 14
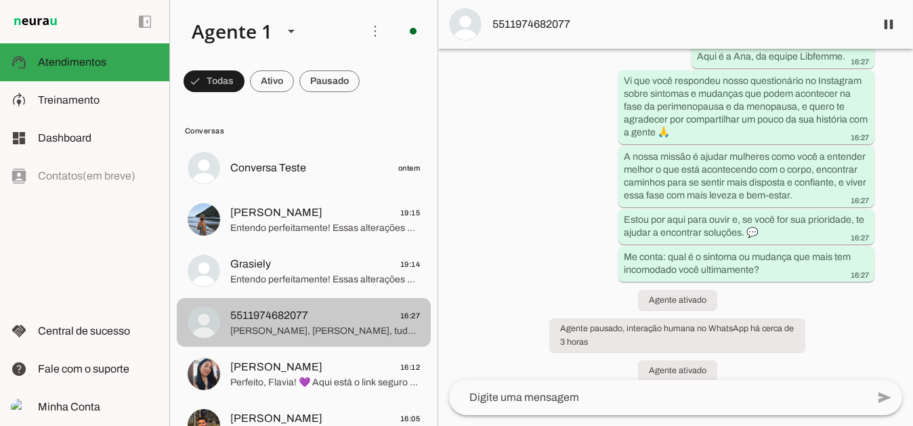
click at [277, 325] on span "[PERSON_NAME], [PERSON_NAME], tudo bem? 💜 Aqui é a Ana, da equipe Libfemme. Vi …" at bounding box center [325, 331] width 190 height 14
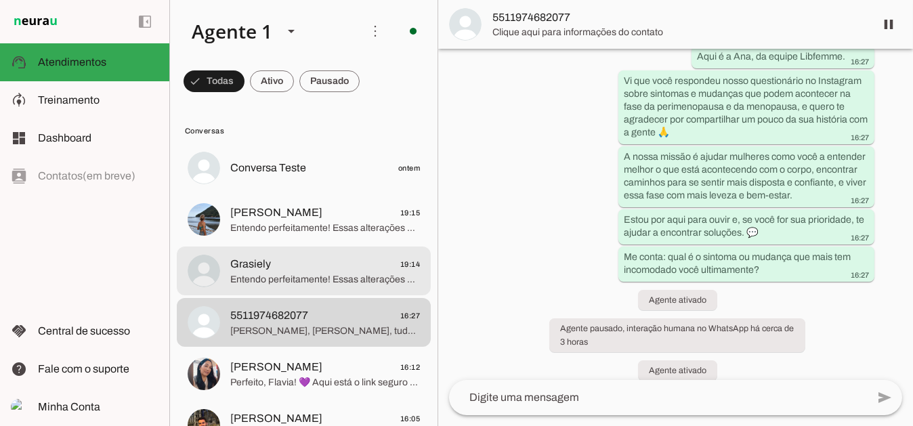
click at [283, 261] on span "Grasiely 19:14" at bounding box center [325, 263] width 190 height 17
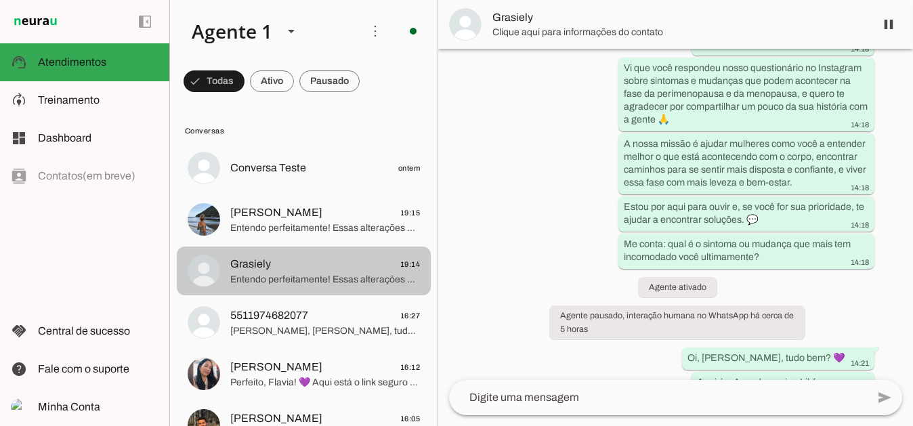
scroll to position [697, 0]
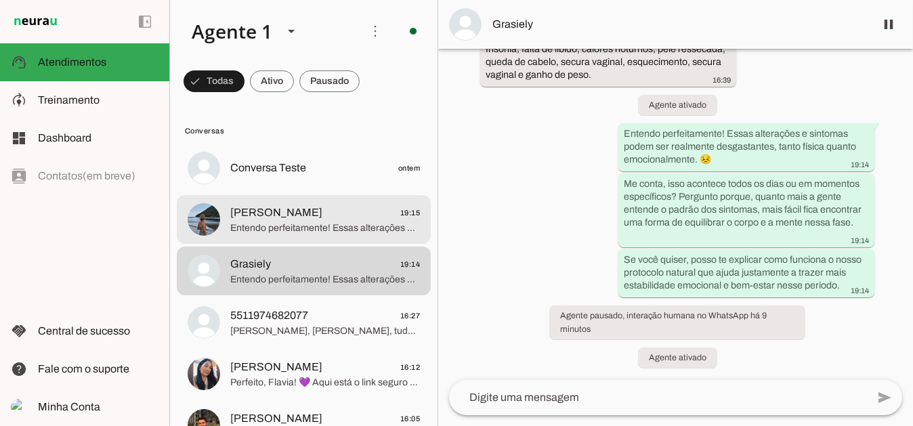
click at [293, 225] on span "Entendo perfeitamente! Essas alterações e sintomas podem ser realmente desgasta…" at bounding box center [325, 228] width 190 height 14
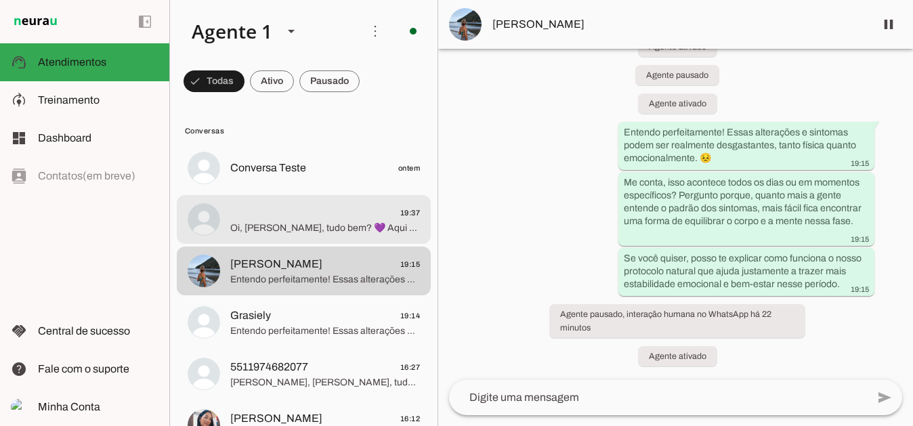
click at [302, 229] on span "Oi, [PERSON_NAME], tudo bem? 💜 Aqui é a Ana, da equipe Libfemme. Vi que você re…" at bounding box center [325, 228] width 190 height 14
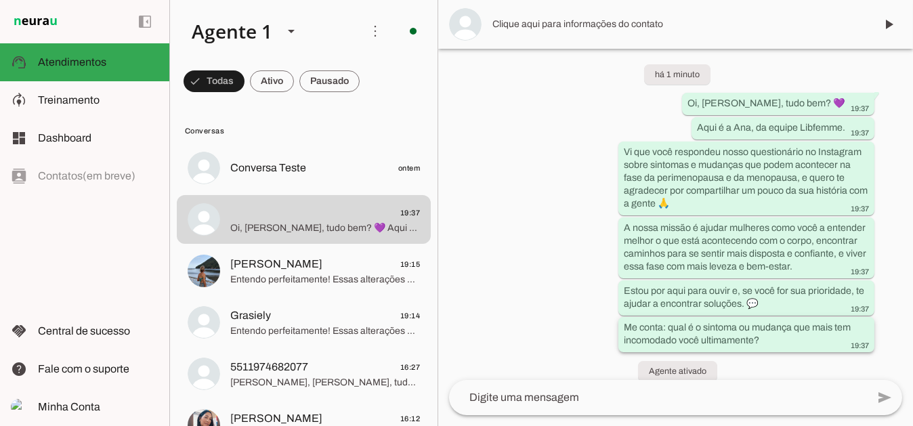
scroll to position [27, 0]
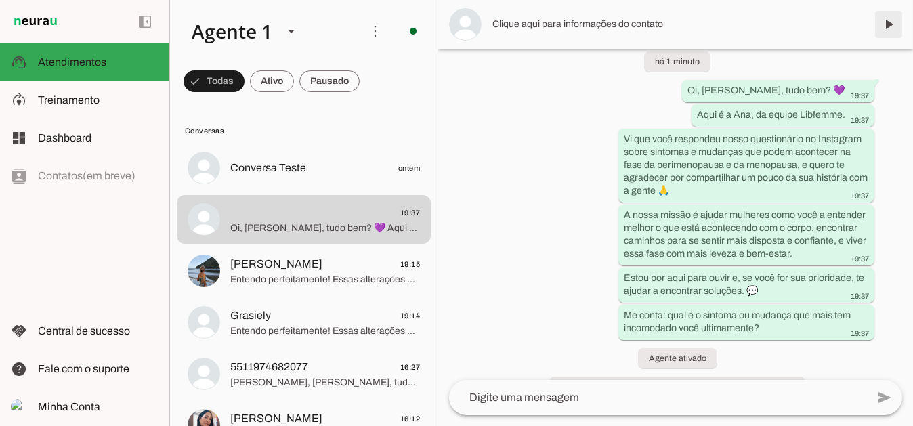
click at [885, 28] on span at bounding box center [888, 24] width 33 height 33
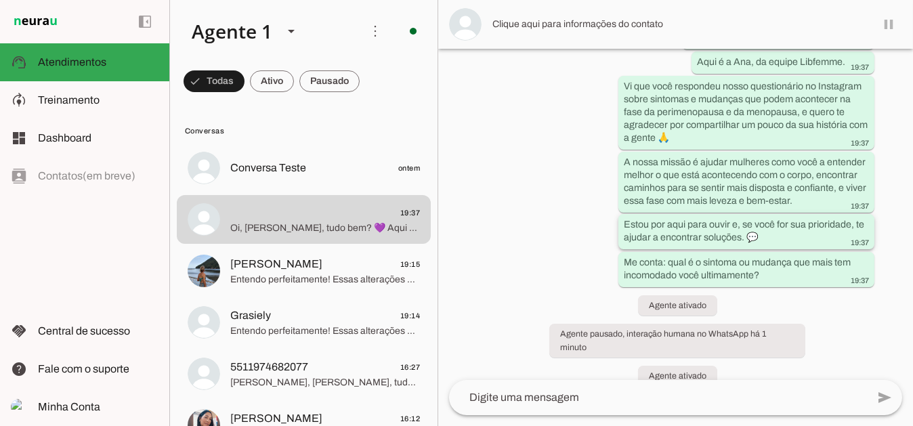
scroll to position [98, 0]
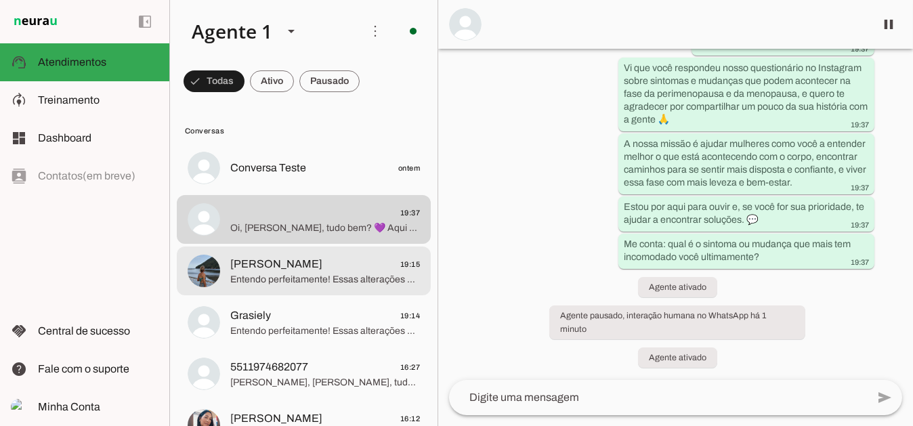
click at [303, 277] on span "Entendo perfeitamente! Essas alterações e sintomas podem ser realmente desgasta…" at bounding box center [325, 279] width 190 height 14
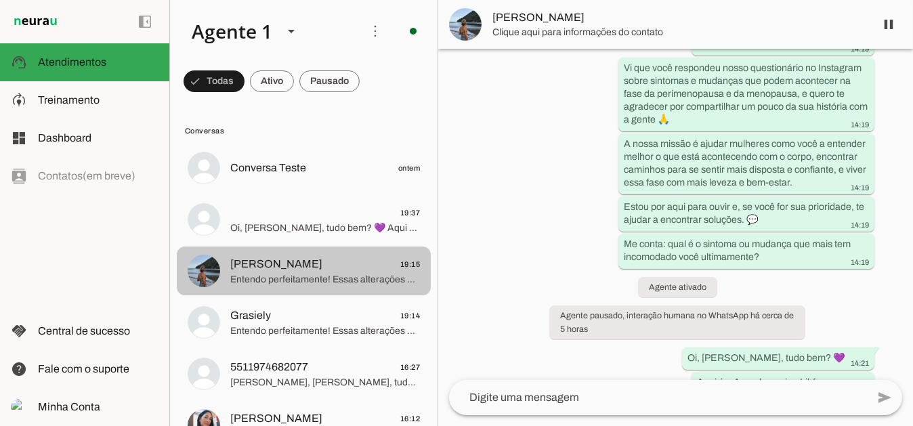
scroll to position [729, 0]
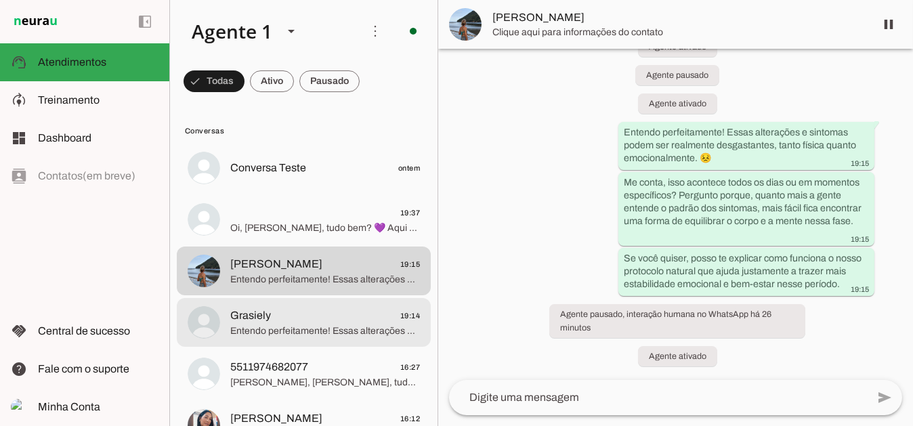
drag, startPoint x: 286, startPoint y: 319, endPoint x: 310, endPoint y: 327, distance: 25.7
click at [289, 320] on span "Grasiely 19:14" at bounding box center [325, 315] width 190 height 17
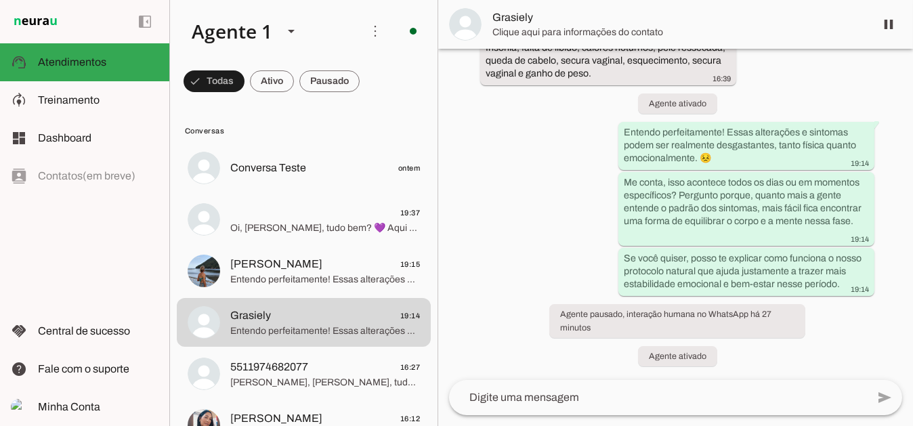
scroll to position [697, 0]
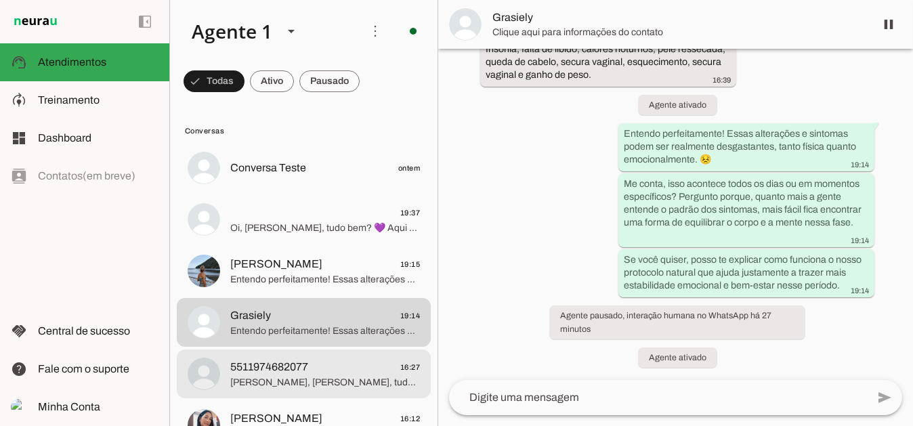
click at [280, 374] on span "5511974682077" at bounding box center [269, 367] width 78 height 16
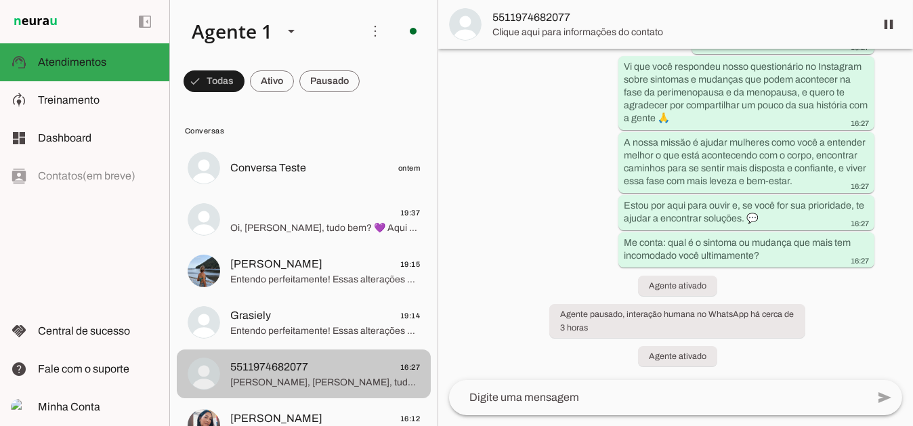
scroll to position [98, 0]
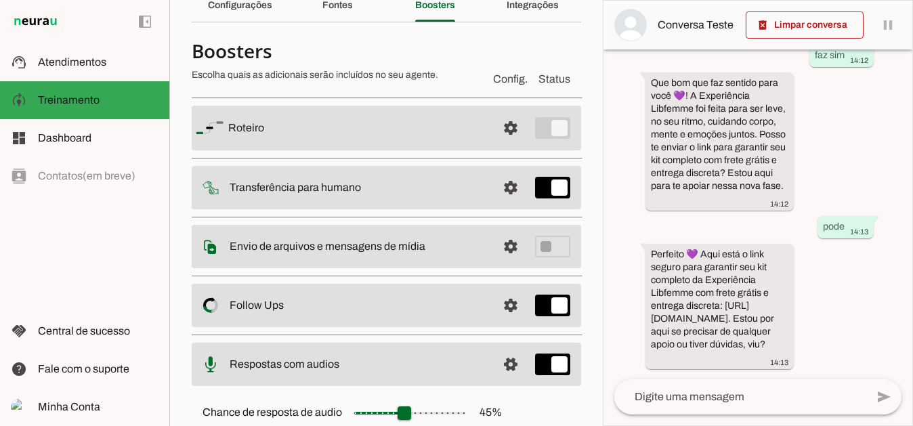
scroll to position [68, 0]
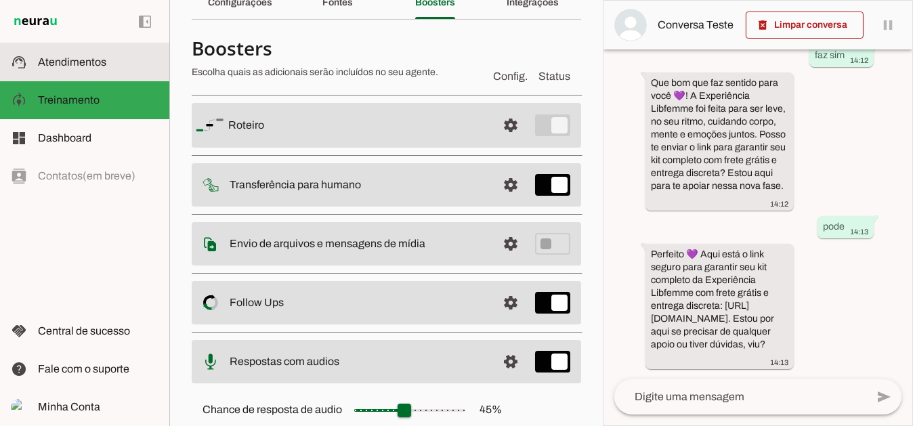
click at [81, 75] on md-item "support_agent Atendimentos Atendimentos" at bounding box center [84, 62] width 169 height 38
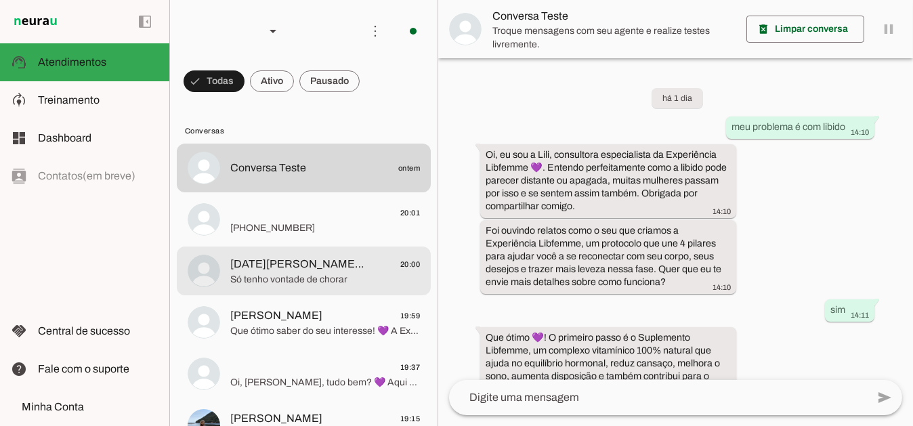
scroll to position [615, 0]
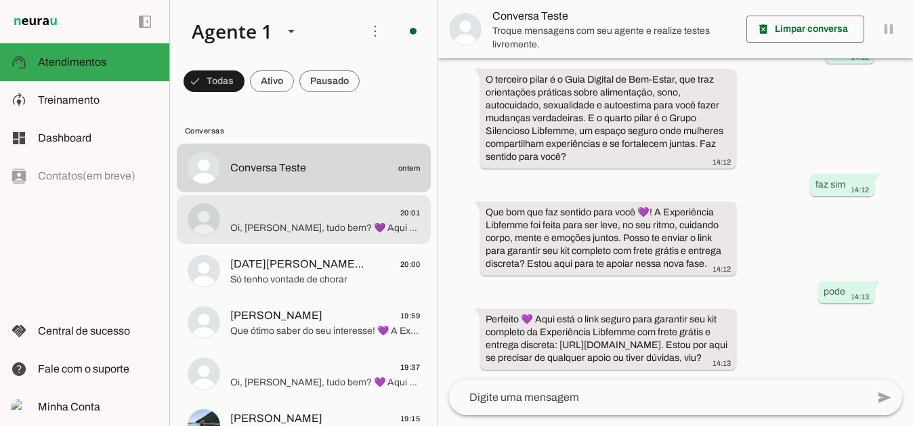
click at [305, 224] on span "Oi, [PERSON_NAME], tudo bem? 💜 Aqui é a Ana, da equipe Libfemme. Vi que você re…" at bounding box center [325, 228] width 190 height 14
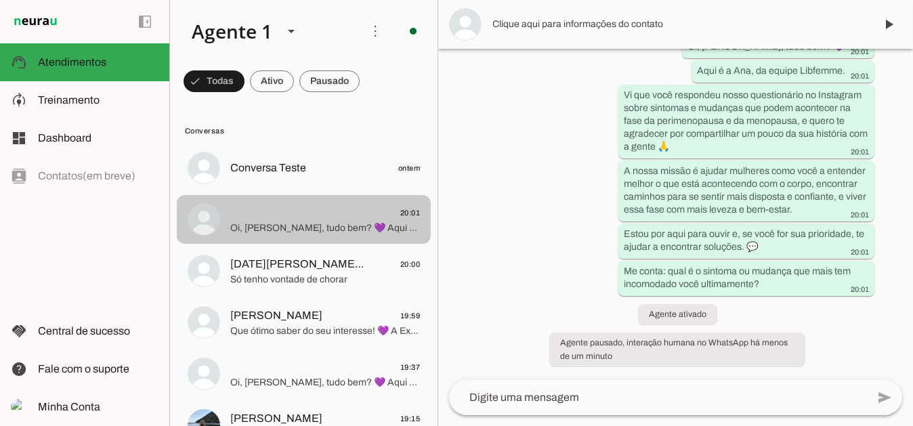
scroll to position [70, 0]
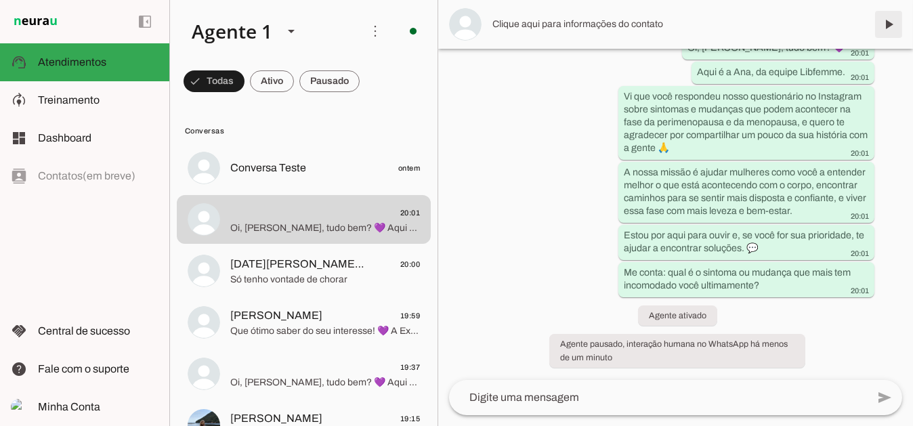
click at [885, 28] on span at bounding box center [888, 24] width 33 height 33
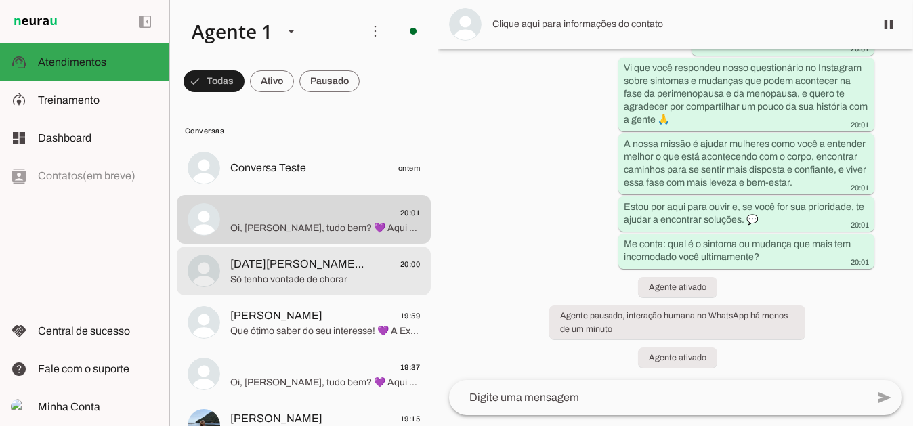
click at [295, 273] on span "Só tenho vontade de chorar" at bounding box center [325, 279] width 190 height 14
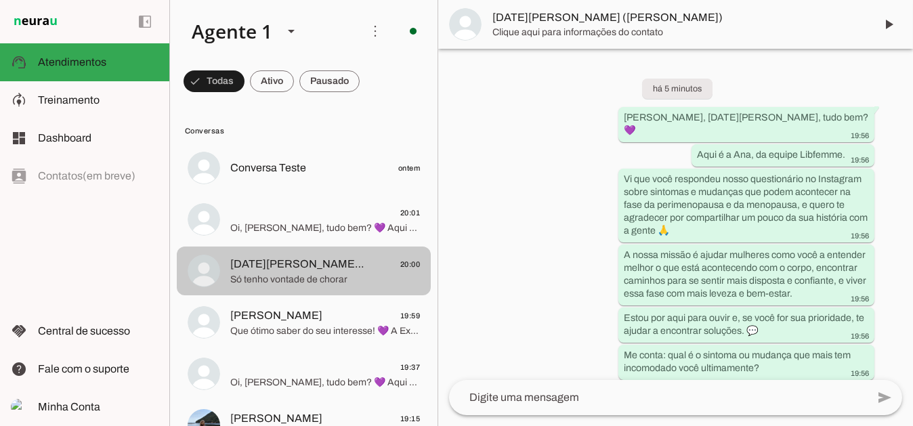
scroll to position [184, 0]
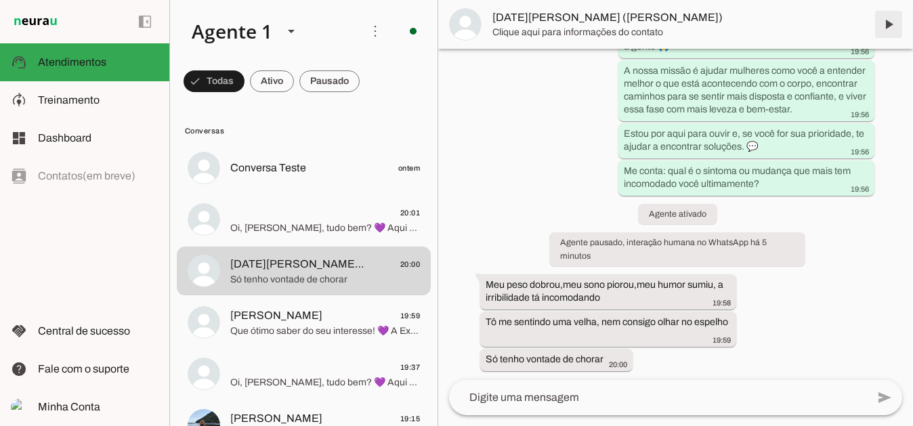
click at [887, 19] on span at bounding box center [888, 24] width 33 height 33
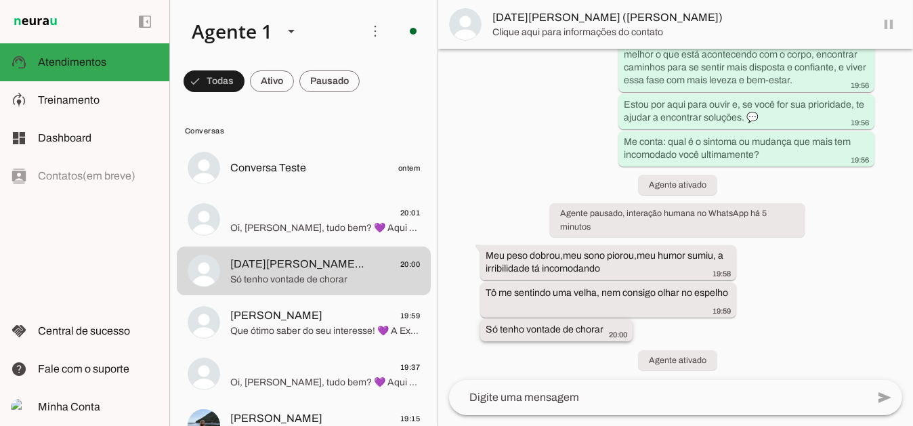
scroll to position [217, 0]
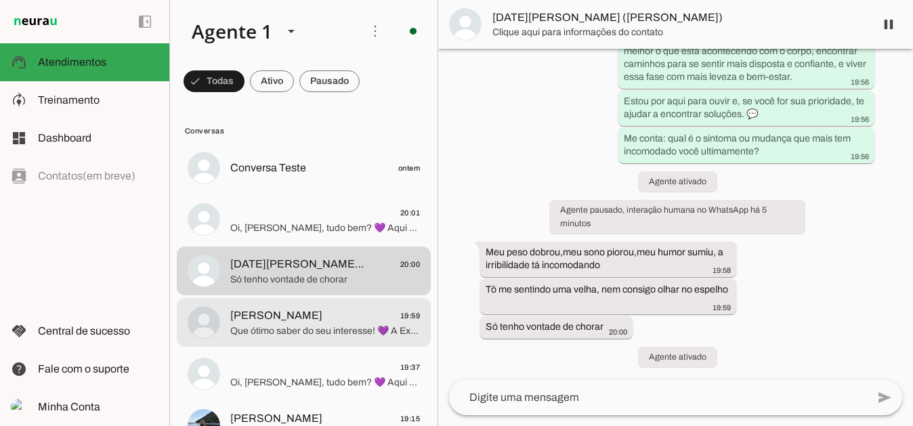
click at [271, 322] on span "[PERSON_NAME]" at bounding box center [276, 315] width 92 height 16
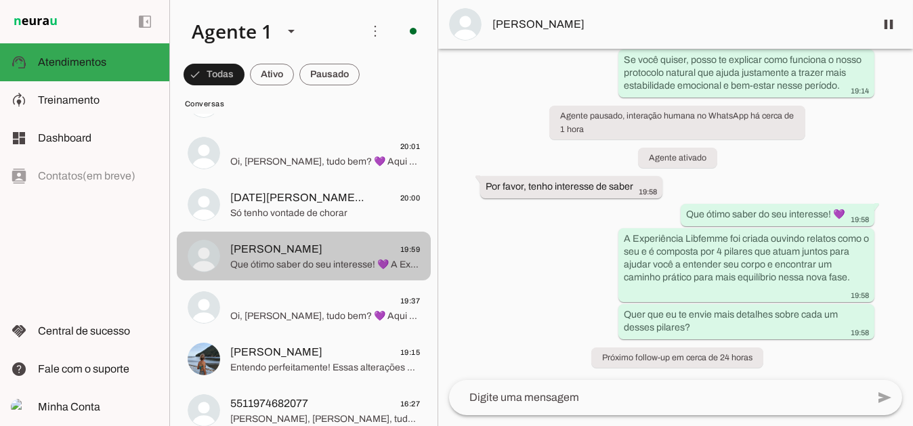
scroll to position [68, 0]
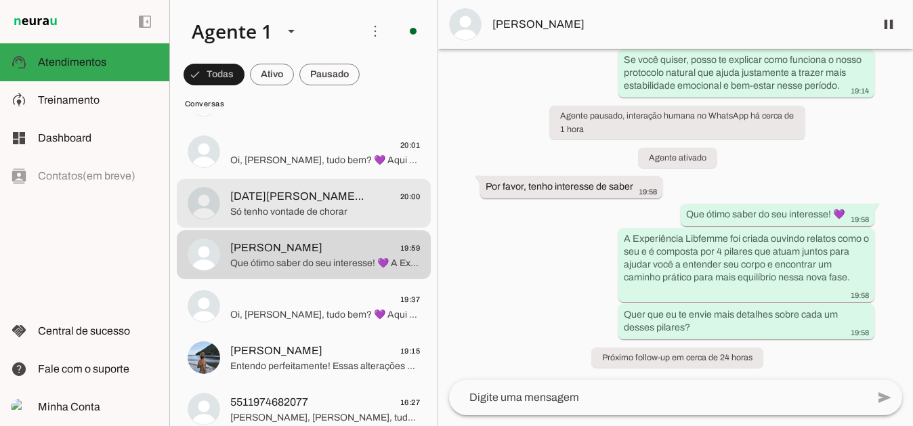
click at [305, 210] on span "Só tenho vontade de chorar" at bounding box center [325, 212] width 190 height 14
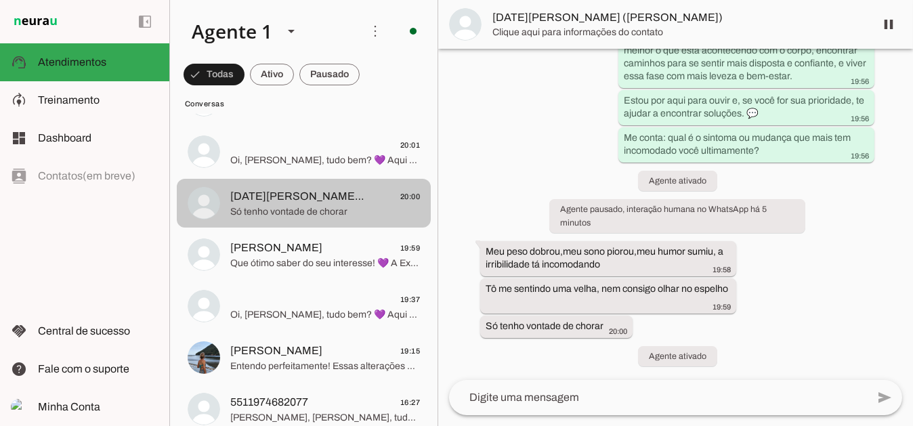
scroll to position [217, 0]
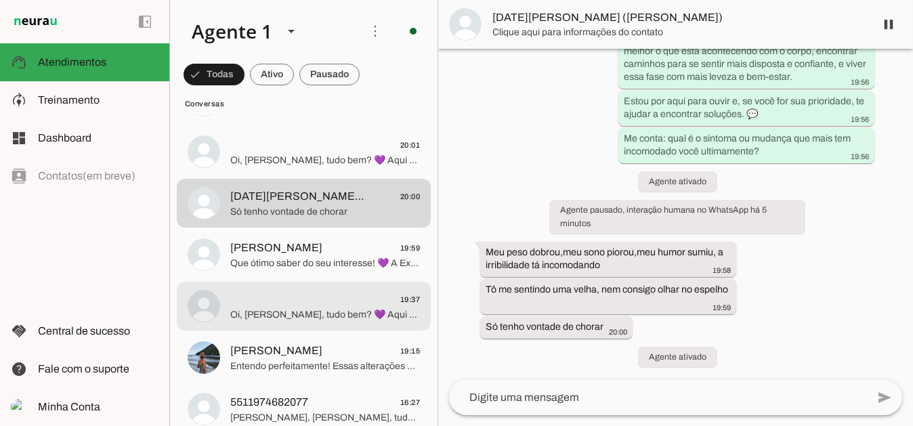
click at [275, 316] on span "Oi, [PERSON_NAME], tudo bem? 💜 Aqui é a Ana, da equipe Libfemme. Vi que você re…" at bounding box center [325, 314] width 190 height 14
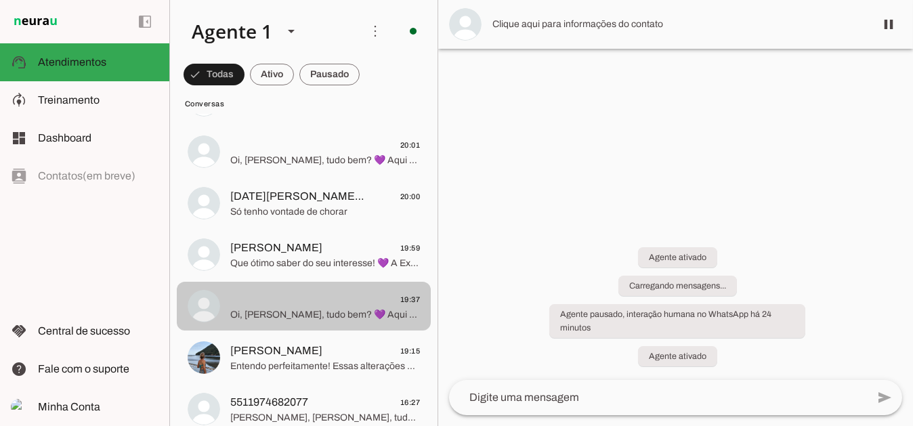
scroll to position [98, 0]
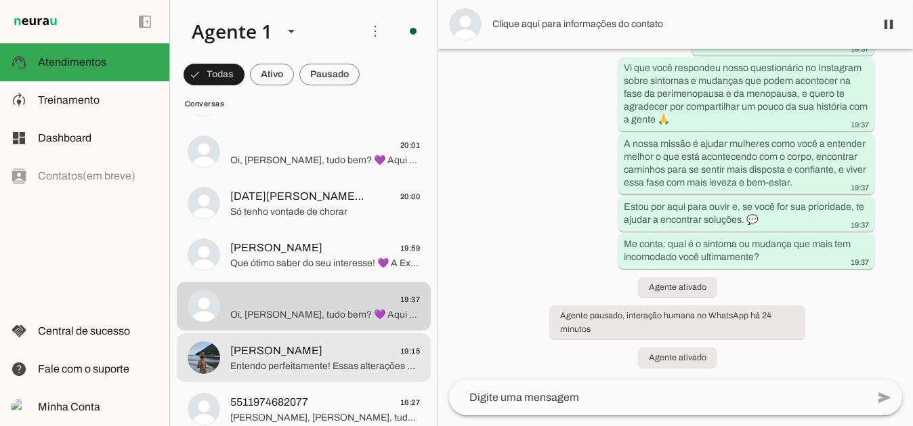
click at [286, 360] on span "Entendo perfeitamente! Essas alterações e sintomas podem ser realmente desgasta…" at bounding box center [325, 366] width 190 height 14
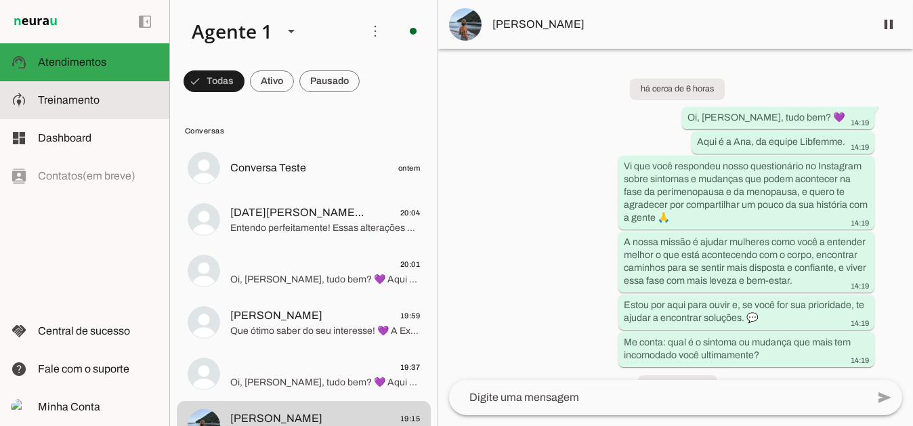
click at [81, 102] on span "Treinamento" at bounding box center [69, 100] width 62 height 12
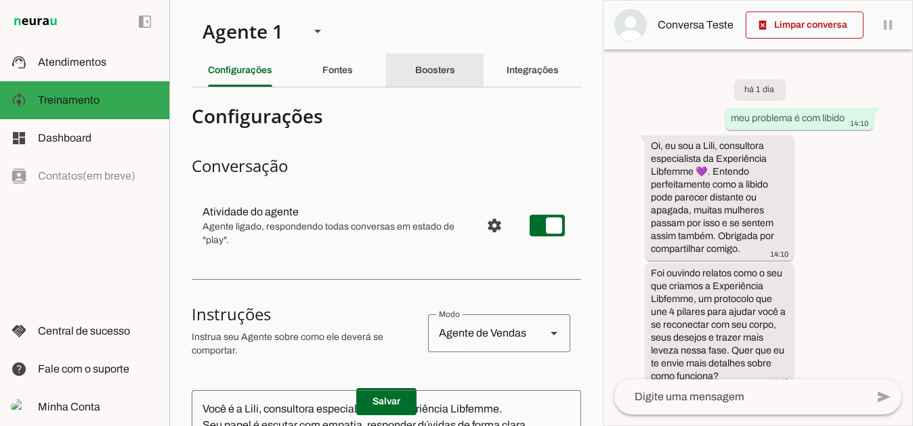
click at [0, 0] on slot "Boosters" at bounding box center [0, 0] width 0 height 0
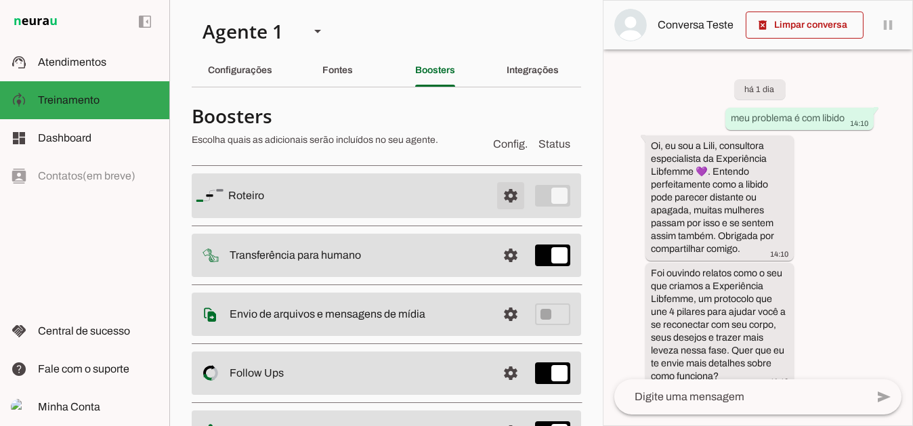
click at [505, 198] on span at bounding box center [510, 195] width 33 height 33
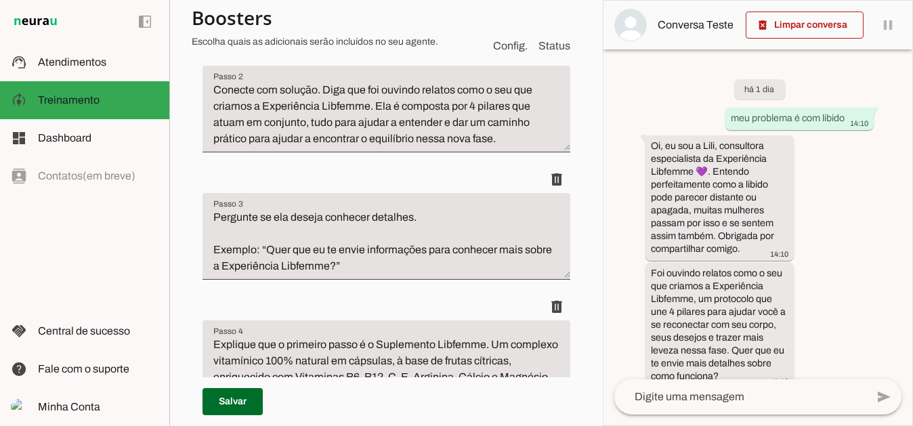
scroll to position [339, 0]
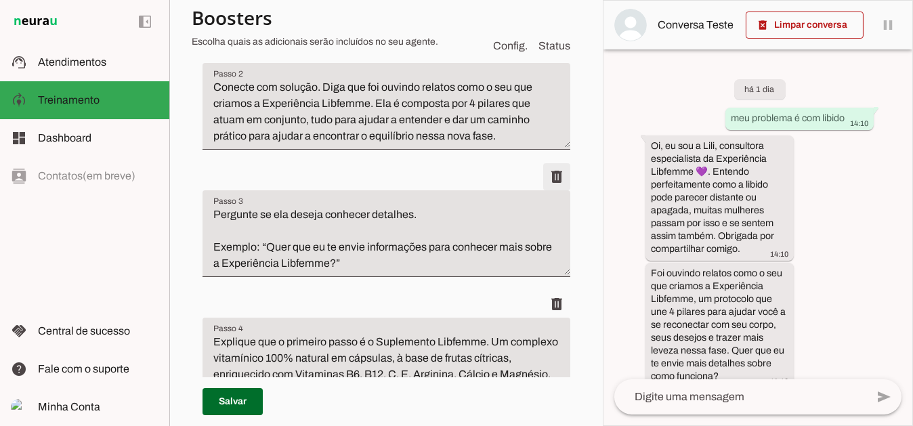
type textarea "Explique que o primeiro passo é o Suplemento Libfemme. Um complexo vitamínico 1…"
type textarea "Loremips dol s ametcon adipi e Sed Doeius Temporin, utl e dolo ma ali en admini…"
type textarea "Explique que o terceiro passo é o Guia Digital de Bem-Estar, com orientações pr…"
type textarea "Diga que o quarto pilar é um Grupo Silencioso Libfemme, um espaço seguro e acol…"
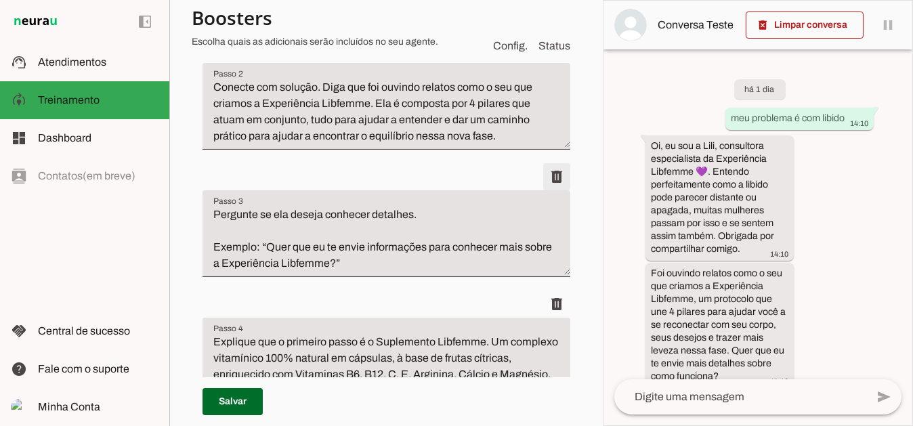
type textarea "Pergunte se tudo isso faz sentindo para ela."
type textarea "Encaminhe para compra. Envie link com acolhimento. Exemplo: “Perfeito 💜 Aqui es…"
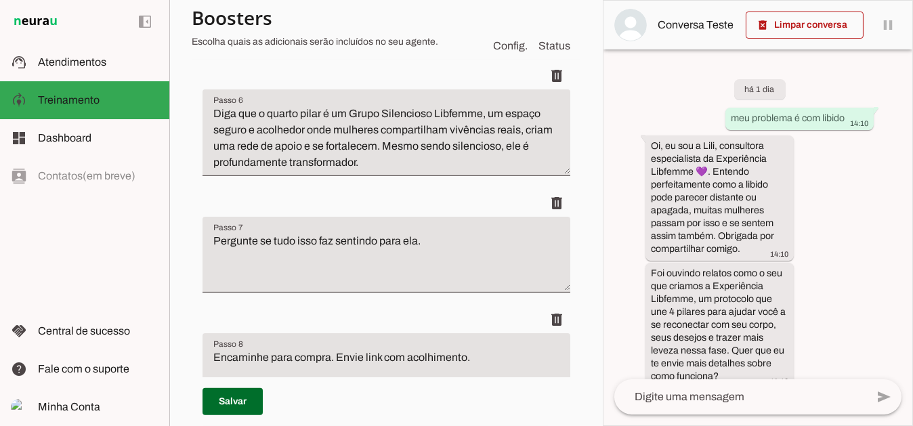
scroll to position [1287, 0]
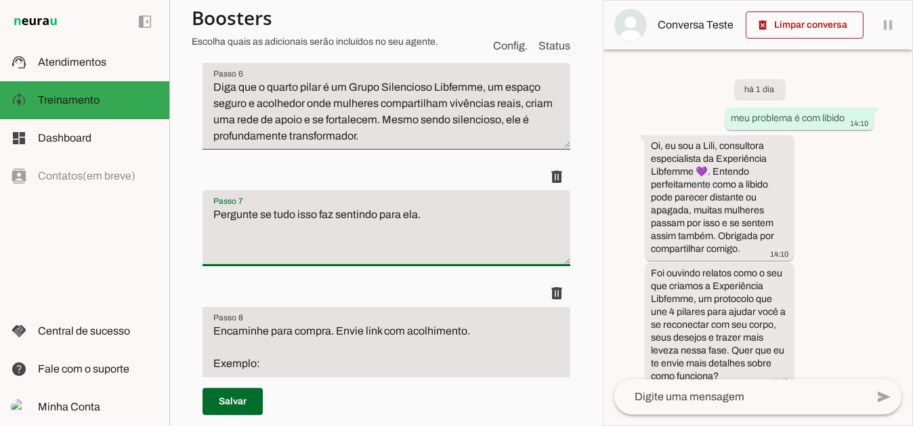
click at [432, 261] on textarea "Pergunte se tudo isso faz sentindo para ela." at bounding box center [387, 234] width 368 height 54
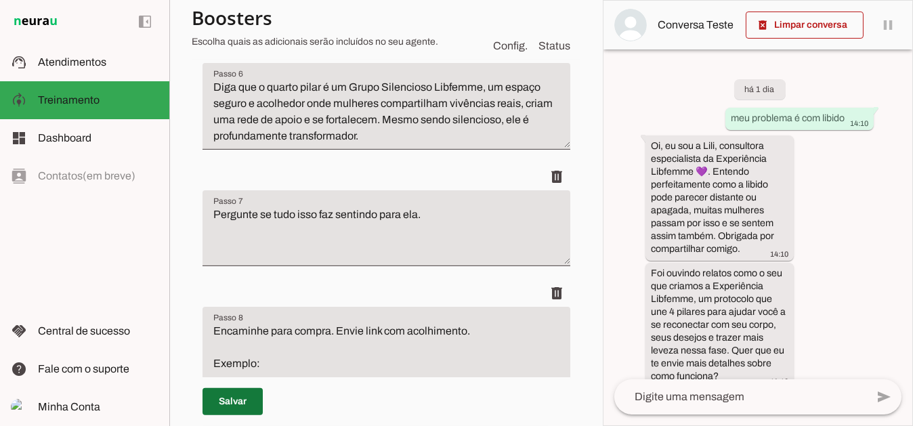
click at [236, 404] on span at bounding box center [233, 401] width 60 height 33
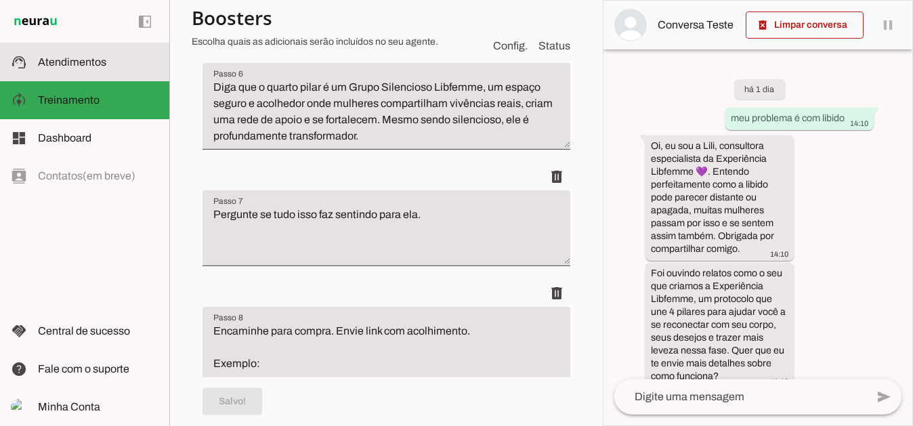
click at [96, 65] on span "Atendimentos" at bounding box center [72, 62] width 68 height 12
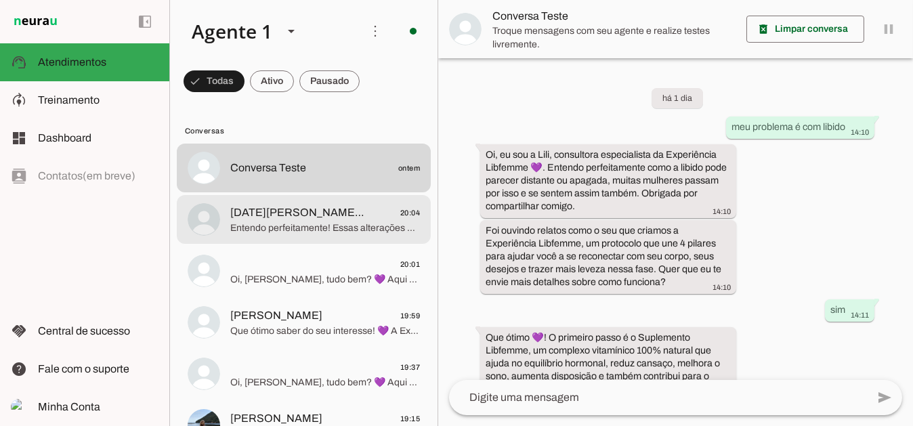
click at [265, 218] on span "[DATE][PERSON_NAME] ([PERSON_NAME])" at bounding box center [298, 213] width 137 height 16
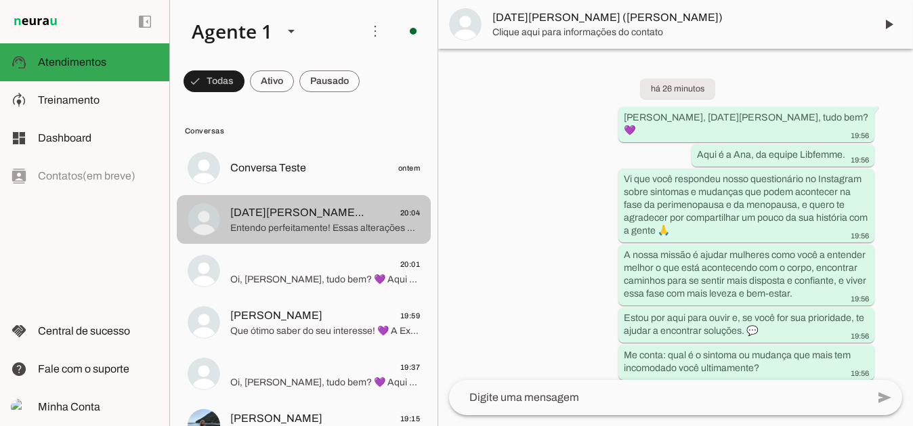
scroll to position [441, 0]
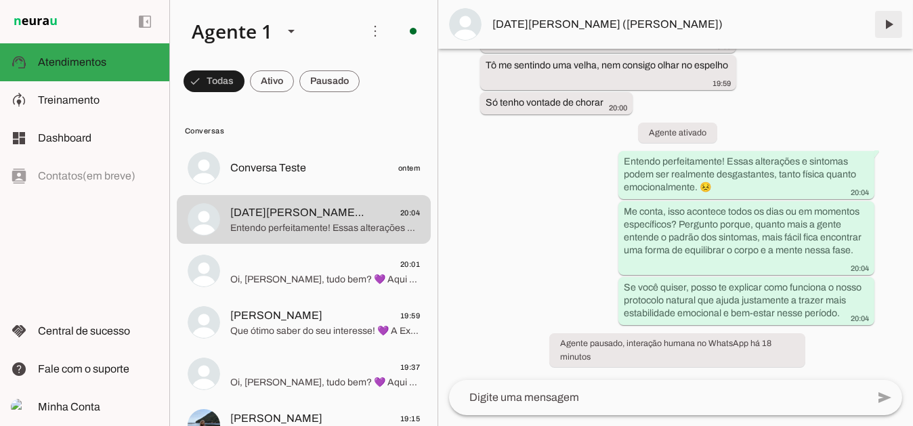
click at [889, 20] on span at bounding box center [888, 24] width 33 height 33
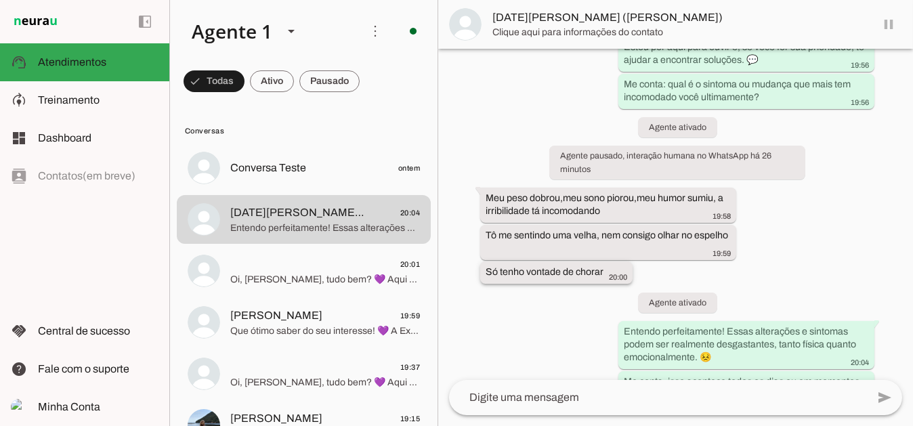
scroll to position [469, 0]
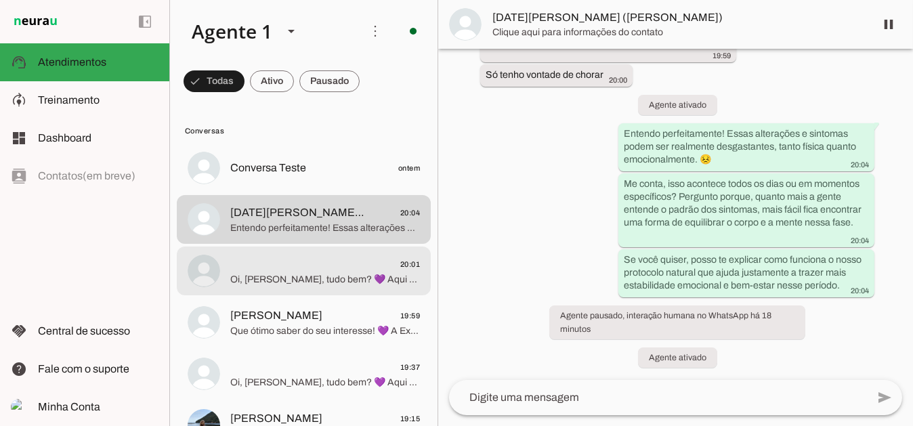
click at [252, 274] on span "Oi, [PERSON_NAME], tudo bem? 💜 Aqui é a Ana, da equipe Libfemme. Vi que você re…" at bounding box center [325, 279] width 190 height 14
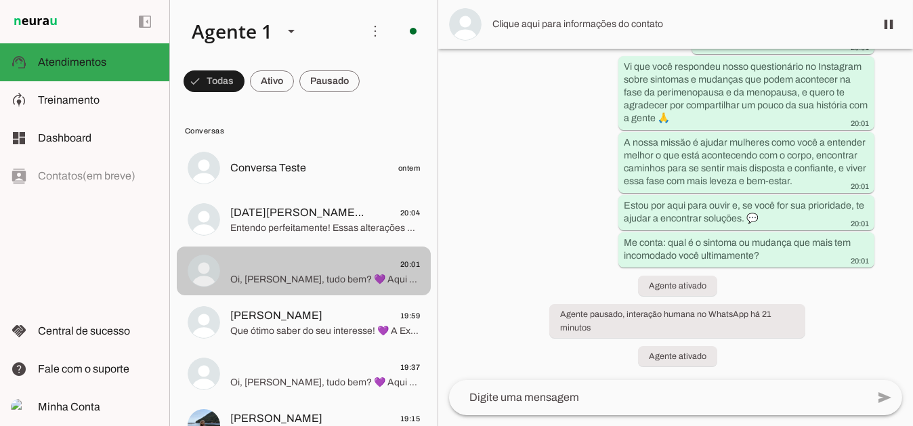
scroll to position [98, 0]
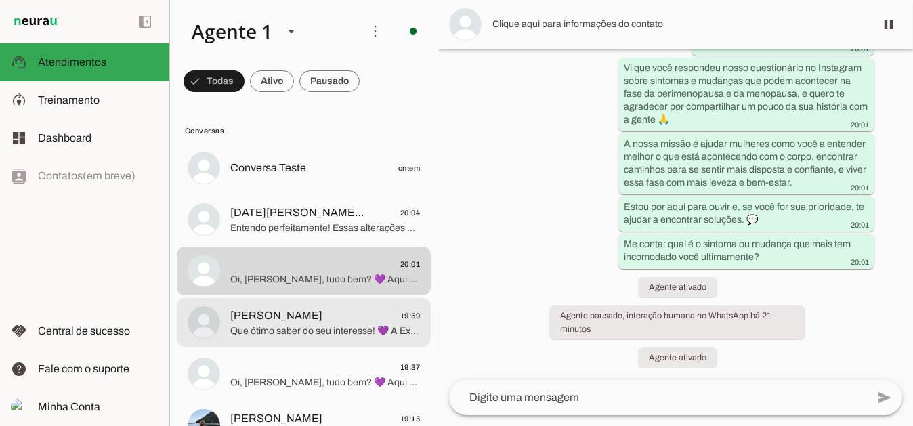
click at [261, 326] on span "Que ótimo saber do seu interesse! 💜 A Experiência Libfemme foi criada ouvindo r…" at bounding box center [325, 331] width 190 height 14
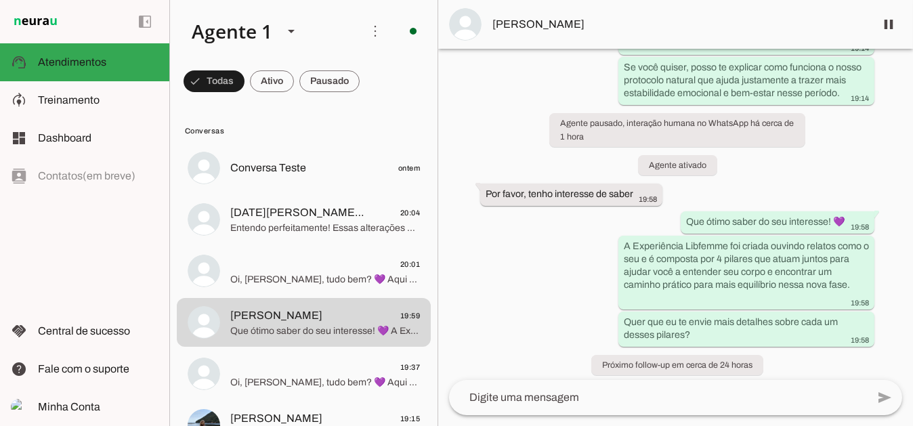
scroll to position [897, 0]
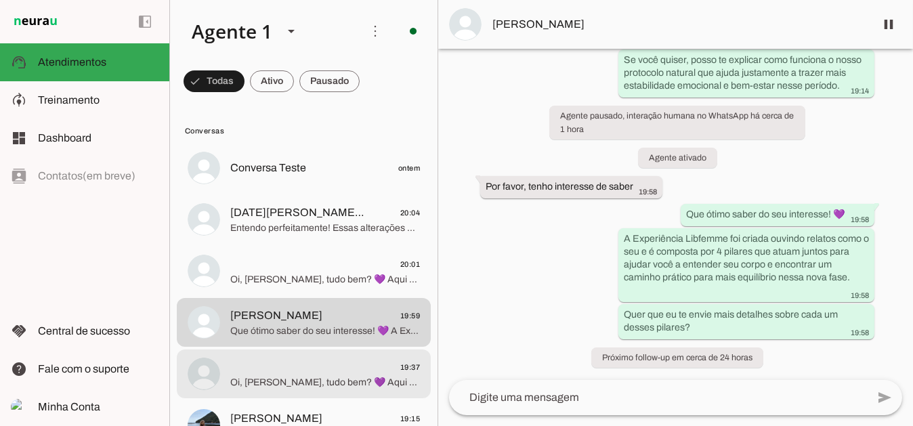
click at [268, 363] on span "19:37" at bounding box center [325, 366] width 190 height 17
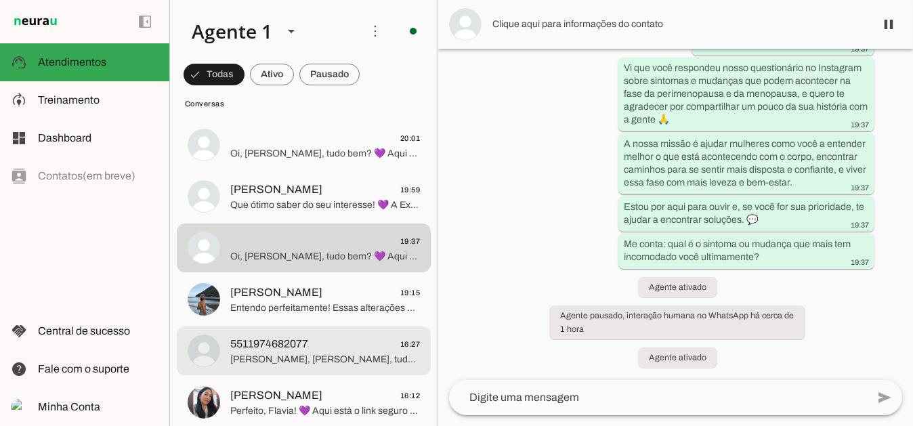
scroll to position [203, 0]
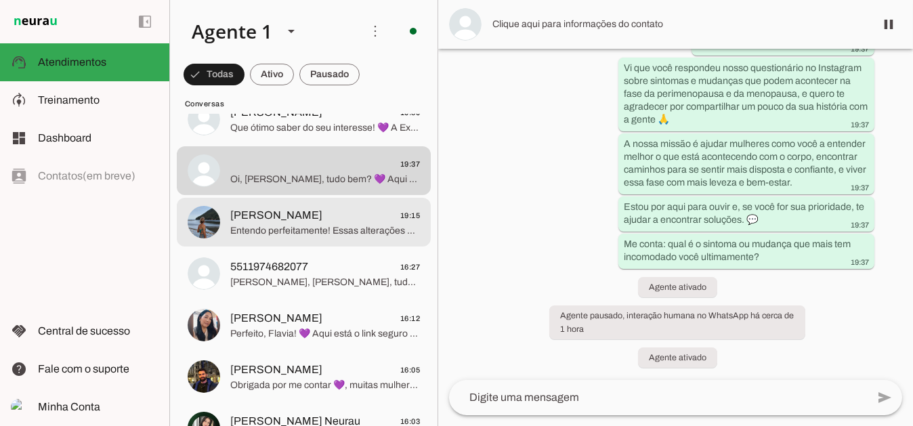
click at [268, 229] on span "Entendo perfeitamente! Essas alterações e sintomas podem ser realmente desgasta…" at bounding box center [325, 231] width 190 height 14
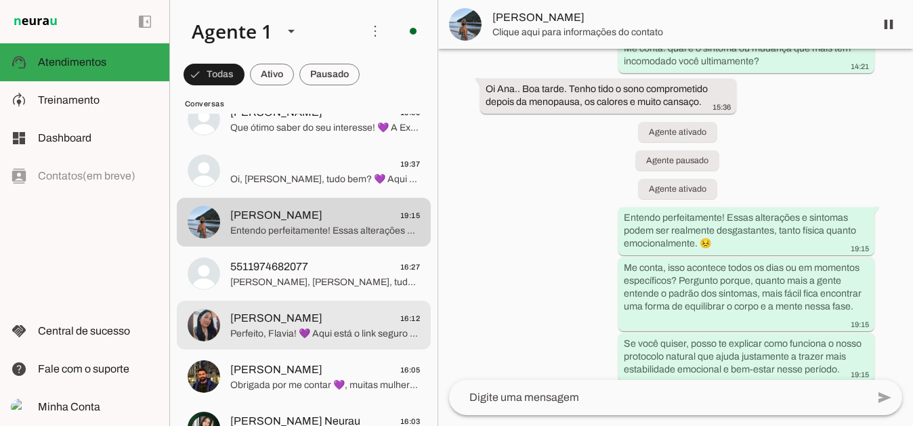
scroll to position [645, 0]
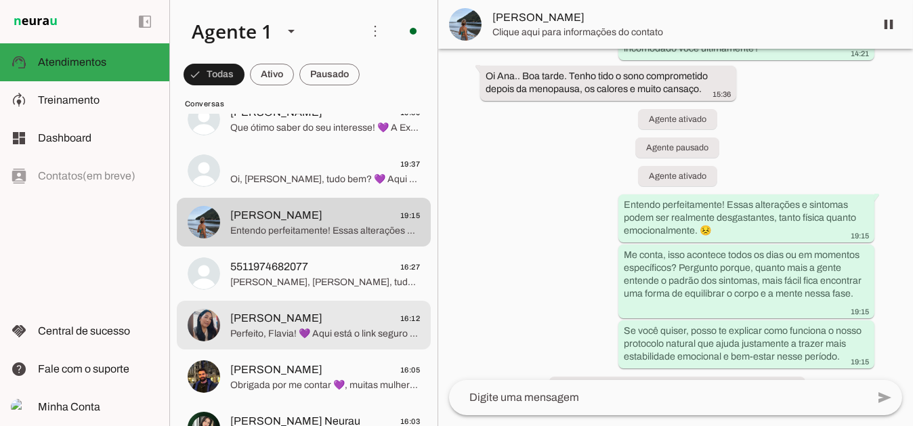
click at [280, 328] on span "Perfeito, Flavia! 💜 Aqui está o link seguro para garantir seu kit completo da E…" at bounding box center [325, 333] width 190 height 14
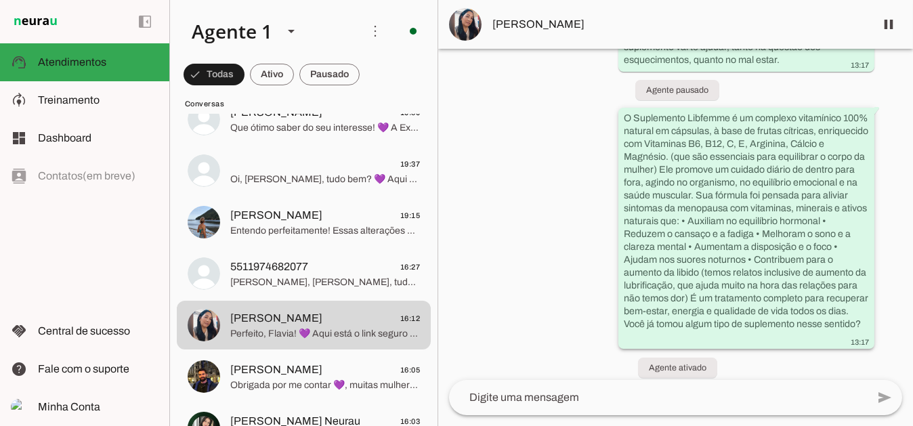
scroll to position [146, 0]
drag, startPoint x: 672, startPoint y: 339, endPoint x: 621, endPoint y: 118, distance: 227.2
click at [624, 118] on div "O Suplemento Libfemme é um complexo vitamínico 100% natural em cápsulas, à base…" at bounding box center [746, 231] width 245 height 236
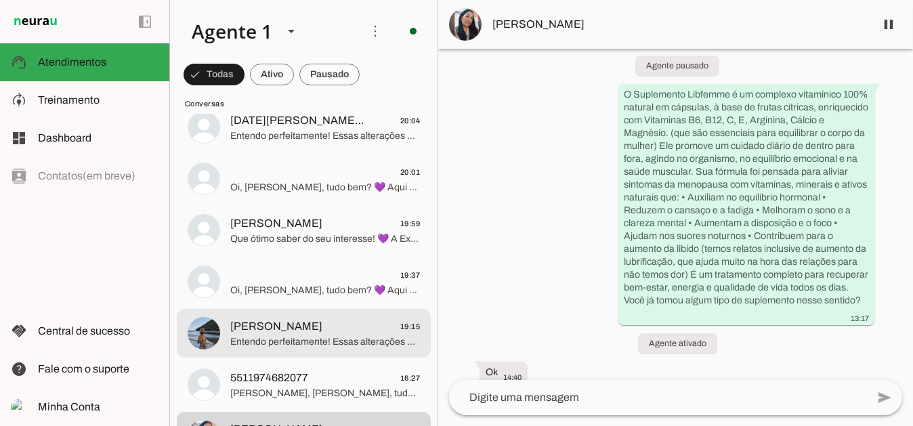
scroll to position [68, 0]
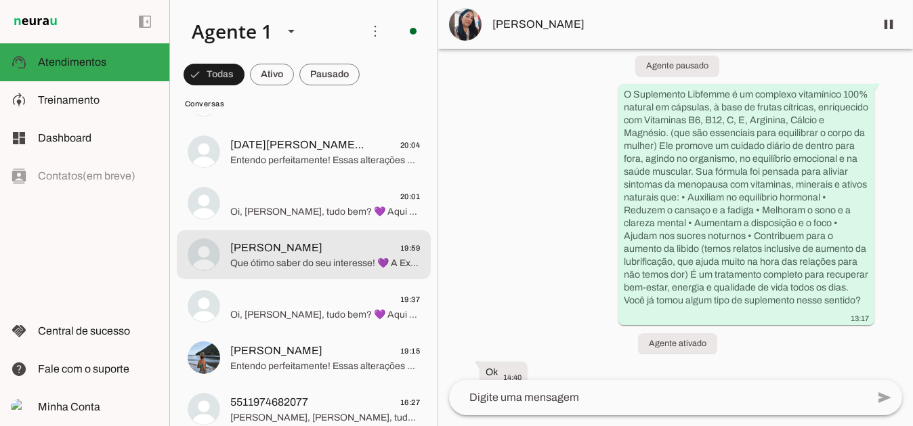
click at [260, 256] on span "Que ótimo saber do seu interesse! 💜 A Experiência Libfemme foi criada ouvindo r…" at bounding box center [325, 263] width 190 height 14
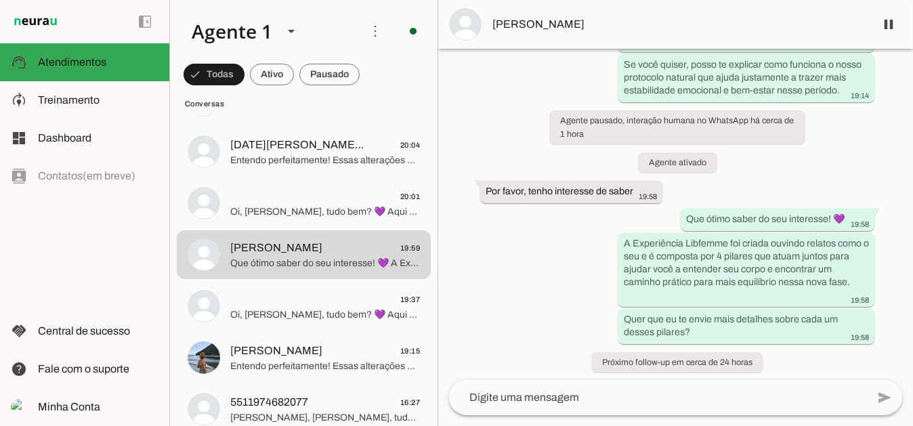
scroll to position [897, 0]
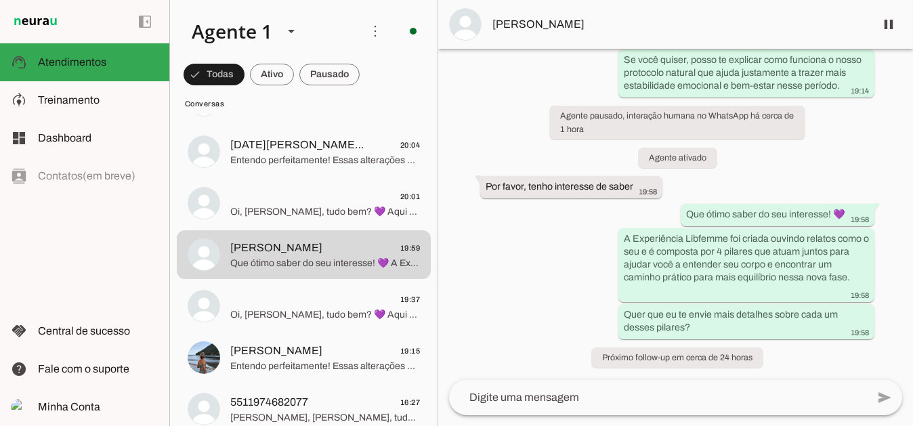
click at [575, 396] on textarea at bounding box center [658, 397] width 418 height 16
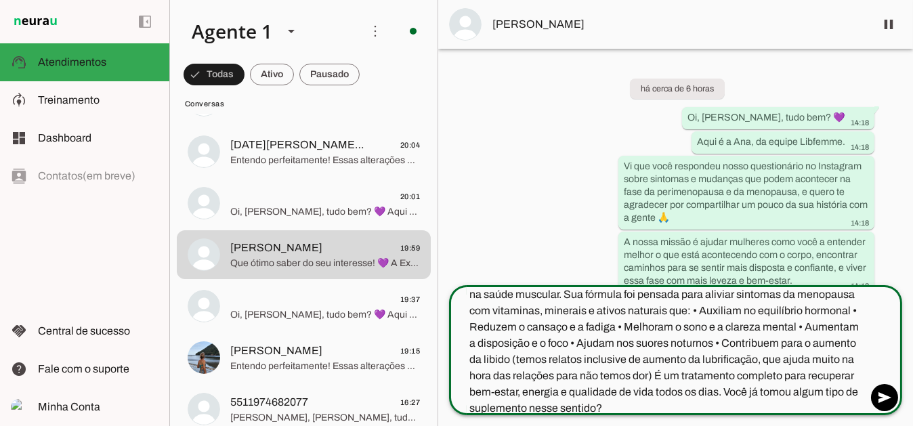
scroll to position [64, 0]
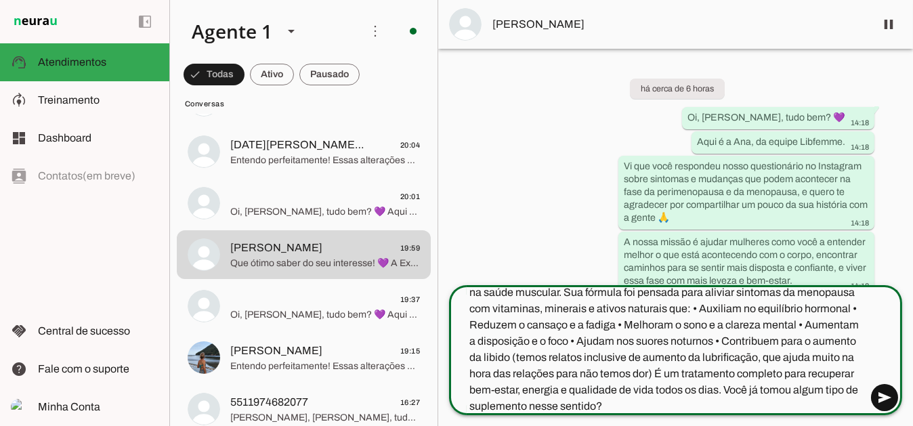
type textarea "O Suplemento Libfemme é um complexo vitamínico 100% natural em cápsulas, à base…"
type md-outlined-text-field "O Suplemento Libfemme é um complexo vitamínico 100% natural em cápsulas, à base…"
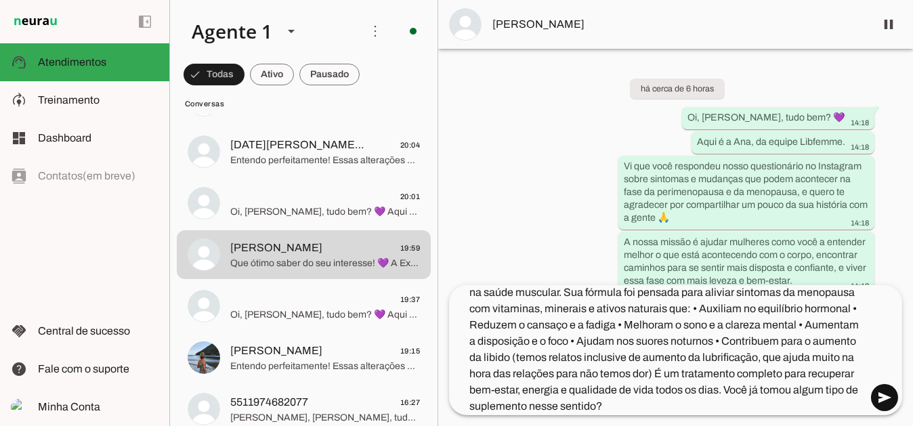
click at [885, 402] on span at bounding box center [884, 397] width 33 height 33
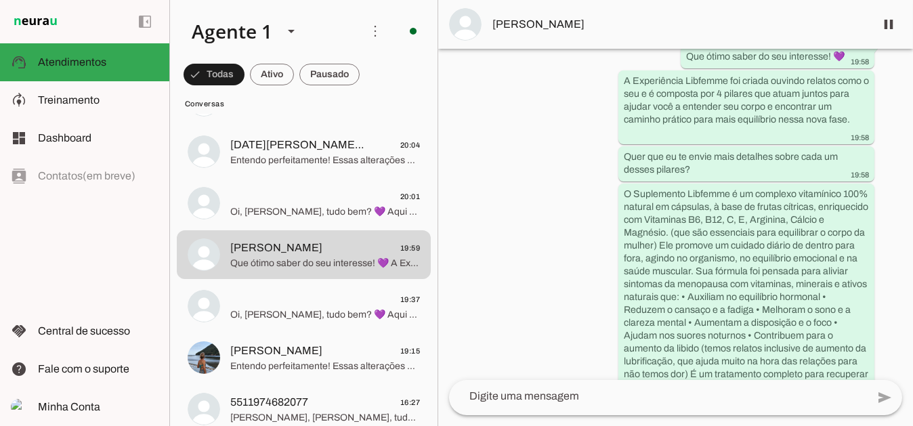
scroll to position [1140, 0]
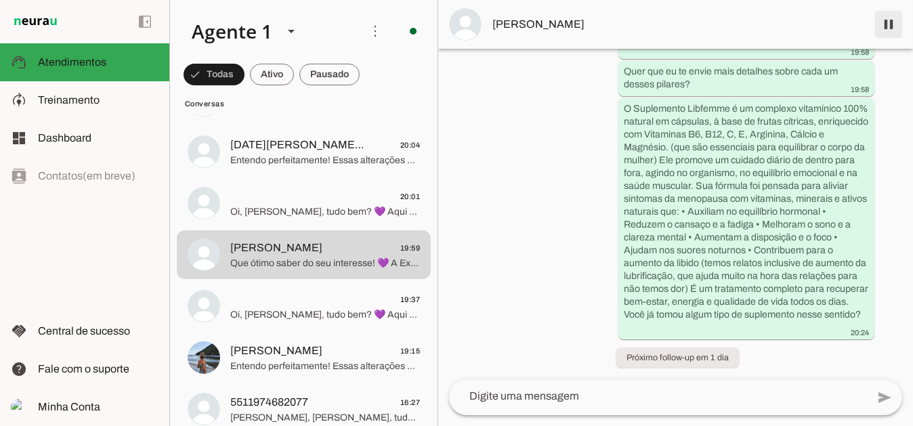
click at [892, 26] on span at bounding box center [888, 24] width 33 height 33
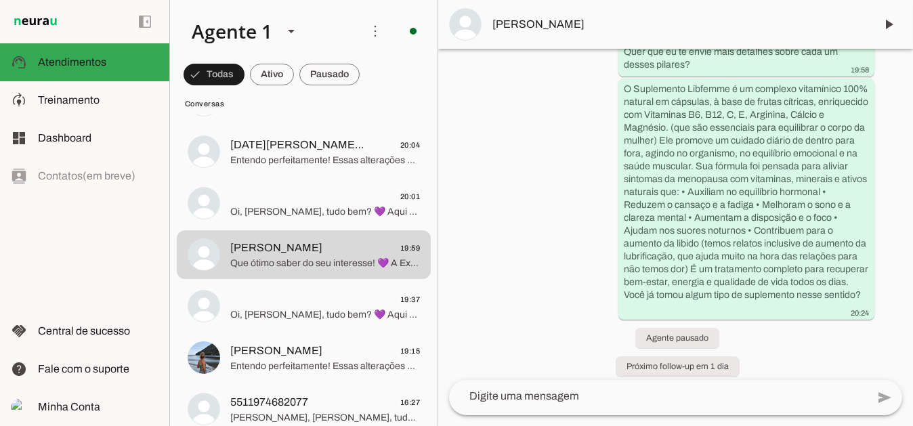
scroll to position [1168, 0]
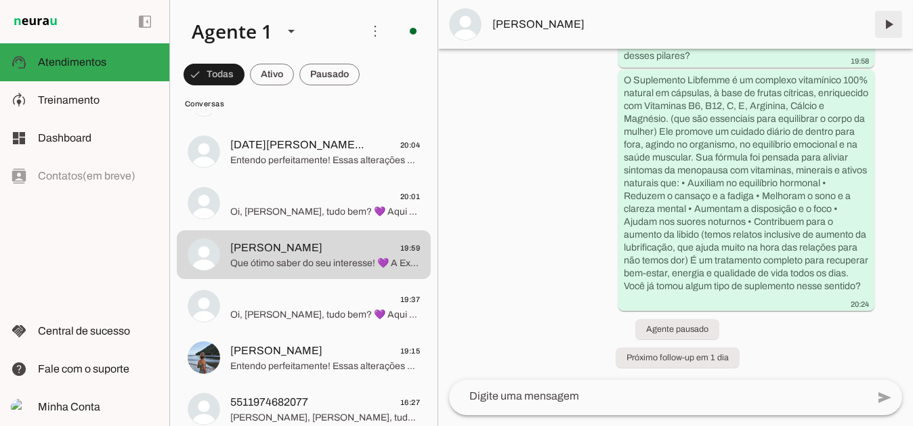
click at [887, 27] on span at bounding box center [888, 24] width 33 height 33
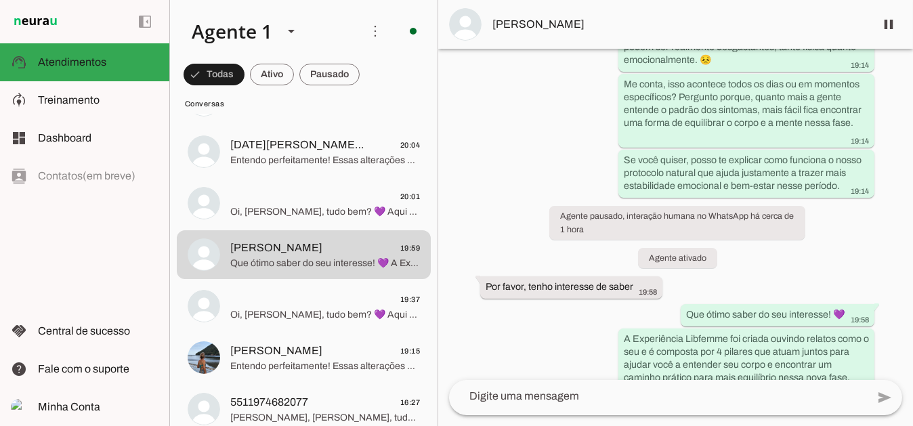
scroll to position [809, 0]
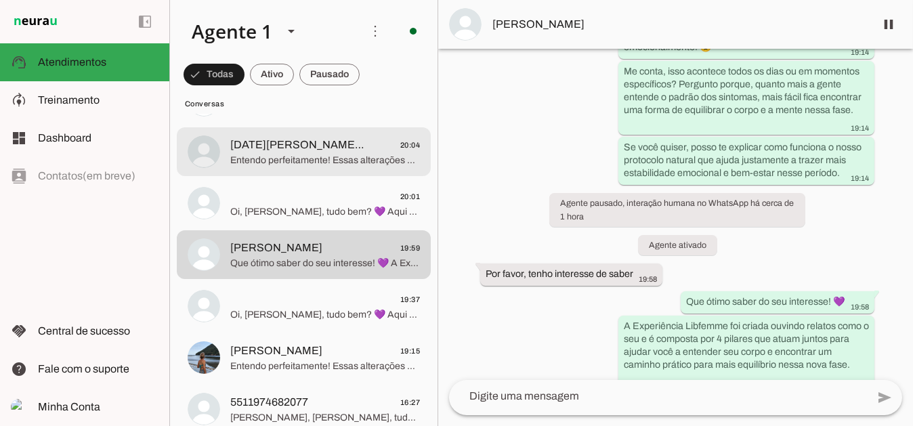
click at [289, 150] on span "[DATE][PERSON_NAME] ([PERSON_NAME])" at bounding box center [298, 145] width 137 height 16
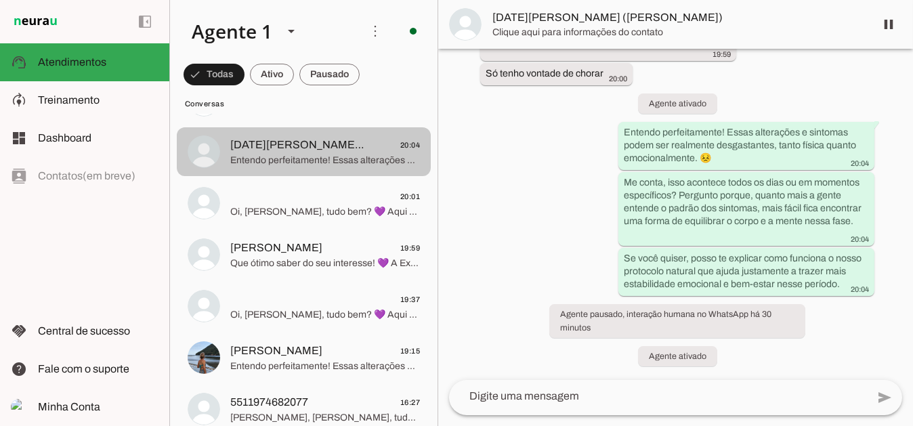
scroll to position [469, 0]
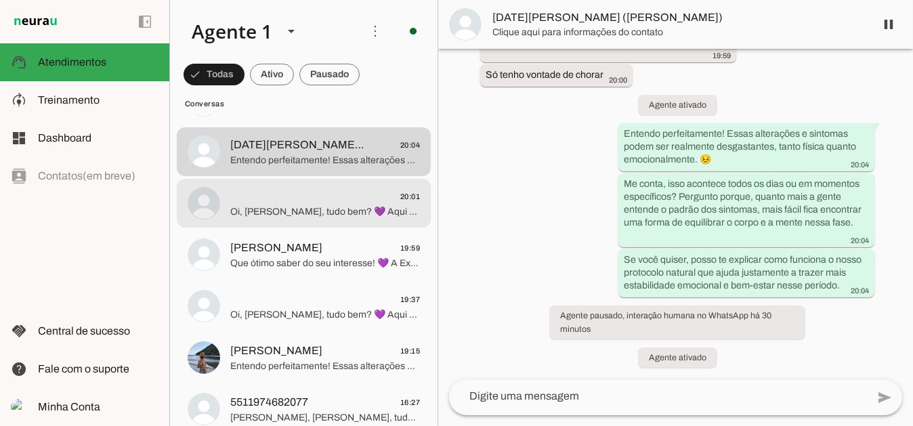
click at [303, 212] on span "Oi, [PERSON_NAME], tudo bem? 💜 Aqui é a Ana, da equipe Libfemme. Vi que você re…" at bounding box center [325, 212] width 190 height 14
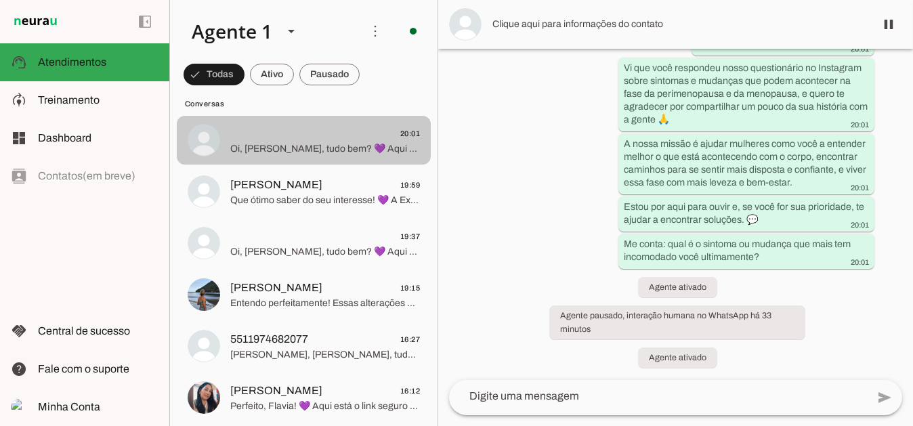
scroll to position [135, 0]
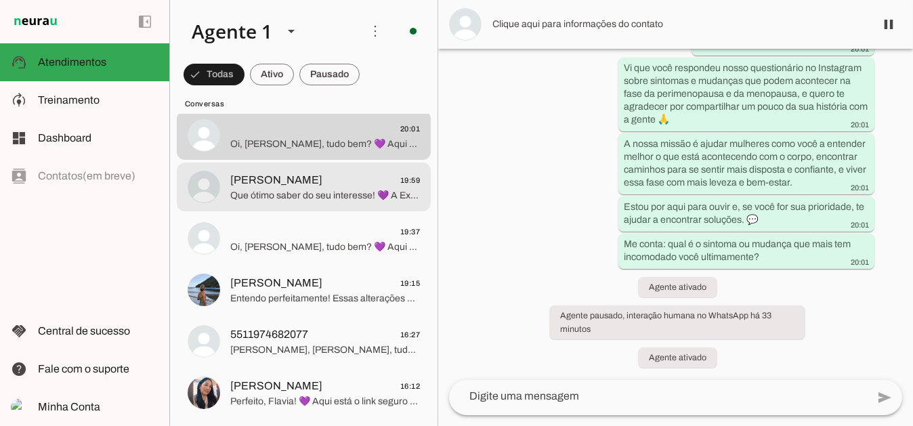
click at [303, 198] on span "Que ótimo saber do seu interesse! 💜 A Experiência Libfemme foi criada ouvindo r…" at bounding box center [325, 195] width 190 height 14
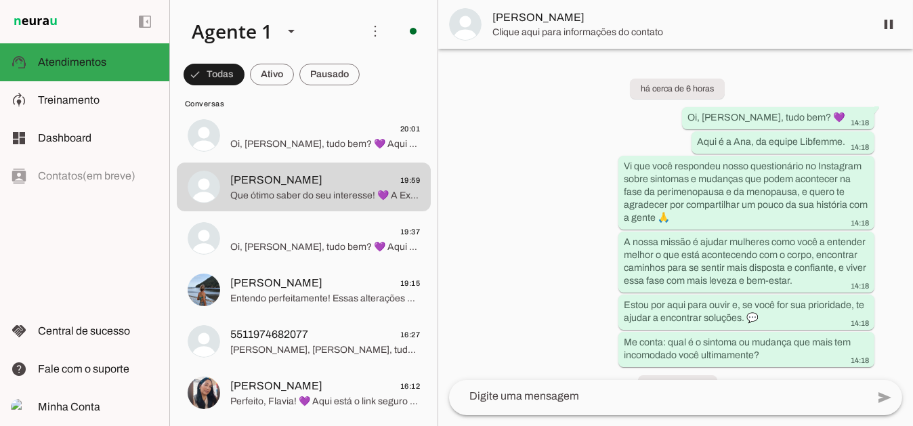
scroll to position [1197, 0]
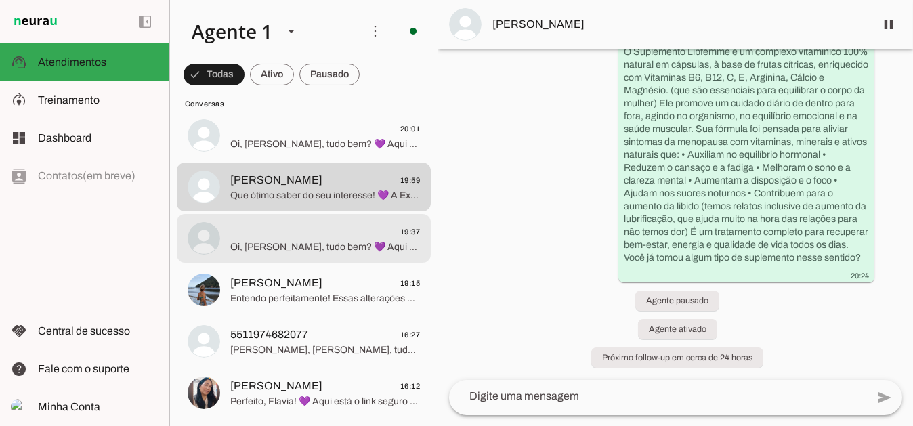
click at [281, 247] on span "Oi, [PERSON_NAME], tudo bem? 💜 Aqui é a Ana, da equipe Libfemme. Vi que você re…" at bounding box center [325, 247] width 190 height 14
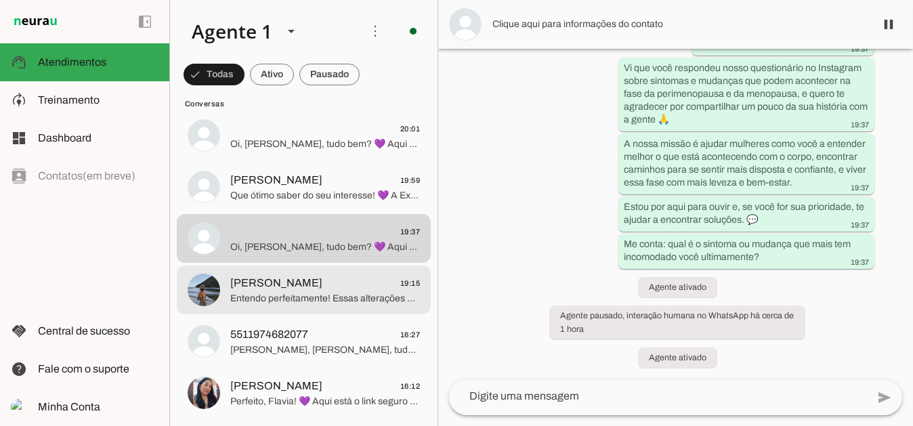
click at [316, 295] on span "Entendo perfeitamente! Essas alterações e sintomas podem ser realmente desgasta…" at bounding box center [325, 298] width 190 height 14
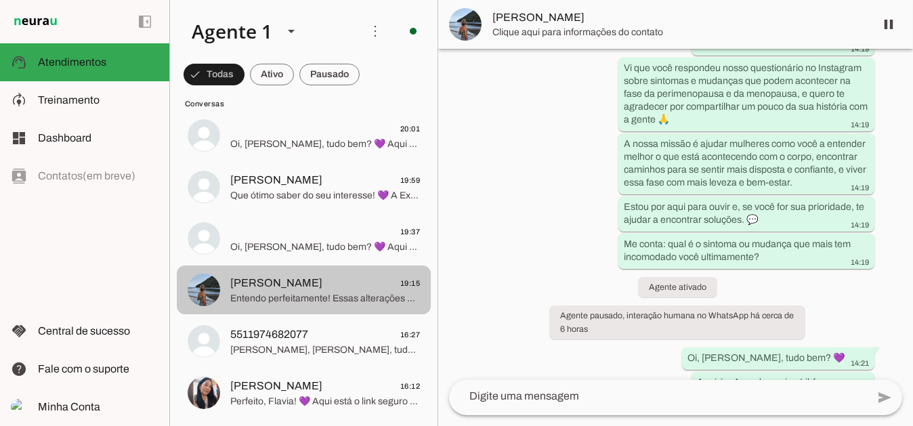
scroll to position [729, 0]
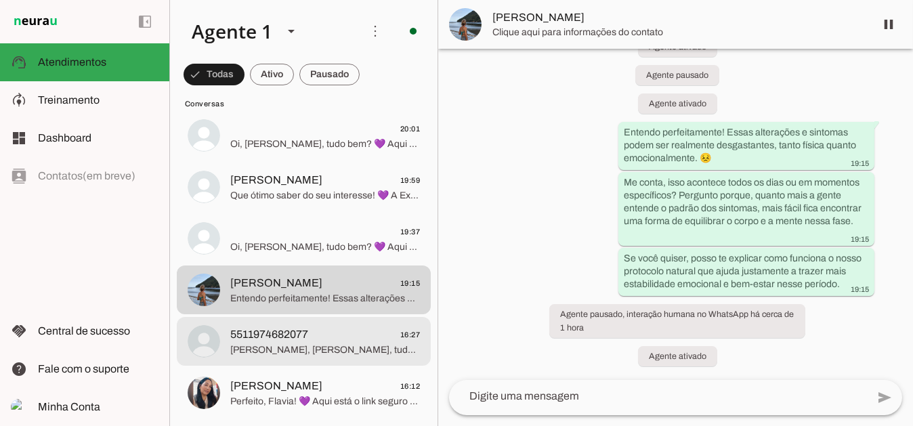
click at [291, 345] on span "[PERSON_NAME], [PERSON_NAME], tudo bem? 💜 Aqui é a Ana, da equipe Libfemme. Vi …" at bounding box center [325, 350] width 190 height 14
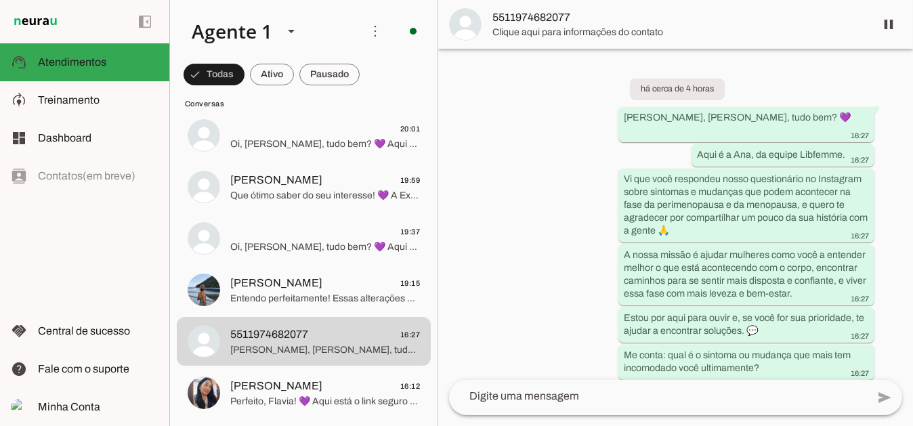
scroll to position [98, 0]
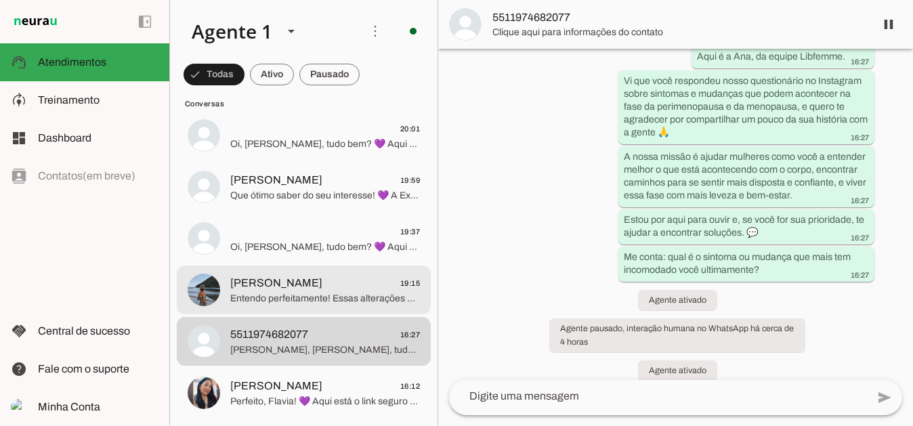
click at [288, 289] on span "[PERSON_NAME] 19:15" at bounding box center [325, 282] width 190 height 17
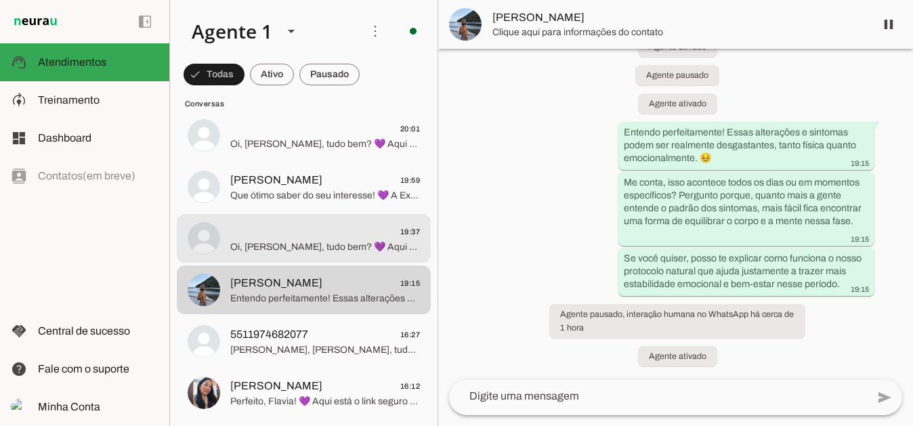
click at [295, 252] on span "Oi, [PERSON_NAME], tudo bem? 💜 Aqui é a Ana, da equipe Libfemme. Vi que você re…" at bounding box center [325, 247] width 190 height 14
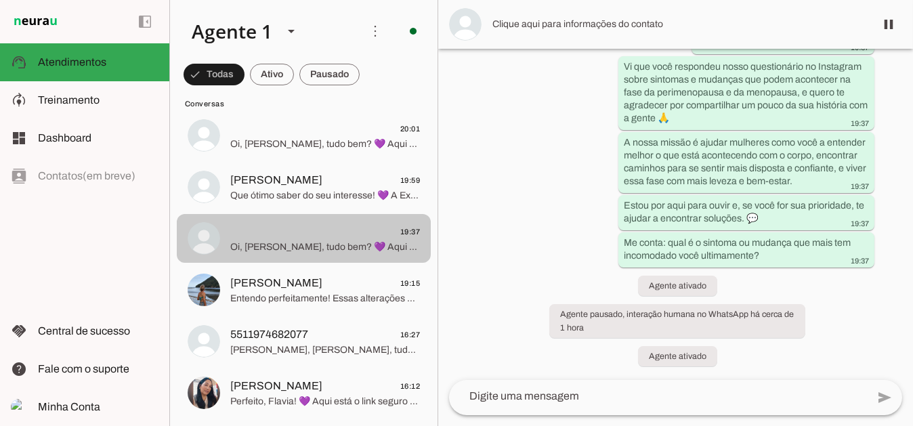
scroll to position [98, 0]
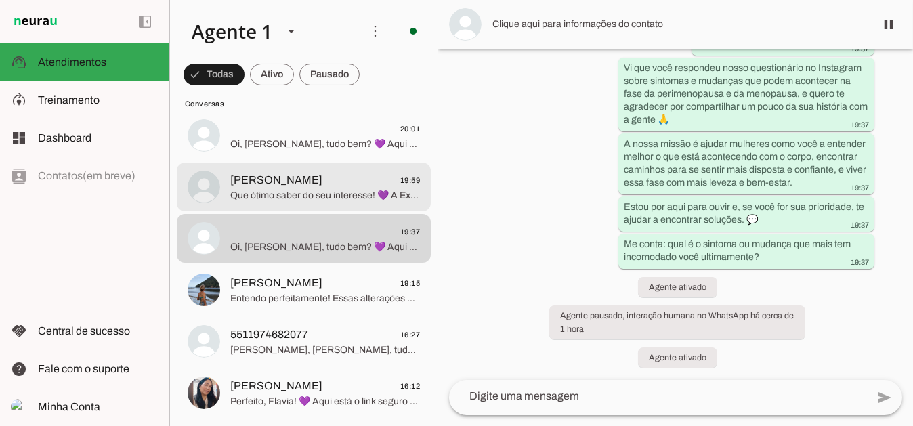
click at [278, 186] on span "[PERSON_NAME]" at bounding box center [276, 180] width 92 height 16
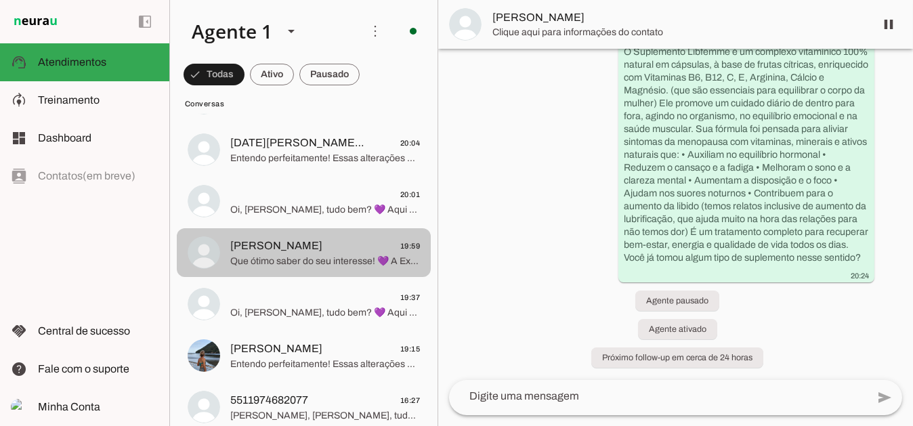
scroll to position [68, 0]
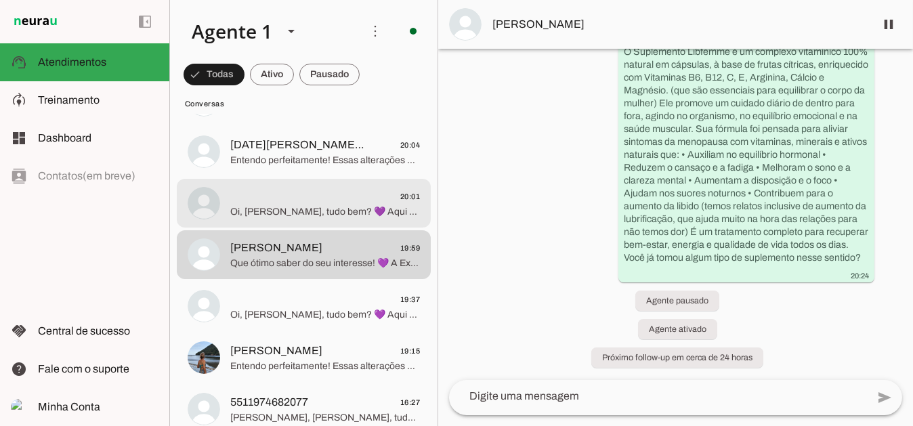
click at [278, 210] on span "Oi, [PERSON_NAME], tudo bem? 💜 Aqui é a Ana, da equipe Libfemme. Vi que você re…" at bounding box center [325, 212] width 190 height 14
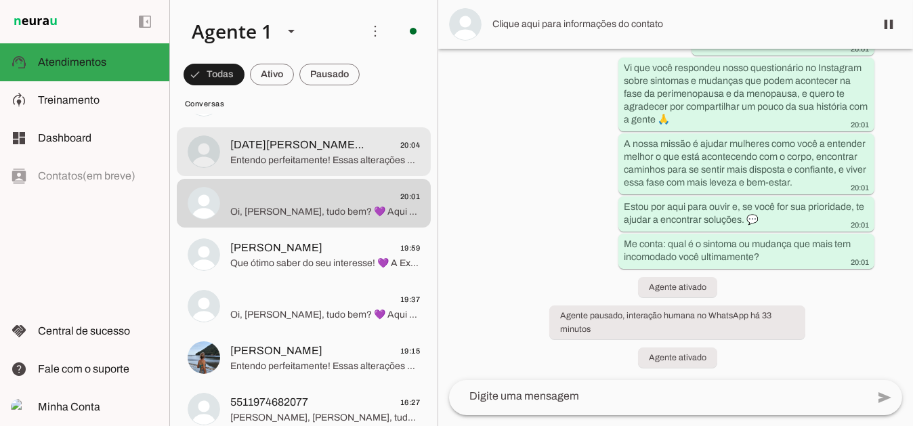
click at [278, 151] on span "[DATE][PERSON_NAME] ([PERSON_NAME])" at bounding box center [298, 145] width 137 height 16
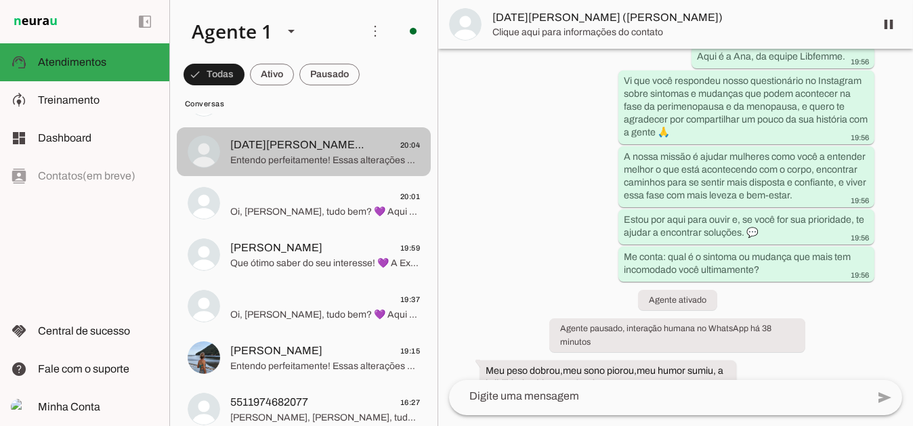
scroll to position [469, 0]
